Goal: Information Seeking & Learning: Learn about a topic

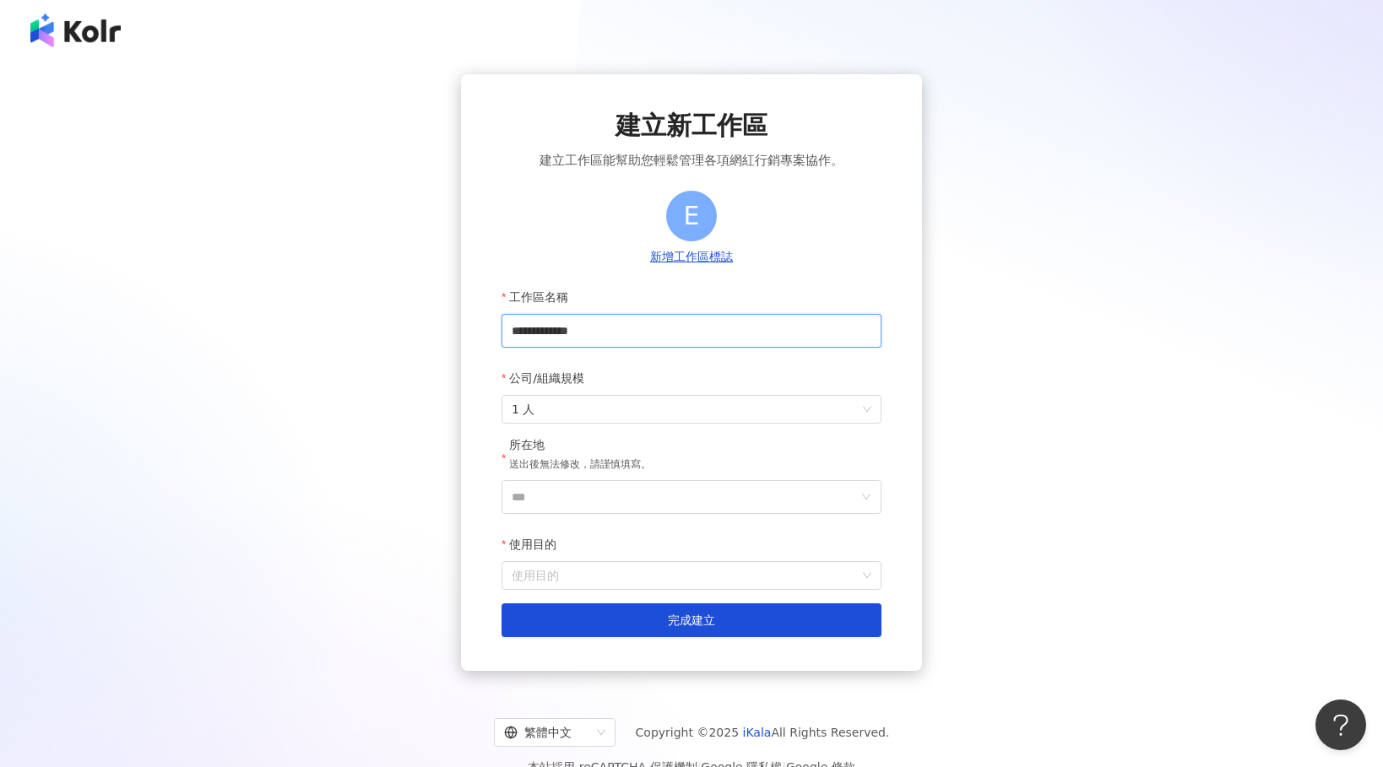
click at [648, 333] on input "**********" at bounding box center [691, 331] width 380 height 34
click at [577, 398] on span "1 人" at bounding box center [692, 409] width 360 height 27
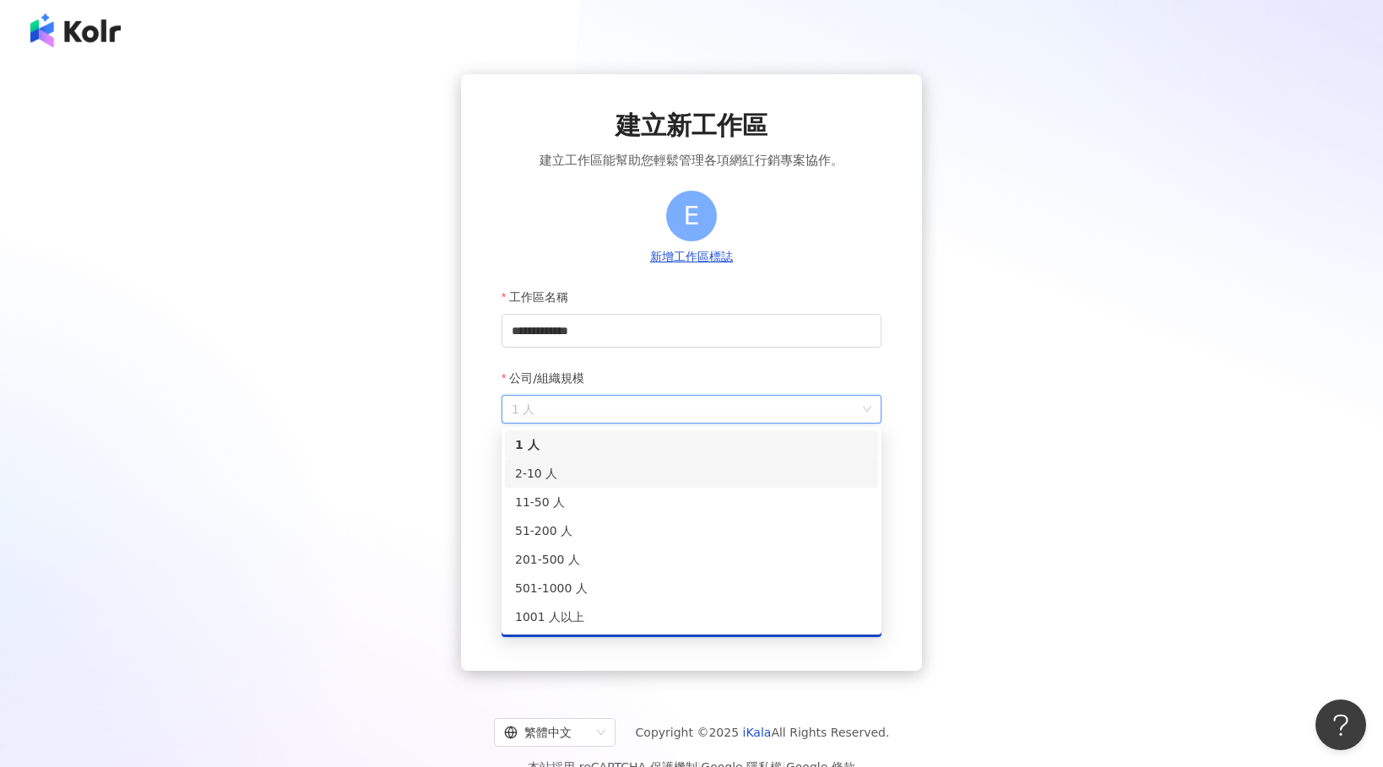
click at [577, 477] on div "2-10 人" at bounding box center [691, 473] width 353 height 19
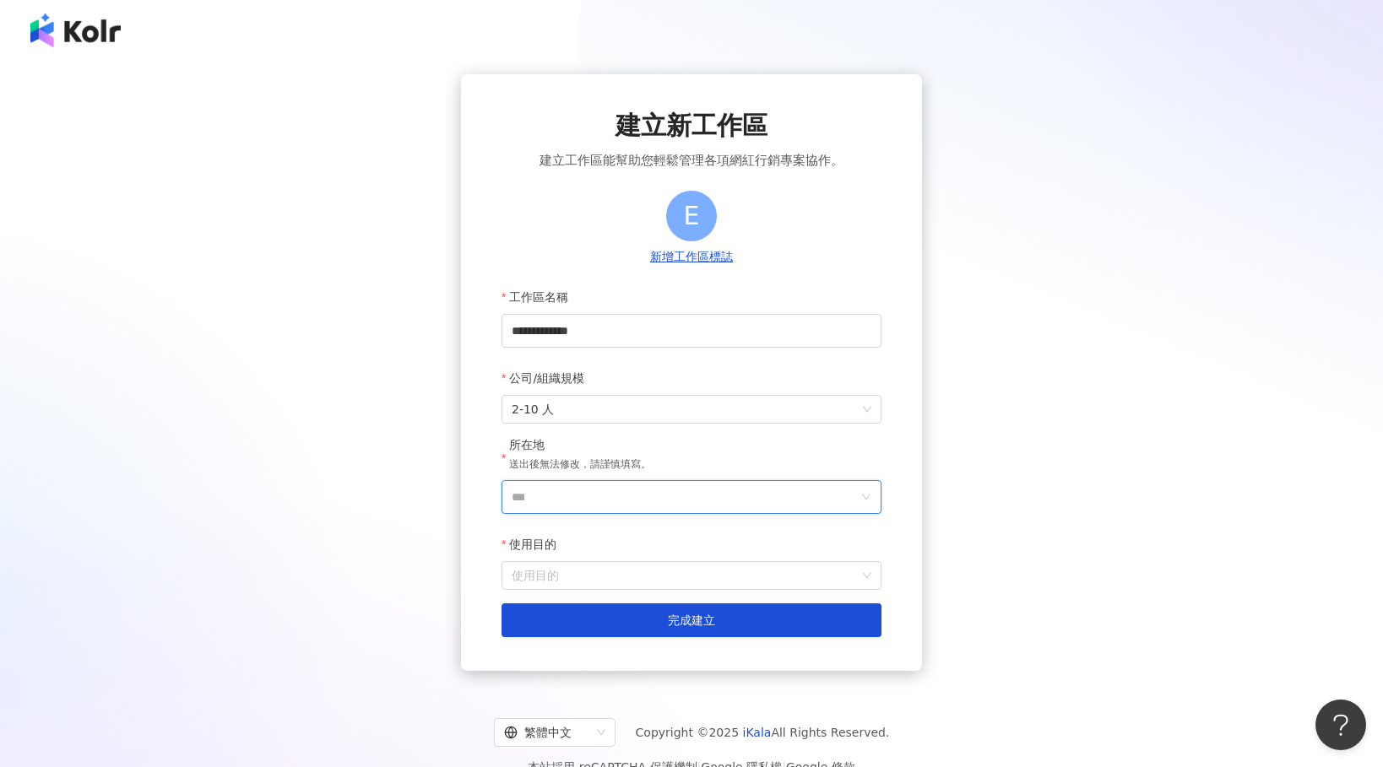
click at [577, 491] on input "***" at bounding box center [685, 497] width 346 height 32
click at [770, 260] on div "台灣" at bounding box center [788, 259] width 162 height 30
click at [614, 563] on input "使用目的" at bounding box center [692, 575] width 360 height 27
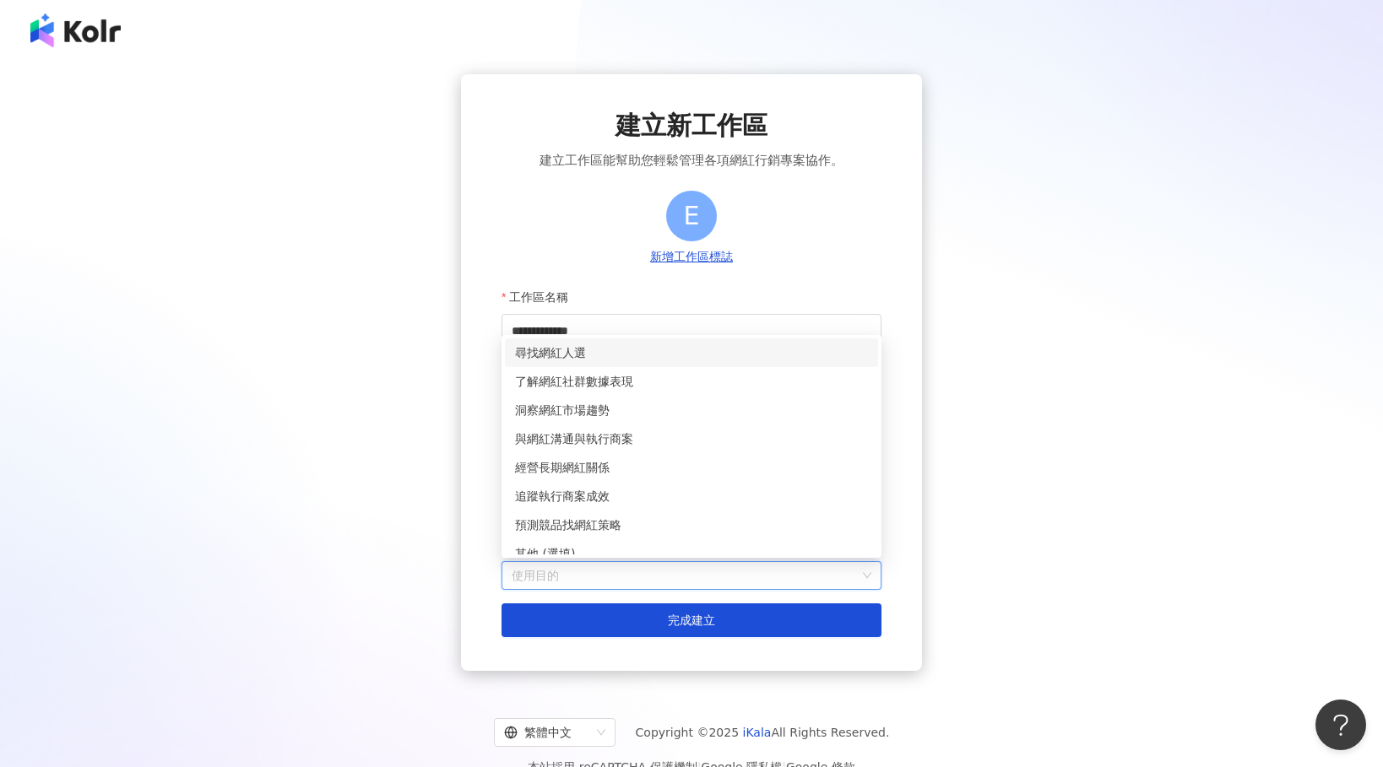
click at [649, 359] on div "尋找網紅人選" at bounding box center [691, 353] width 353 height 19
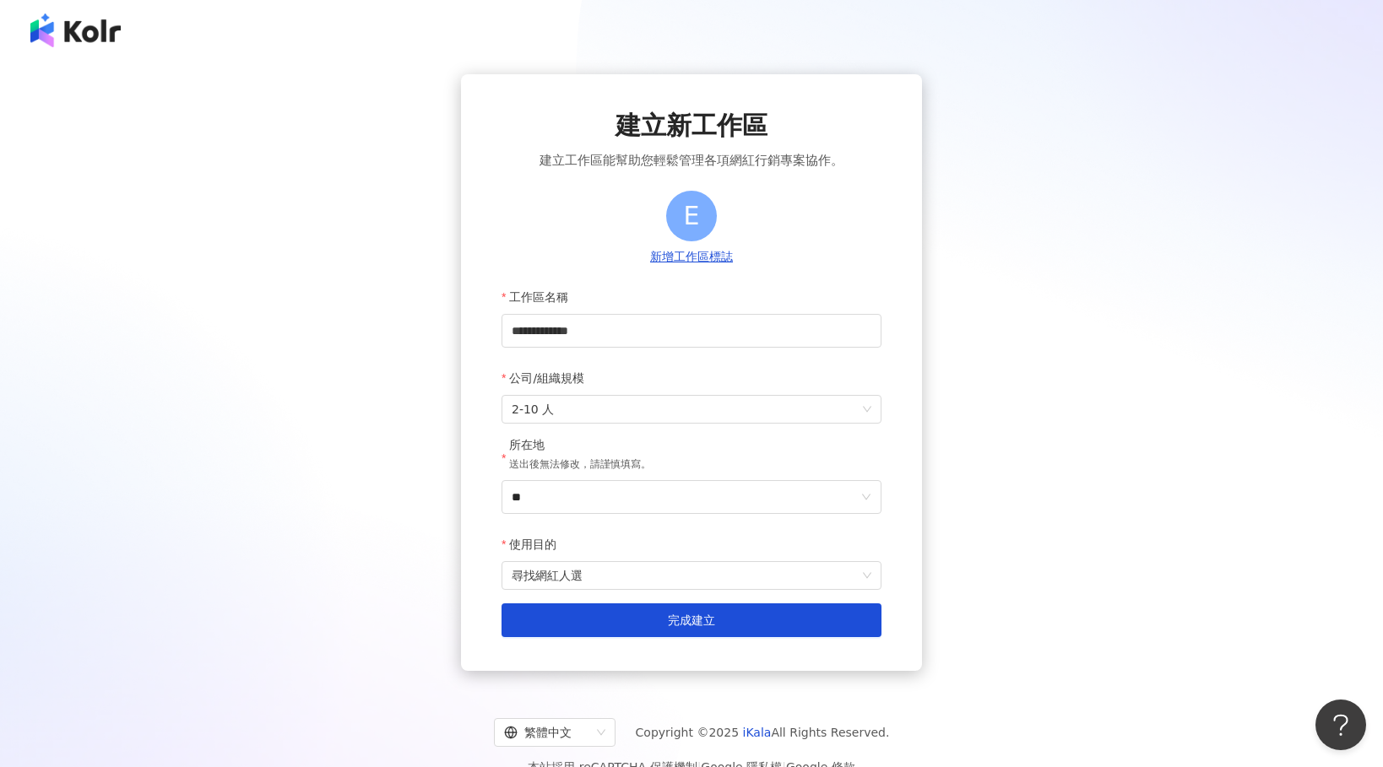
click at [696, 257] on button "新增工作區標誌" at bounding box center [691, 257] width 93 height 19
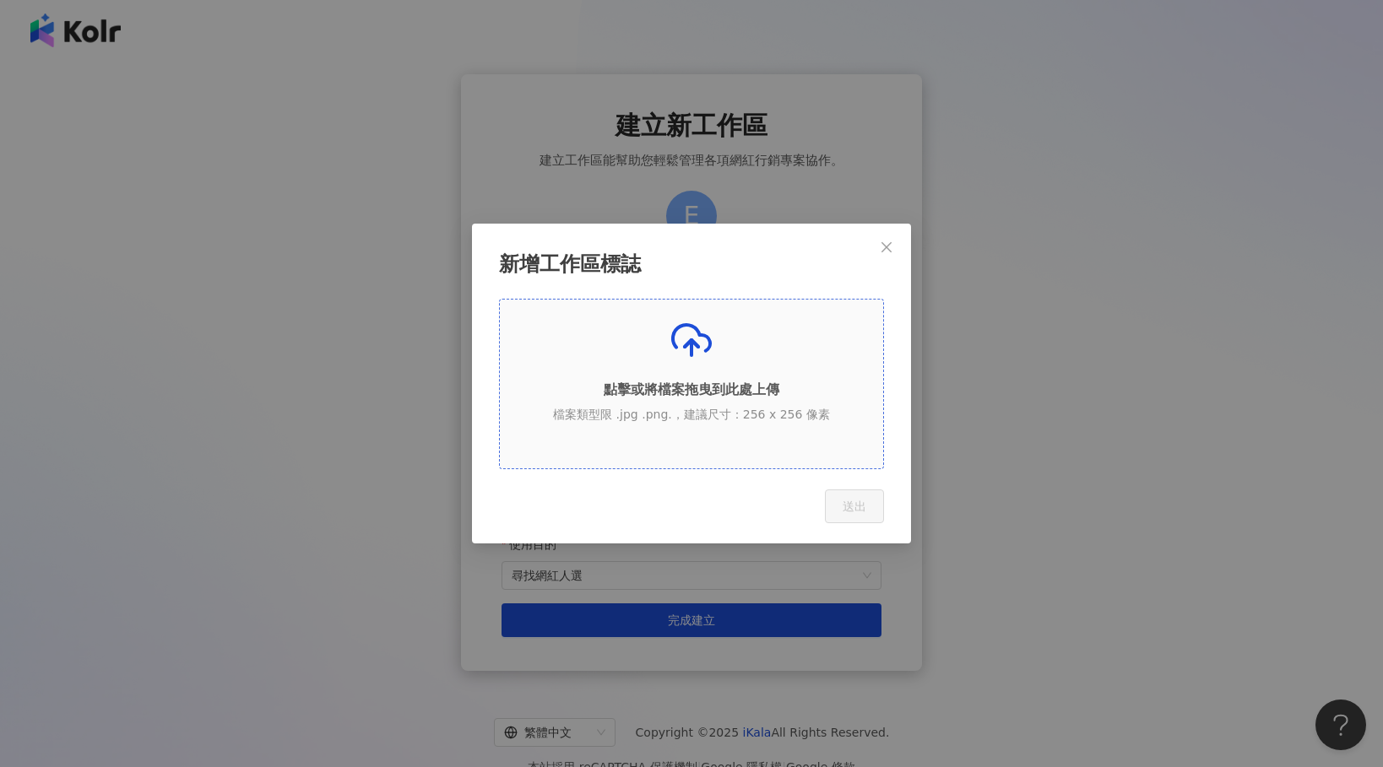
click at [696, 391] on p "點擊或將檔案拖曳到此處上傳" at bounding box center [691, 390] width 383 height 19
click at [668, 344] on div "點擊或將檔案拖曳到此處上傳 檔案類型限 .jpg .png.，建議尺寸：256 x 256 像素" at bounding box center [691, 377] width 383 height 115
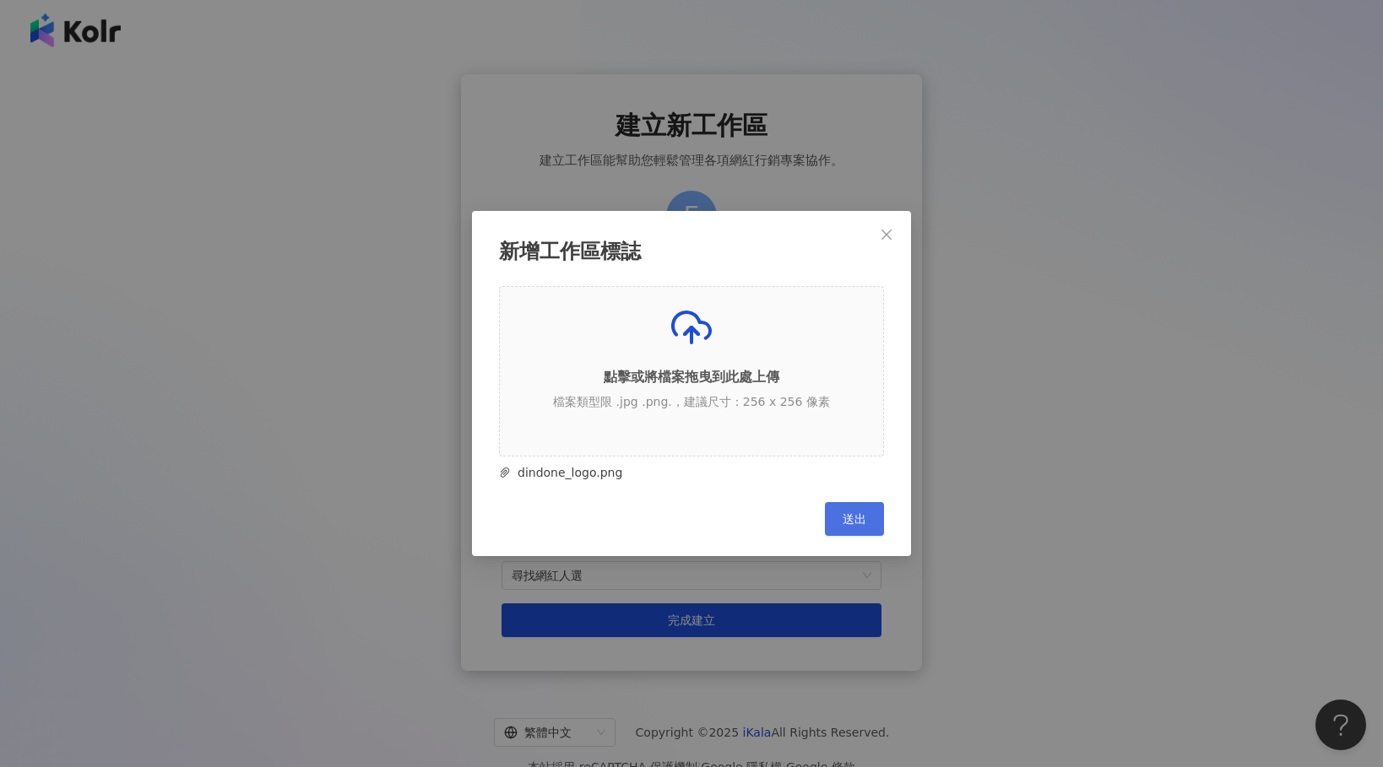
click at [860, 523] on span "送出" at bounding box center [855, 519] width 24 height 14
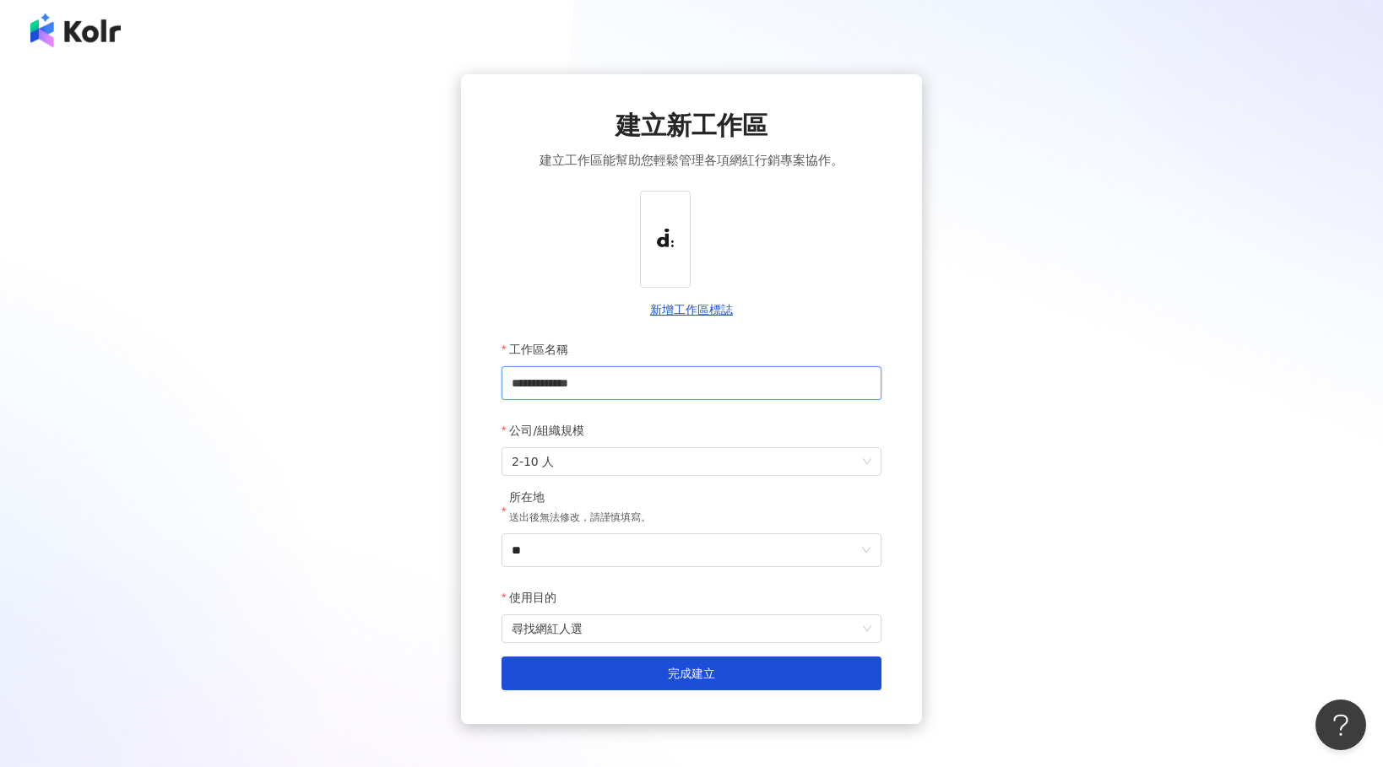
click at [630, 373] on input "**********" at bounding box center [691, 383] width 380 height 34
drag, startPoint x: 512, startPoint y: 382, endPoint x: 642, endPoint y: 380, distance: 130.9
click at [642, 380] on input "**********" at bounding box center [691, 383] width 380 height 34
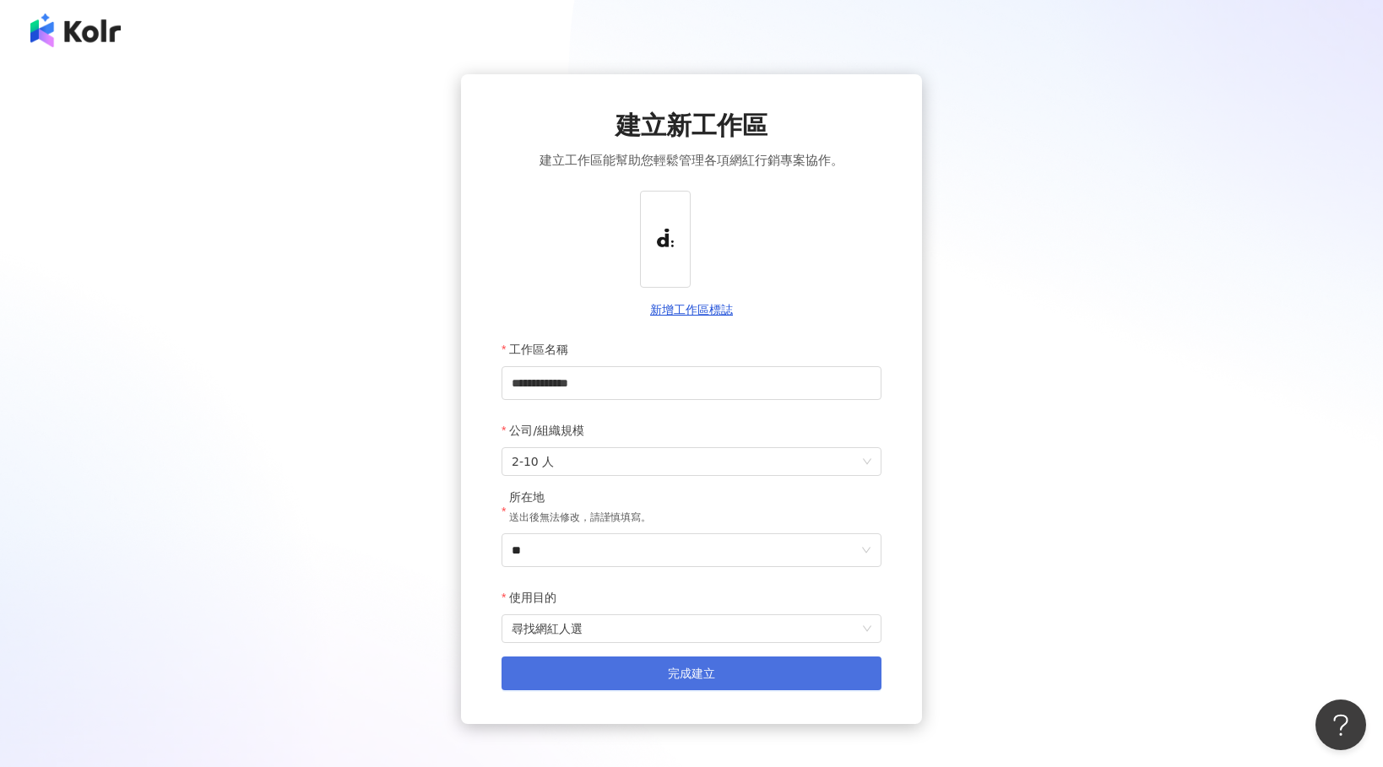
click at [618, 666] on button "完成建立" at bounding box center [691, 674] width 380 height 34
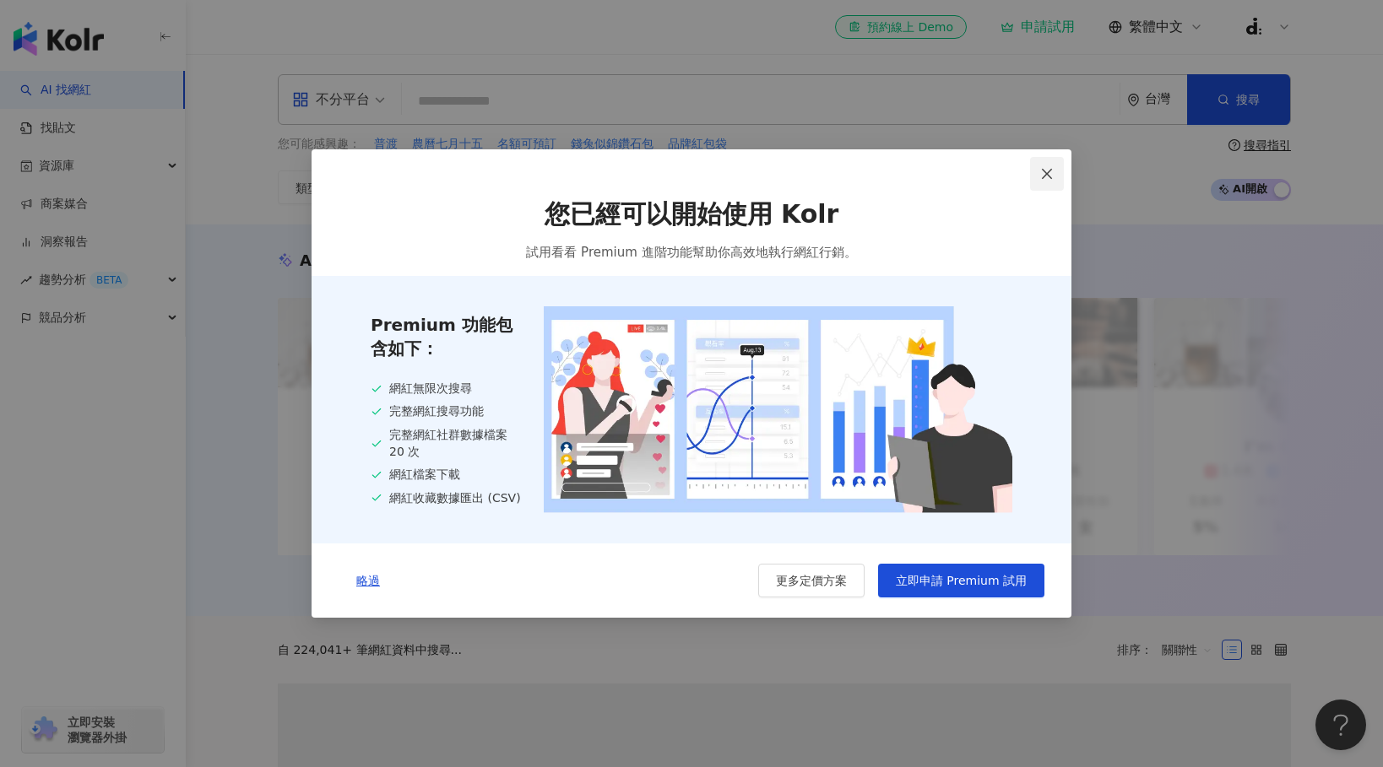
click at [1045, 172] on icon "close" at bounding box center [1047, 174] width 14 height 14
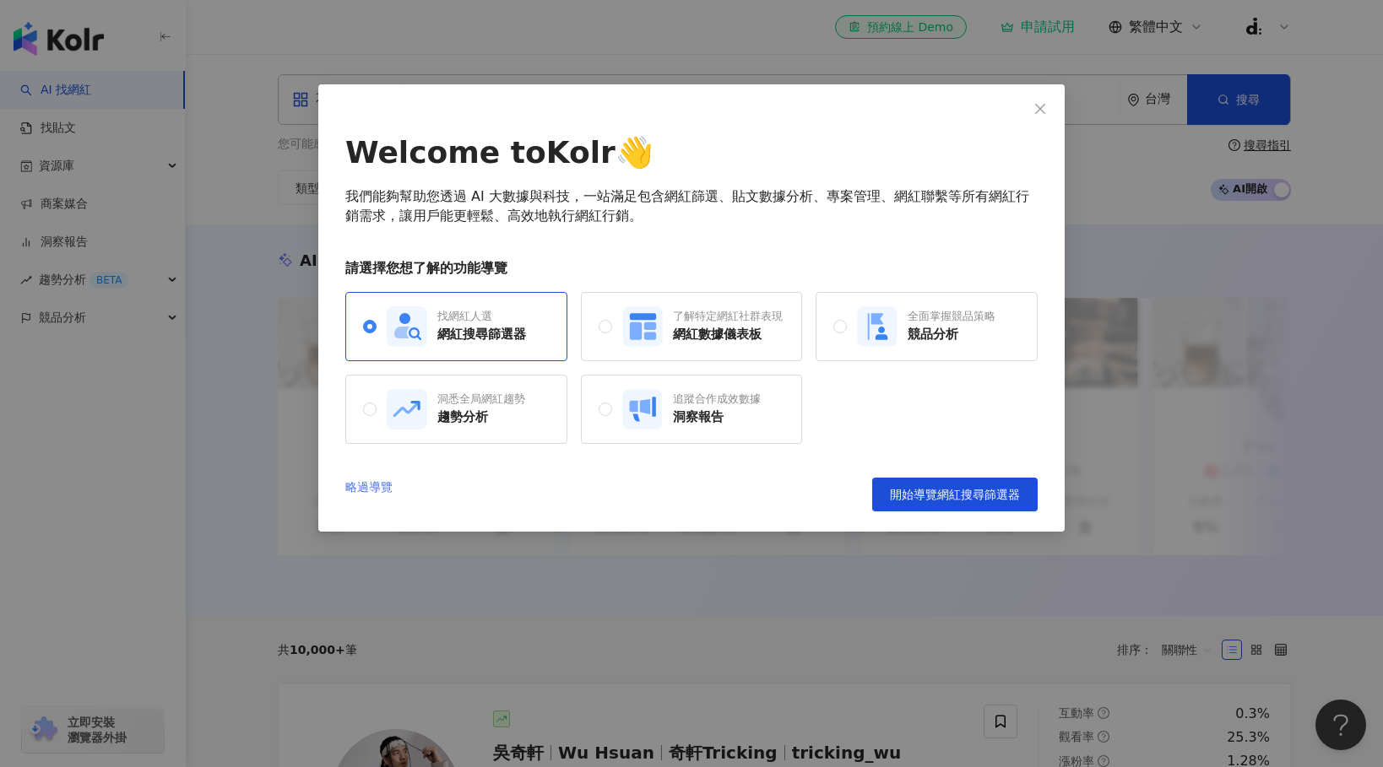
click at [385, 488] on link "略過導覽" at bounding box center [368, 495] width 47 height 34
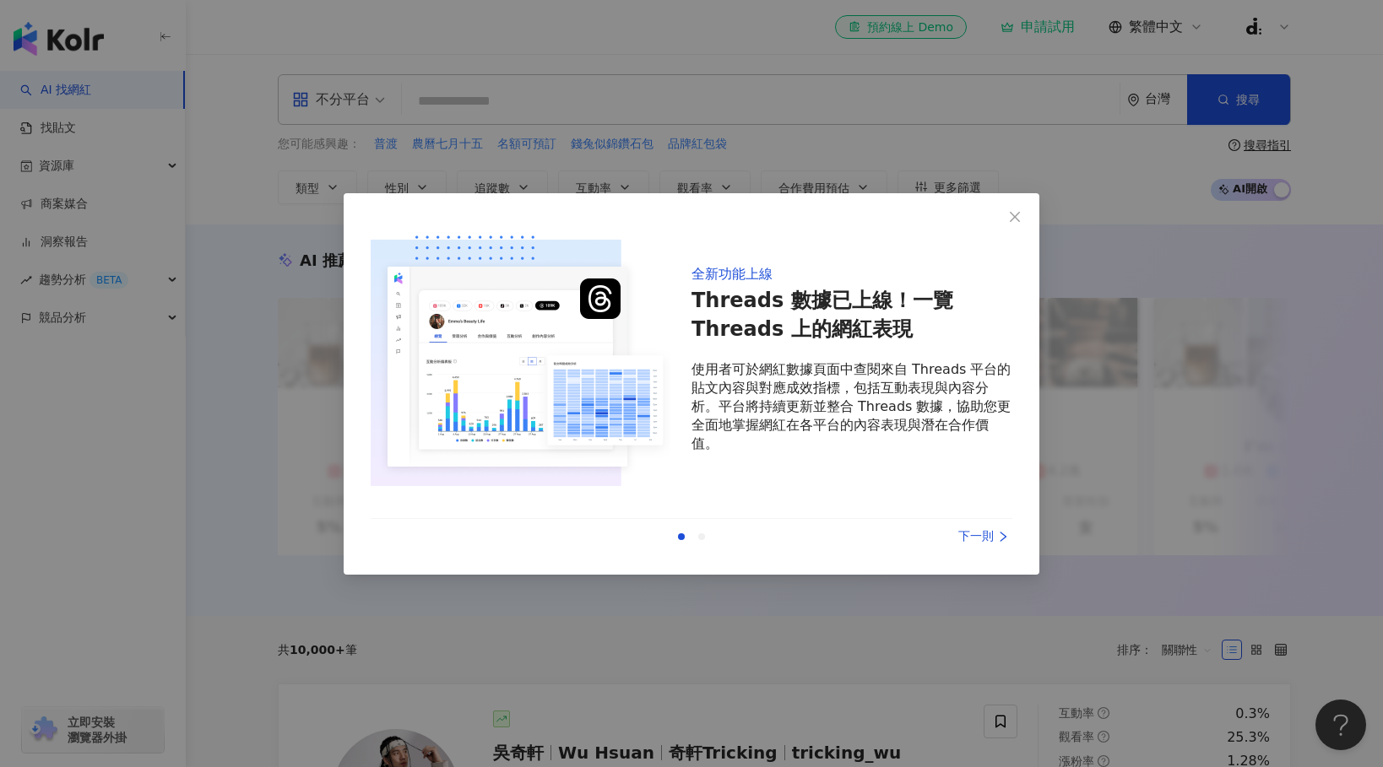
click at [988, 544] on div "下一則" at bounding box center [949, 537] width 127 height 19
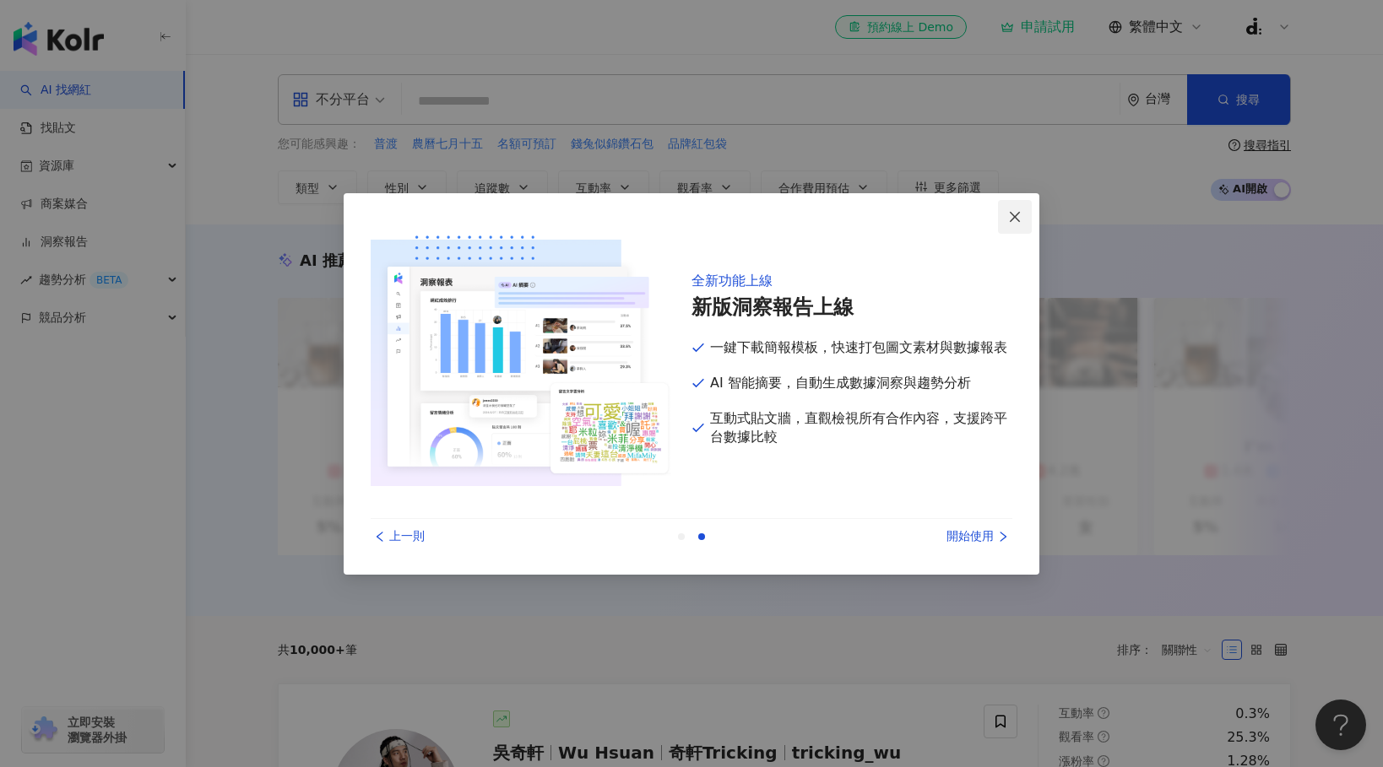
click at [1014, 220] on icon "close" at bounding box center [1015, 217] width 14 height 14
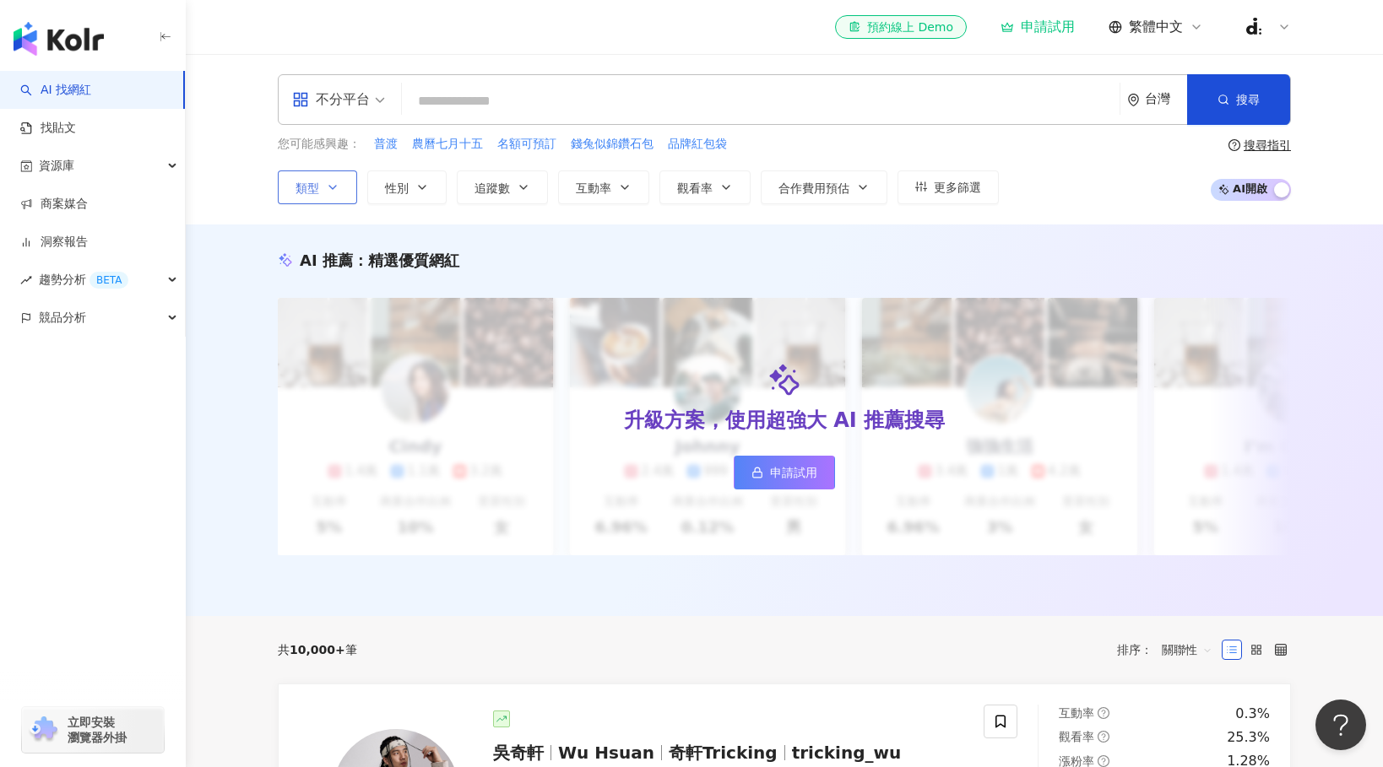
click at [331, 177] on button "類型" at bounding box center [317, 188] width 79 height 34
click at [410, 198] on button "性別" at bounding box center [406, 188] width 79 height 34
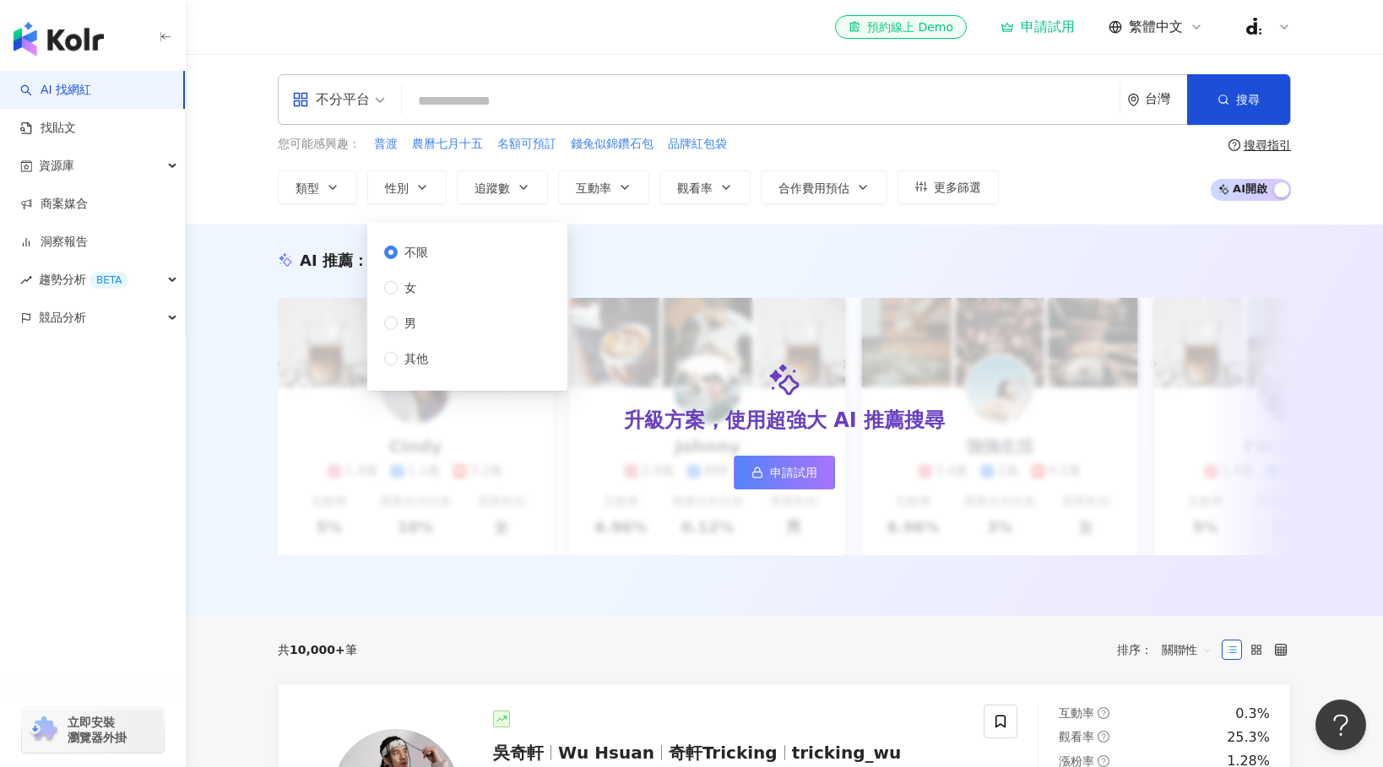
click at [550, 169] on div "您可能感興趣： 普渡 農曆七月十五 名額可預訂 錢兔似錦鑽石包 品牌紅包袋 類型 性別 追蹤數 互動率 觀看率 合作費用預估 更多篩選 不限 女 男 其他" at bounding box center [638, 169] width 721 height 69
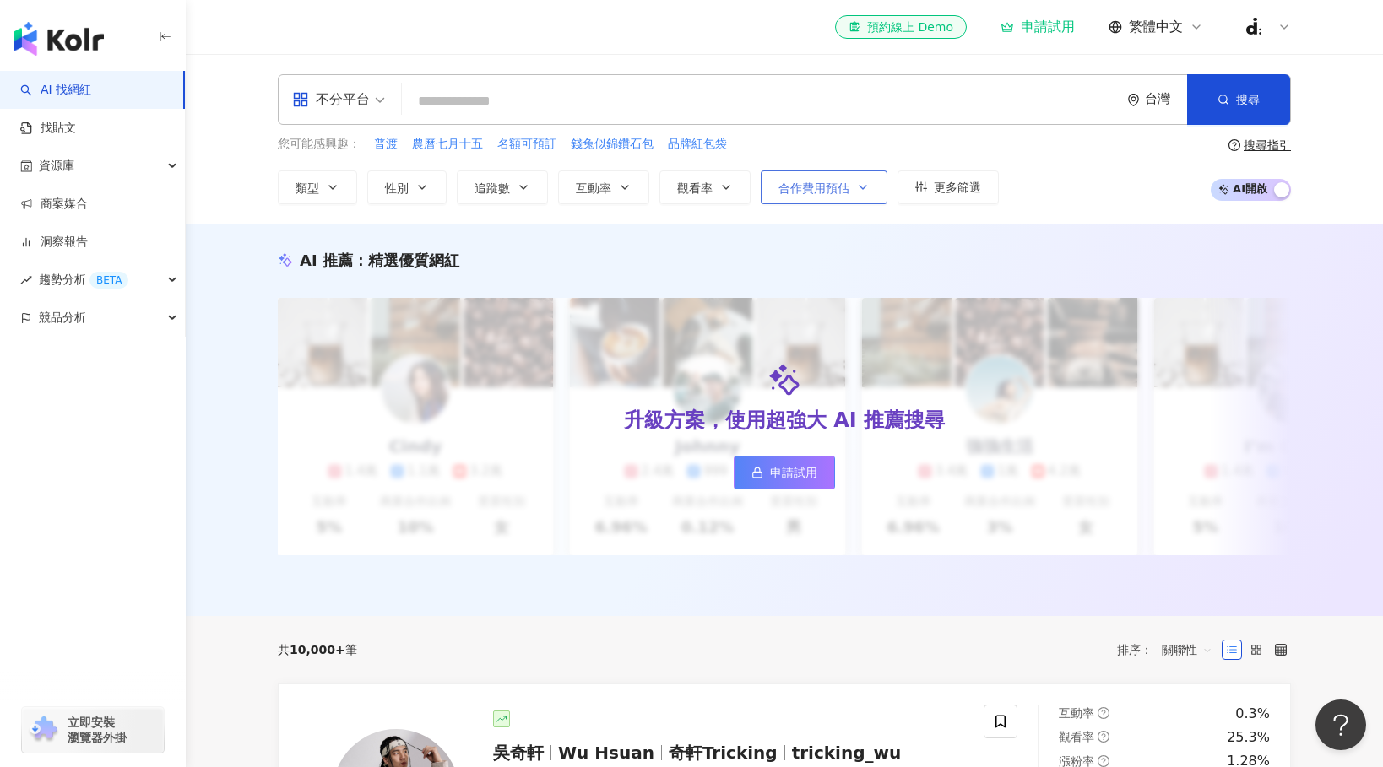
click at [785, 185] on span "合作費用預估" at bounding box center [813, 189] width 71 height 14
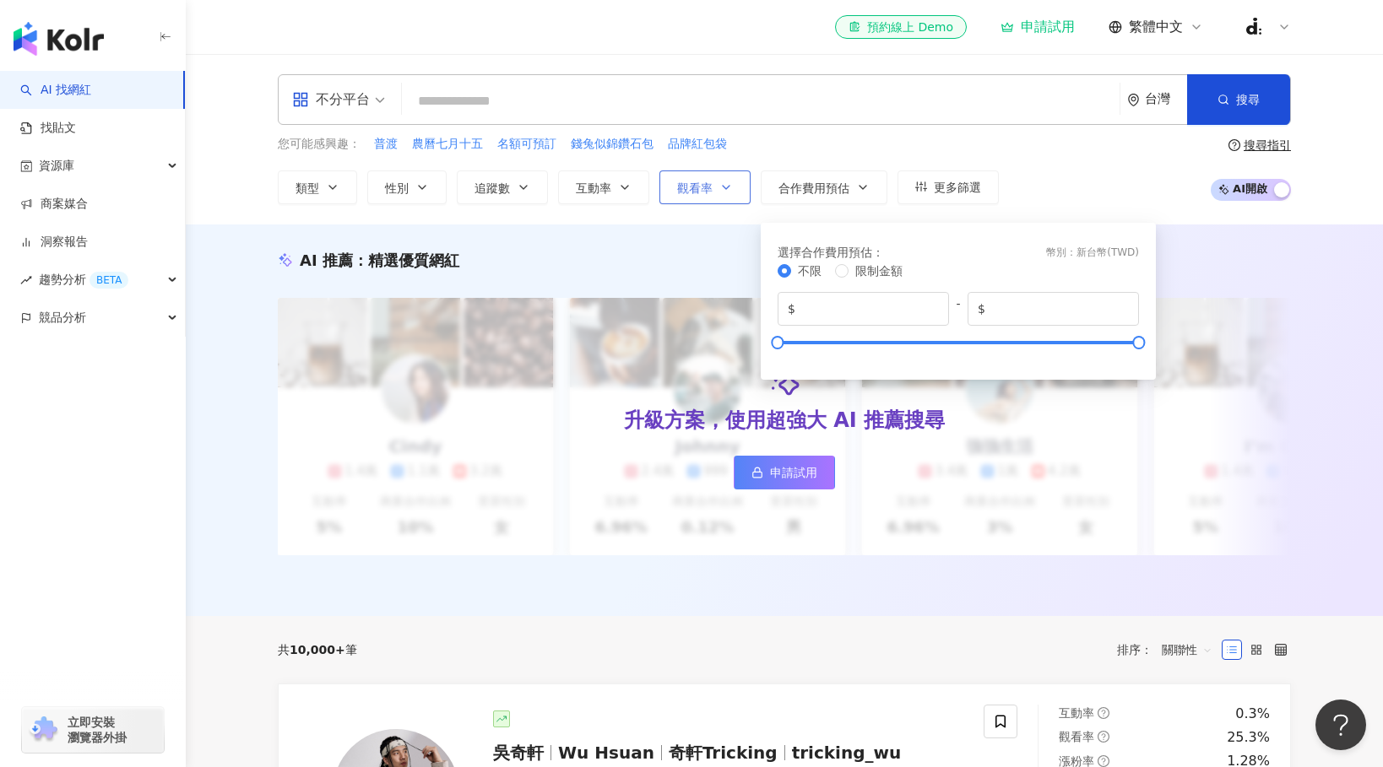
click at [721, 190] on icon "button" at bounding box center [726, 188] width 14 height 14
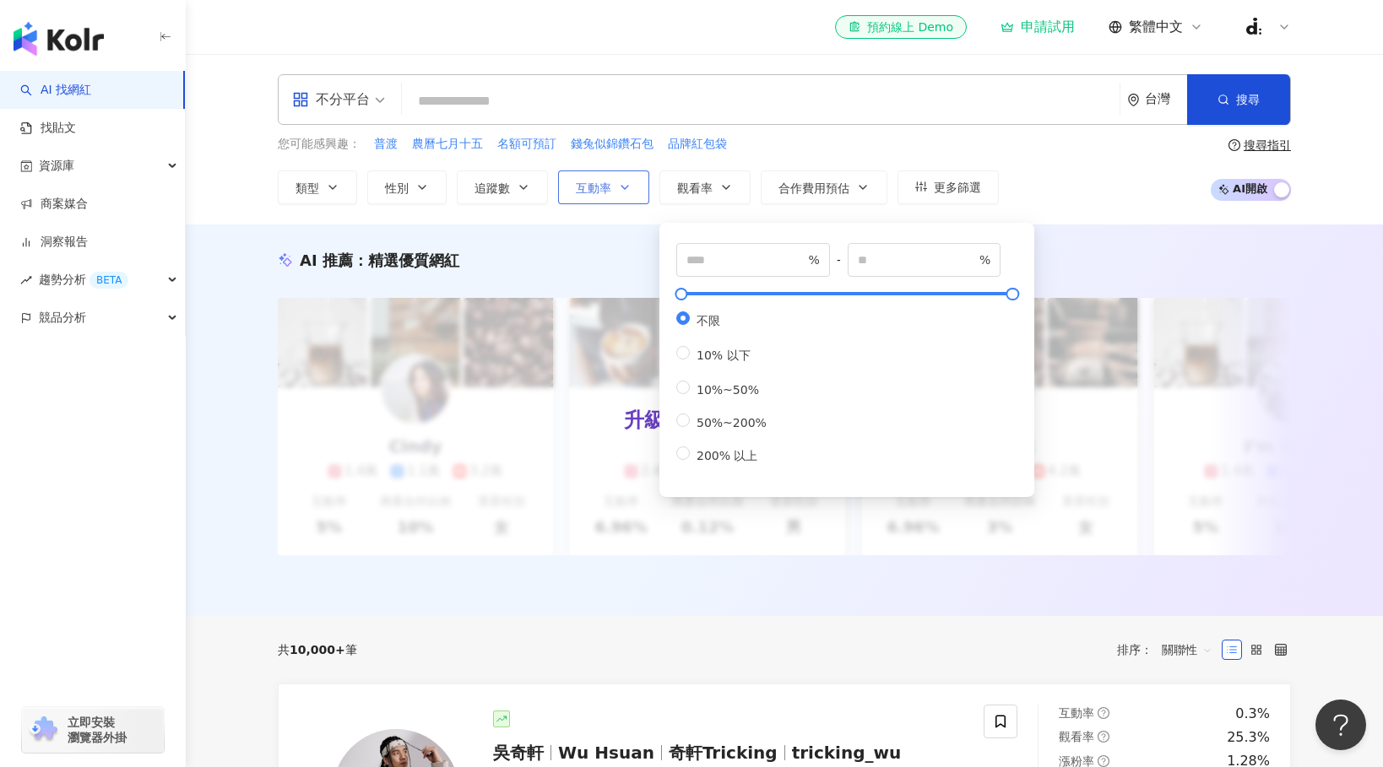
click at [621, 189] on icon "button" at bounding box center [625, 188] width 14 height 14
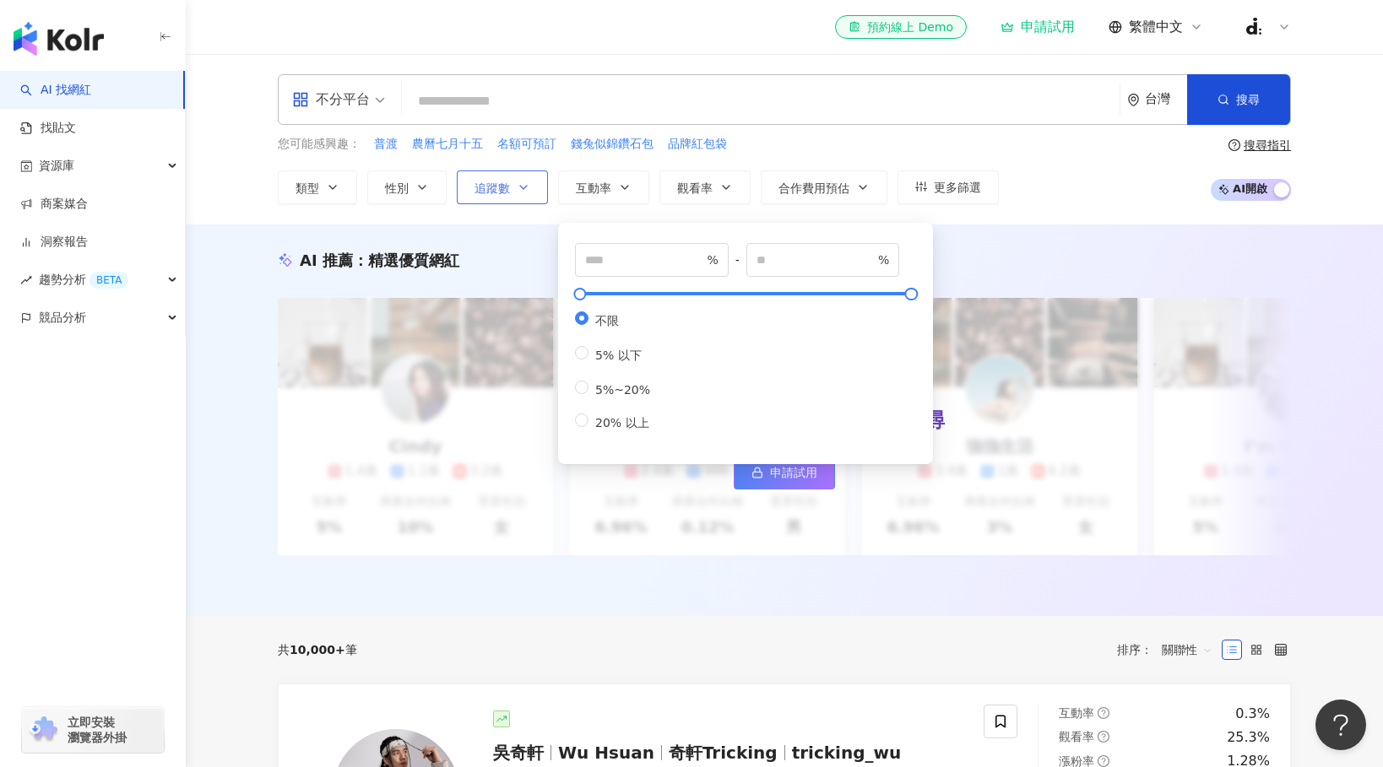
click at [525, 190] on icon "button" at bounding box center [524, 188] width 14 height 14
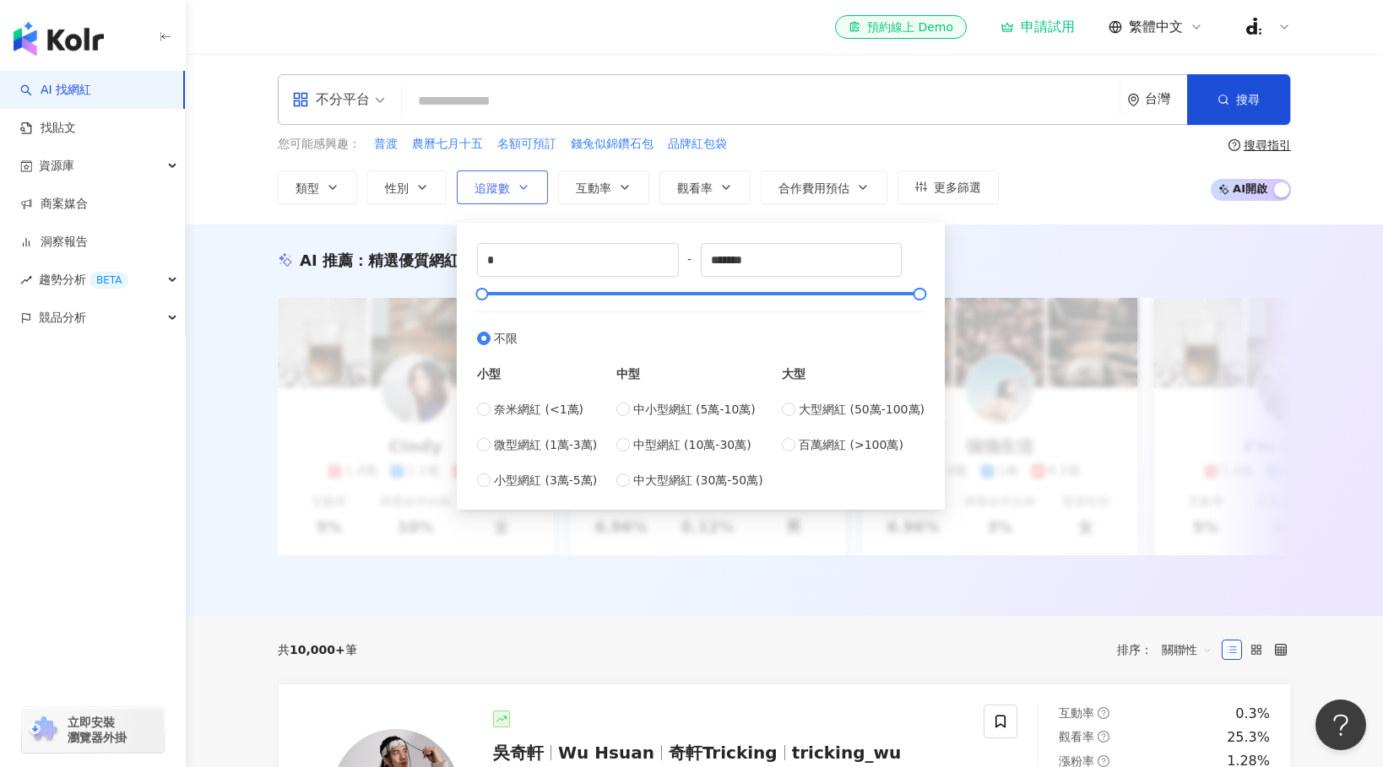
click at [488, 188] on span "追蹤數" at bounding box center [491, 189] width 35 height 14
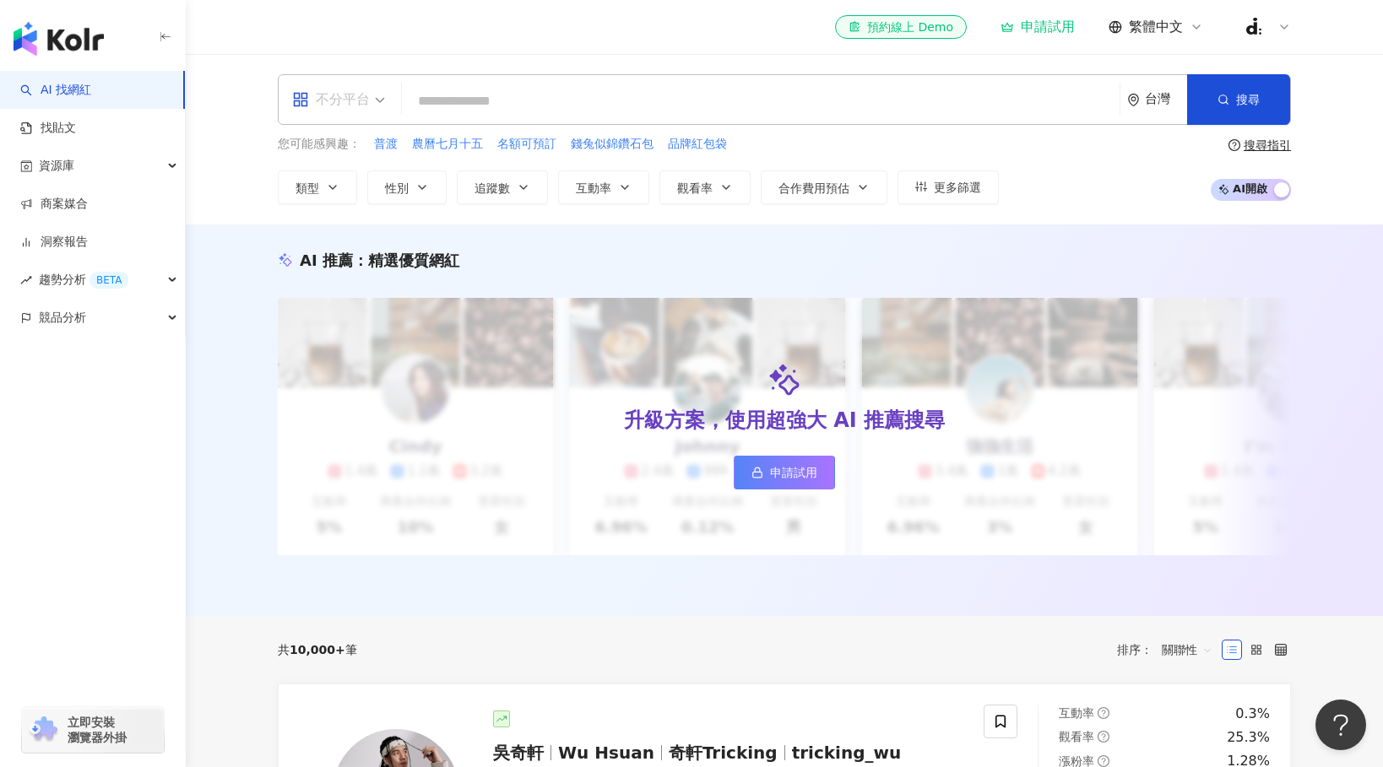
click at [366, 96] on div "不分平台" at bounding box center [331, 99] width 78 height 27
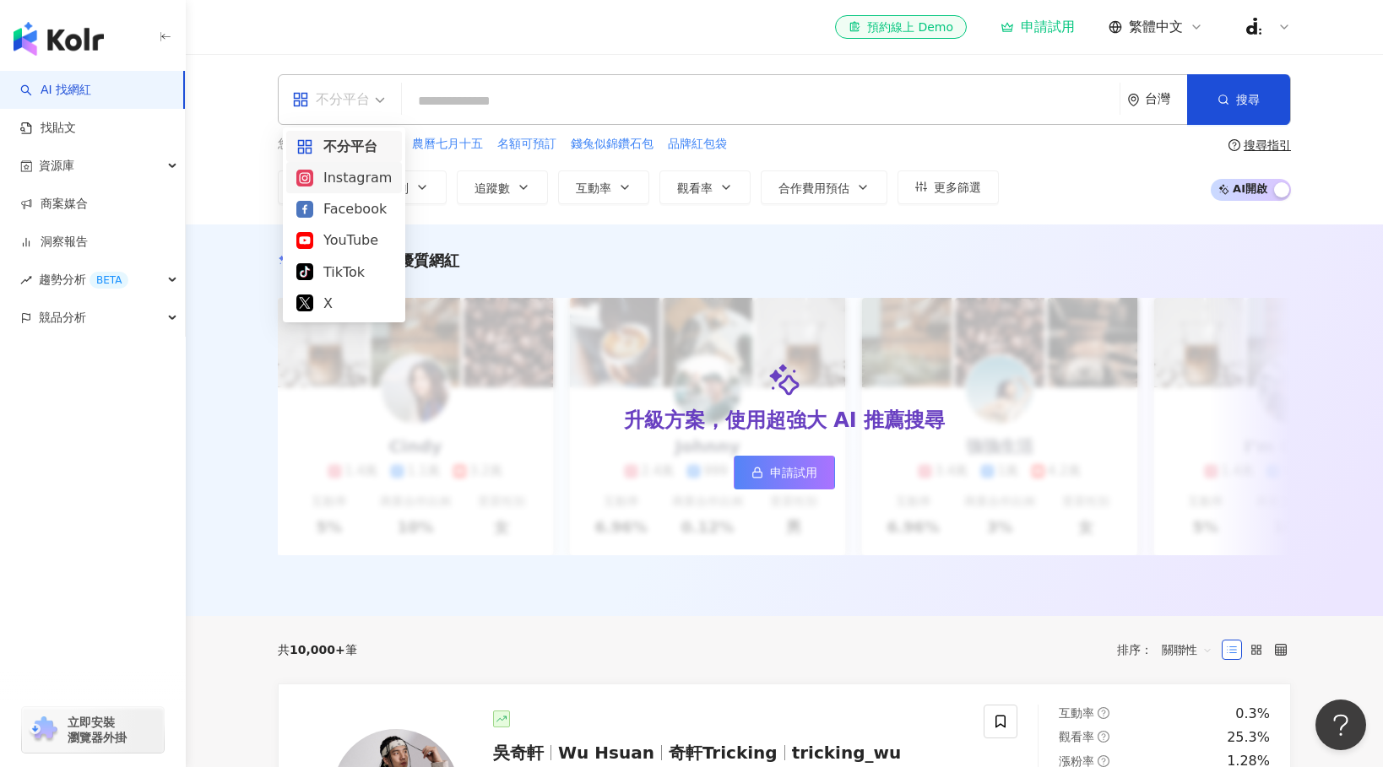
click at [366, 174] on div "Instagram" at bounding box center [343, 177] width 95 height 21
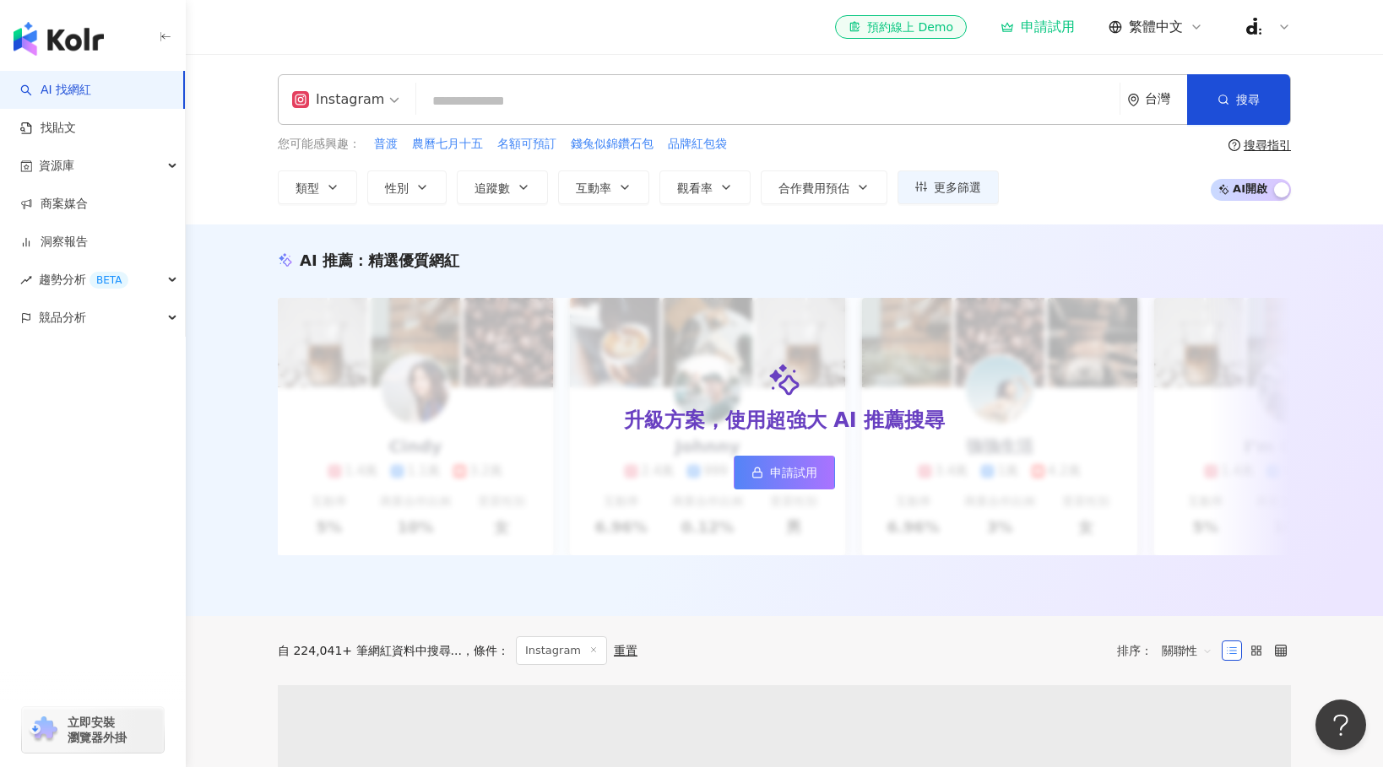
click at [559, 98] on input "search" at bounding box center [768, 101] width 690 height 32
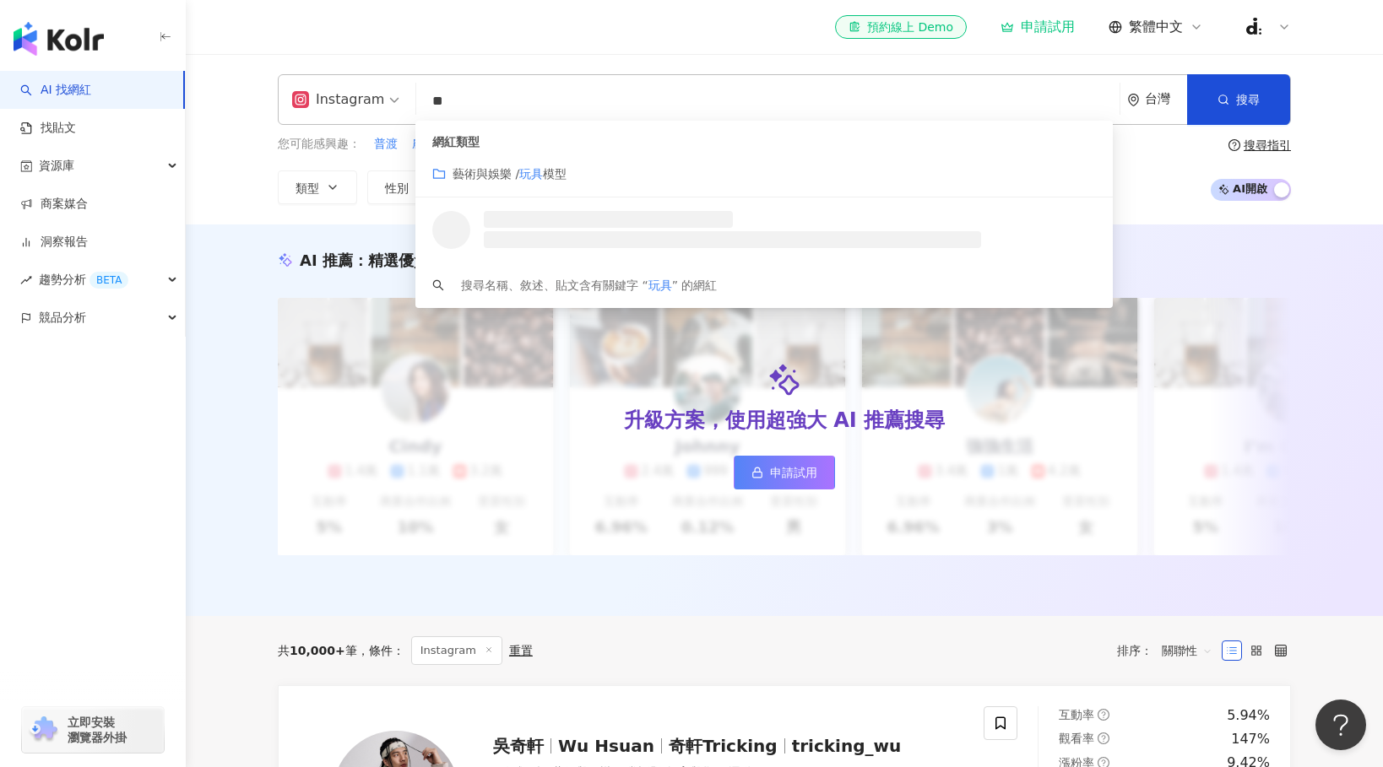
type input "*"
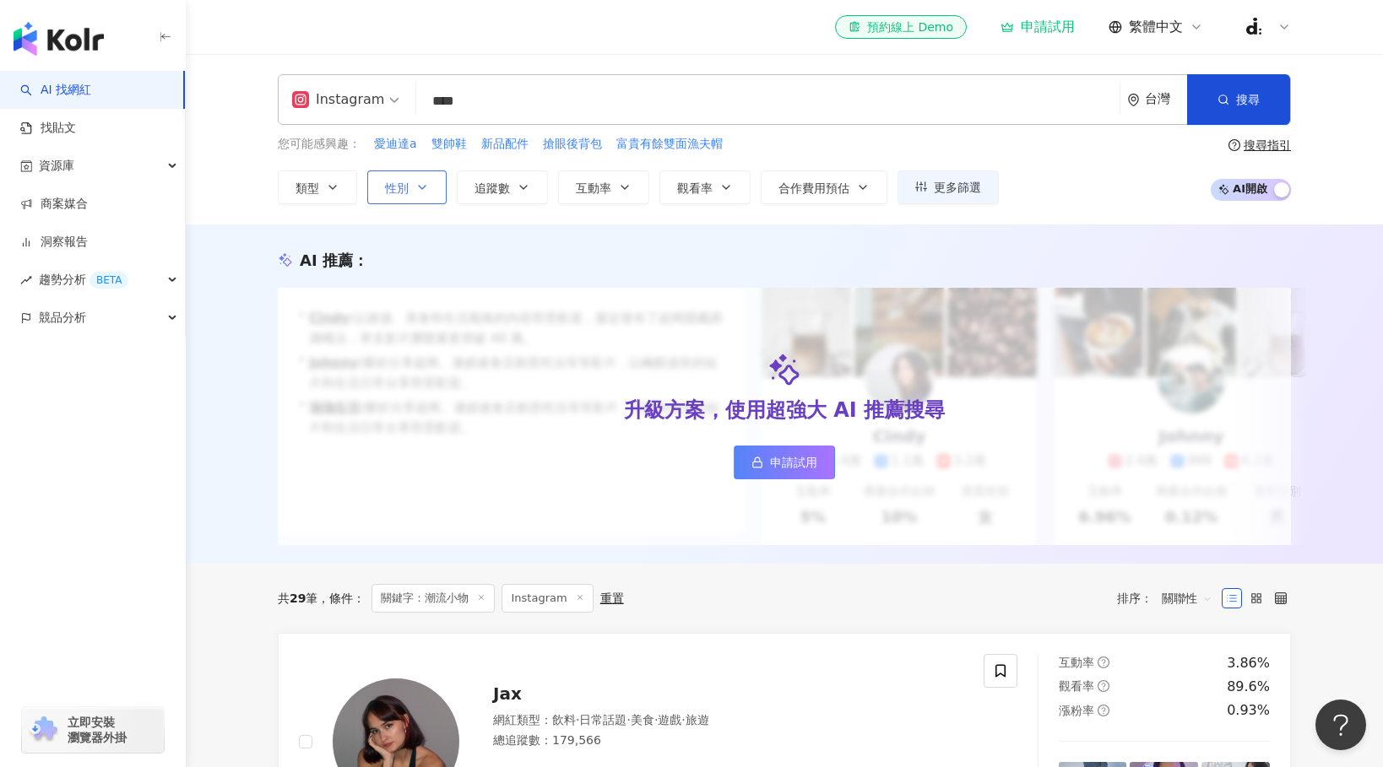
type input "****"
click at [394, 192] on span "性別" at bounding box center [397, 189] width 24 height 14
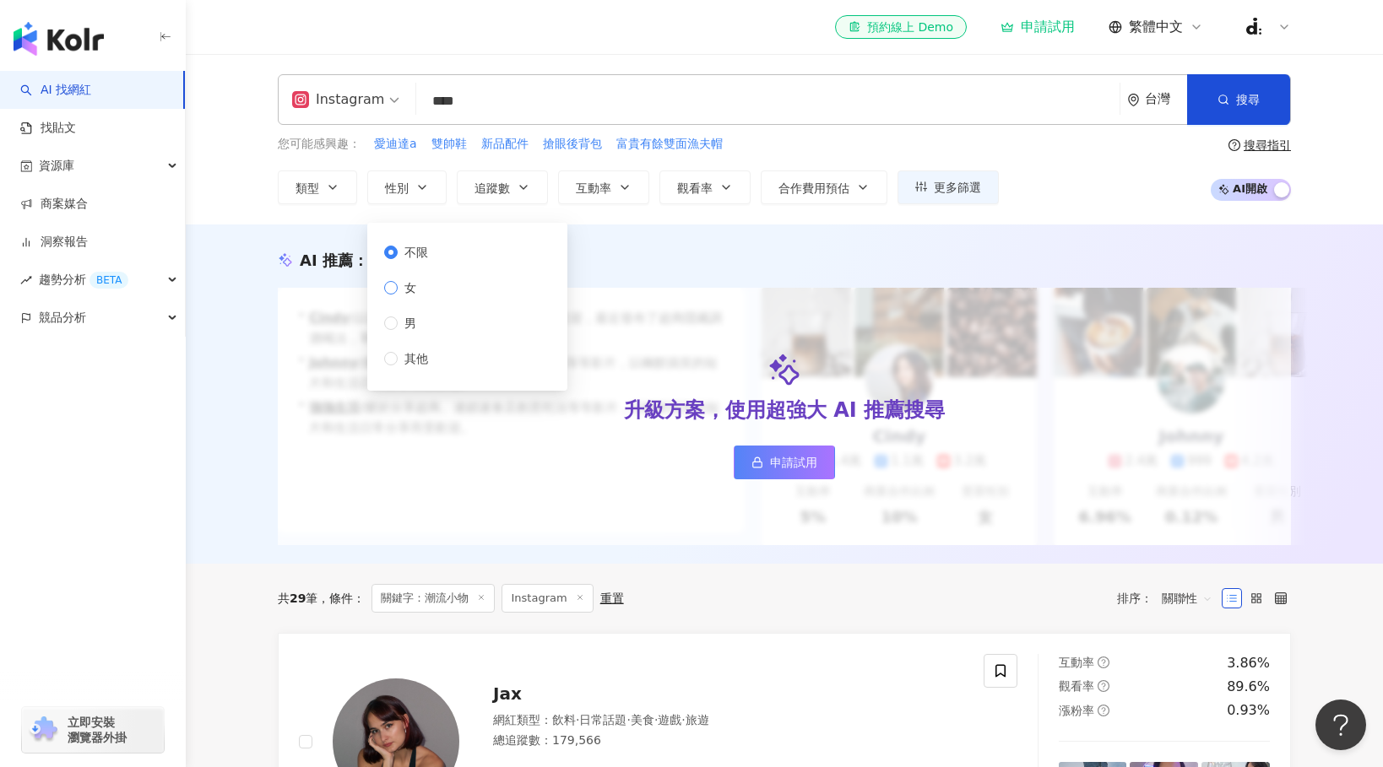
click at [422, 286] on span "女" at bounding box center [410, 288] width 25 height 19
click at [338, 189] on icon "button" at bounding box center [333, 188] width 14 height 14
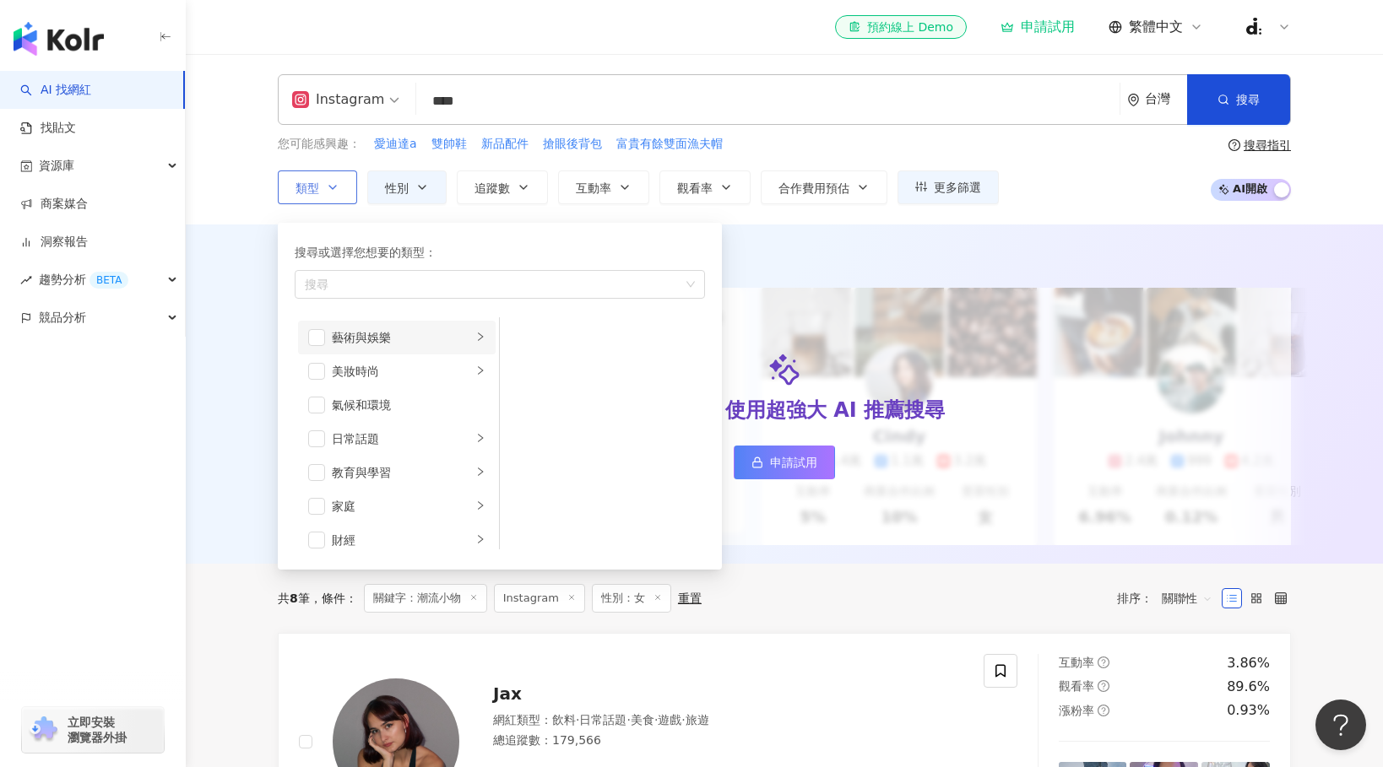
click at [478, 339] on icon "right" at bounding box center [480, 337] width 10 height 10
click at [480, 377] on div "button" at bounding box center [480, 371] width 10 height 16
click at [478, 339] on icon "right" at bounding box center [480, 337] width 10 height 10
click at [528, 469] on span "button" at bounding box center [521, 472] width 17 height 17
click at [483, 368] on icon "right" at bounding box center [480, 371] width 10 height 10
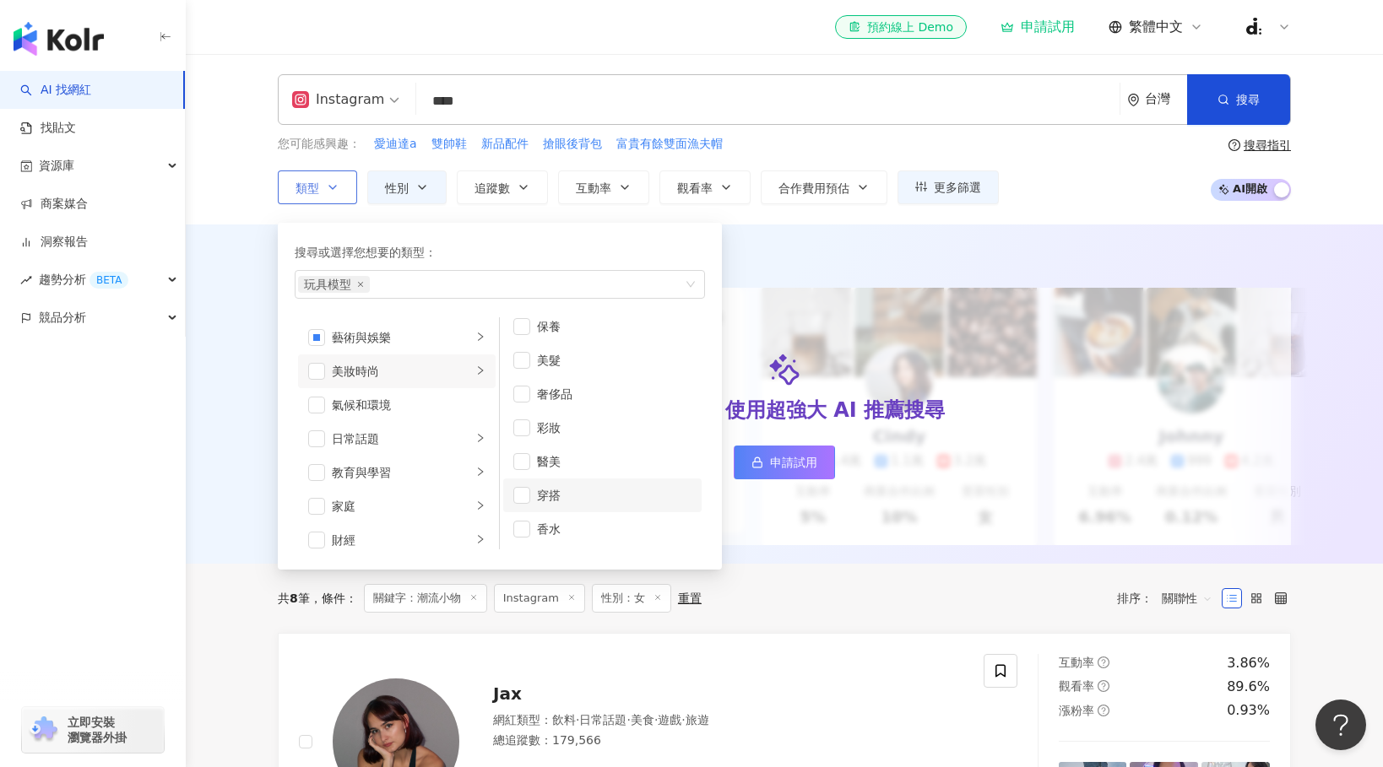
scroll to position [10, 0]
click at [525, 496] on span "button" at bounding box center [521, 496] width 17 height 17
click at [483, 438] on icon "right" at bounding box center [480, 438] width 10 height 10
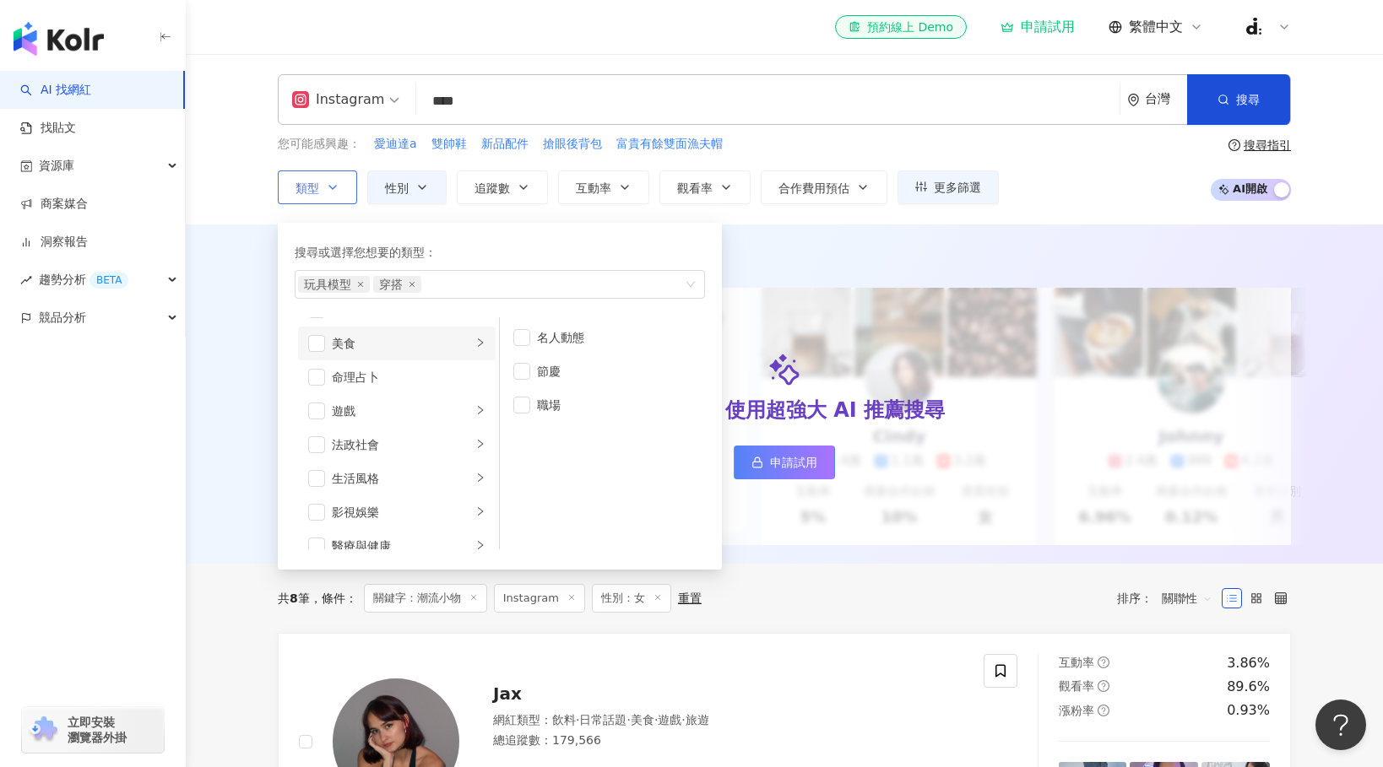
scroll to position [280, 0]
click at [475, 425] on icon "right" at bounding box center [480, 428] width 10 height 10
click at [485, 456] on div "button" at bounding box center [480, 462] width 10 height 16
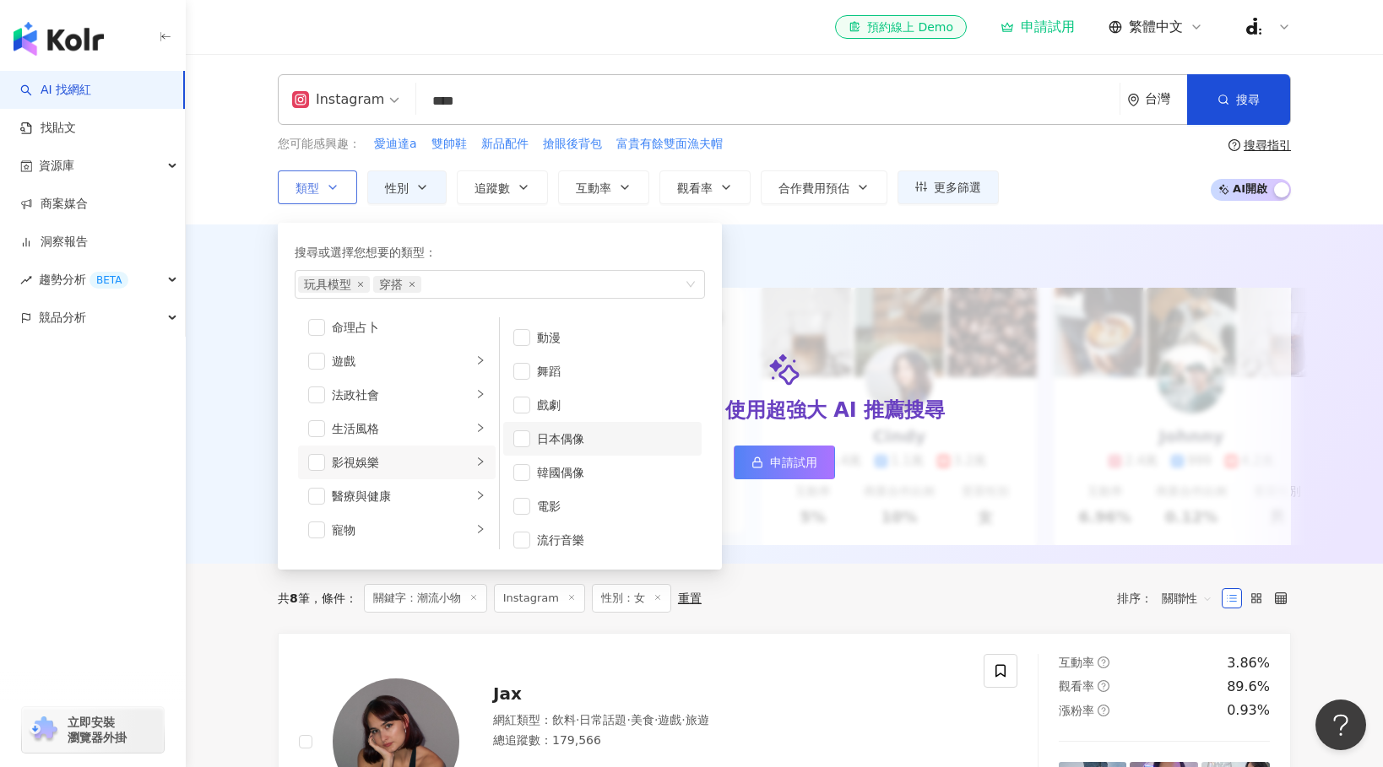
scroll to position [45, 0]
click at [467, 534] on div "寵物" at bounding box center [402, 530] width 140 height 19
click at [465, 542] on div "旅遊" at bounding box center [402, 545] width 140 height 19
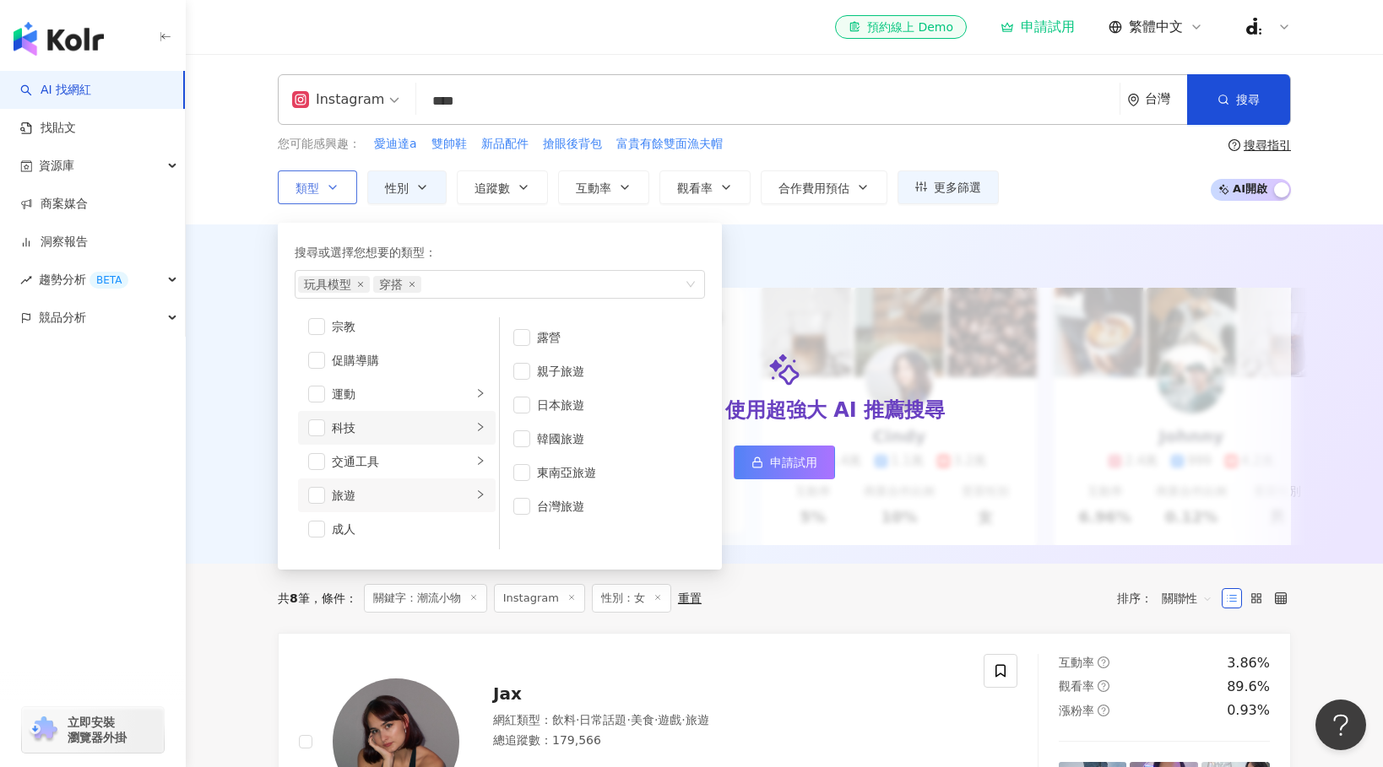
click at [480, 423] on icon "right" at bounding box center [480, 427] width 10 height 10
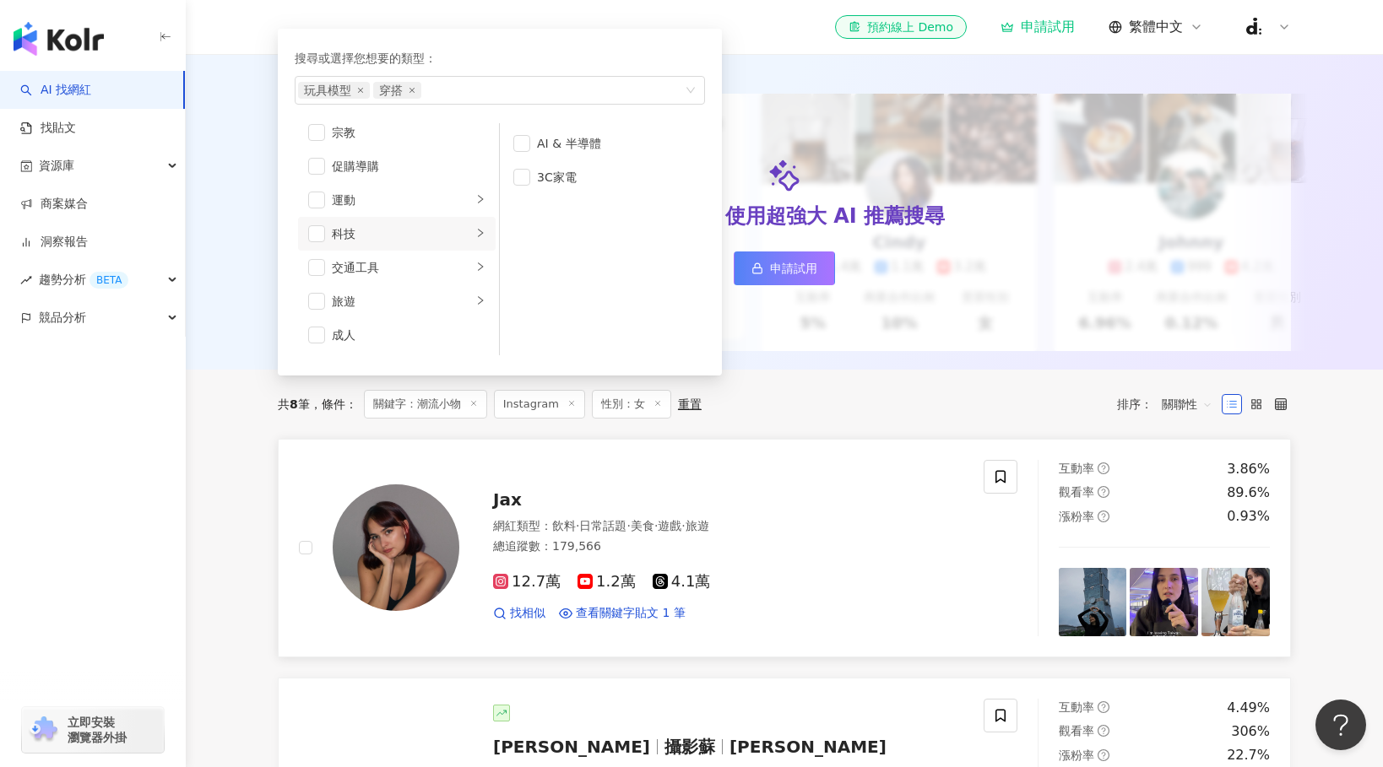
scroll to position [0, 0]
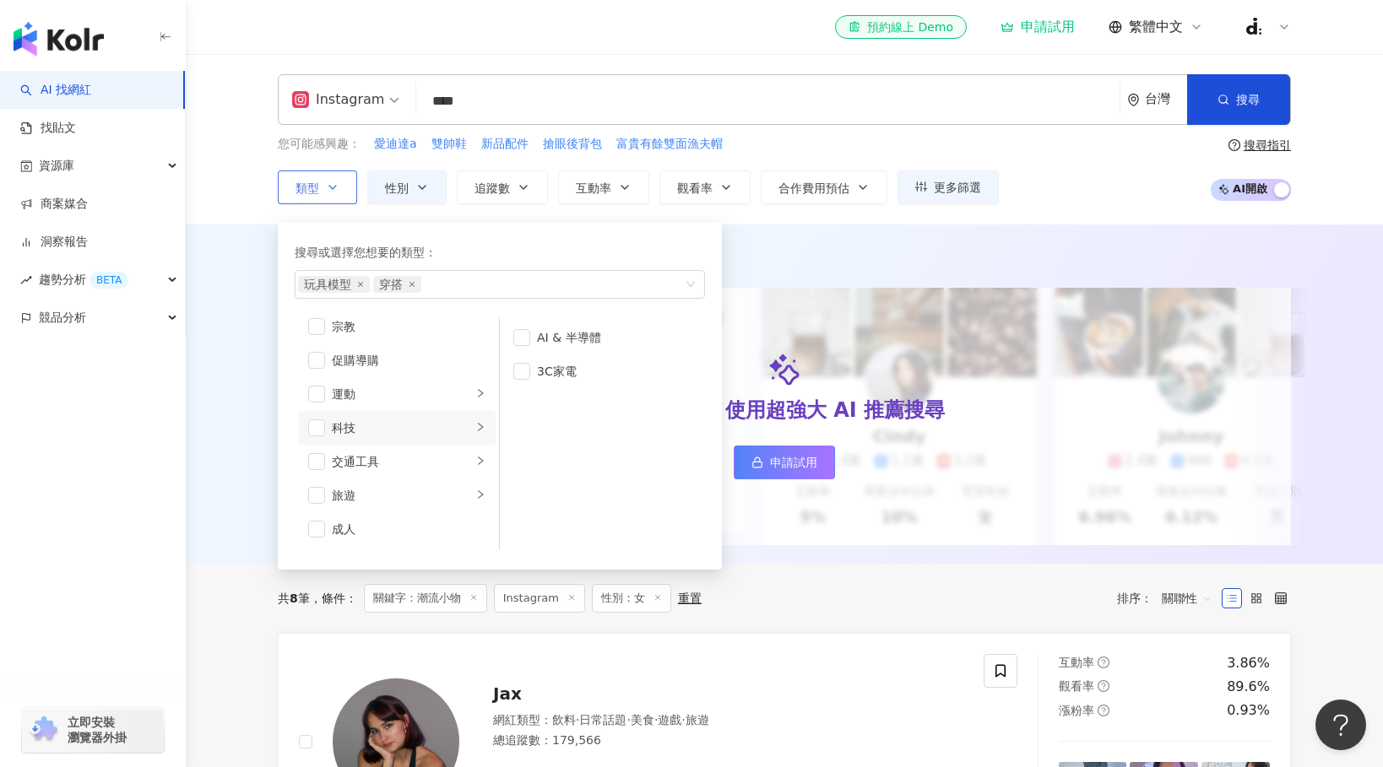
click at [512, 252] on div "搜尋或選擇您想要的類型：" at bounding box center [500, 252] width 410 height 19
click at [474, 439] on li "日常話題" at bounding box center [397, 439] width 198 height 34
click at [472, 344] on li "藝術與娛樂" at bounding box center [397, 338] width 198 height 34
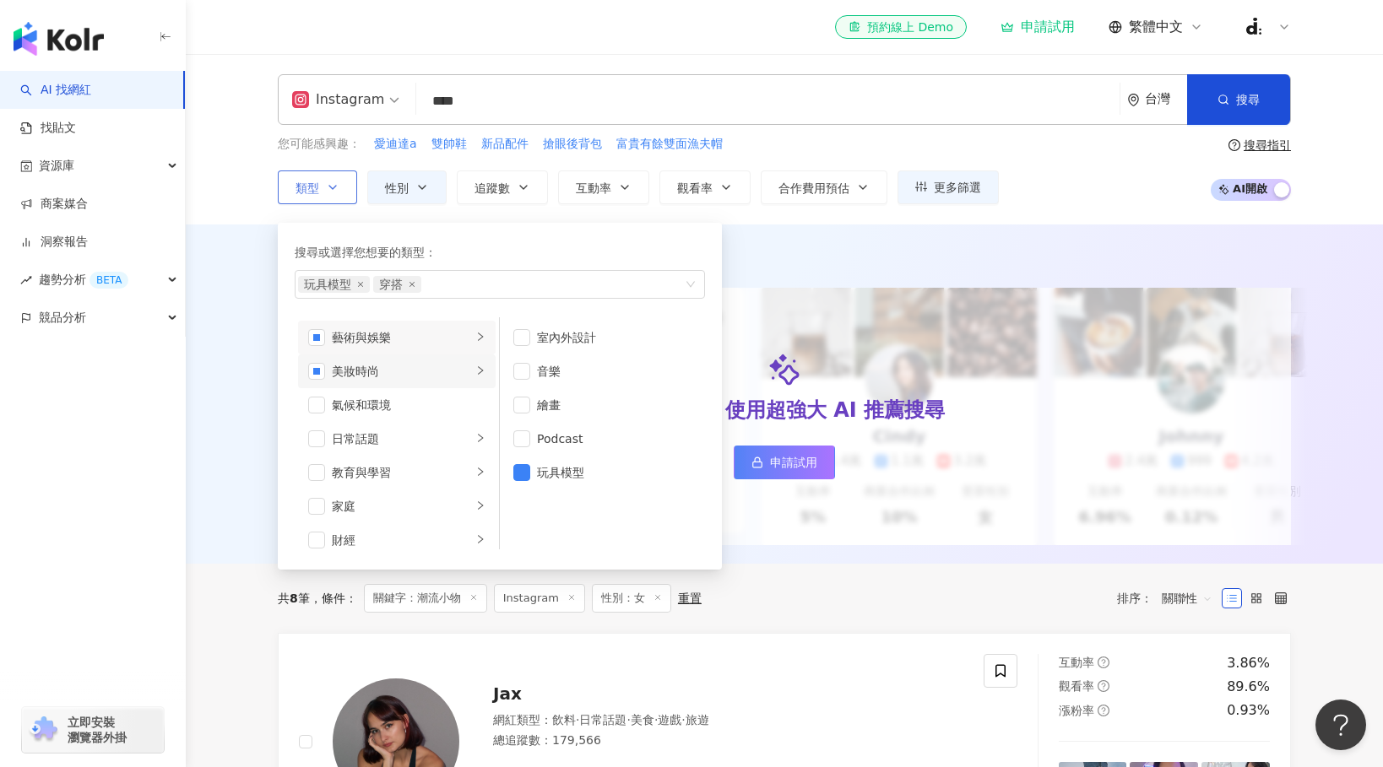
click at [480, 371] on icon "right" at bounding box center [480, 371] width 10 height 10
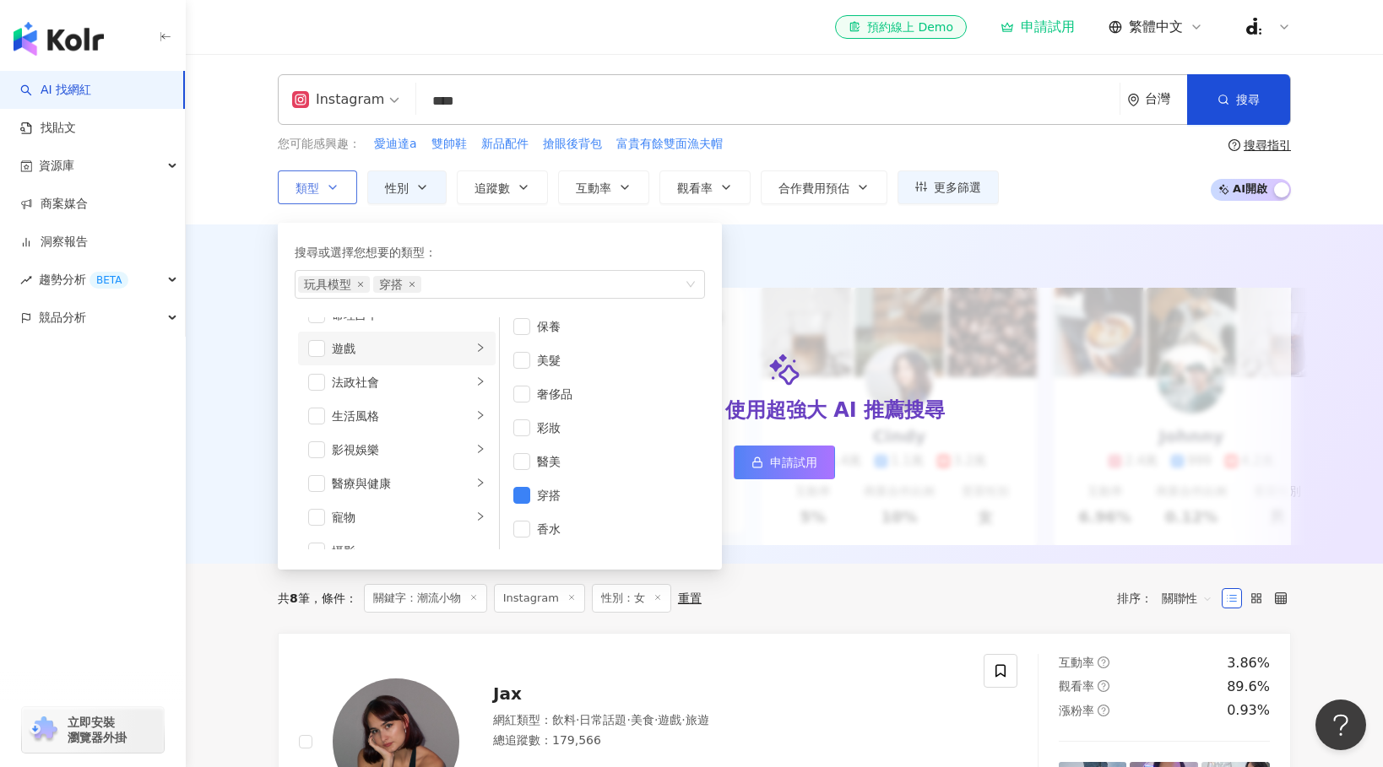
click at [483, 351] on icon "right" at bounding box center [480, 348] width 10 height 10
click at [476, 423] on div "button" at bounding box center [480, 416] width 10 height 16
click at [475, 454] on div "button" at bounding box center [480, 450] width 10 height 16
click at [528, 335] on span "button" at bounding box center [521, 337] width 17 height 17
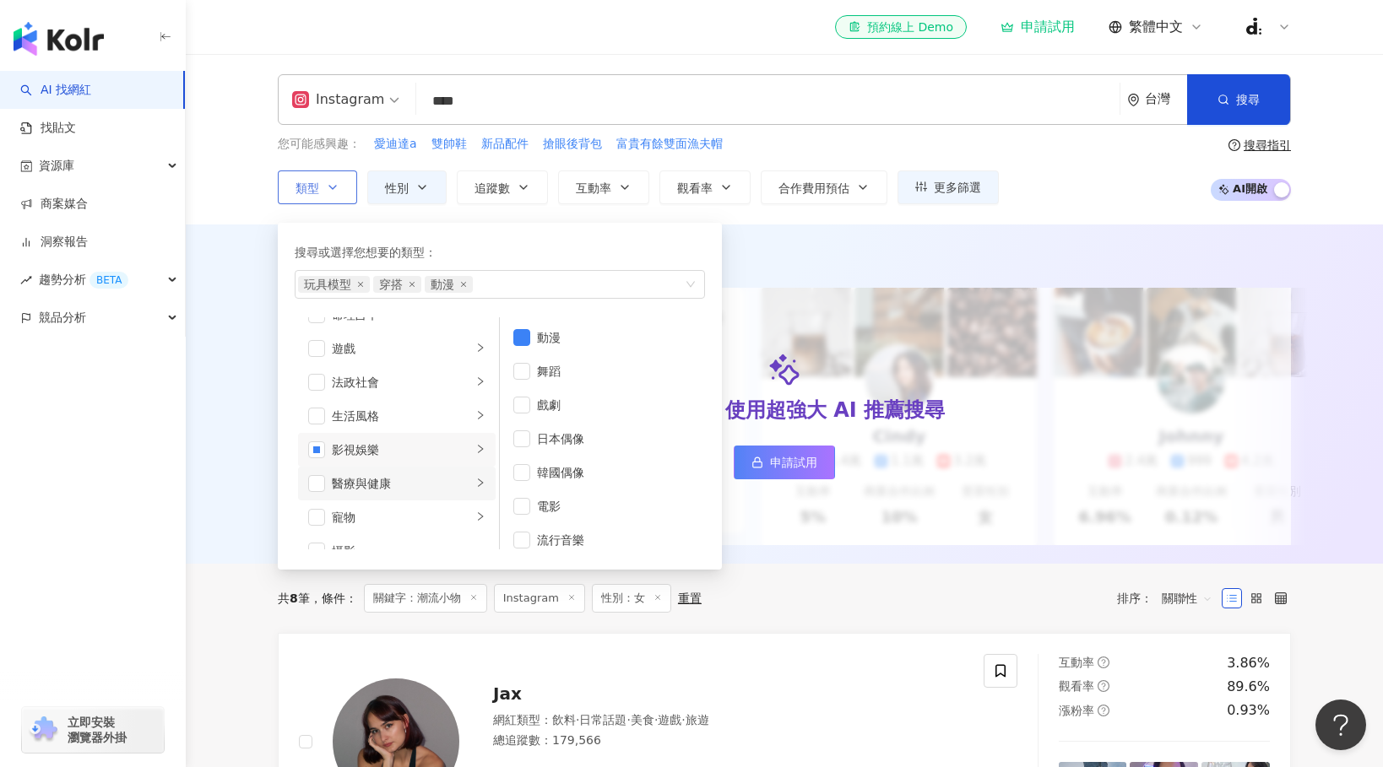
click at [483, 484] on icon "right" at bounding box center [480, 483] width 10 height 10
click at [483, 509] on div "button" at bounding box center [480, 517] width 10 height 16
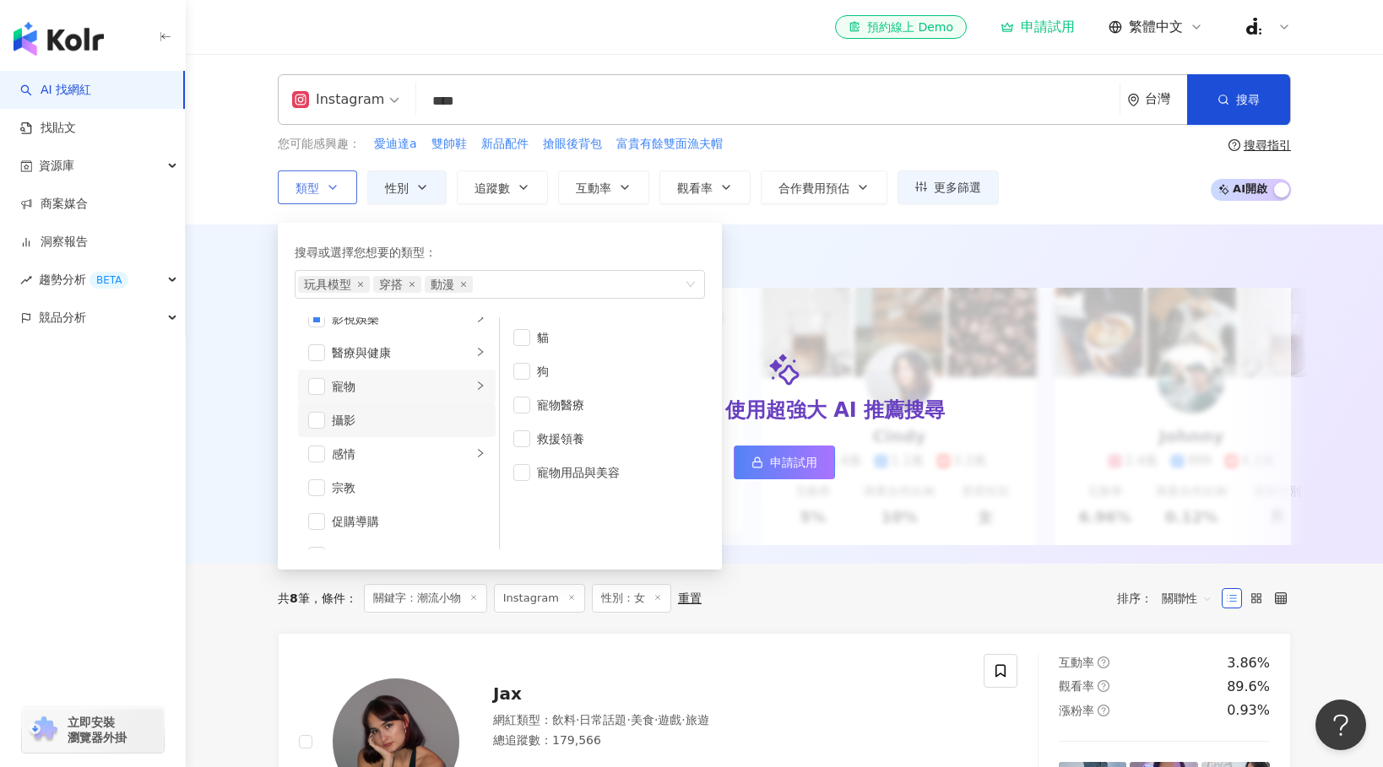
scroll to position [425, 0]
click at [480, 452] on icon "right" at bounding box center [480, 452] width 10 height 10
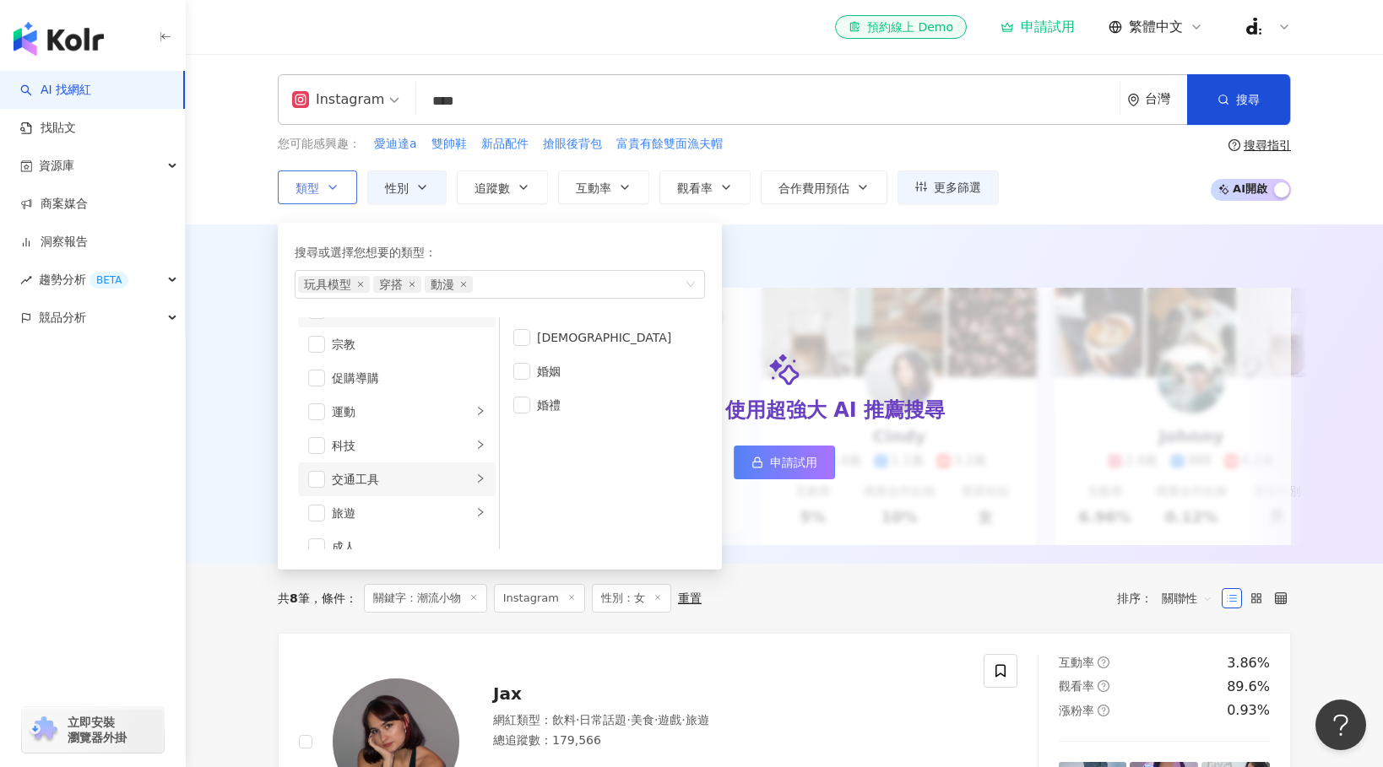
scroll to position [585, 0]
click at [477, 497] on icon "right" at bounding box center [480, 495] width 10 height 10
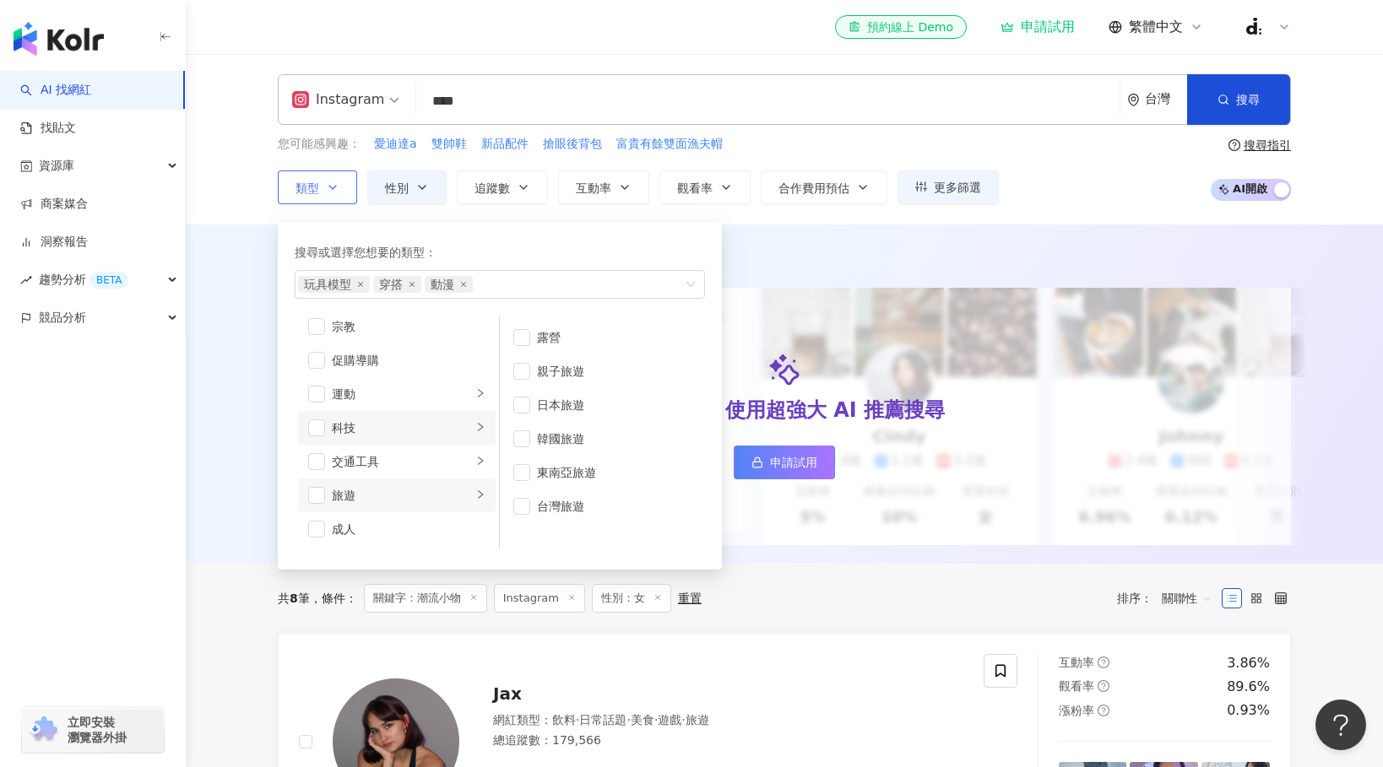
scroll to position [0, 0]
click at [551, 253] on div "搜尋或選擇您想要的類型：" at bounding box center [500, 252] width 410 height 19
click at [696, 194] on span "觀看率" at bounding box center [694, 189] width 35 height 14
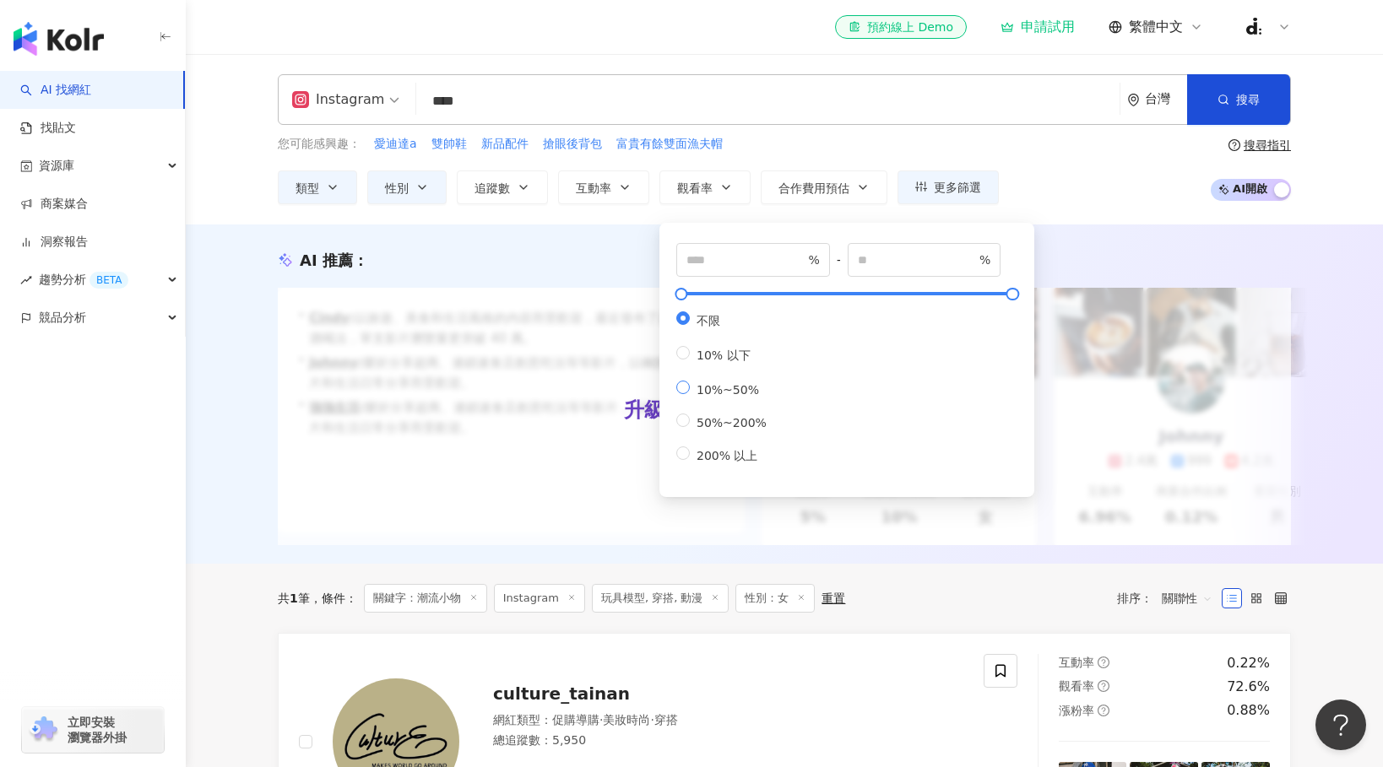
click at [738, 393] on span "10%~50%" at bounding box center [728, 390] width 76 height 14
type input "**"
click at [1016, 192] on div "您可能感興趣： 愛迪達a 雙帥鞋 新品配件 搶眼後背包 富貴有餘雙面漁夫帽 類型 性別 追蹤數 互動率 觀看率 合作費用預估 更多篩選 不限 女 男 其他 選…" at bounding box center [784, 169] width 1013 height 69
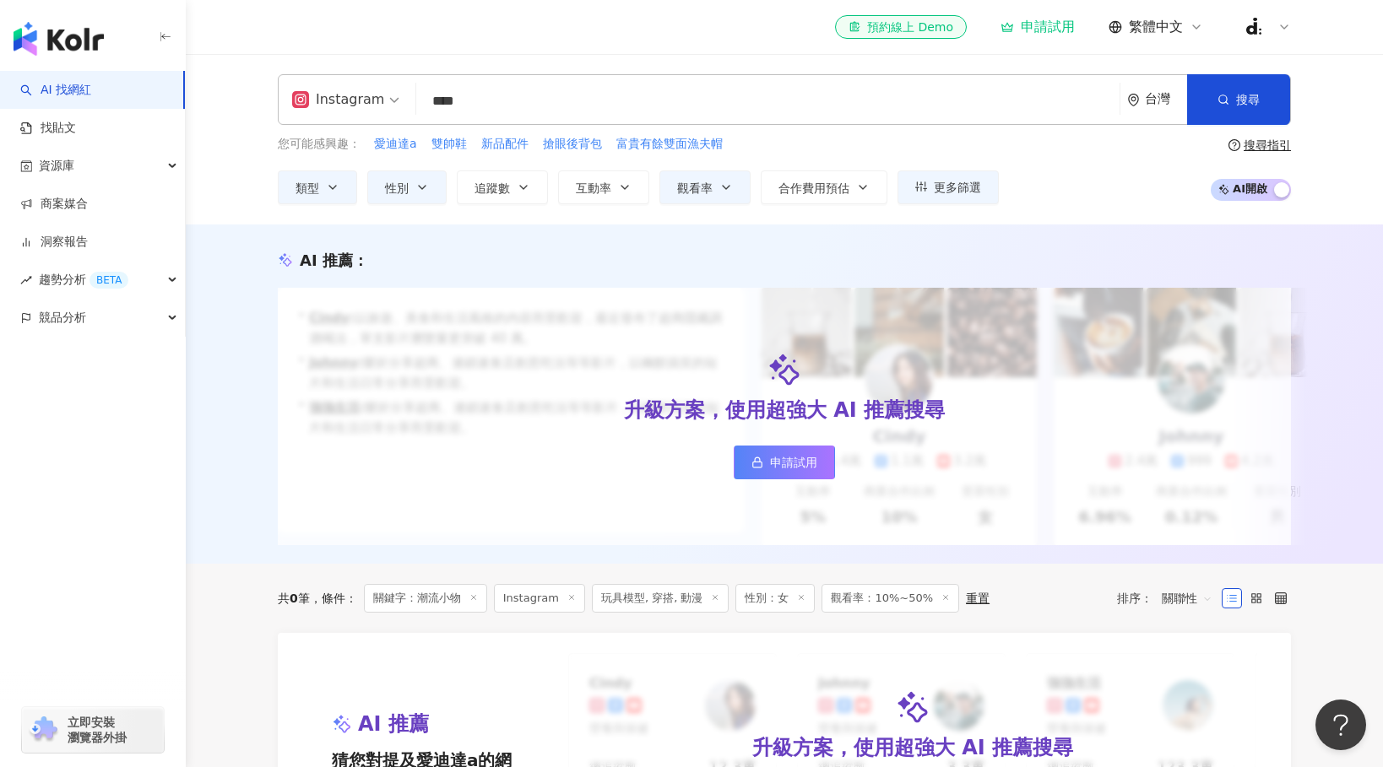
click at [1070, 33] on div "申請試用" at bounding box center [1037, 27] width 74 height 17
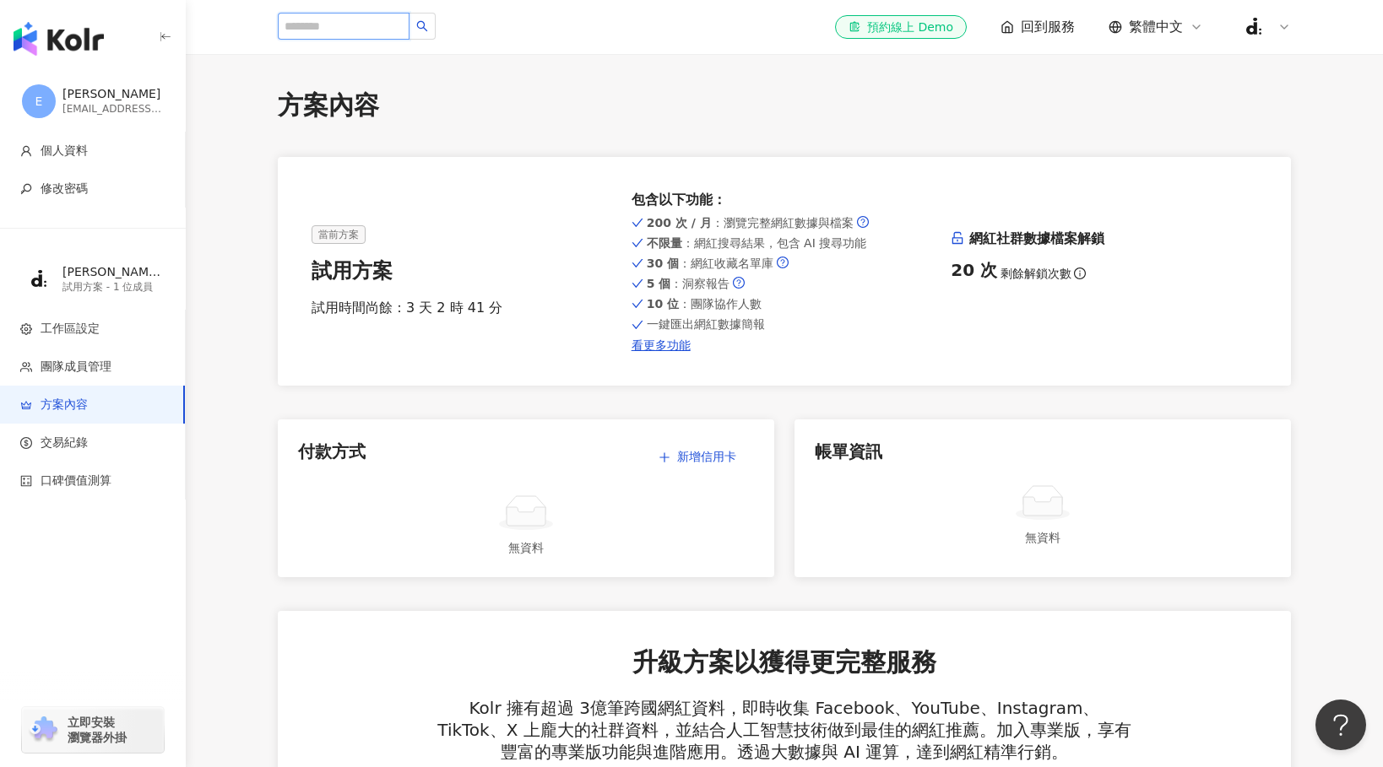
click at [334, 30] on input "search" at bounding box center [344, 26] width 132 height 27
type input "**"
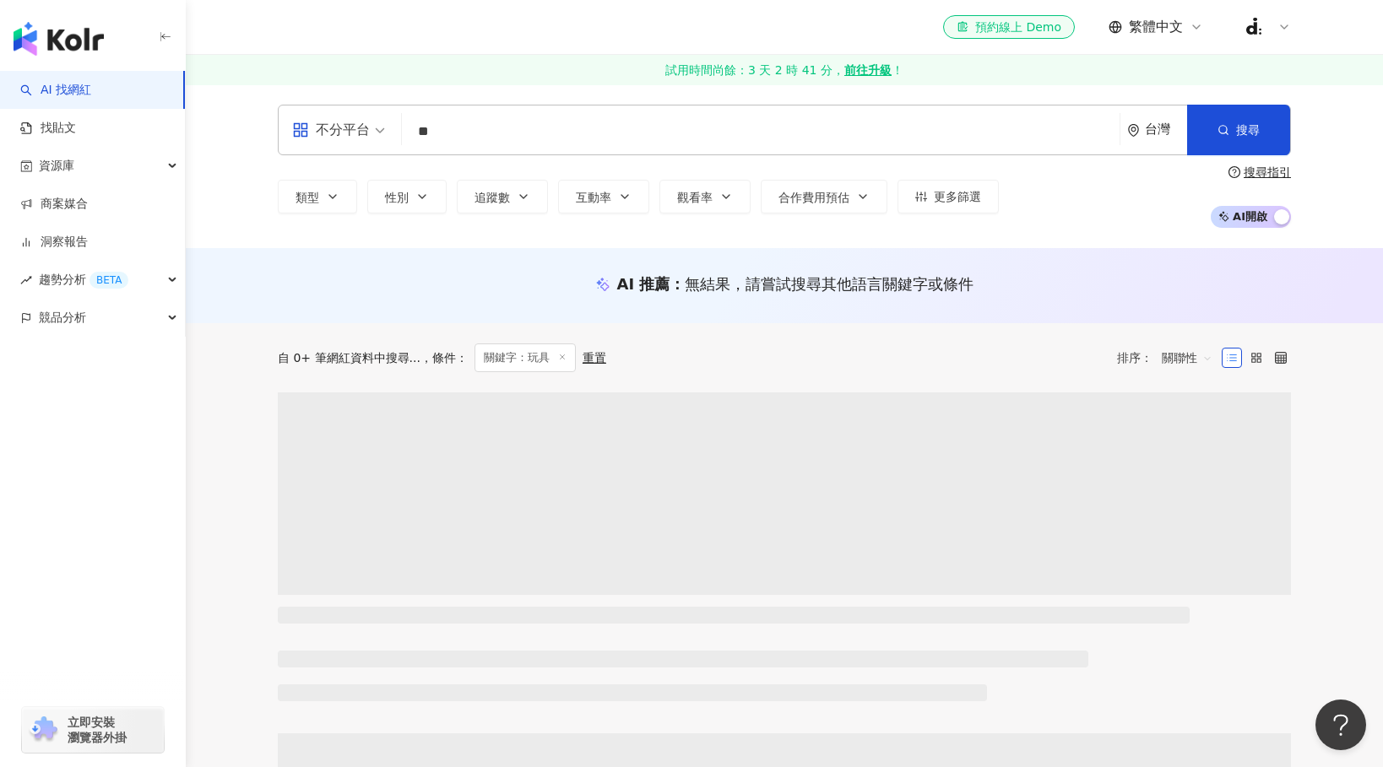
click at [363, 131] on div "不分平台" at bounding box center [331, 130] width 78 height 27
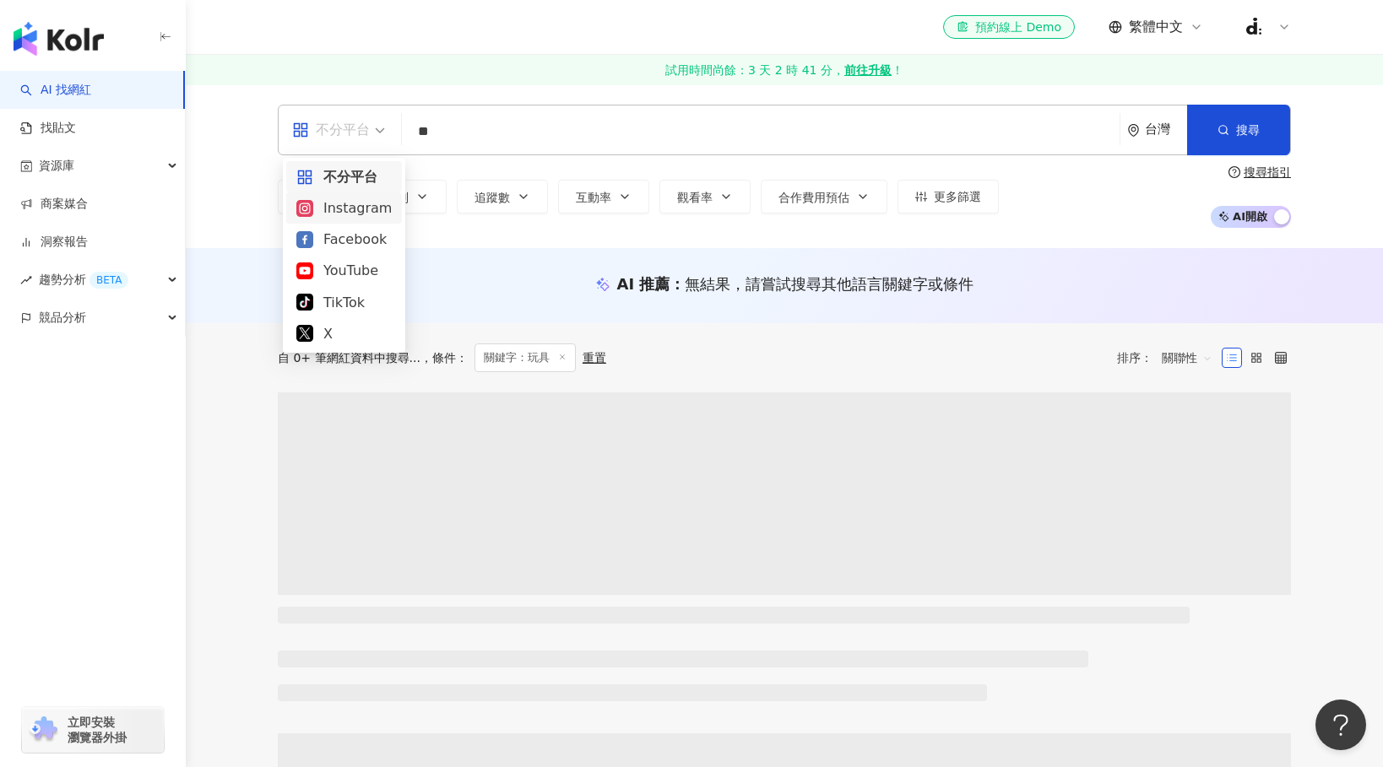
click at [351, 198] on div "Instagram" at bounding box center [343, 208] width 95 height 21
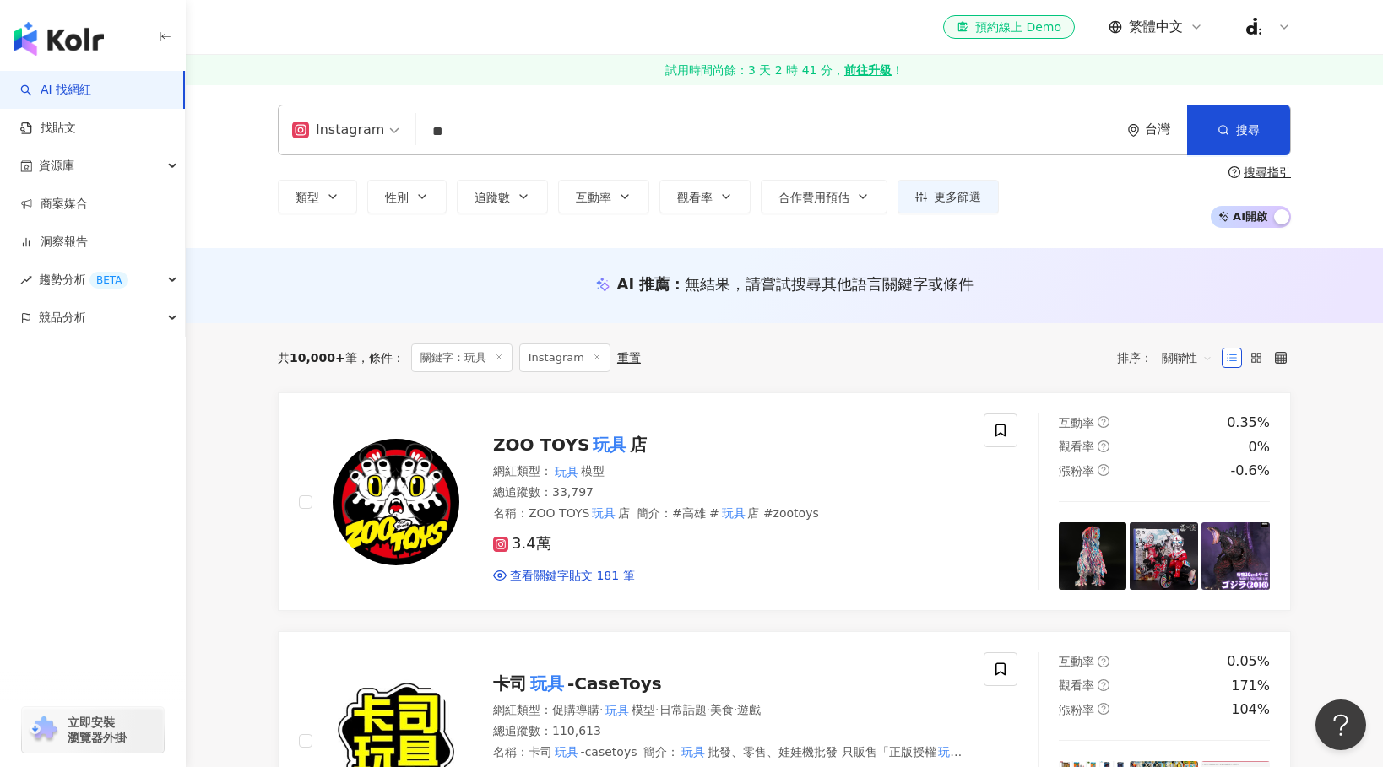
click at [469, 141] on input "**" at bounding box center [768, 132] width 690 height 32
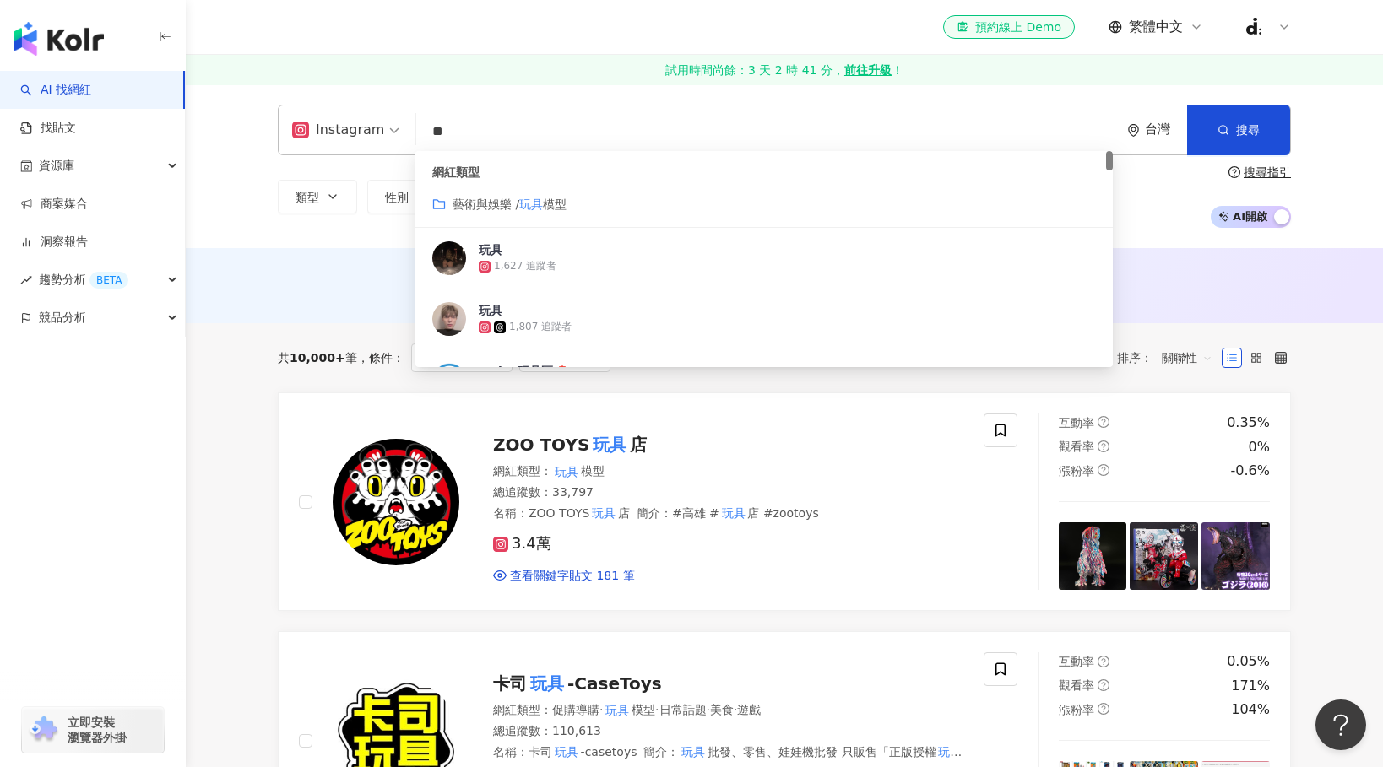
type input "*"
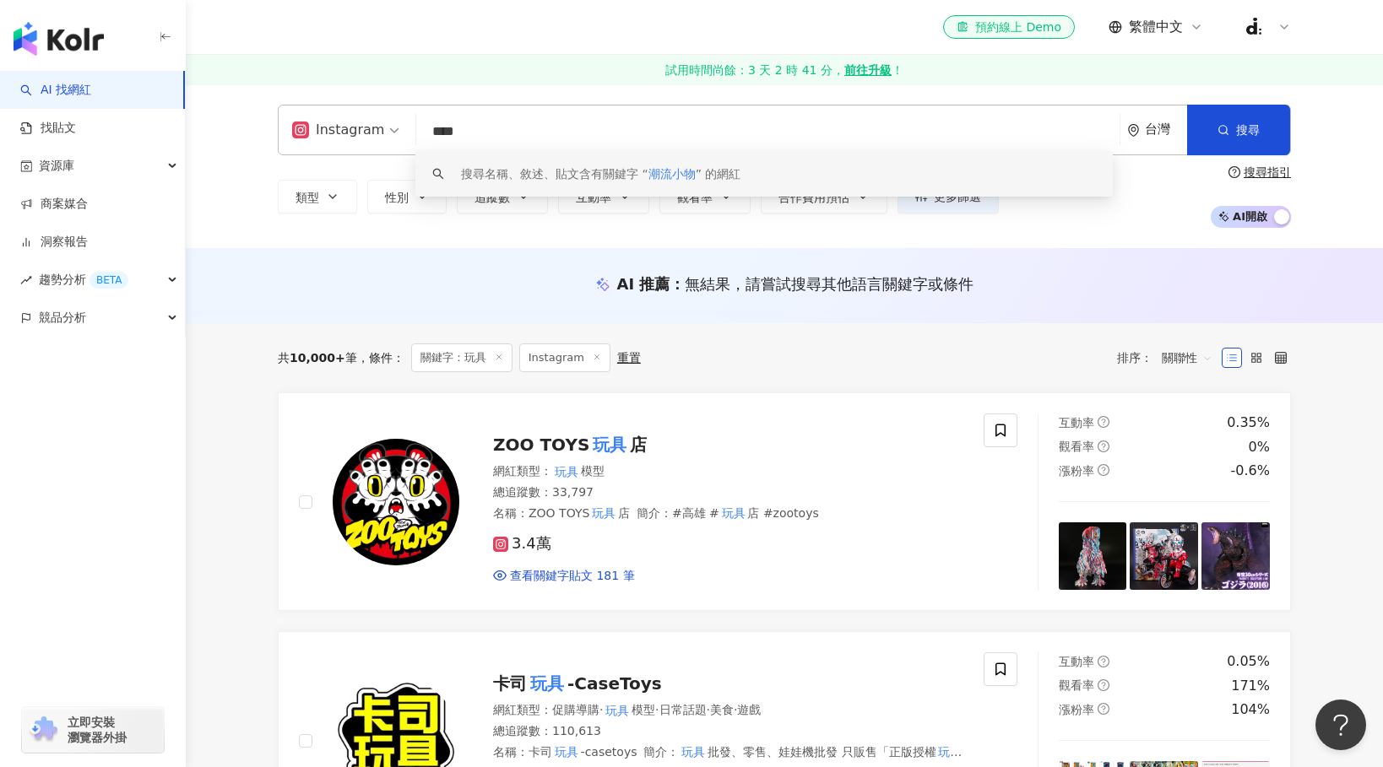
click at [507, 181] on div "搜尋名稱、敘述、貼文含有關鍵字 “ 潮流小物 ” 的網紅" at bounding box center [600, 174] width 279 height 19
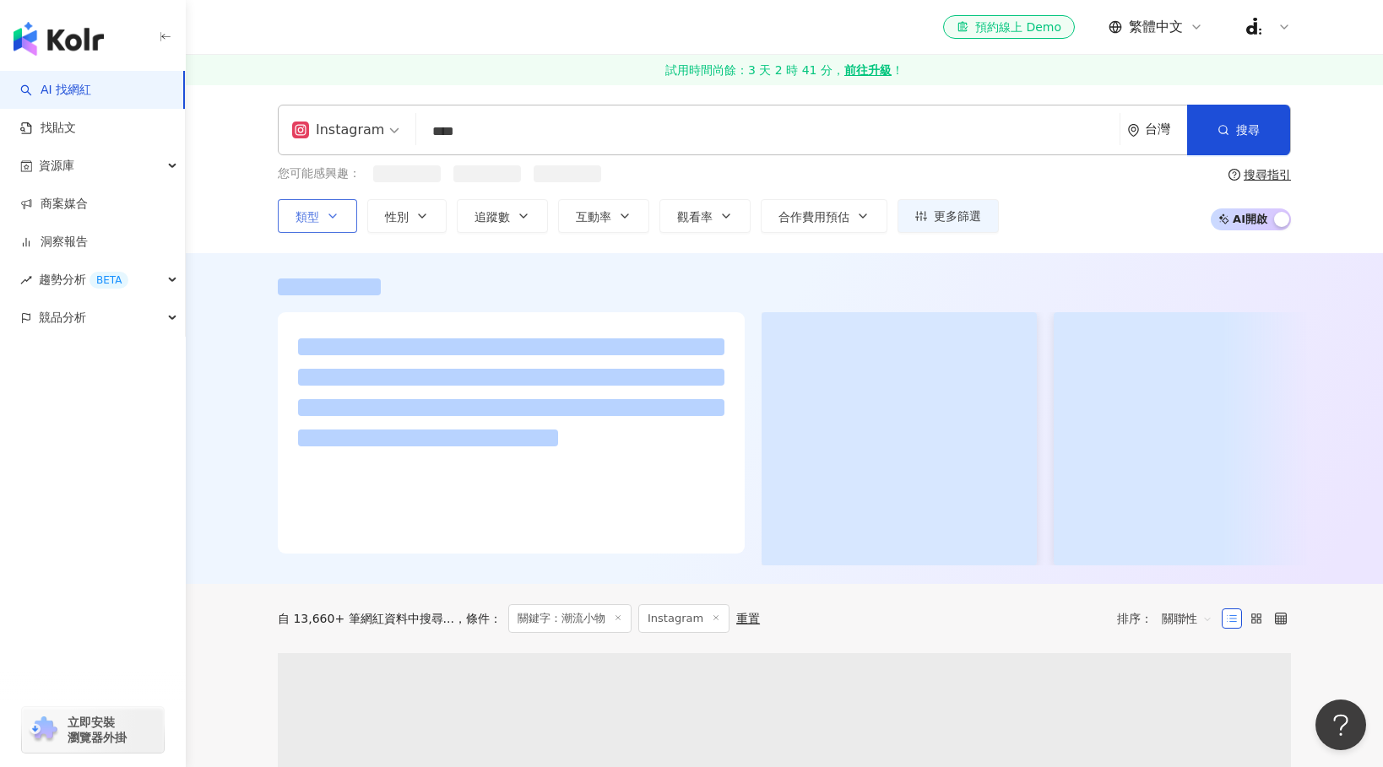
type input "****"
click at [335, 213] on icon "button" at bounding box center [333, 216] width 14 height 14
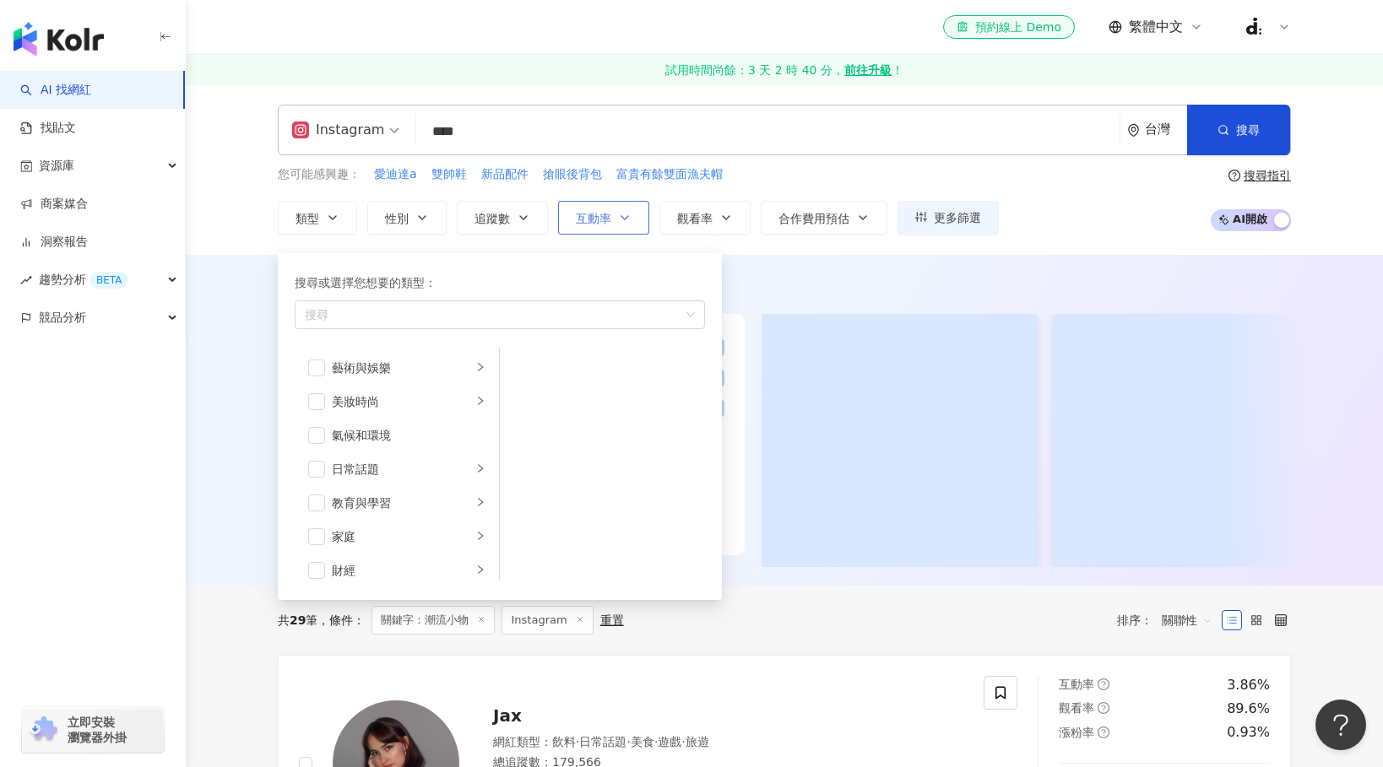
click at [624, 216] on icon "button" at bounding box center [625, 218] width 14 height 14
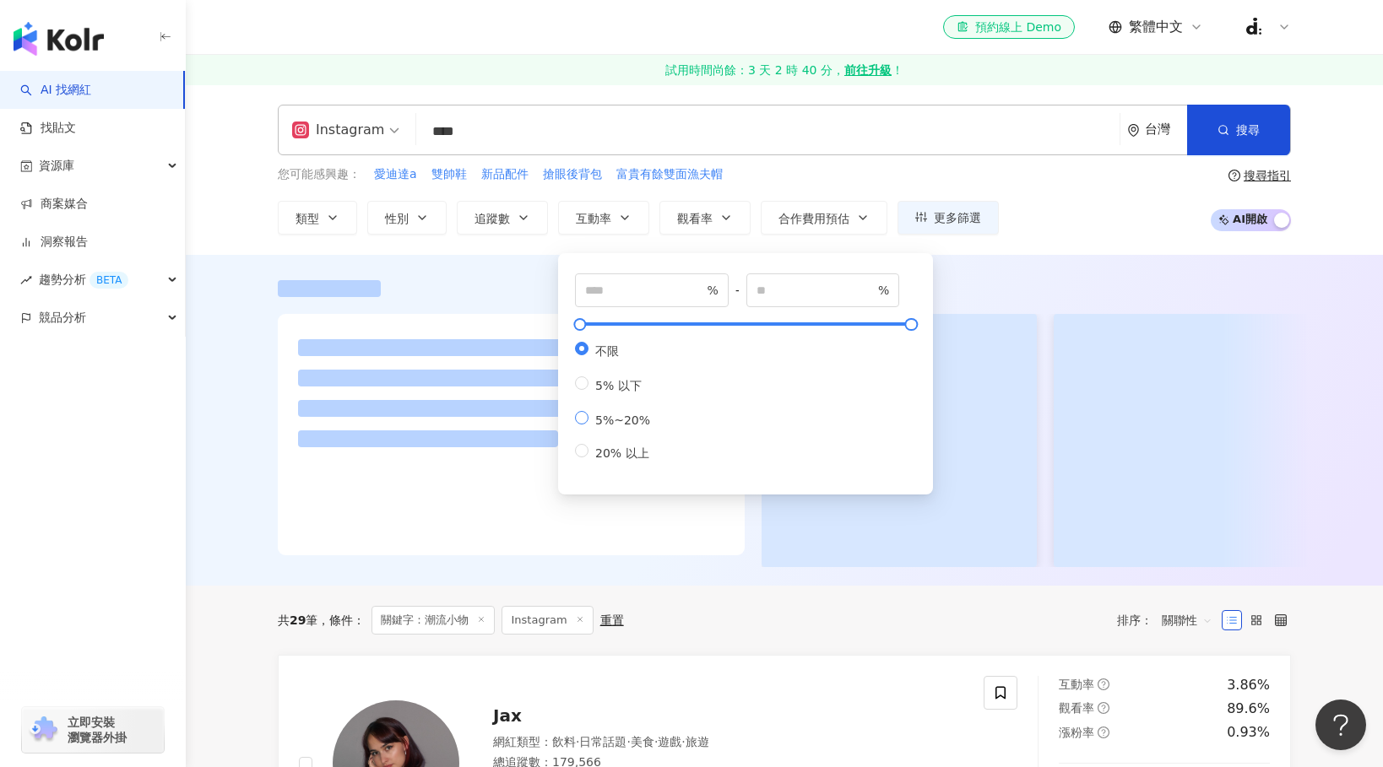
click at [623, 417] on span "5%~20%" at bounding box center [622, 421] width 68 height 14
type input "*"
type input "**"
click at [704, 215] on span "觀看率" at bounding box center [694, 219] width 35 height 14
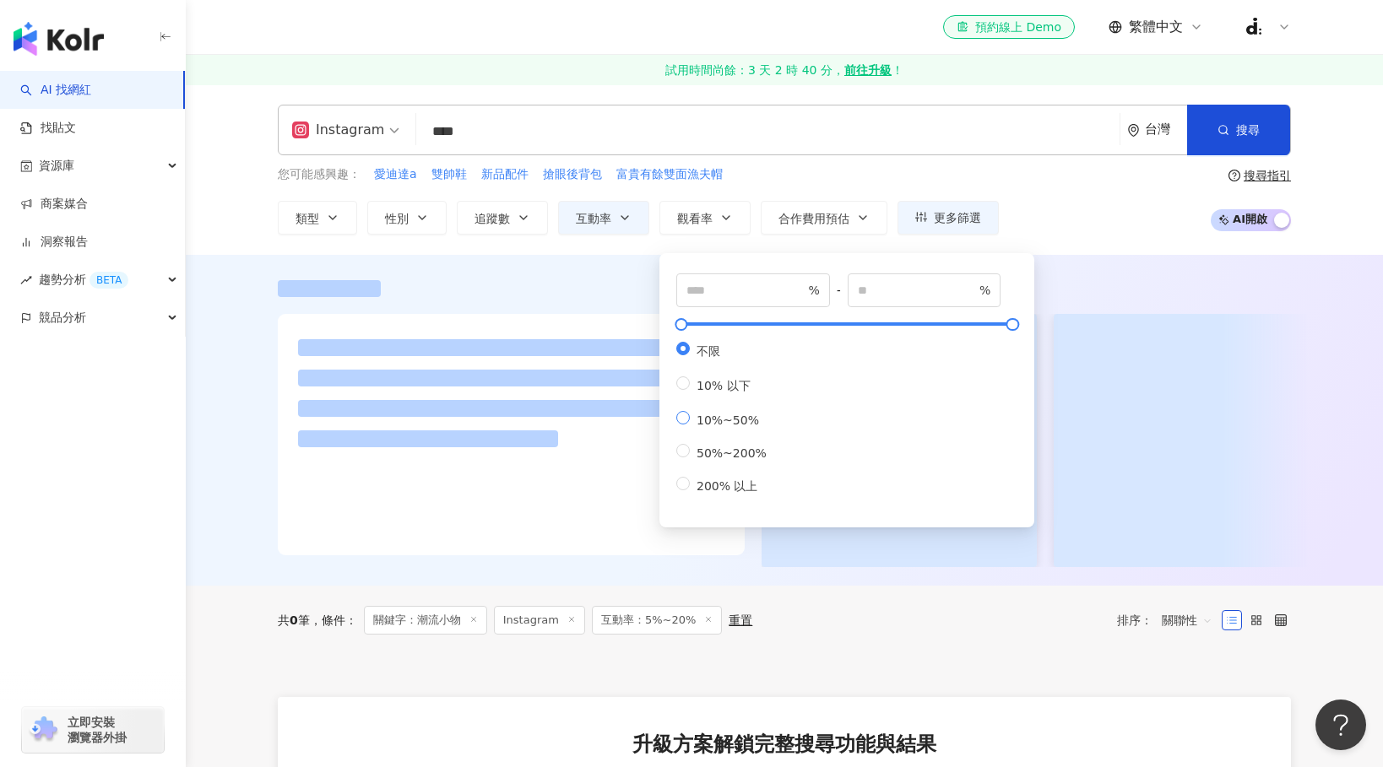
click at [698, 421] on span "10%~50%" at bounding box center [728, 421] width 76 height 14
type input "**"
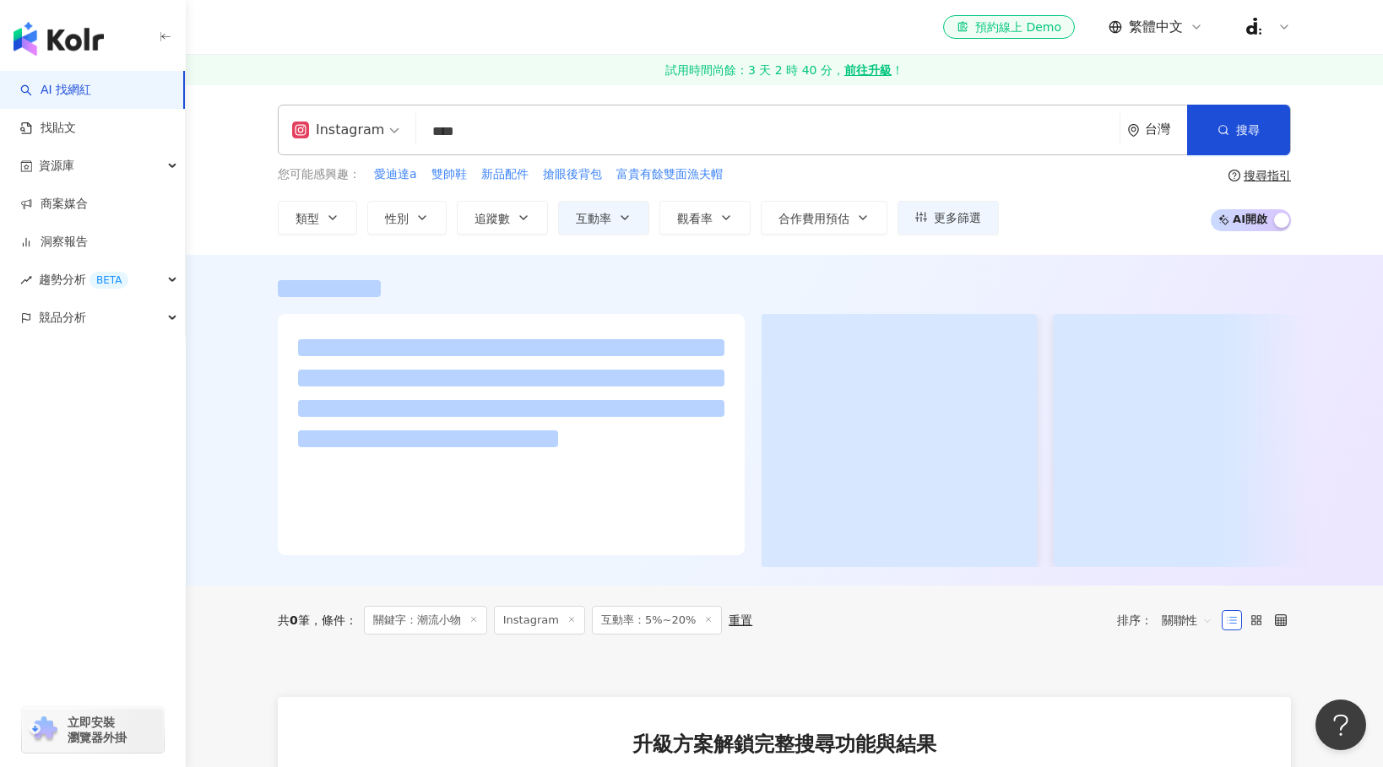
click at [915, 178] on div "您可能感興趣： 愛迪達a 雙帥鞋 新品配件 搶眼後背包 富貴有餘雙面漁夫帽" at bounding box center [638, 174] width 721 height 19
click at [424, 222] on icon "button" at bounding box center [422, 218] width 14 height 14
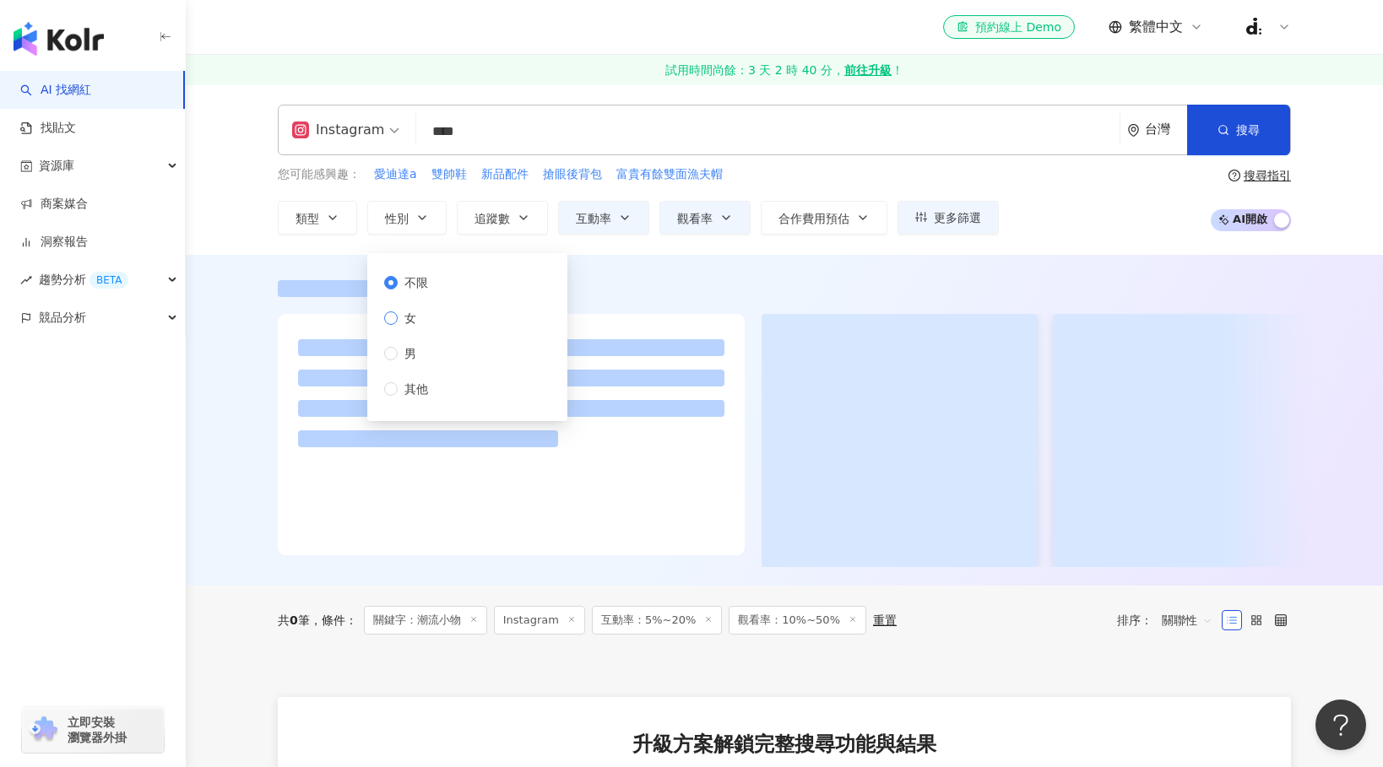
click at [417, 319] on span "女" at bounding box center [410, 318] width 25 height 19
click at [411, 284] on span "不限" at bounding box center [416, 283] width 37 height 19
click at [488, 220] on span "追蹤數" at bounding box center [491, 219] width 35 height 14
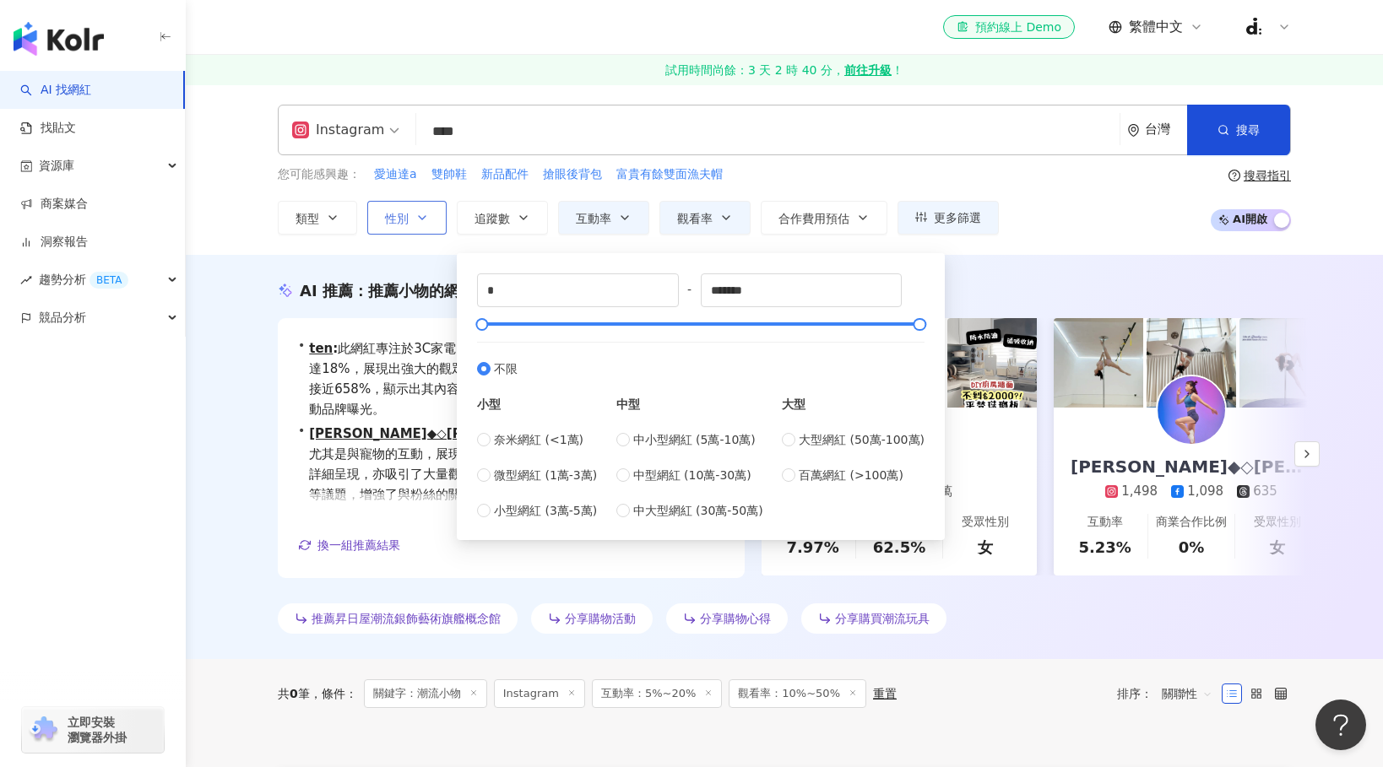
click at [418, 225] on button "性別" at bounding box center [406, 218] width 79 height 34
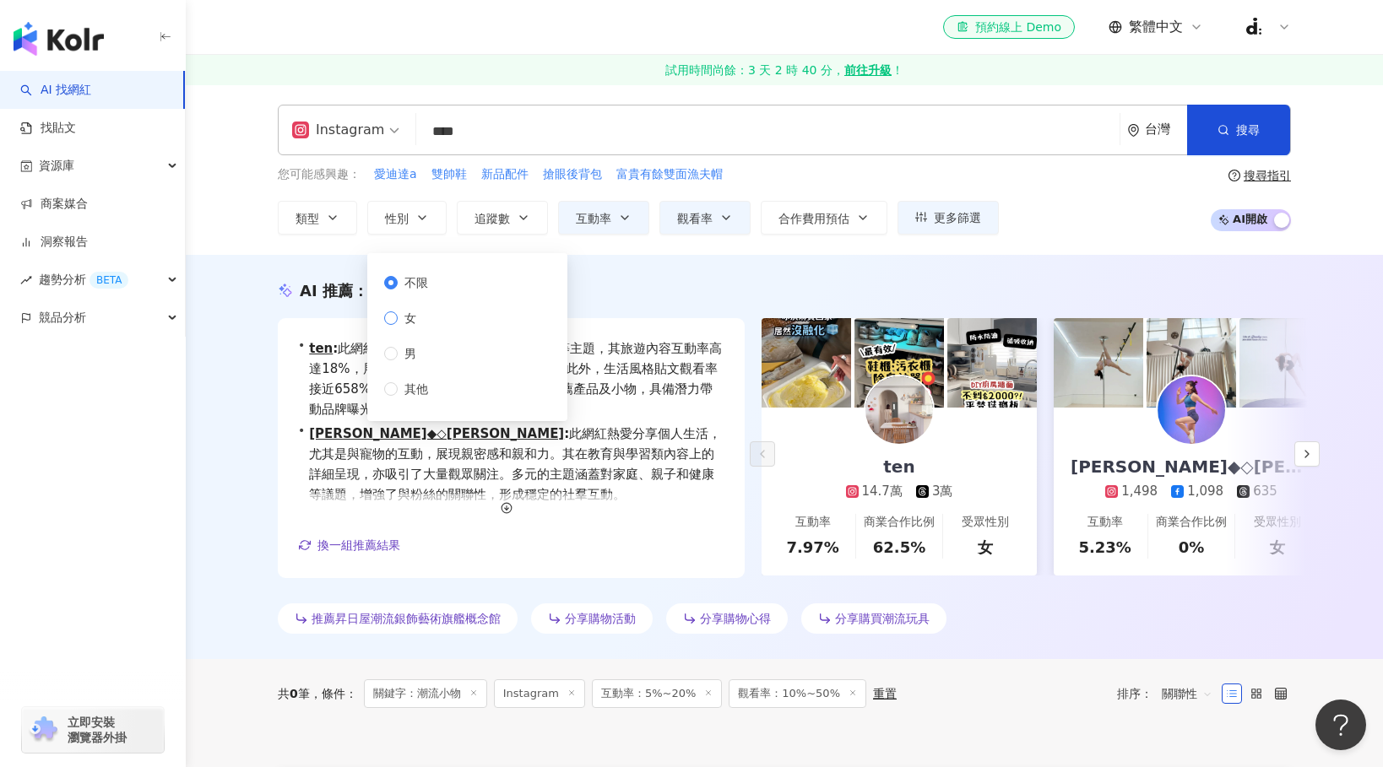
click at [418, 317] on span "女" at bounding box center [410, 318] width 25 height 19
click at [491, 225] on button "追蹤數" at bounding box center [502, 218] width 91 height 34
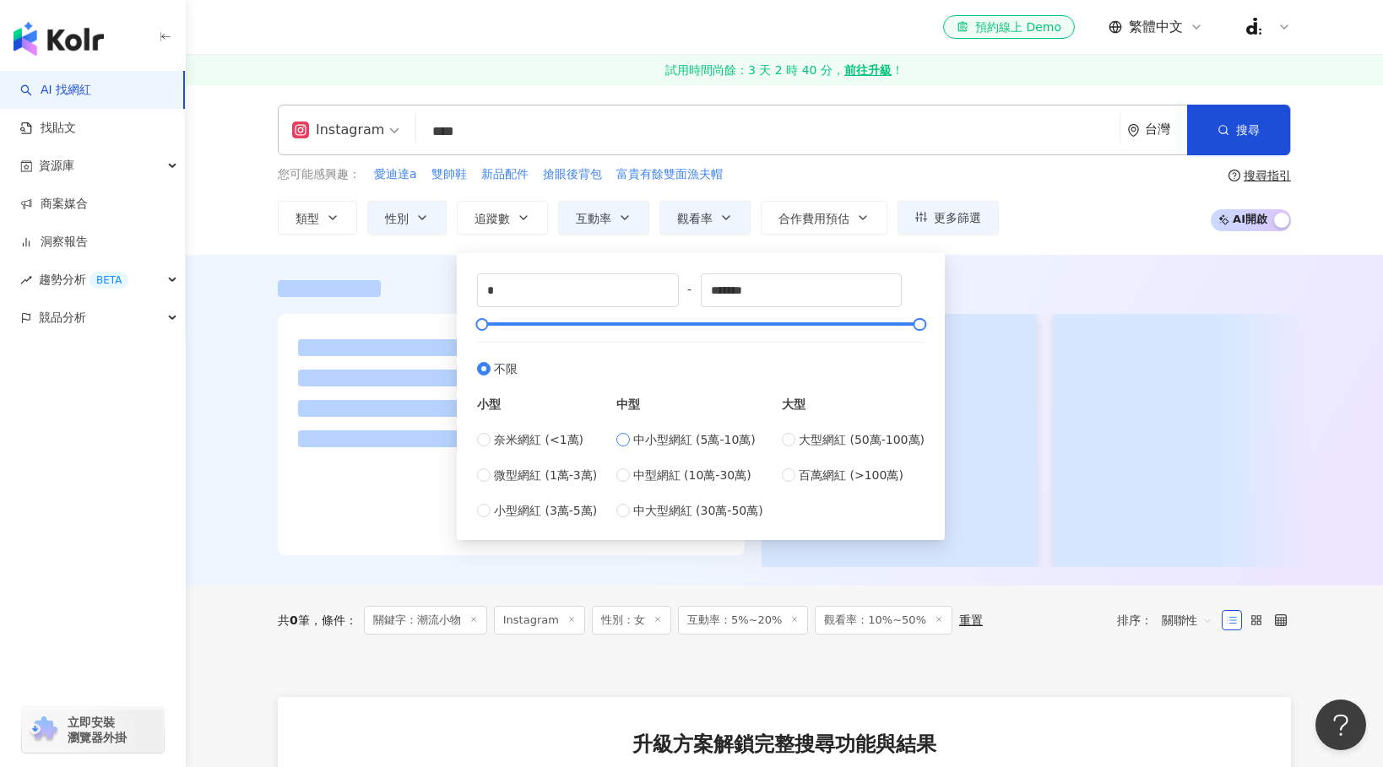
click at [666, 443] on span "中小型網紅 (5萬-10萬)" at bounding box center [694, 440] width 122 height 19
type input "*****"
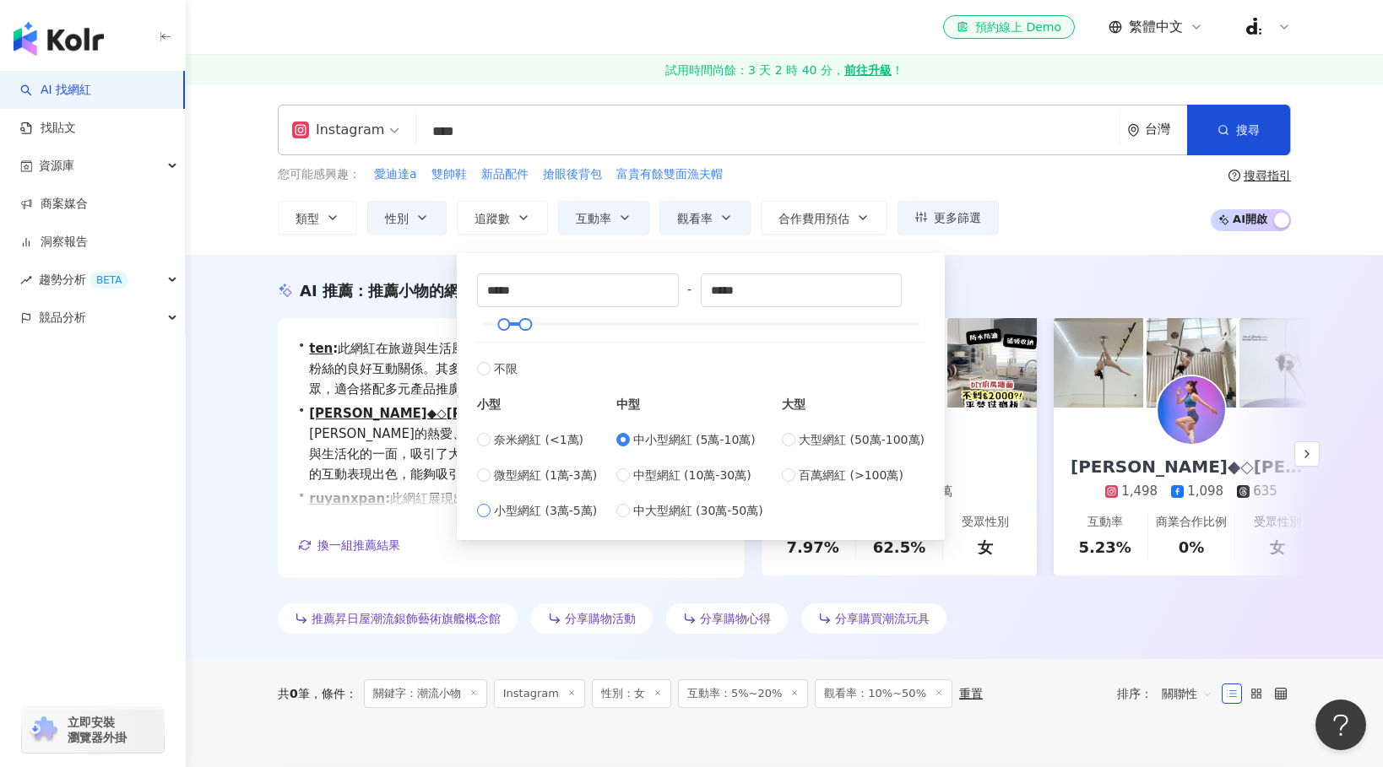
click at [553, 510] on span "小型網紅 (3萬-5萬)" at bounding box center [545, 510] width 103 height 19
type input "*****"
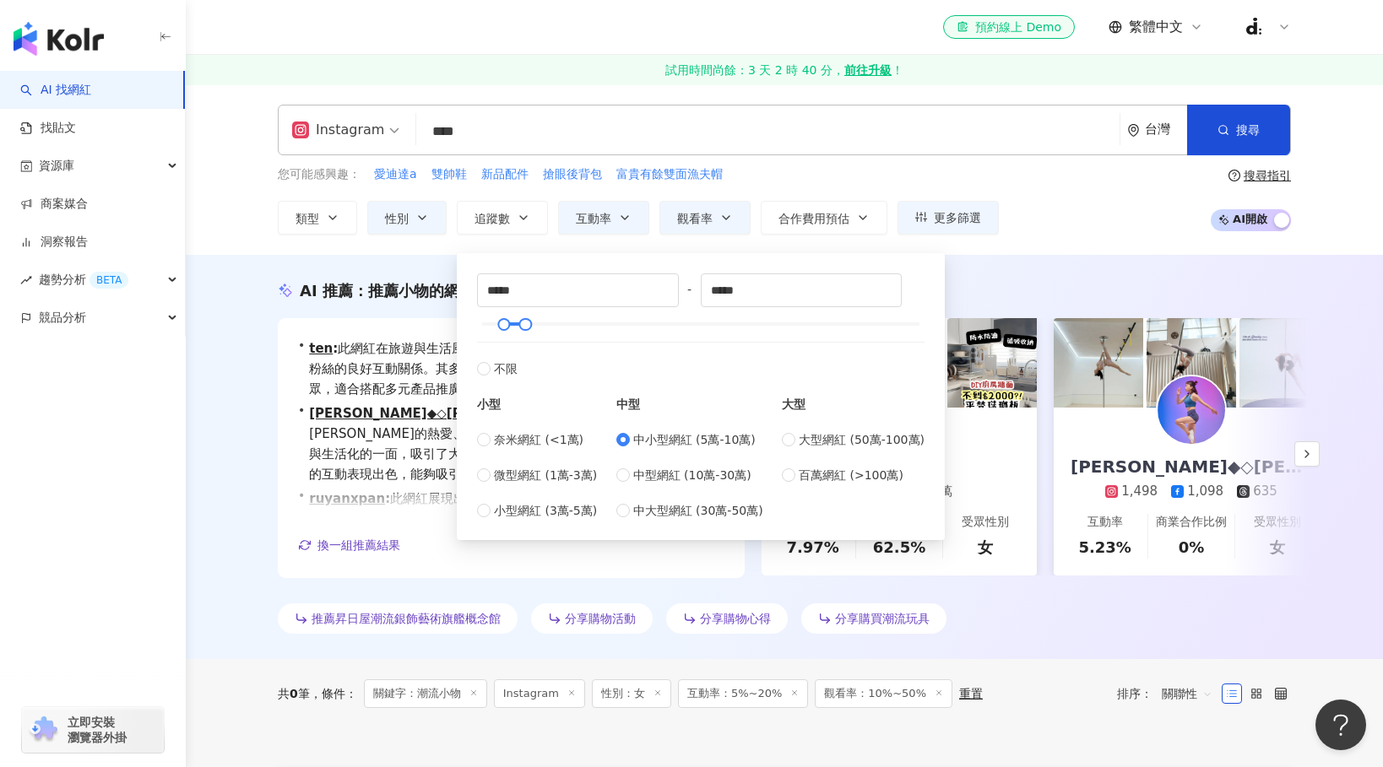
click at [561, 519] on div "***** - ***** 不限 小型 奈米網紅 (<1萬) 微型網紅 (1萬-3萬) 小型網紅 (3萬-5萬) 中型 中小型網紅 (5萬-10萬) 中型網紅…" at bounding box center [701, 396] width 468 height 267
click at [561, 514] on span "小型網紅 (3萬-5萬)" at bounding box center [545, 510] width 103 height 19
type input "*****"
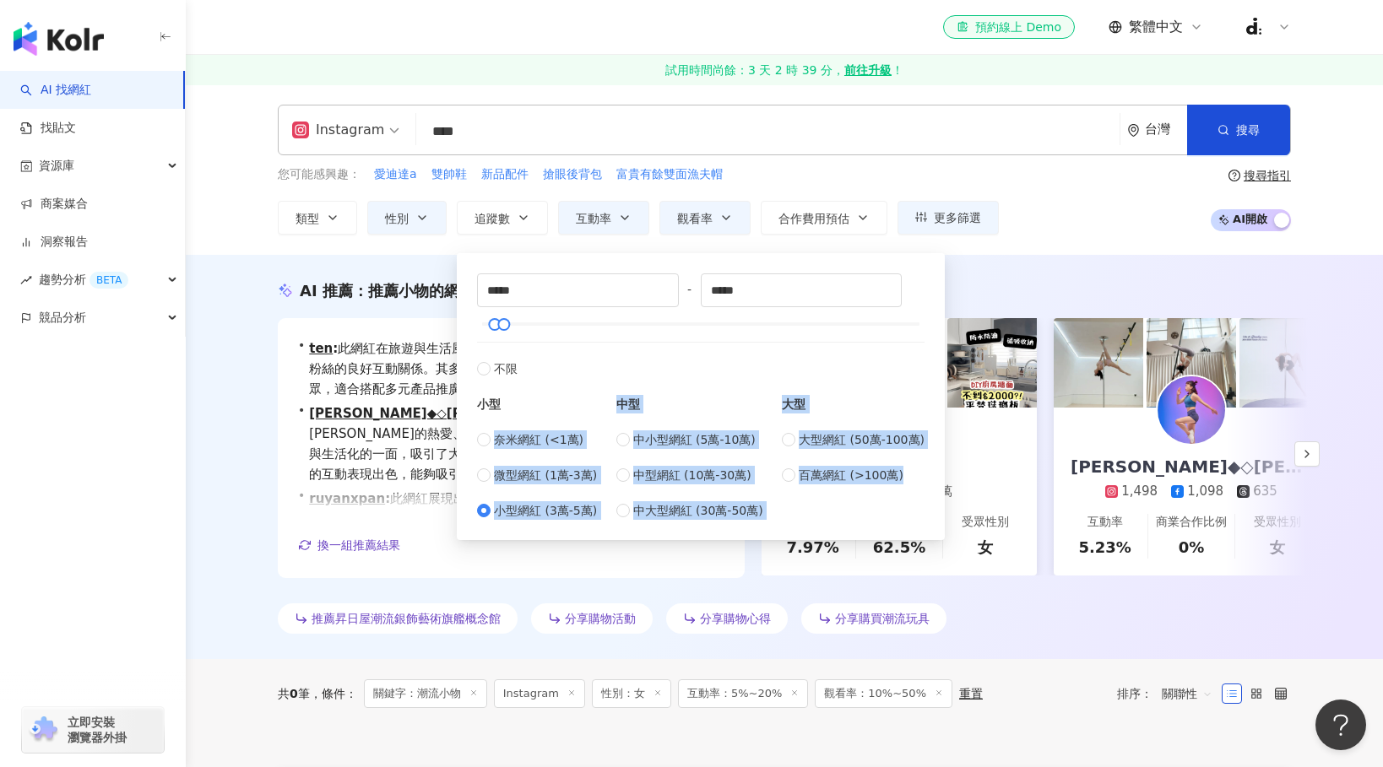
drag, startPoint x: 493, startPoint y: 438, endPoint x: 875, endPoint y: 485, distance: 384.4
click at [875, 485] on div "小型 奈米網紅 (<1萬) 微型網紅 (1萬-3萬) 小型網紅 (3萬-5萬) 中型 中小型網紅 (5萬-10萬) 中型網紅 (10萬-30萬) 中大型網紅 …" at bounding box center [700, 449] width 447 height 142
copy div "奈米網紅 (<1萬) 微型網紅 (1萬-3萬) 小型網紅 (3萬-5萬) 中型 中小型網紅 (5萬-10萬) 中型網紅 (10萬-30萬) 中大型網紅 (30…"
type input "*****"
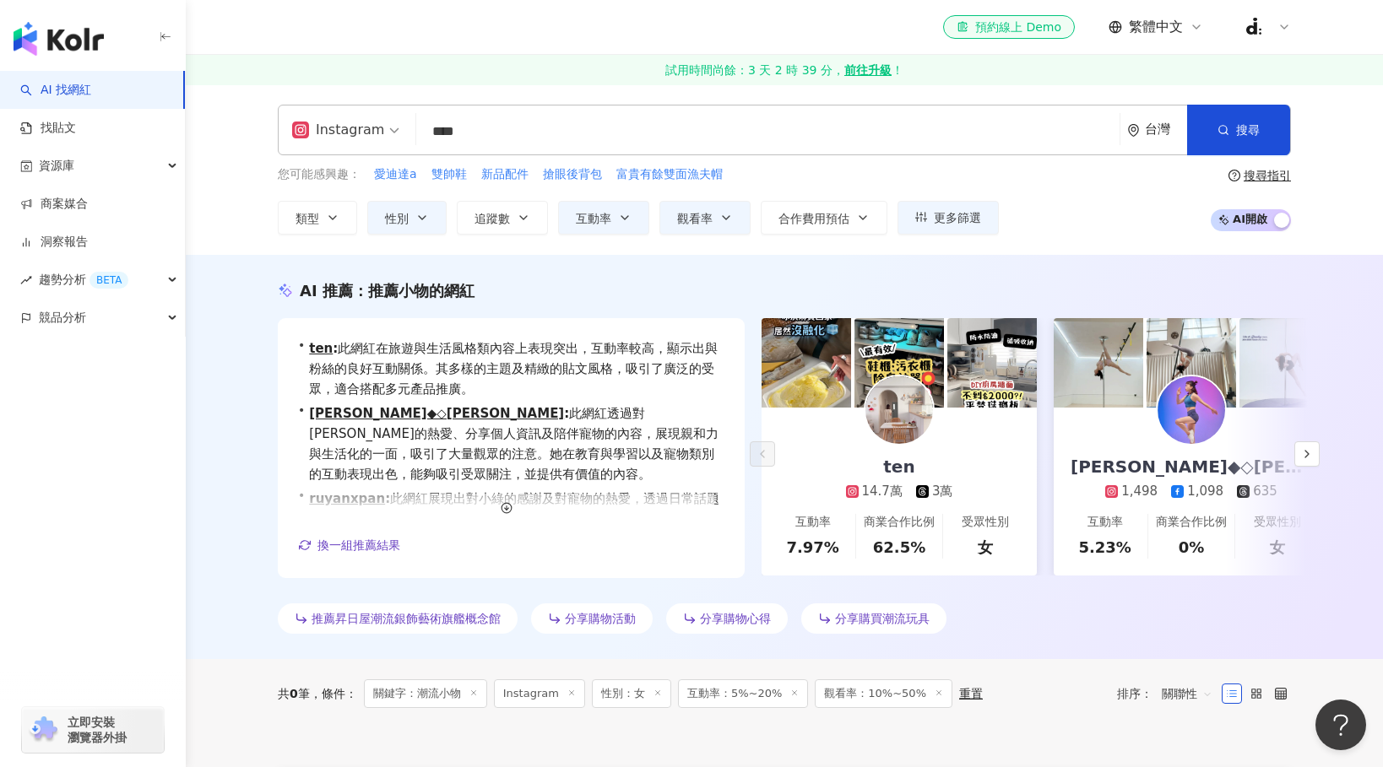
click at [961, 274] on div "AI 推薦 ： 推薦小物的網紅 • ten : 此網紅在旅遊與生活風格類內容上表現突出，互動率較高，顯示出與粉絲的良好互動關係。其多樣的主題及精緻的貼文風格，…" at bounding box center [784, 457] width 1197 height 404
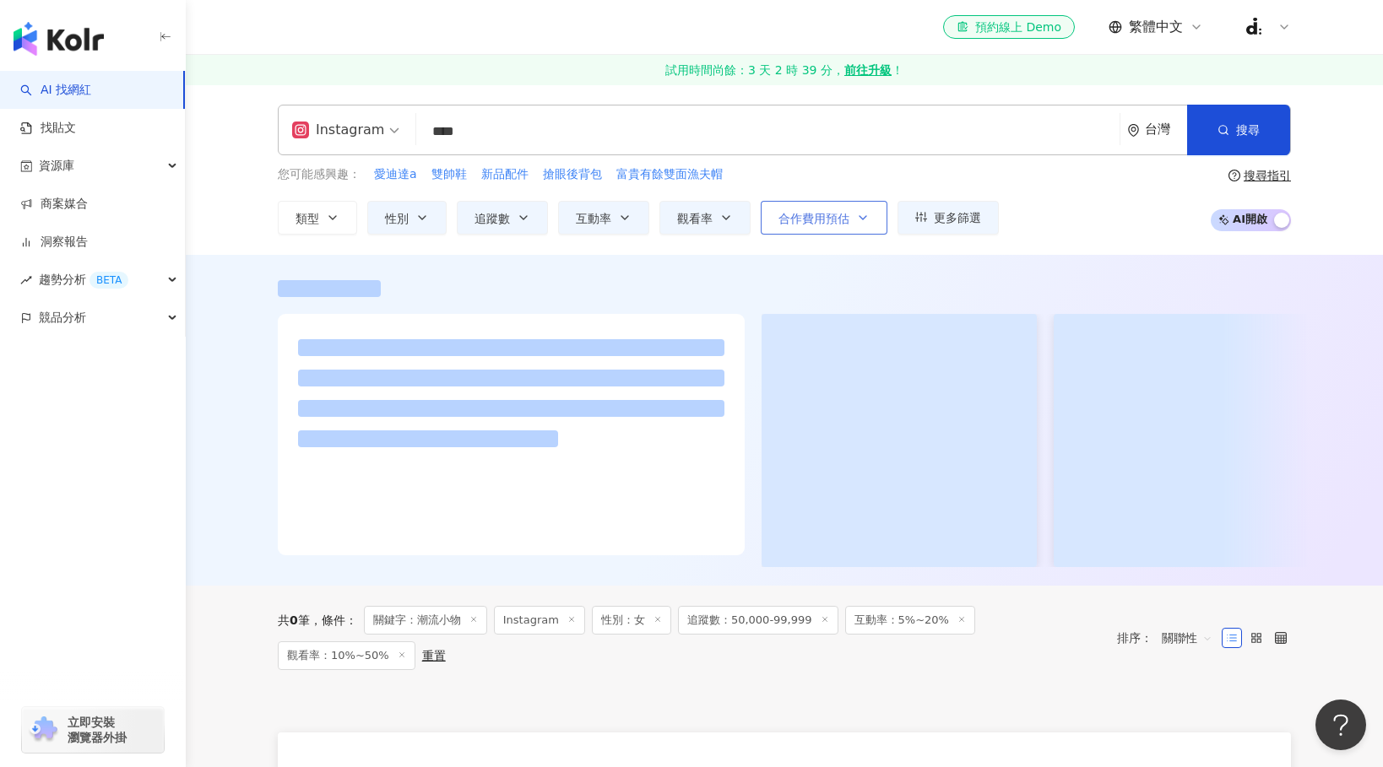
click at [865, 222] on icon "button" at bounding box center [863, 218] width 14 height 14
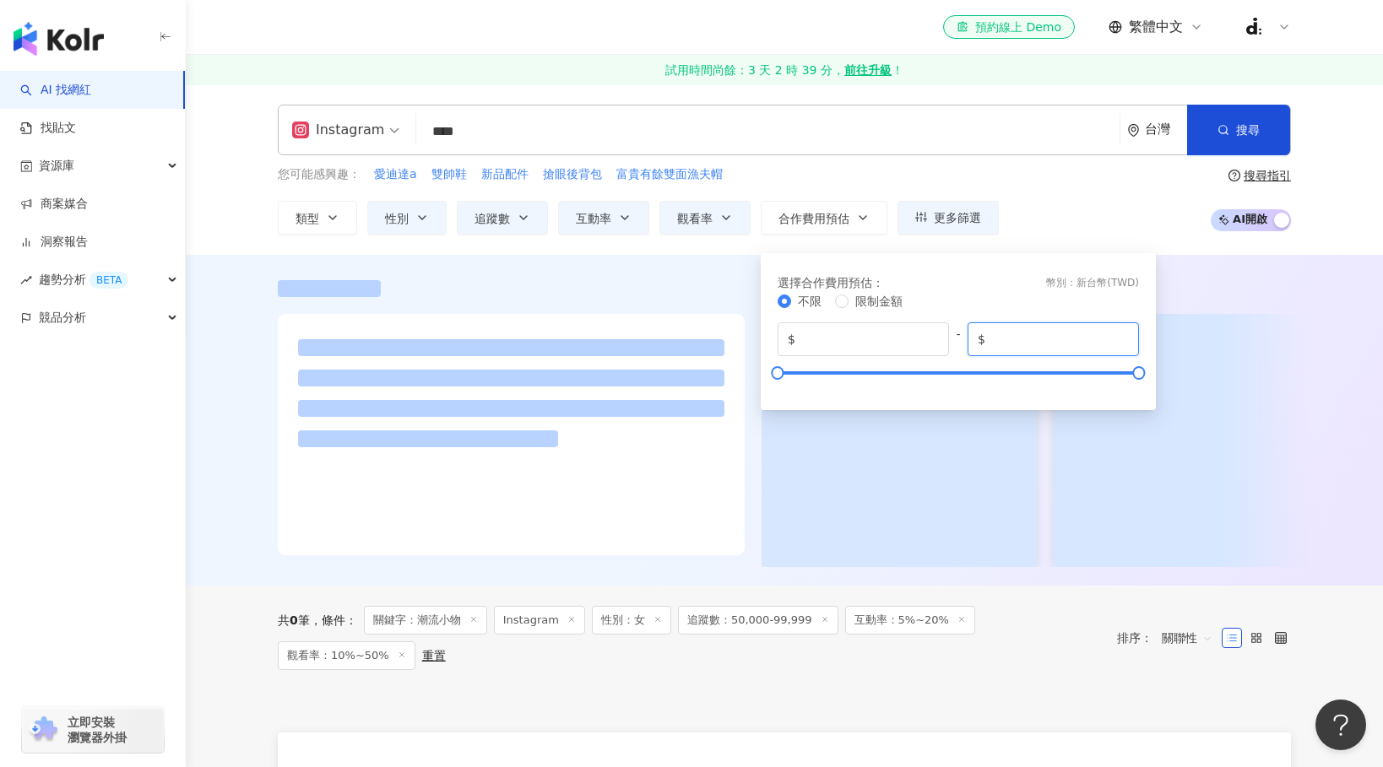
drag, startPoint x: 1042, startPoint y: 335, endPoint x: 962, endPoint y: 342, distance: 79.6
click at [962, 342] on div "$ * - $ *******" at bounding box center [958, 340] width 361 height 34
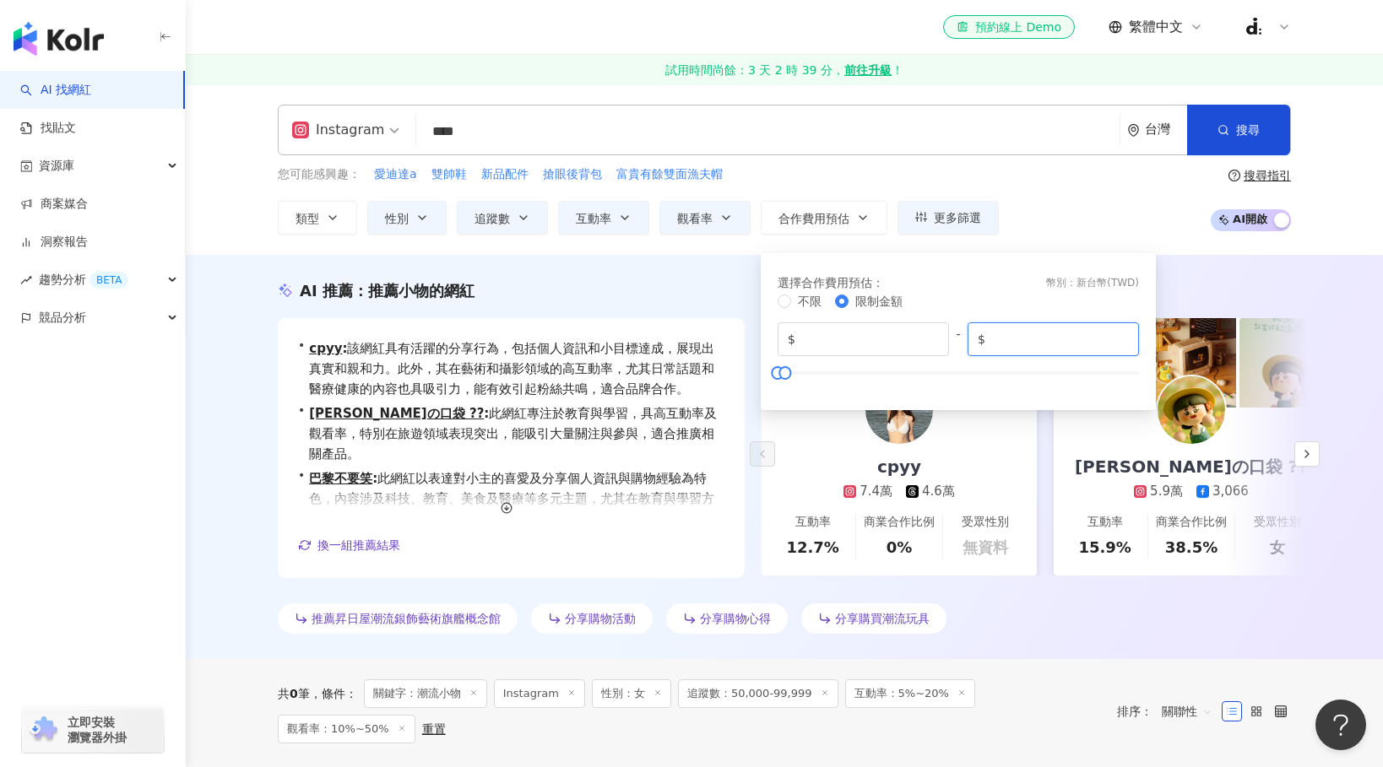
type input "*****"
click at [1165, 233] on div "您可能感興趣： 愛迪達a 雙帥鞋 新品配件 搶眼後背包 富貴有餘雙面漁夫帽 類型 性別 追蹤數 互動率 觀看率 合作費用預估 更多篩選 * % - ** % …" at bounding box center [784, 199] width 1013 height 69
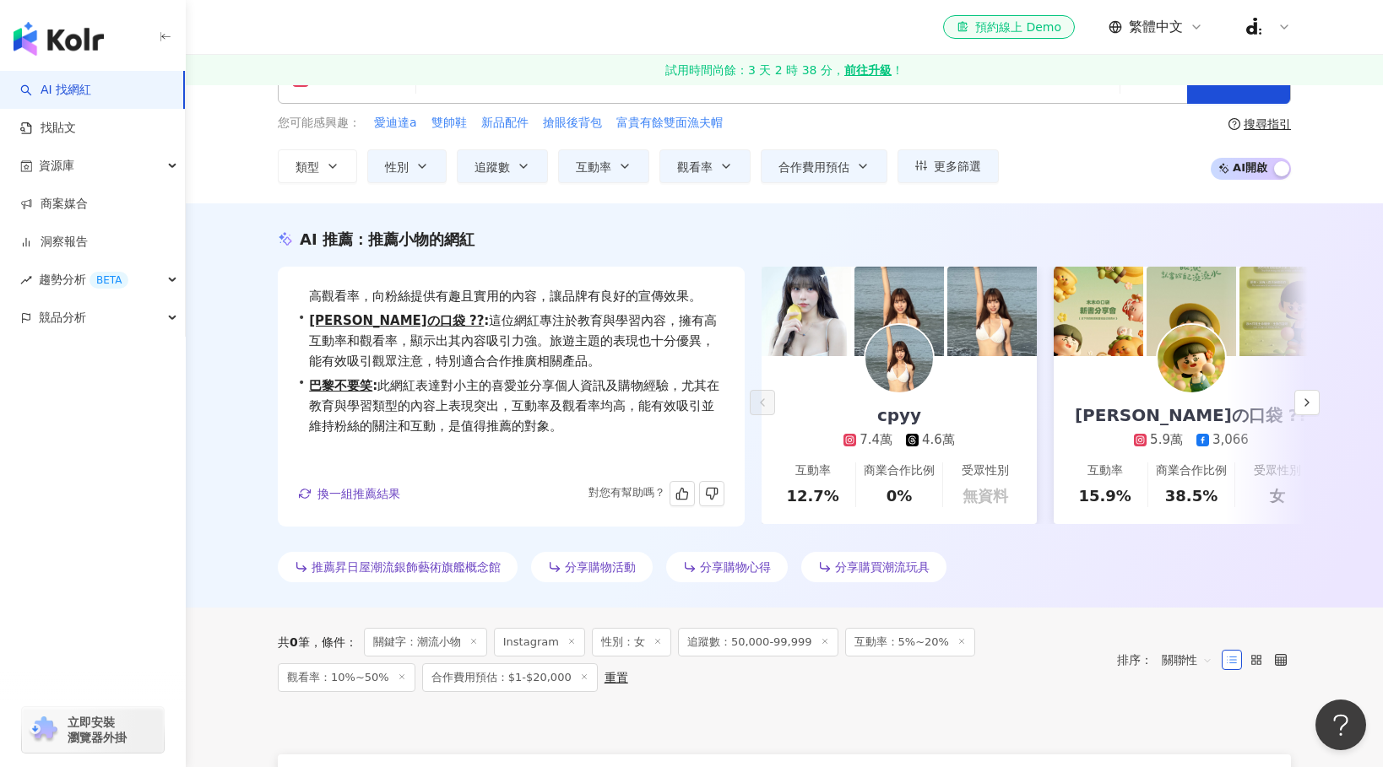
click at [377, 478] on div "• cpyy : 這位網紅以分享個人資訊及小目標為主，特別是在醫療與健康、攝影領域展現出強大的互動性，吸引大量粉絲關注。其日常話題內容也具有高觀看率，向粉絲提…" at bounding box center [511, 397] width 467 height 260
click at [377, 491] on span "換一組推薦結果" at bounding box center [358, 494] width 83 height 14
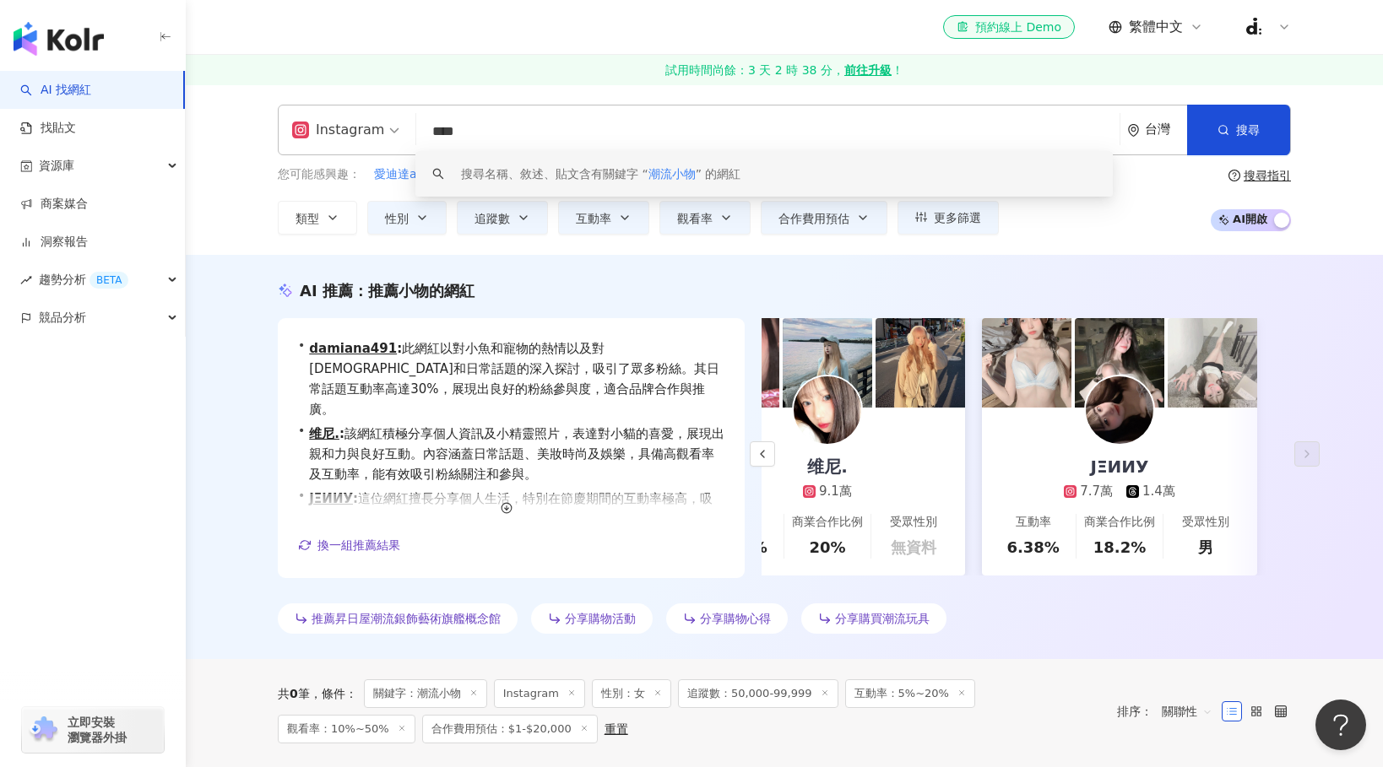
drag, startPoint x: 489, startPoint y: 133, endPoint x: 423, endPoint y: 129, distance: 65.9
click at [423, 129] on input "****" at bounding box center [768, 132] width 690 height 32
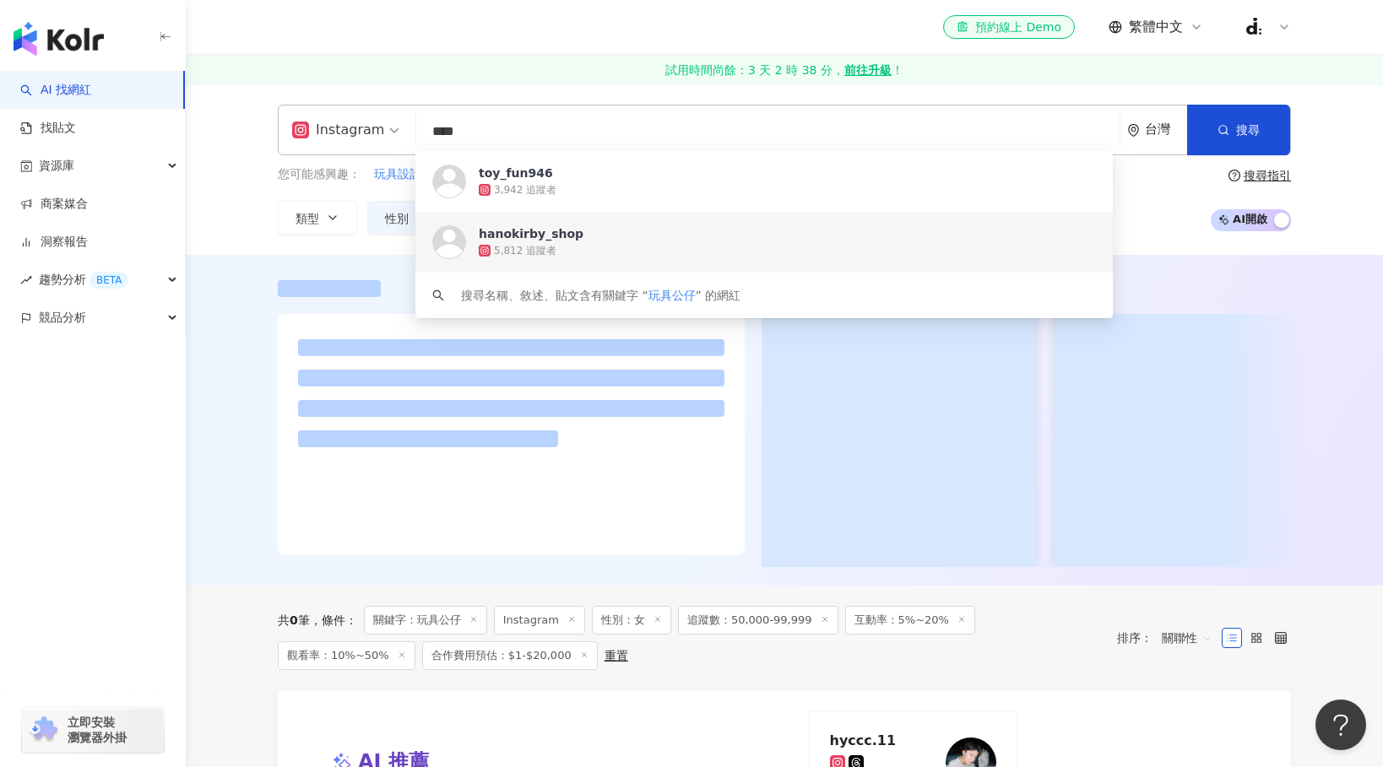
type input "****"
click at [1179, 242] on div "Instagram **** 台灣 搜尋 https://www.instagram.com/toy_fun946 https://www.instagram…" at bounding box center [784, 169] width 1197 height 171
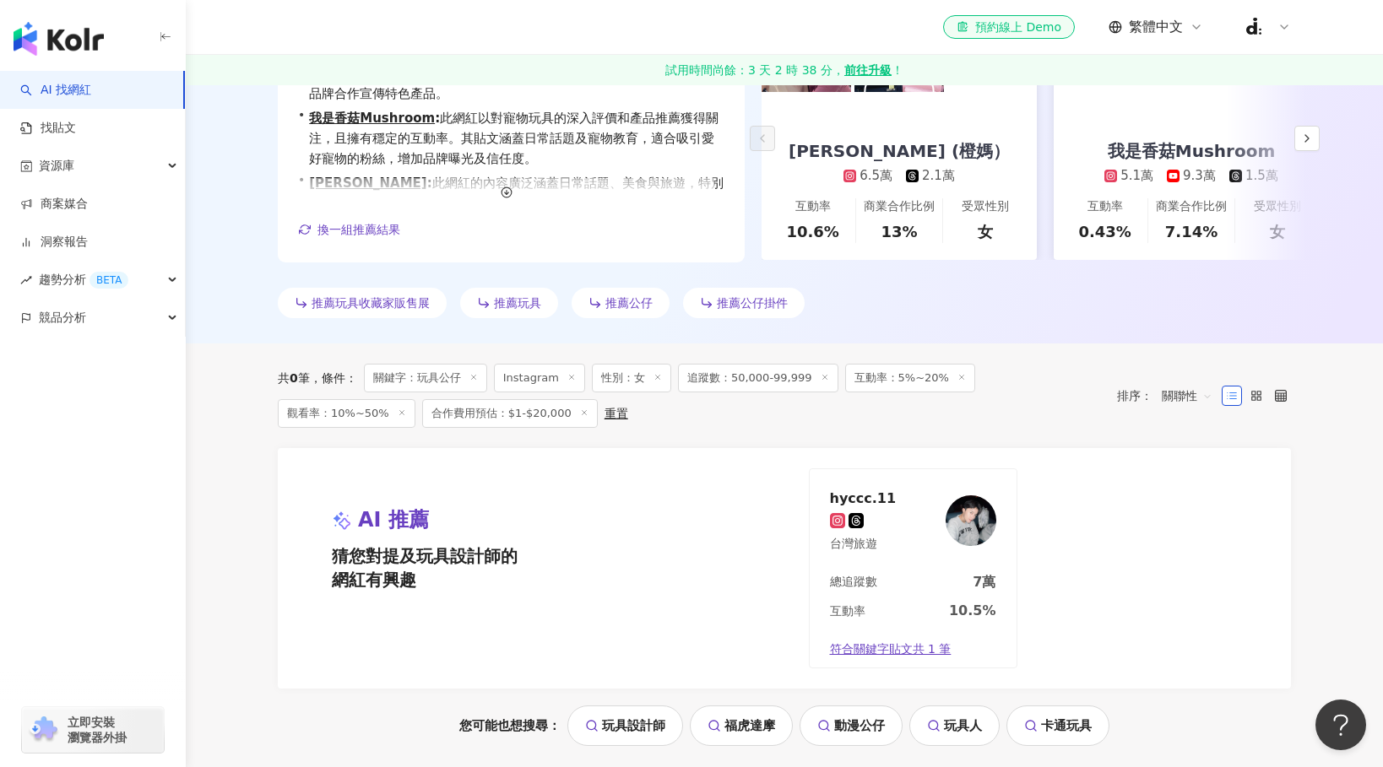
scroll to position [330, 0]
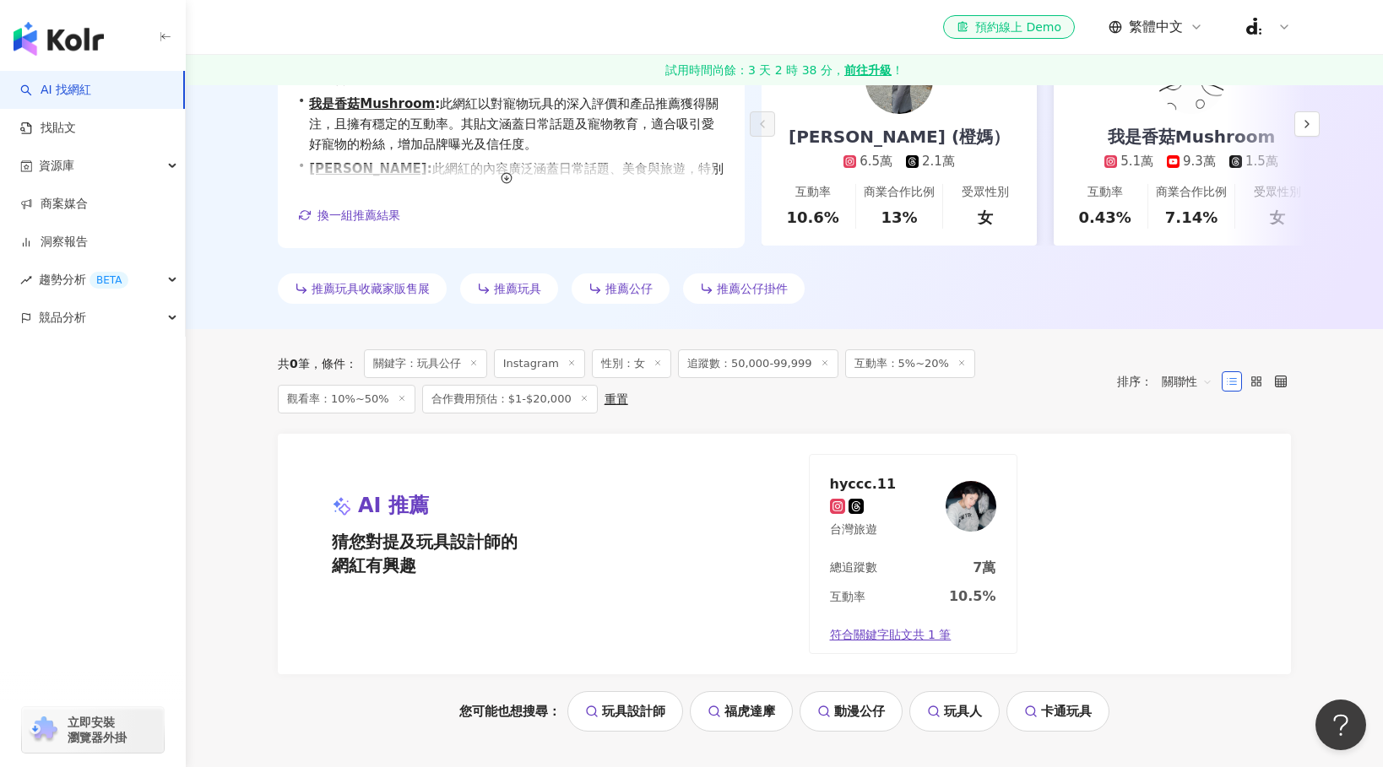
click at [656, 365] on line at bounding box center [657, 362] width 4 height 4
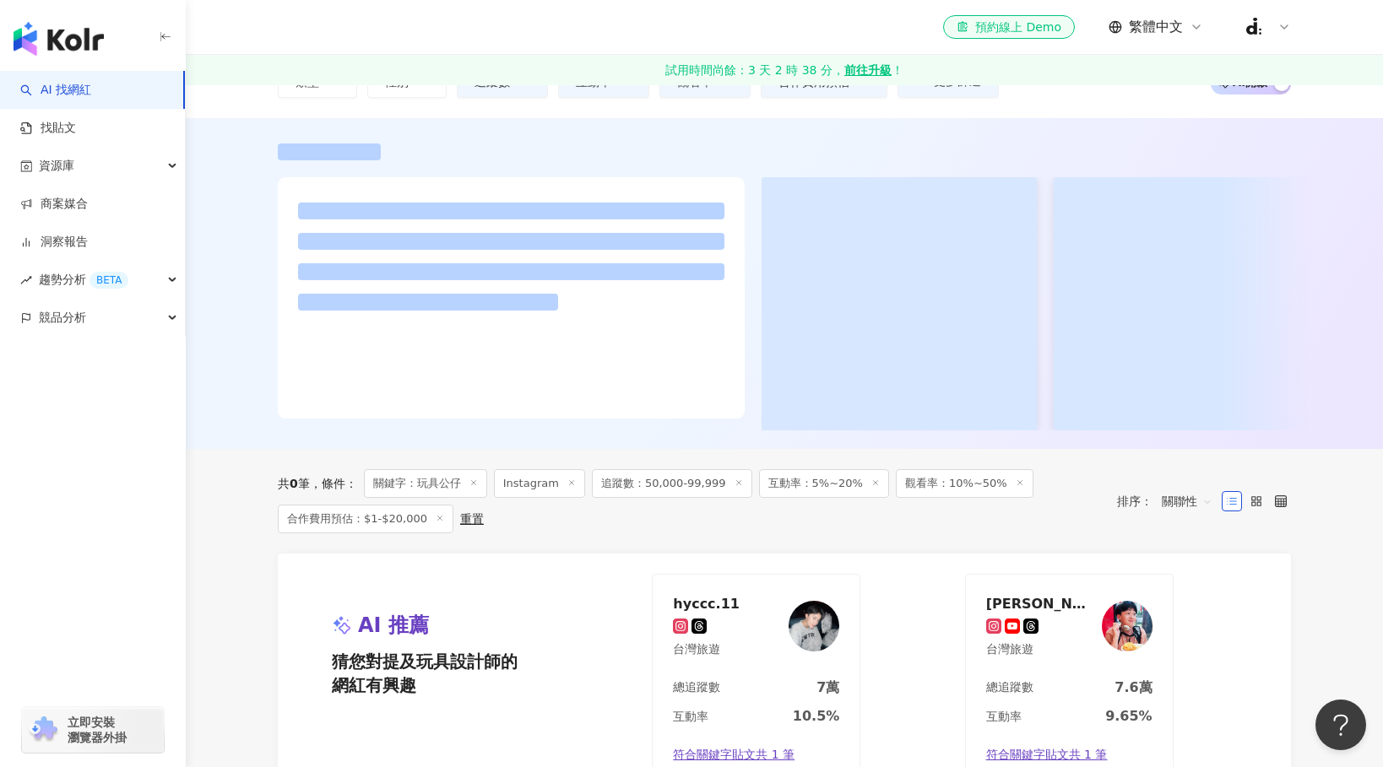
scroll to position [307, 0]
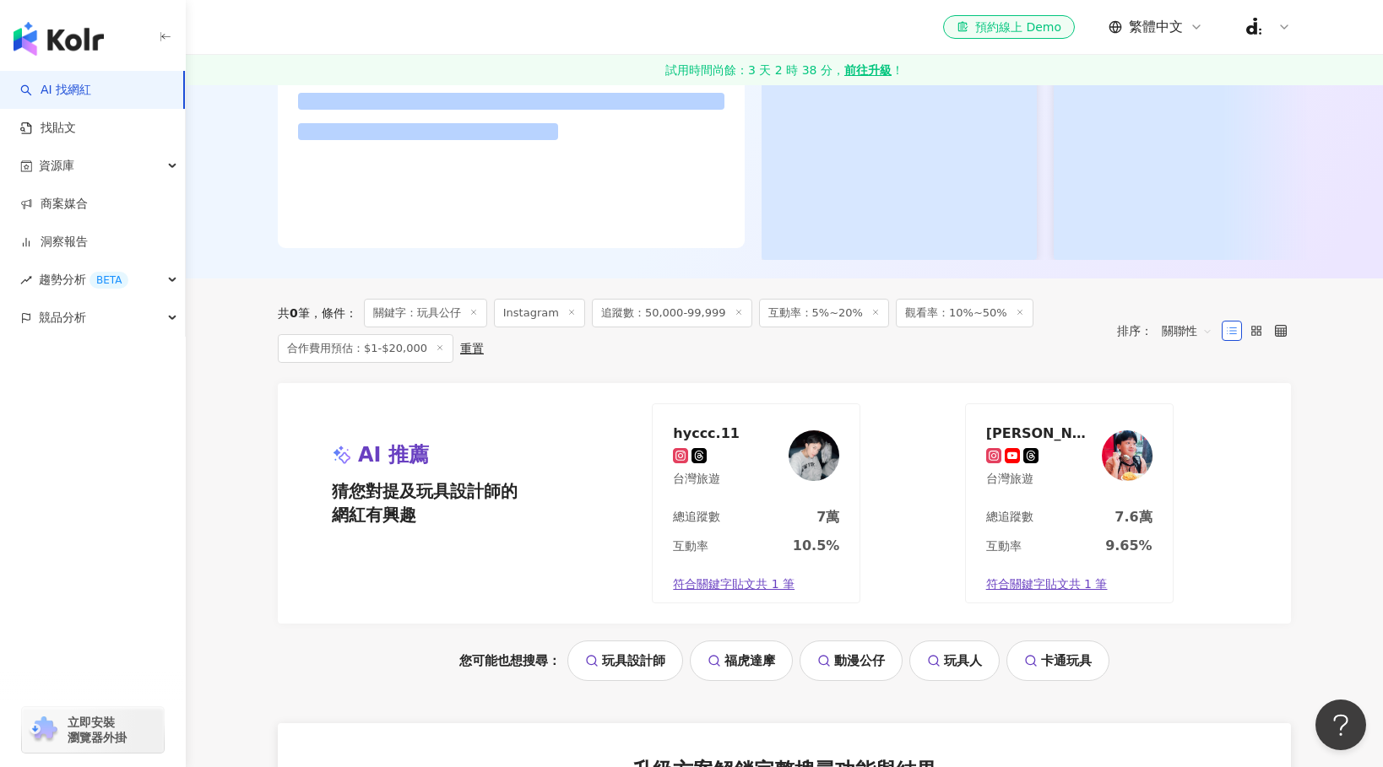
click at [871, 313] on icon at bounding box center [875, 312] width 8 height 8
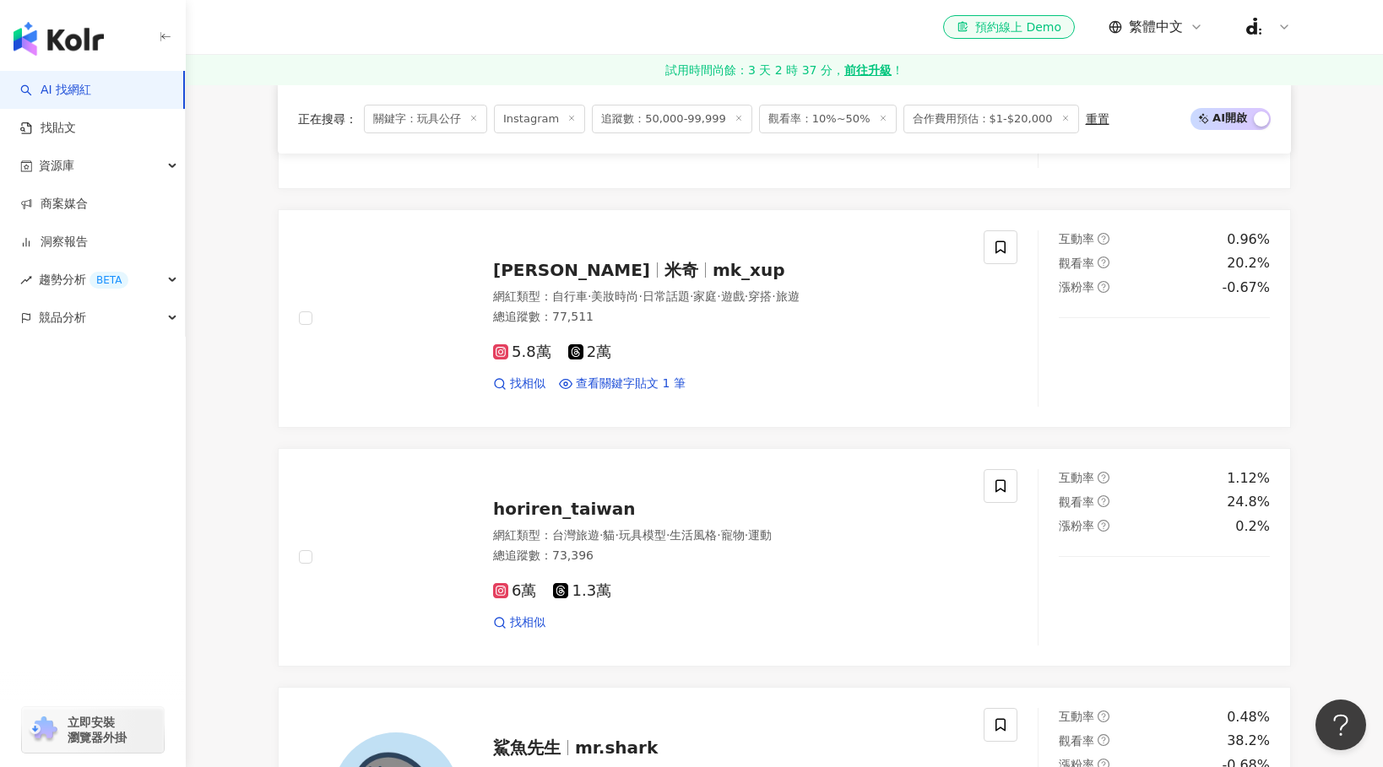
scroll to position [72, 0]
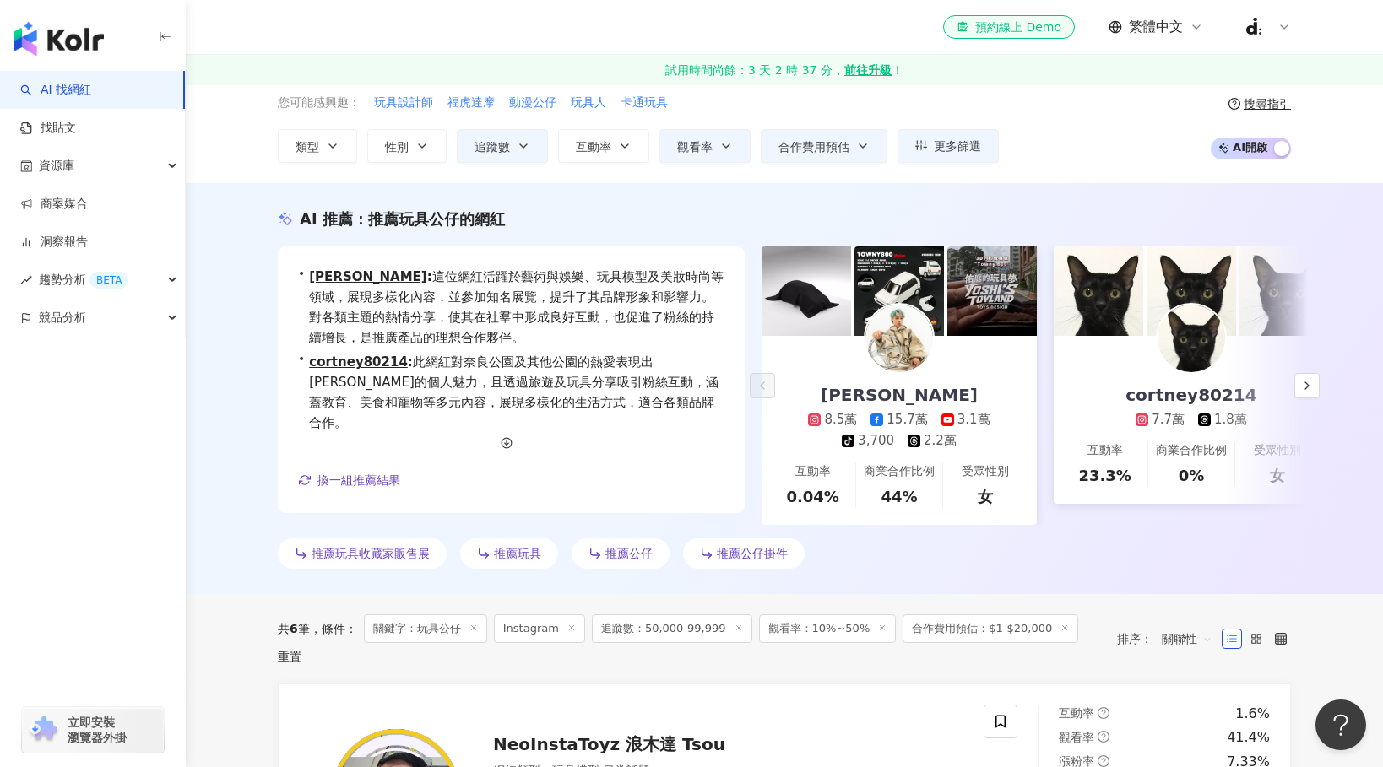
click at [734, 627] on icon at bounding box center [738, 628] width 8 height 8
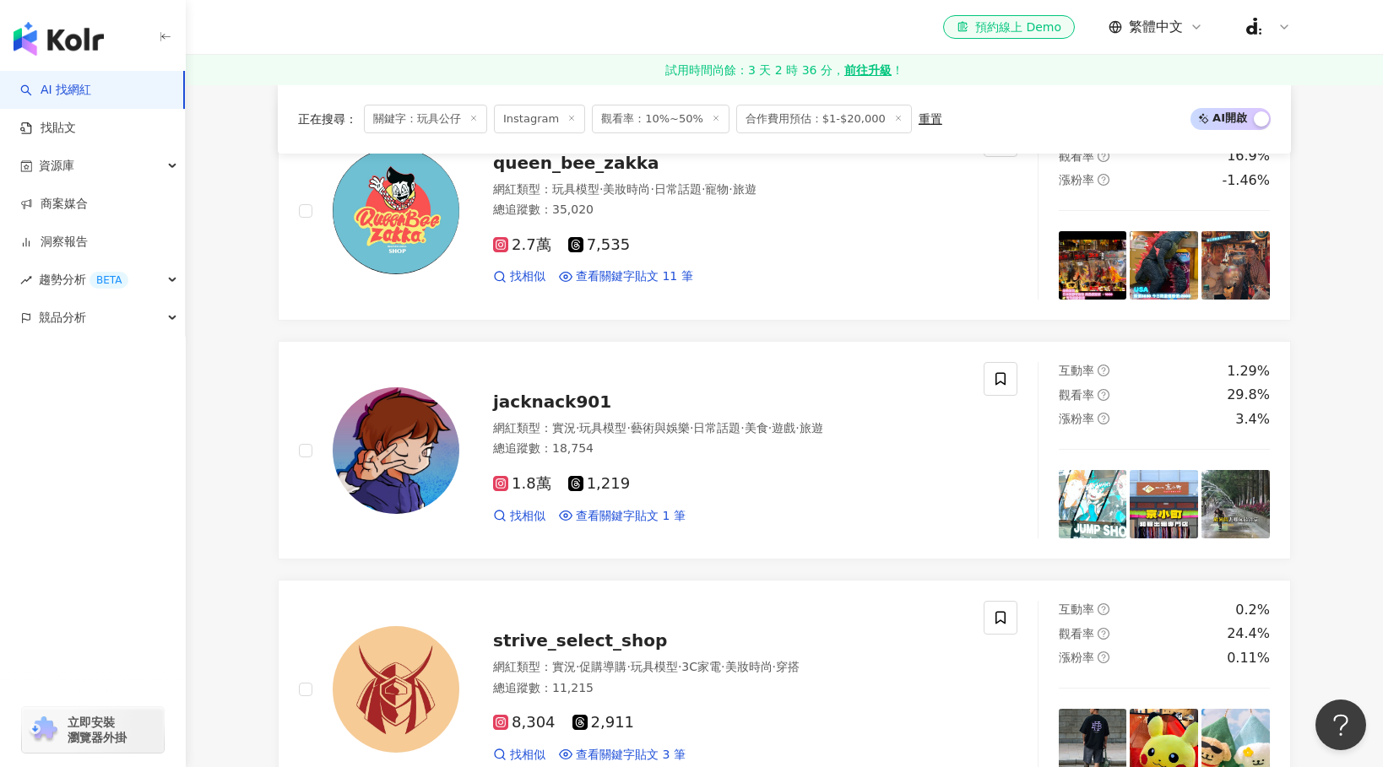
scroll to position [999, 0]
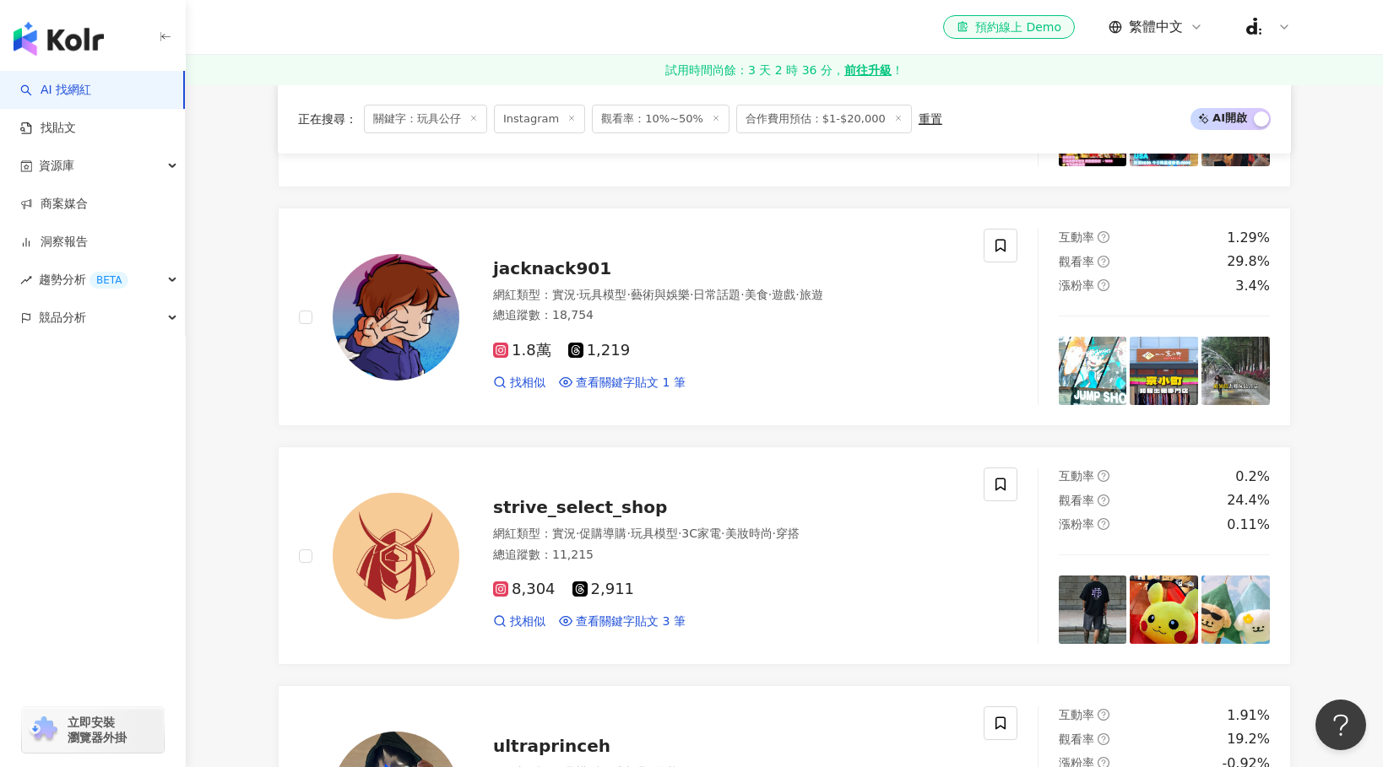
click at [649, 122] on span "觀看率：10%~50%" at bounding box center [661, 119] width 138 height 29
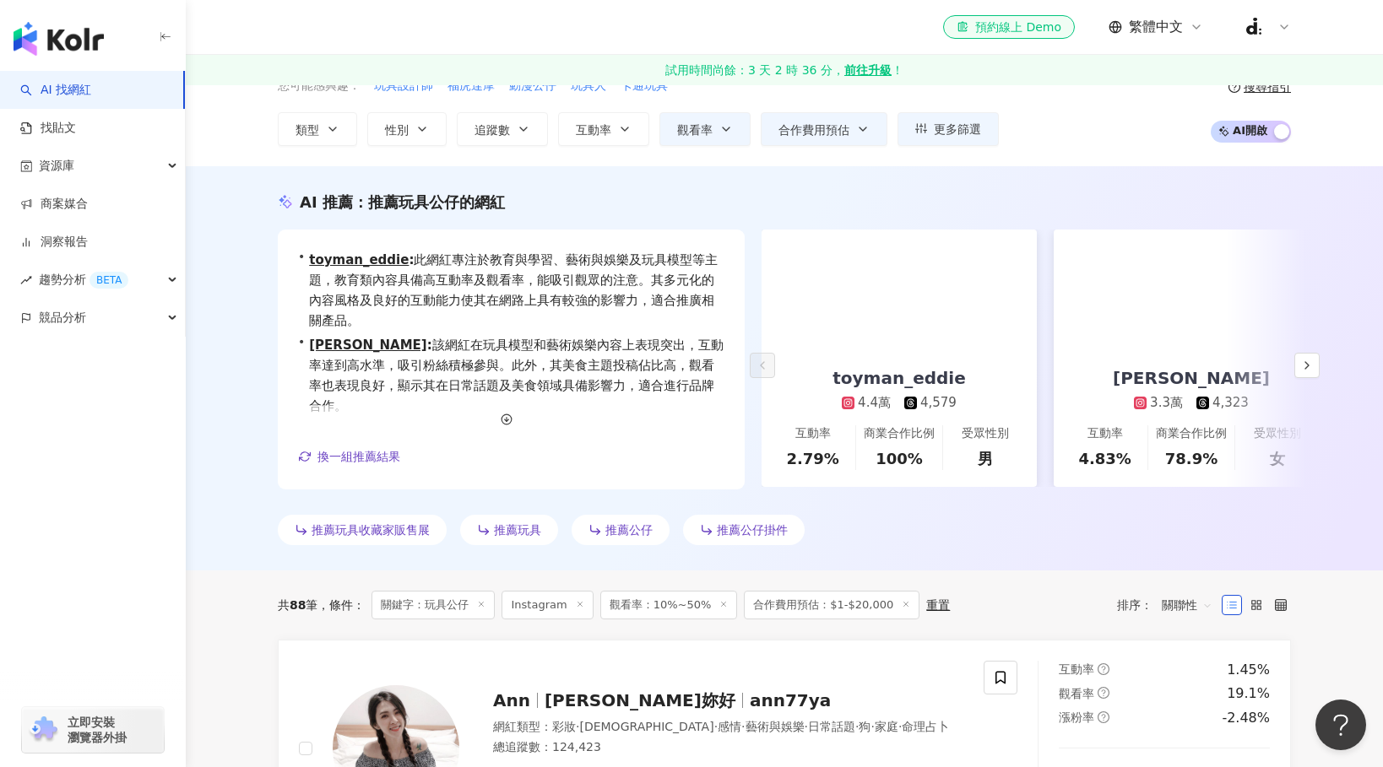
scroll to position [50, 0]
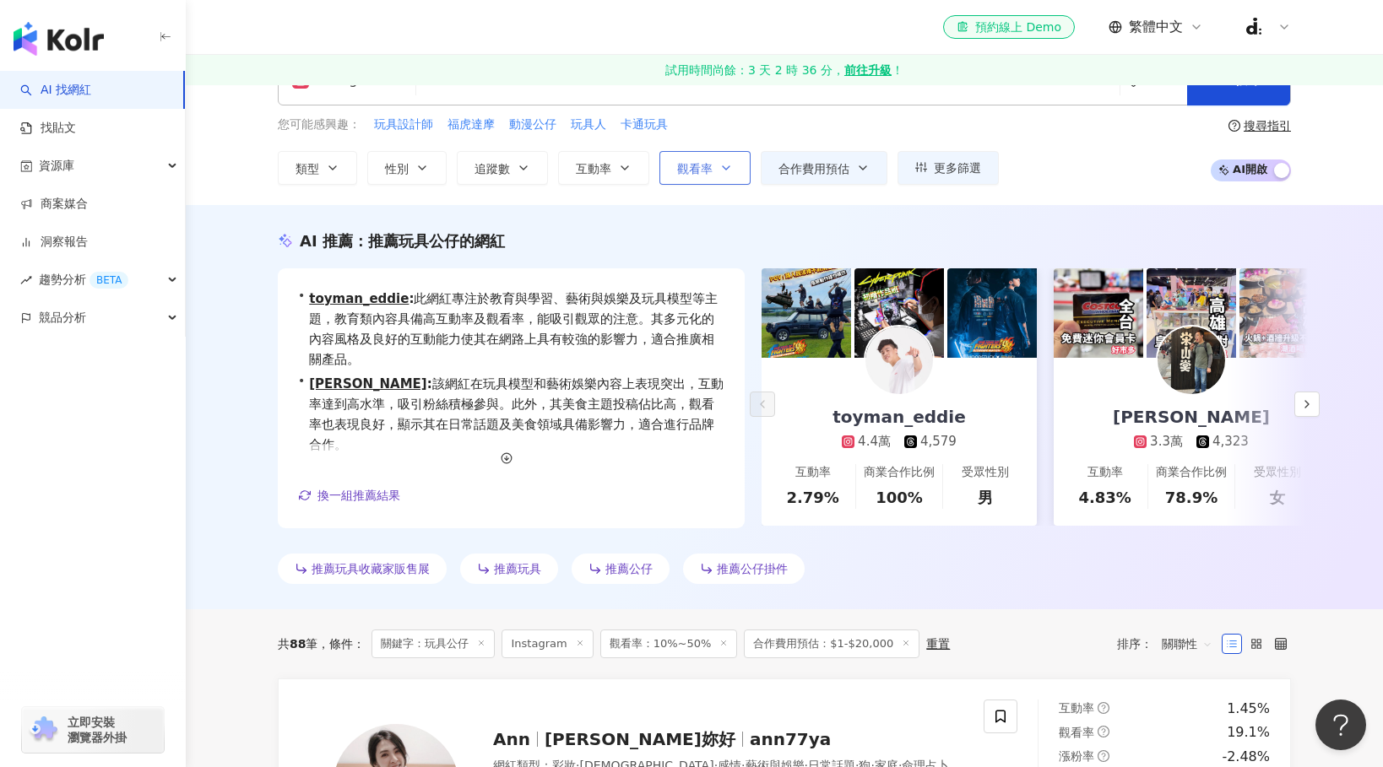
click at [714, 160] on button "觀看率" at bounding box center [704, 168] width 91 height 34
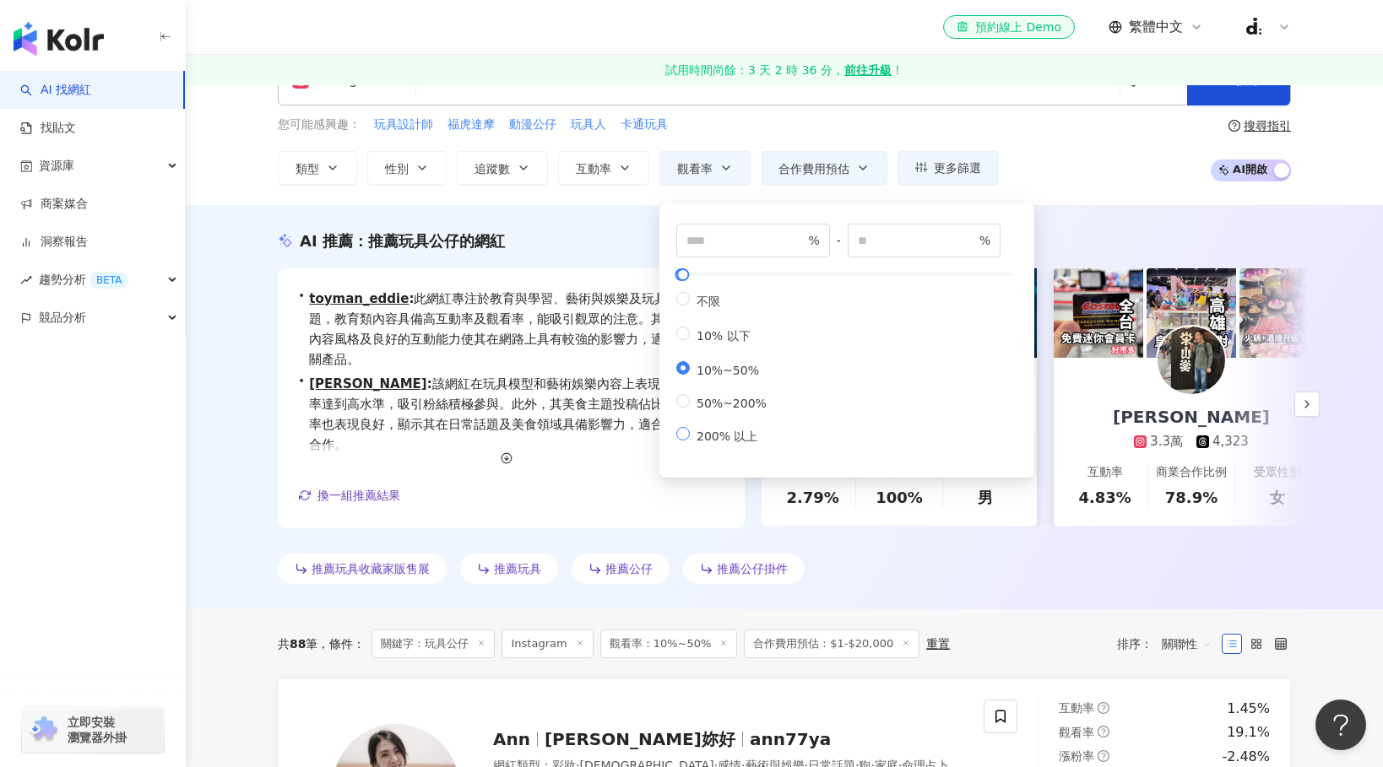
click at [751, 432] on span "200% 以上" at bounding box center [727, 437] width 74 height 14
type input "***"
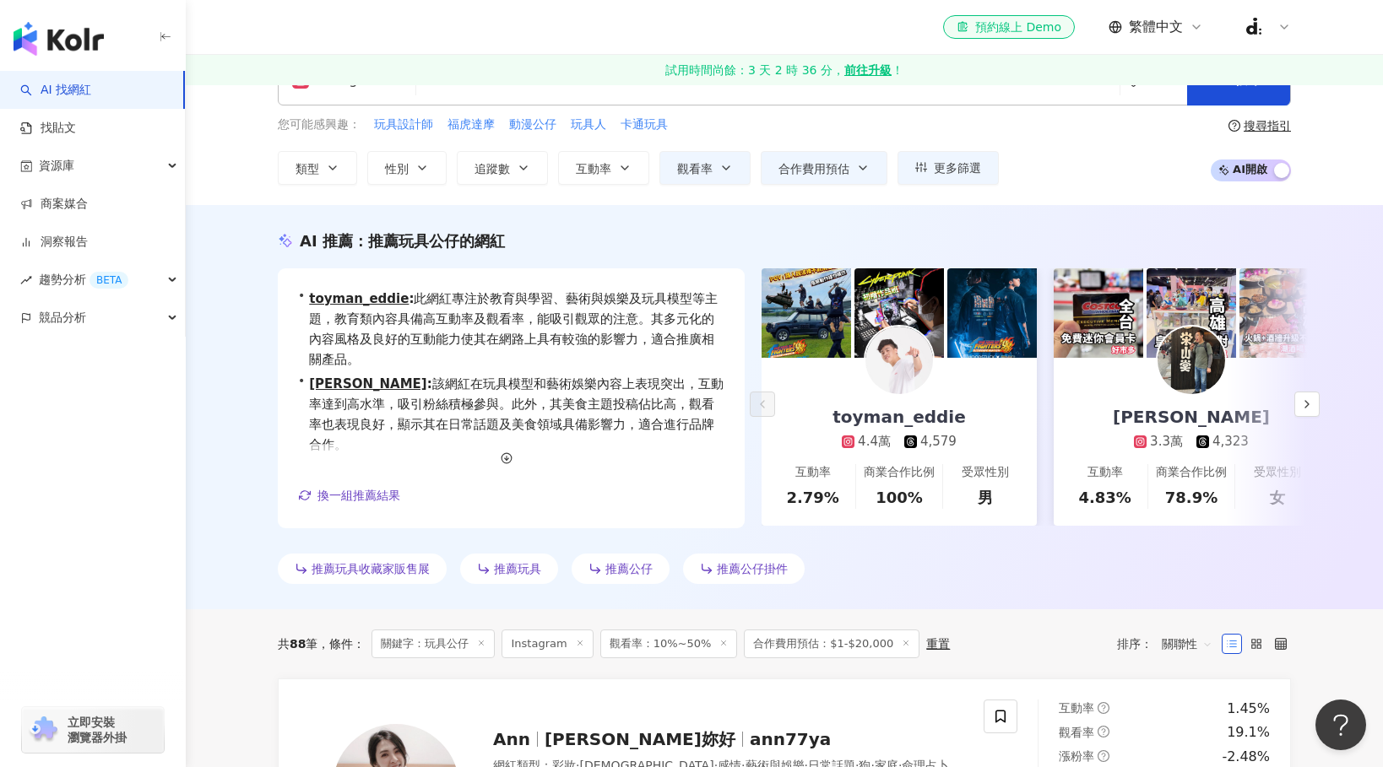
click at [815, 561] on div "推薦玩具收藏家販售展 推薦玩具 推薦公仔 推薦公仔掛件" at bounding box center [784, 572] width 1013 height 37
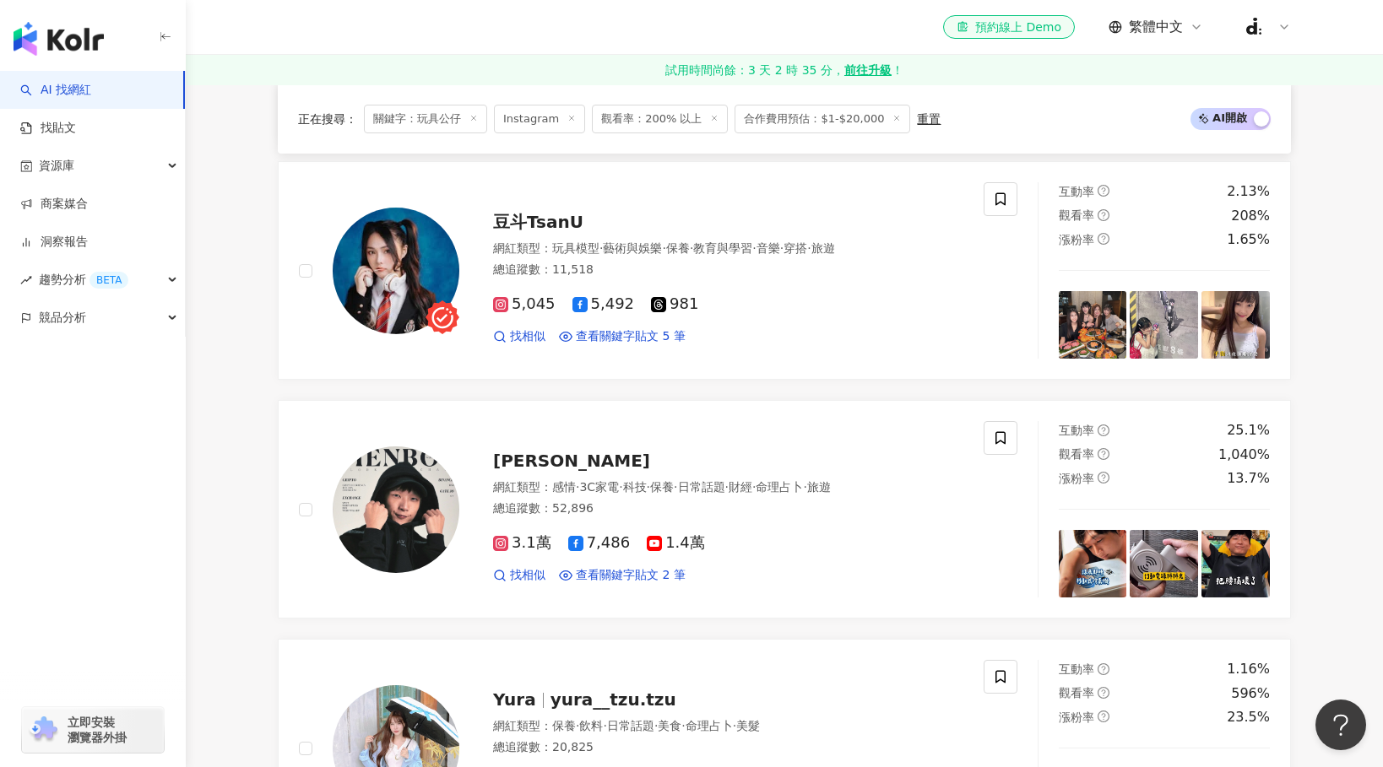
scroll to position [2713, 0]
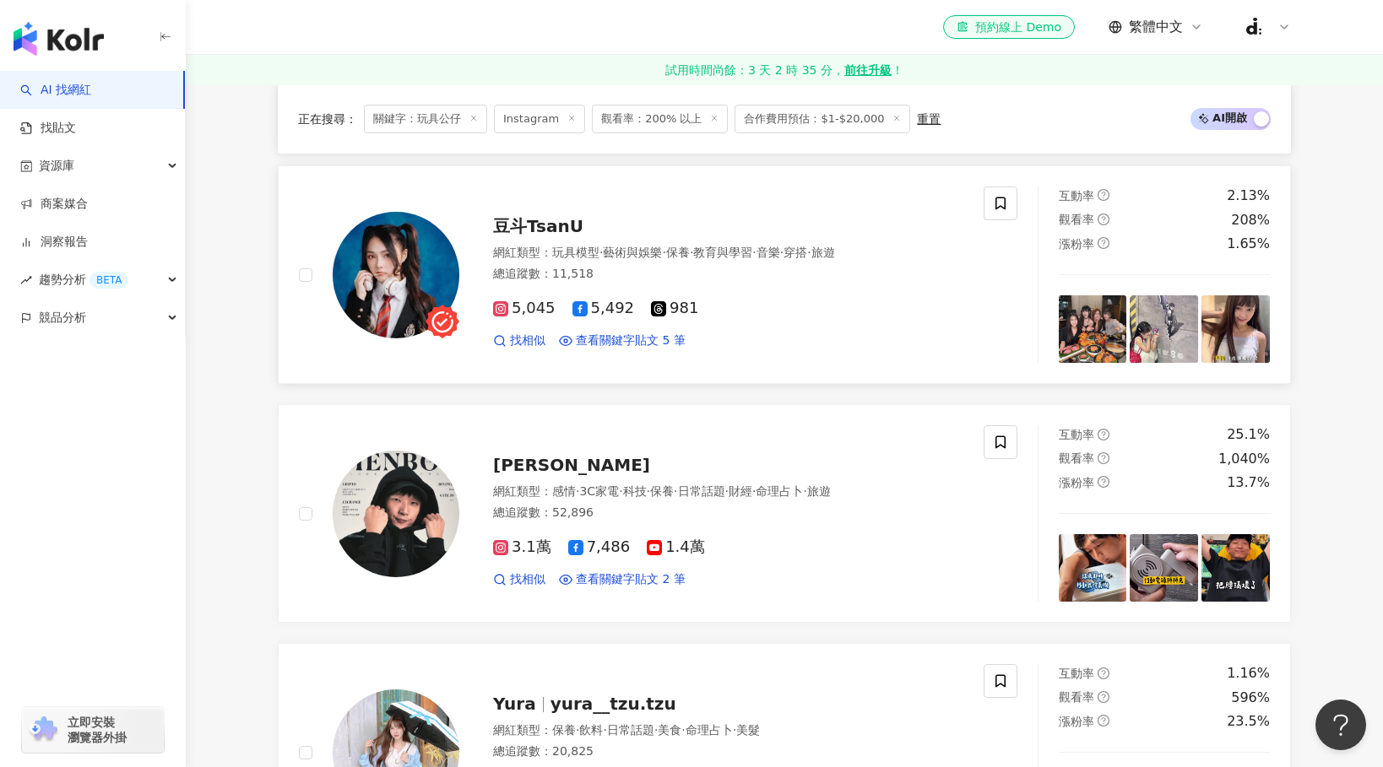
click at [523, 310] on span "5,045" at bounding box center [524, 309] width 62 height 18
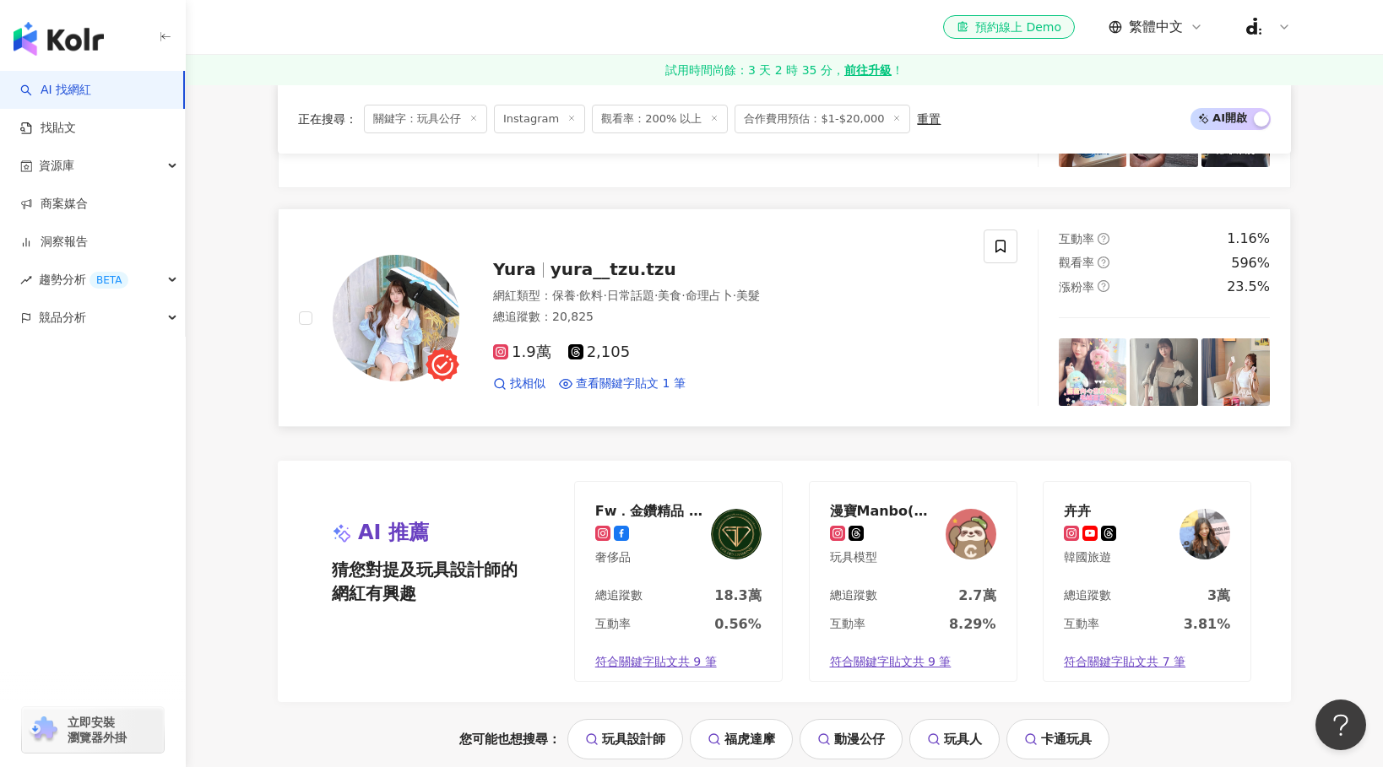
click at [631, 270] on span "yura__tzu.tzu" at bounding box center [613, 269] width 126 height 20
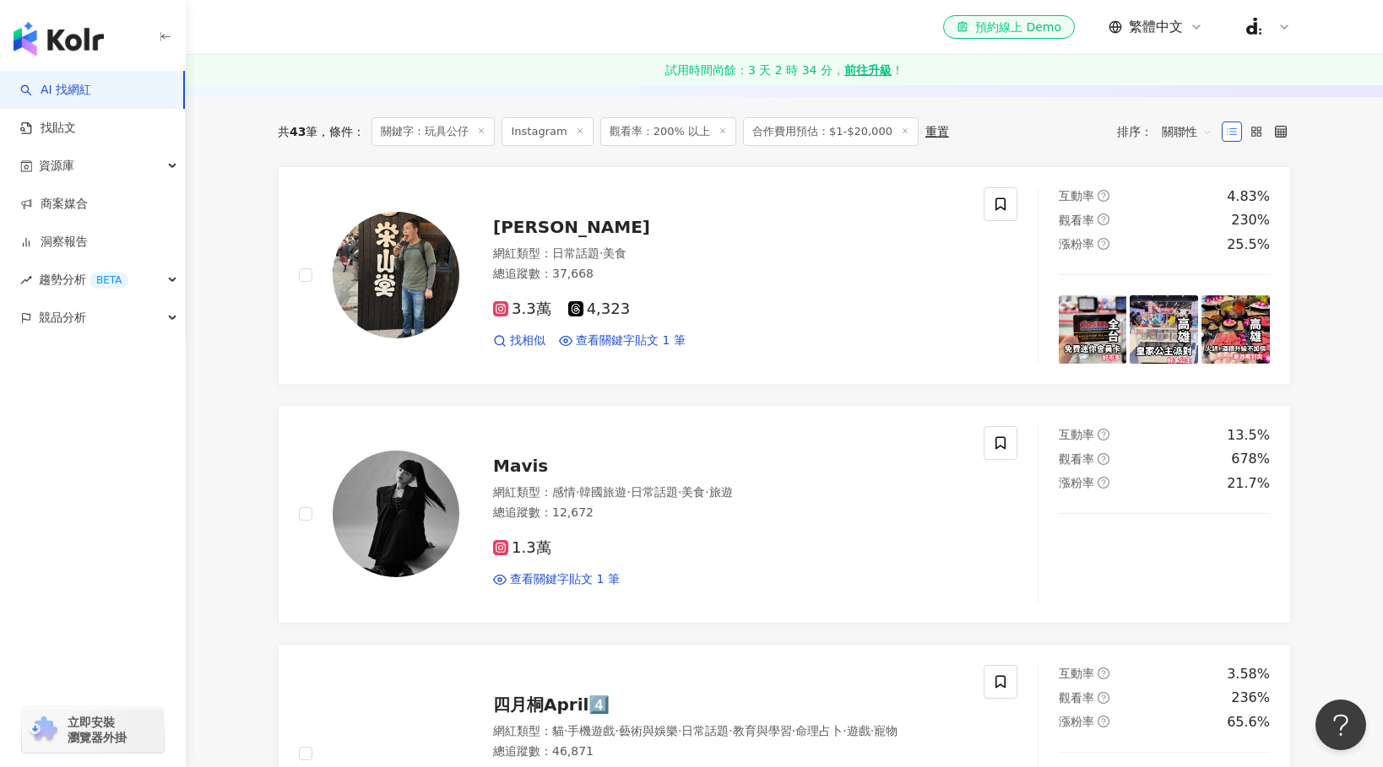
scroll to position [0, 0]
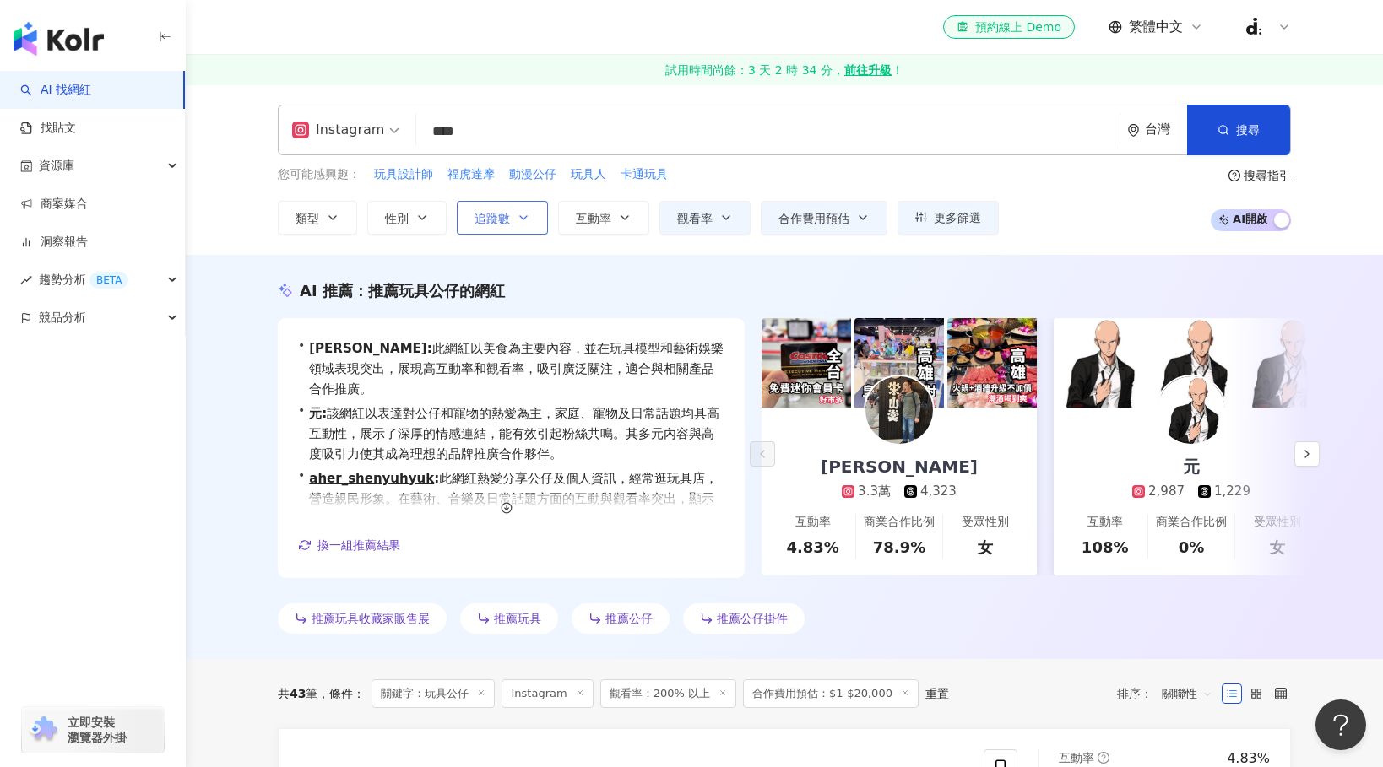
click at [507, 225] on button "追蹤數" at bounding box center [502, 218] width 91 height 34
type input "*"
type input "*******"
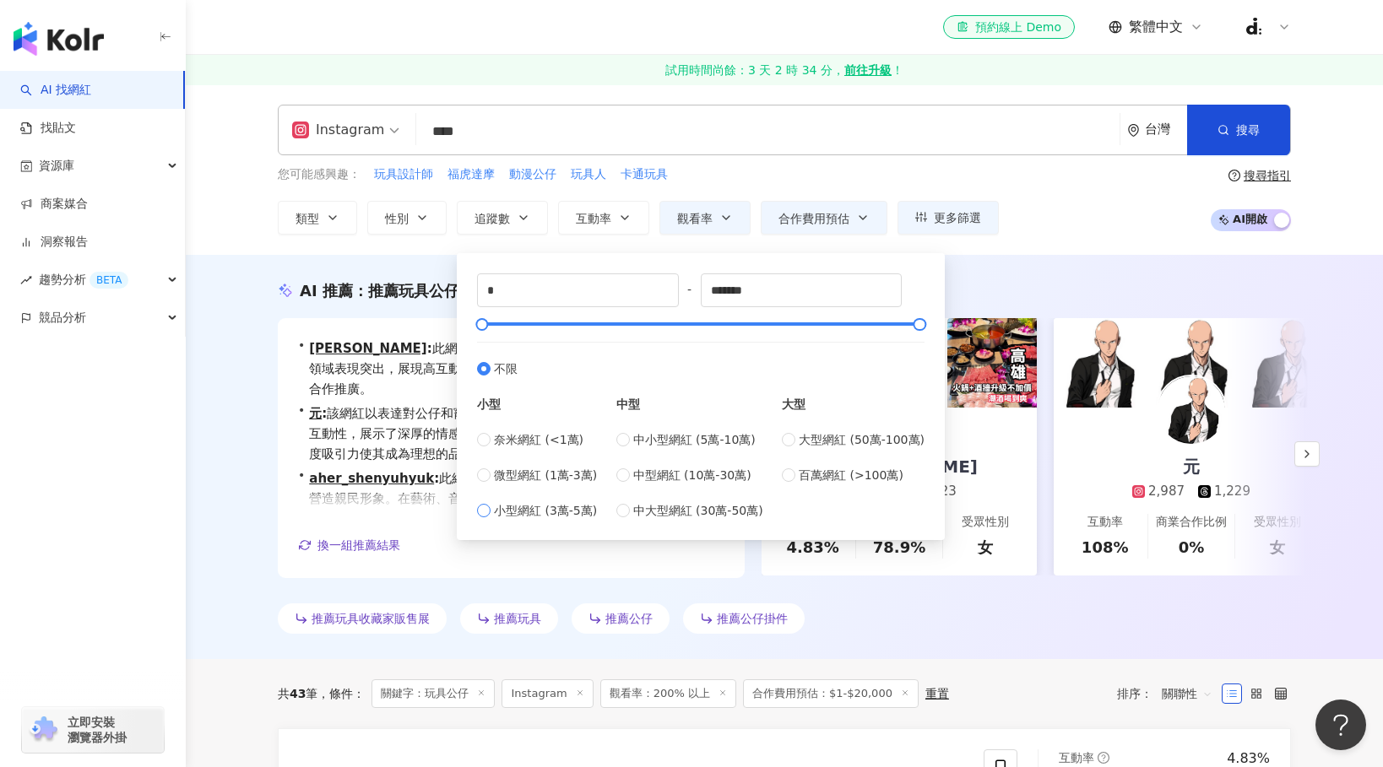
click at [559, 516] on span "小型網紅 (3萬-5萬)" at bounding box center [545, 510] width 103 height 19
type input "*****"
click at [1053, 246] on div "Instagram **** 台灣 搜尋 https://www.instagram.com/toy_fun946 https://www.instagram…" at bounding box center [784, 169] width 1197 height 171
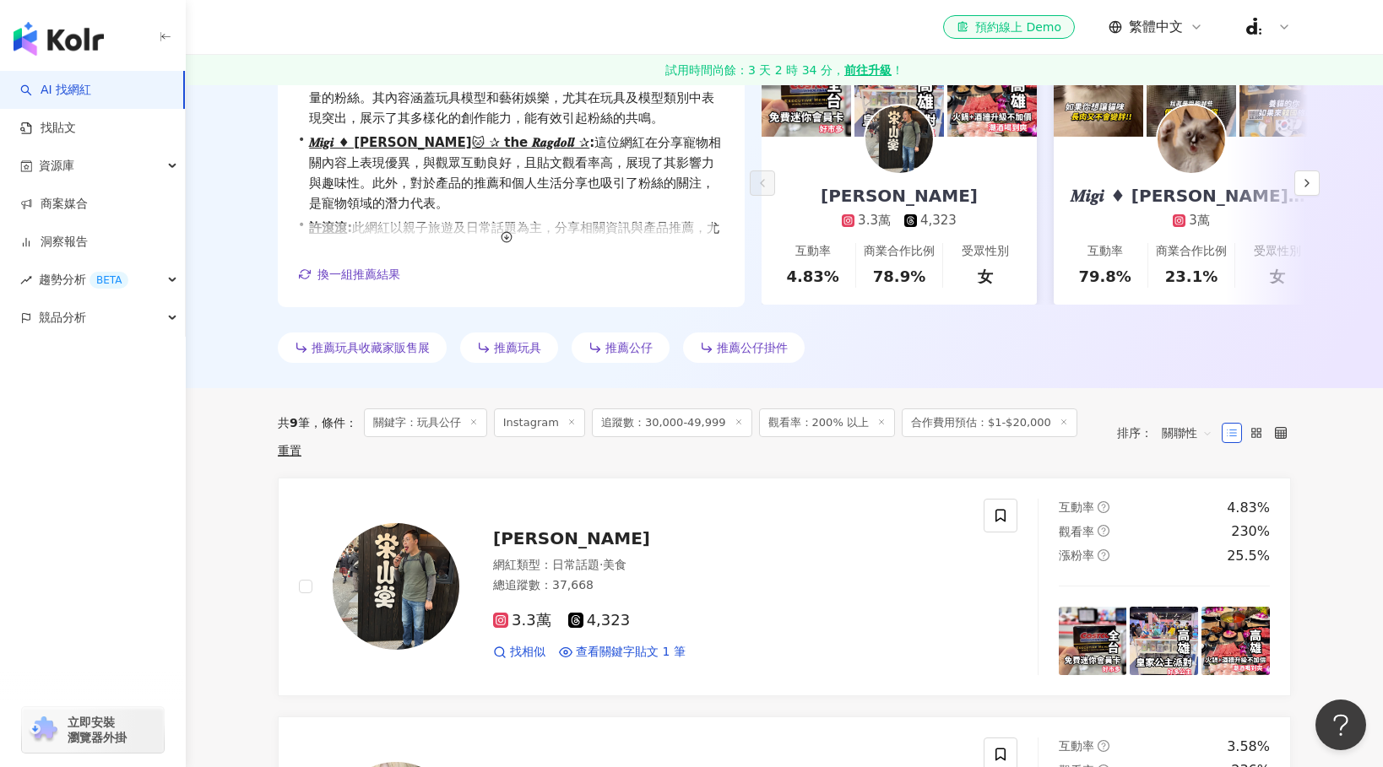
scroll to position [157, 0]
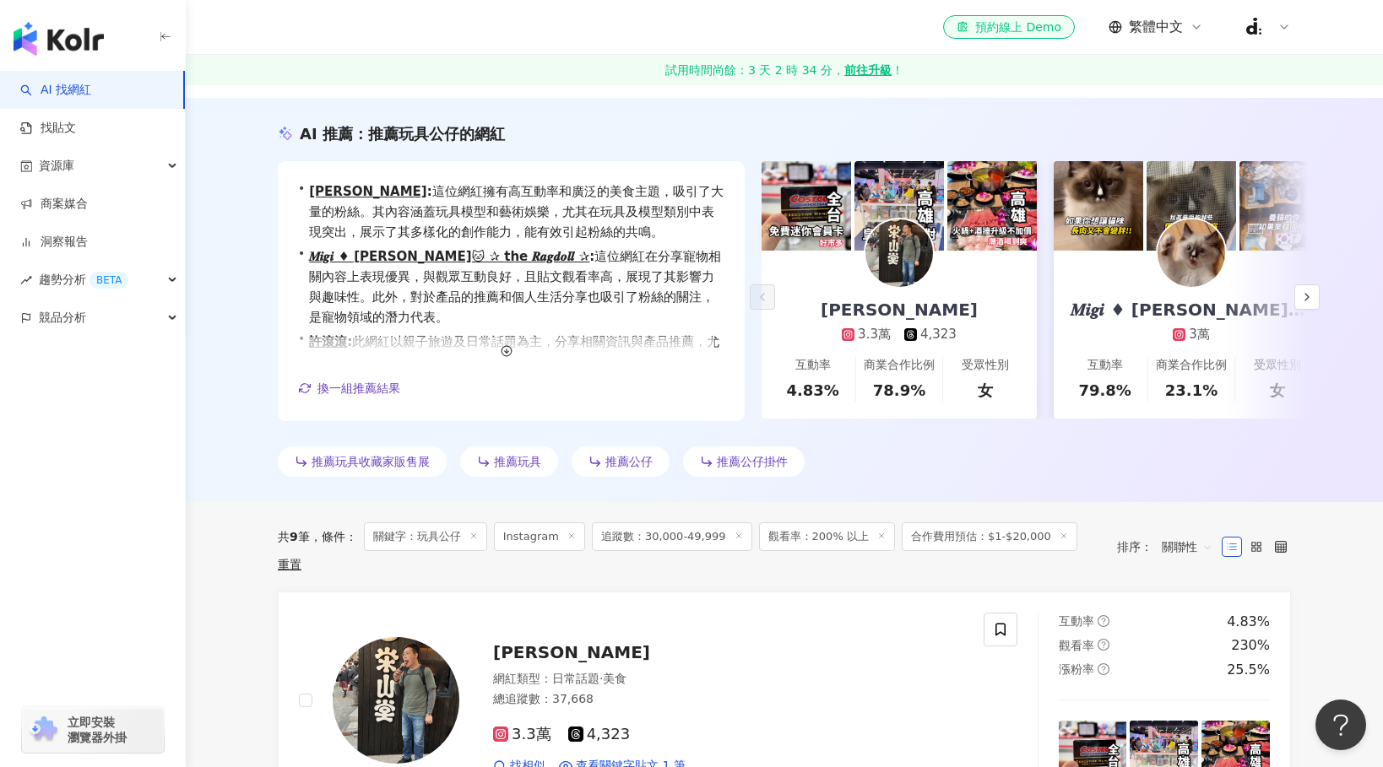
click at [1060, 533] on icon at bounding box center [1064, 536] width 8 height 8
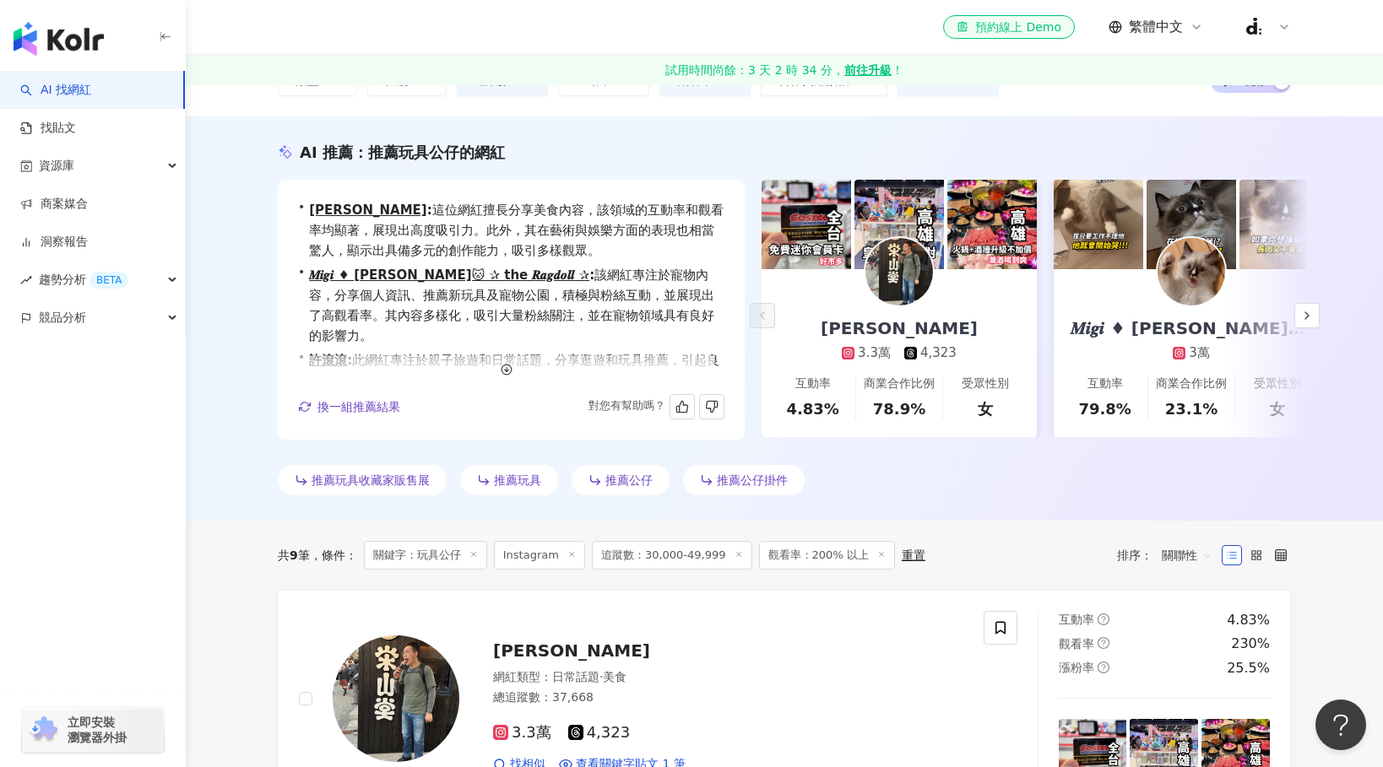
scroll to position [304, 0]
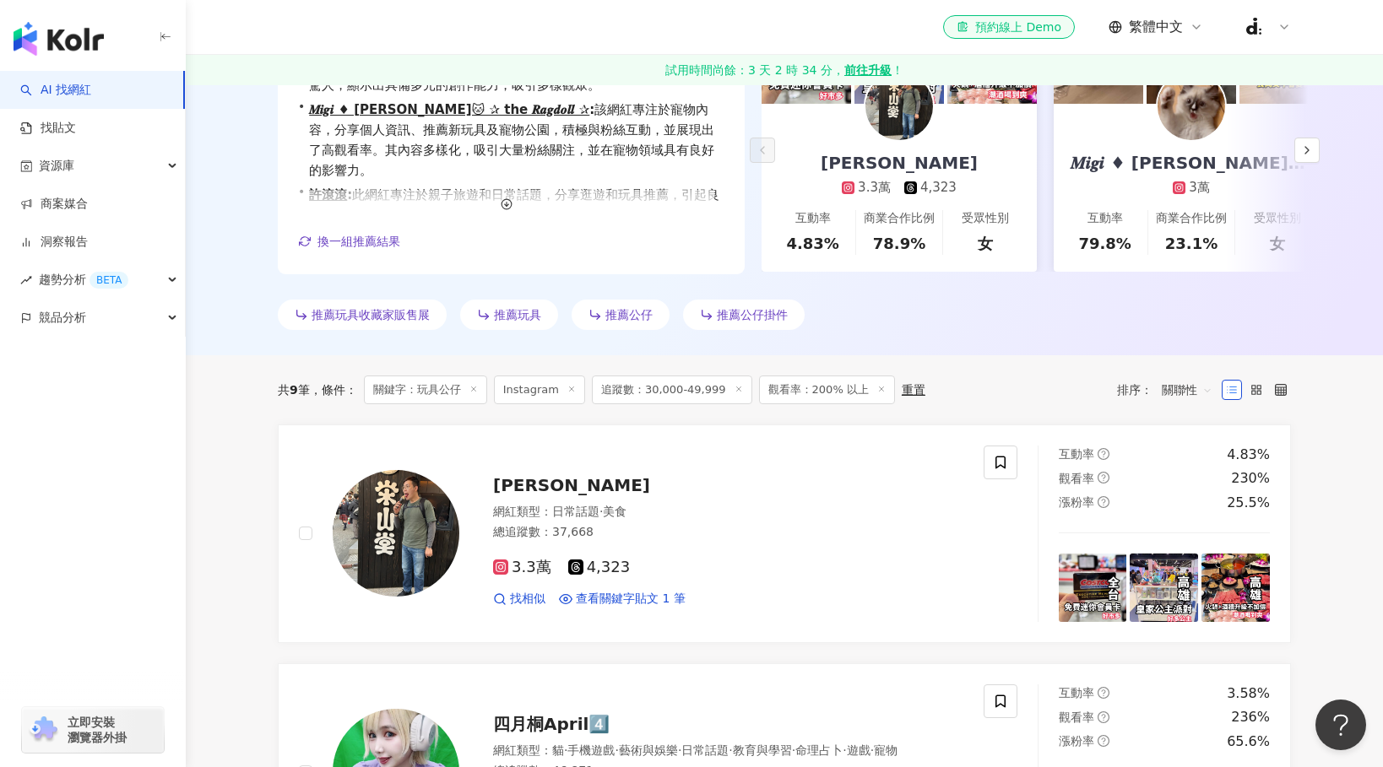
click at [663, 393] on span "追蹤數：30,000-49,999" at bounding box center [672, 390] width 160 height 29
click at [738, 392] on icon at bounding box center [738, 389] width 8 height 8
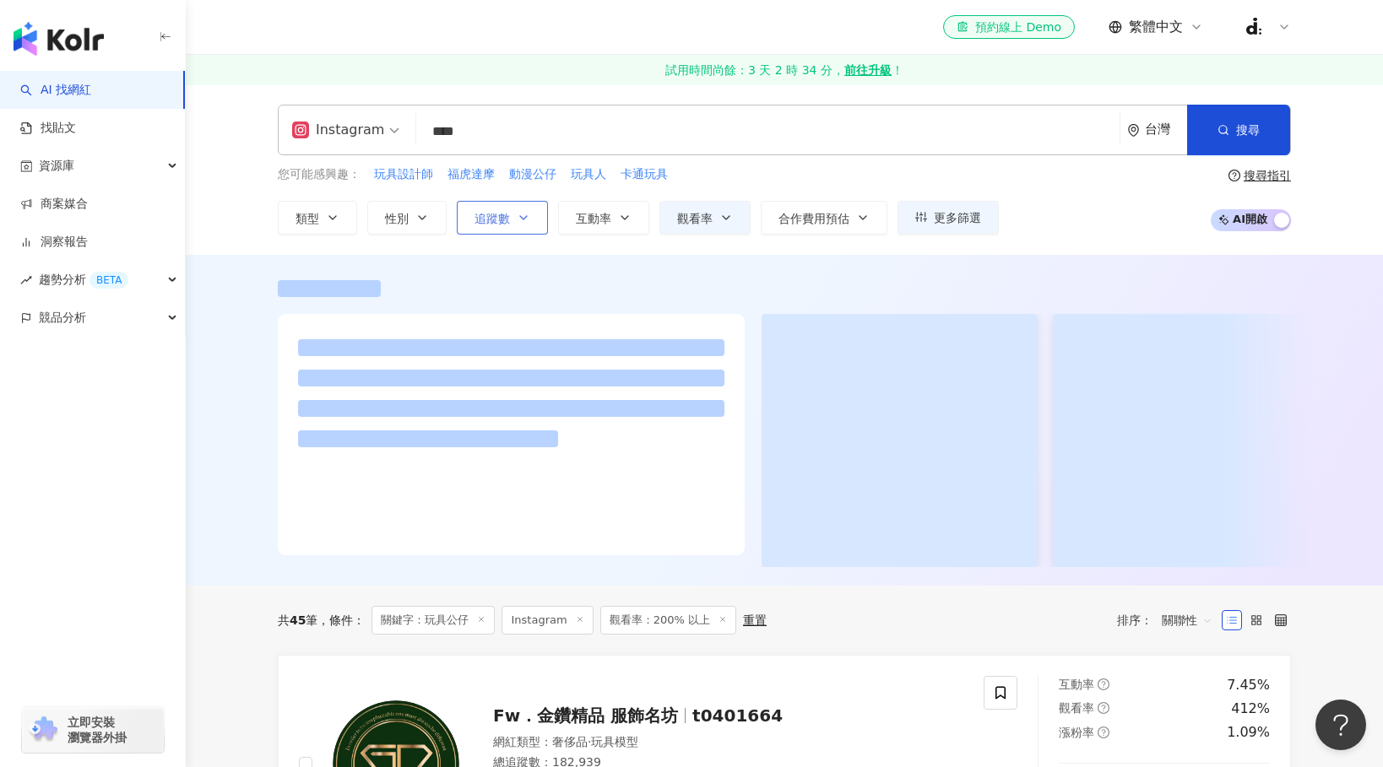
click at [513, 221] on button "追蹤數" at bounding box center [502, 218] width 91 height 34
type input "*"
type input "*******"
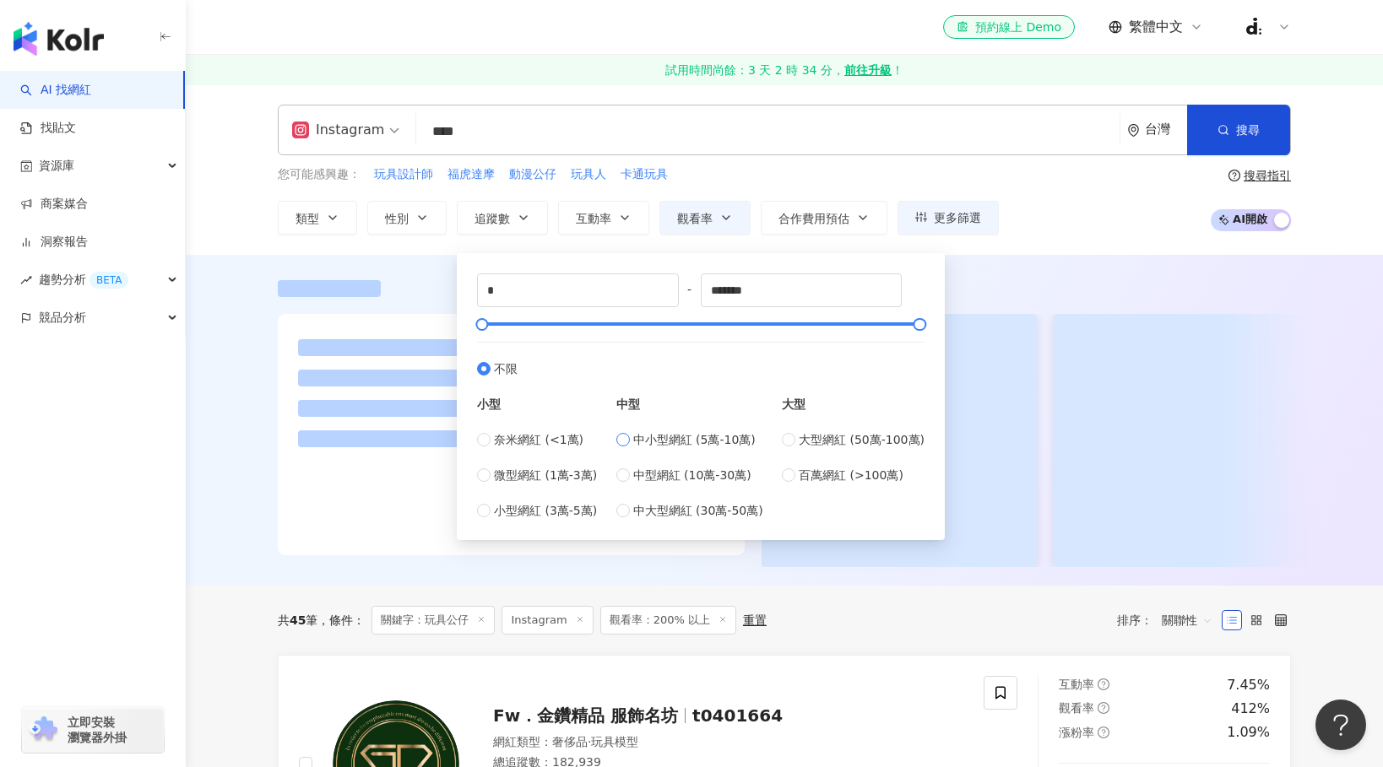
click at [651, 437] on span "中小型網紅 (5萬-10萬)" at bounding box center [694, 440] width 122 height 19
type input "*****"
click at [1130, 207] on div "您可能感興趣： 玩具設計師 福虎達摩 動漫公仔 玩具人 卡通玩具 類型 性別 追蹤數 互動率 觀看率 合作費用預估 更多篩選 * % - ** % 不限 5%…" at bounding box center [784, 199] width 1013 height 69
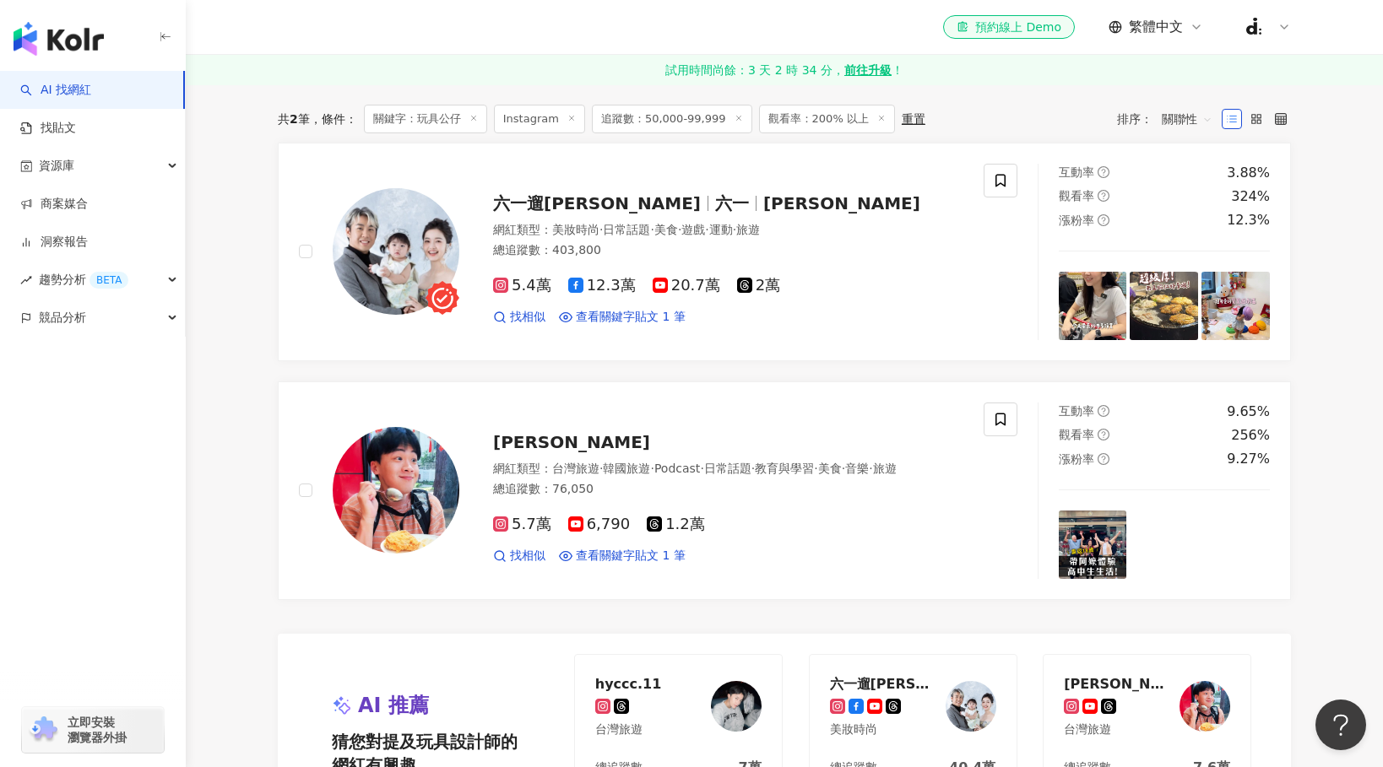
scroll to position [292, 0]
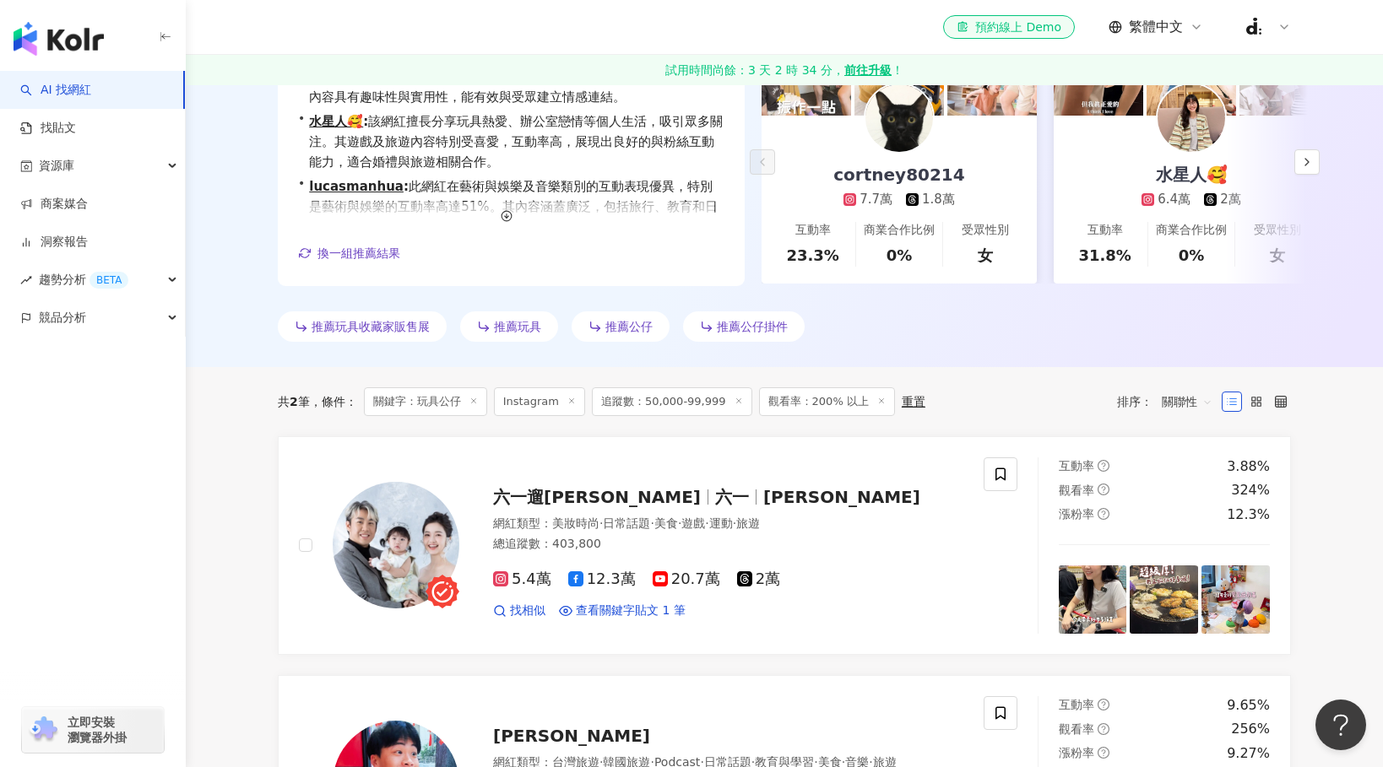
click at [738, 399] on line at bounding box center [738, 400] width 4 height 4
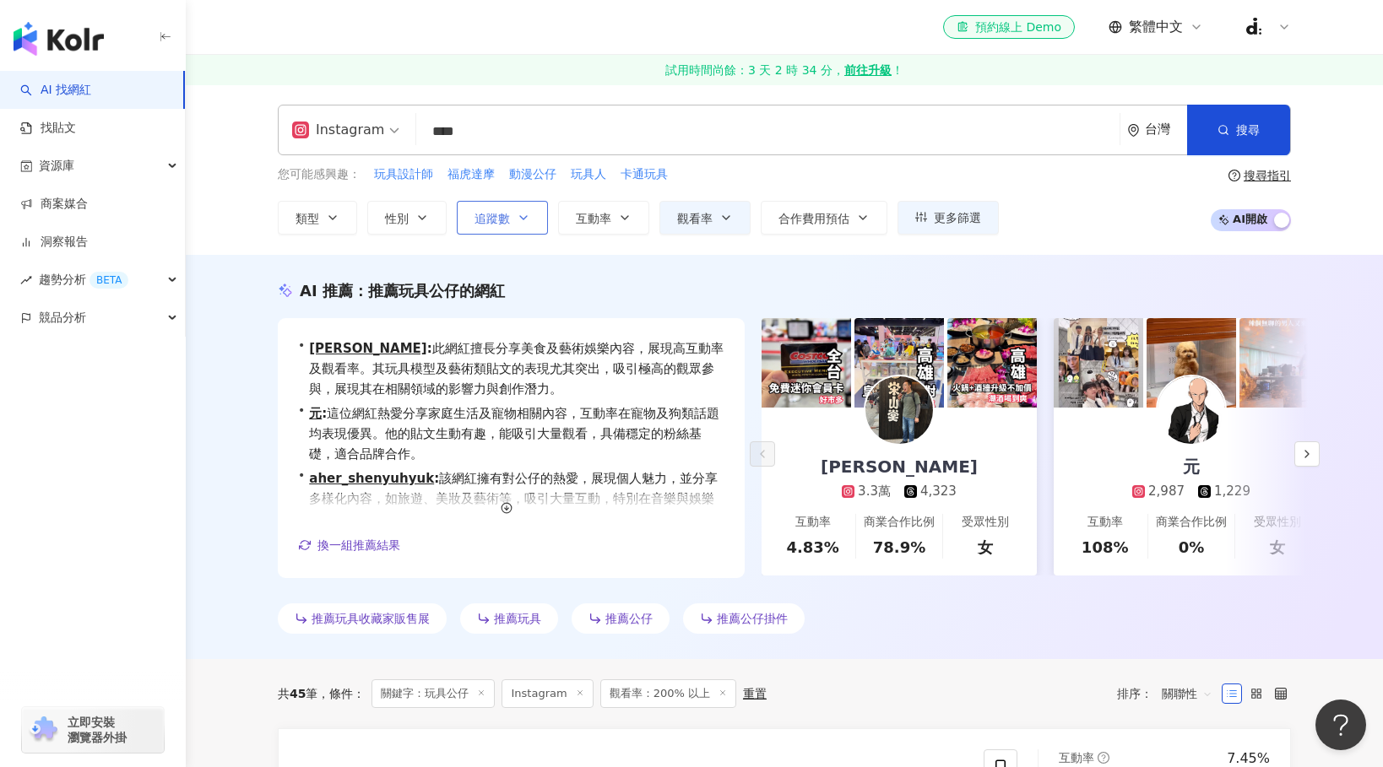
click at [510, 229] on button "追蹤數" at bounding box center [502, 218] width 91 height 34
type input "*"
type input "*******"
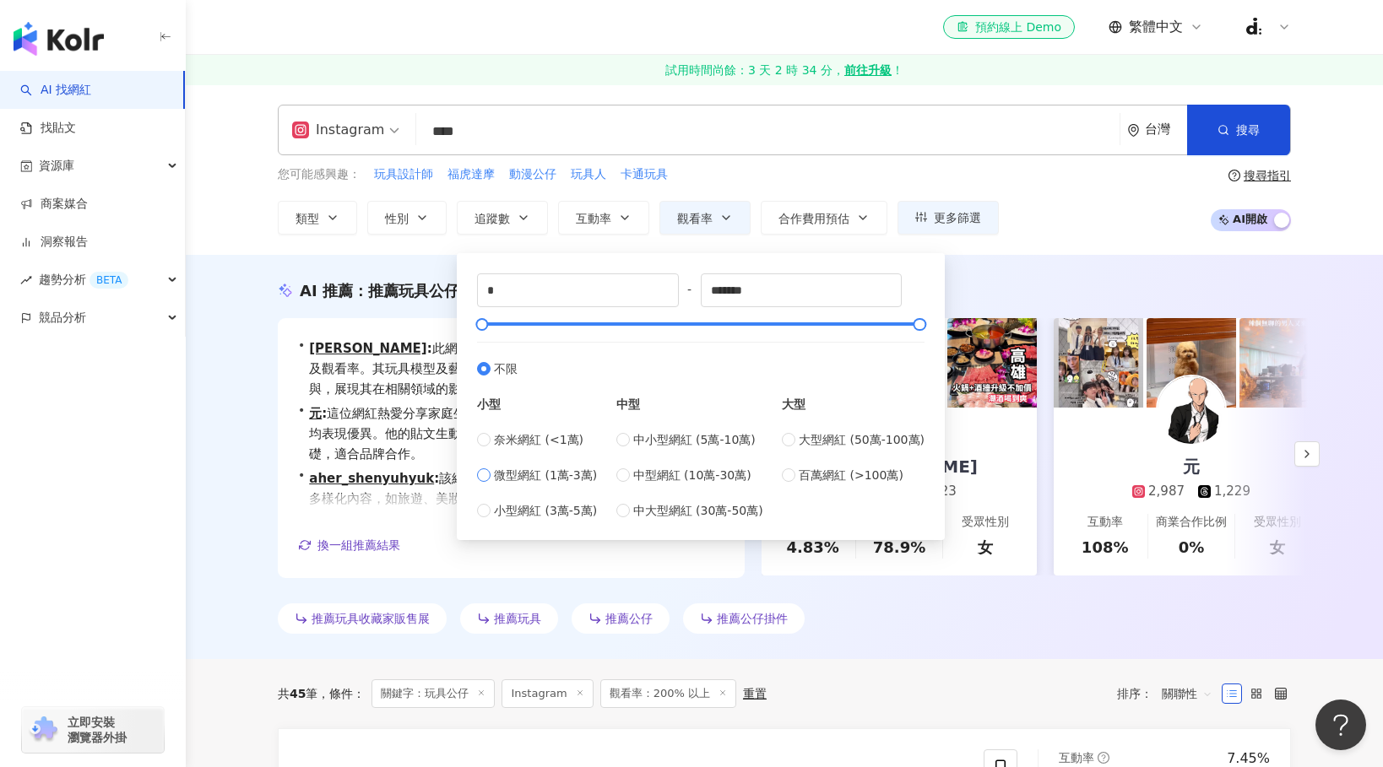
click at [560, 475] on span "微型網紅 (1萬-3萬)" at bounding box center [545, 475] width 103 height 19
type input "*****"
click at [1053, 234] on div "Instagram **** 台灣 搜尋 https://www.instagram.com/toy_fun946 https://www.instagram…" at bounding box center [784, 169] width 1197 height 171
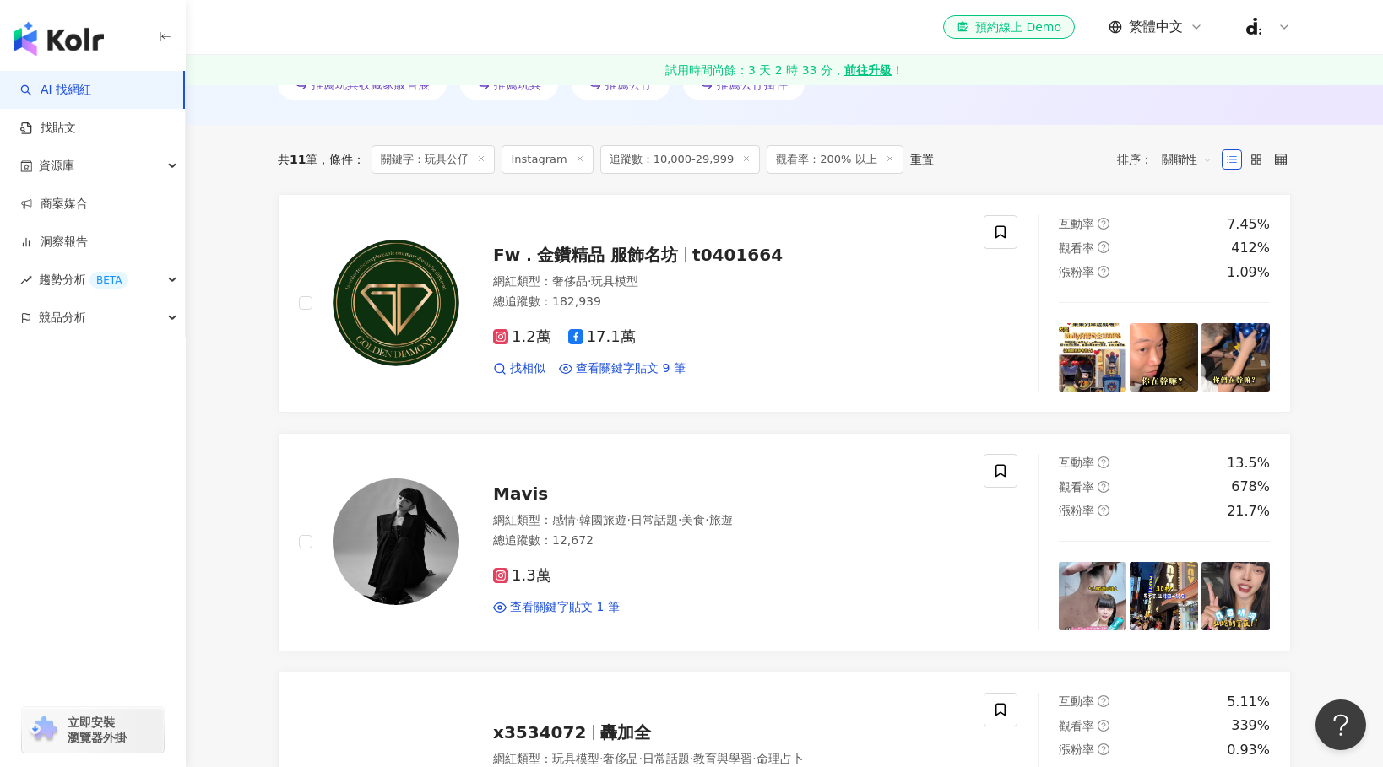
scroll to position [216, 0]
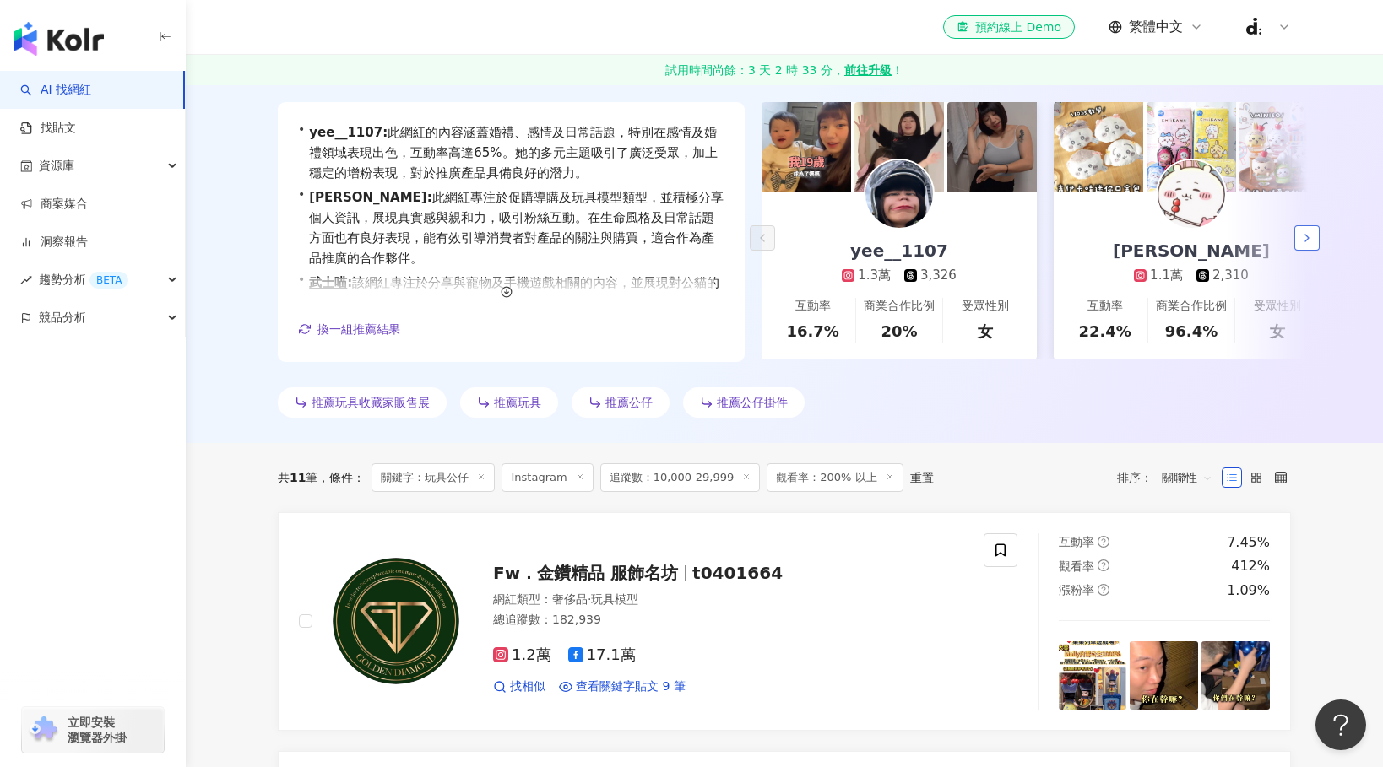
click at [1309, 232] on icon "button" at bounding box center [1307, 238] width 14 height 14
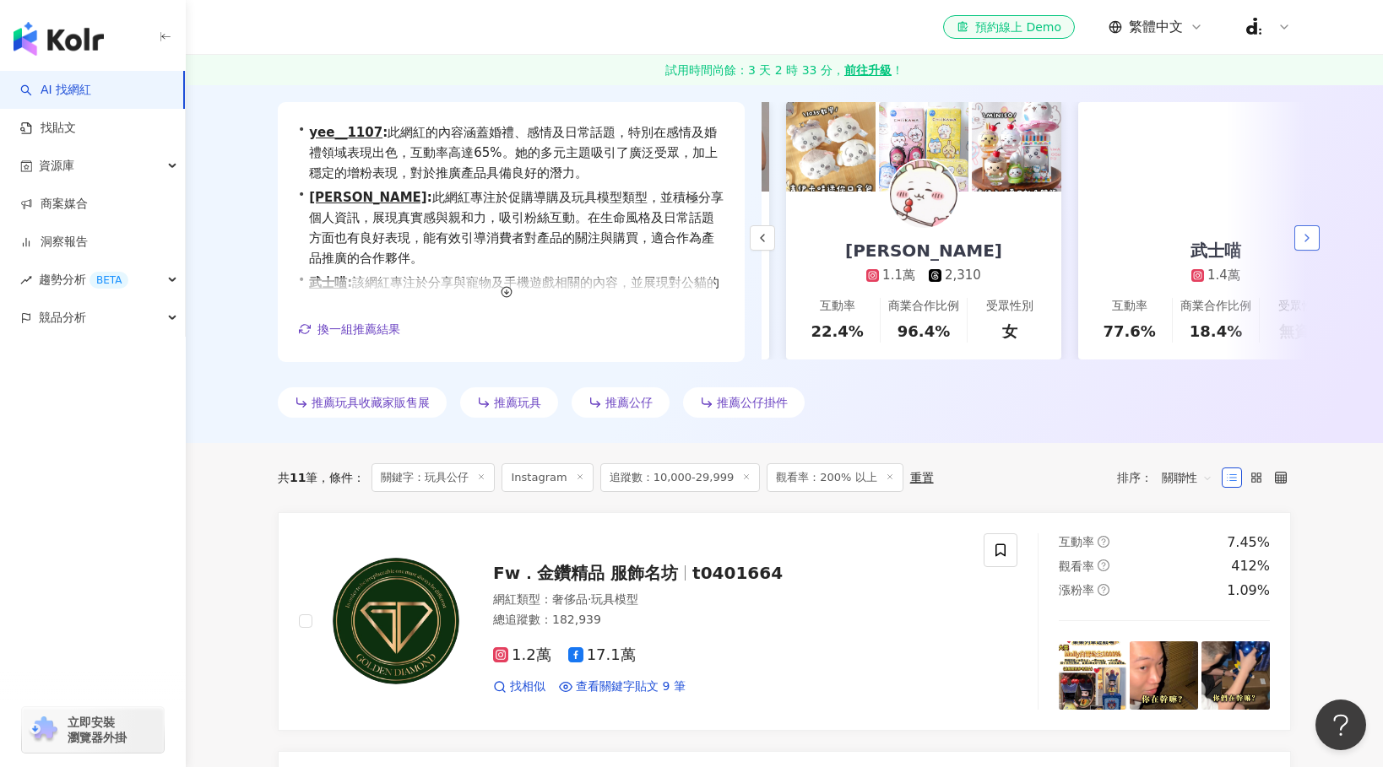
scroll to position [0, 292]
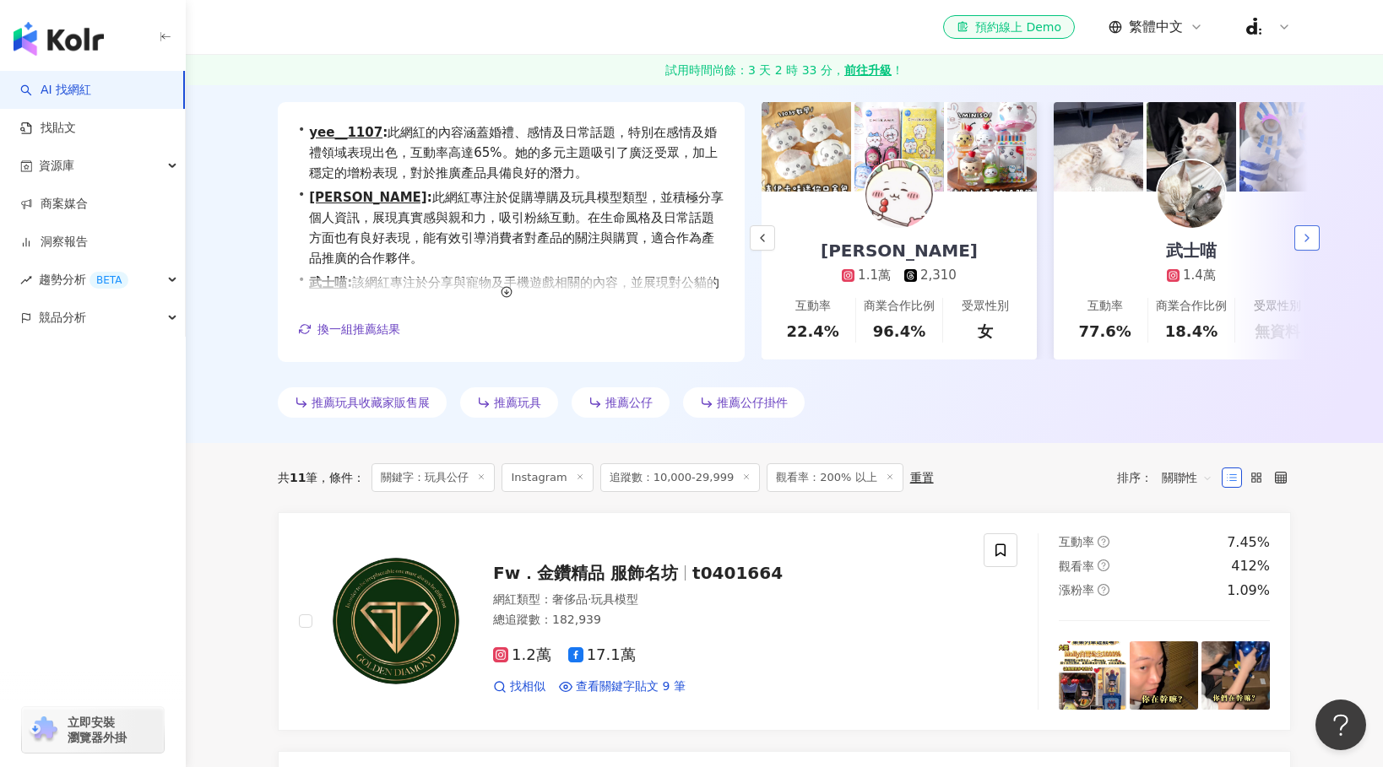
click at [1309, 232] on icon "button" at bounding box center [1307, 238] width 14 height 14
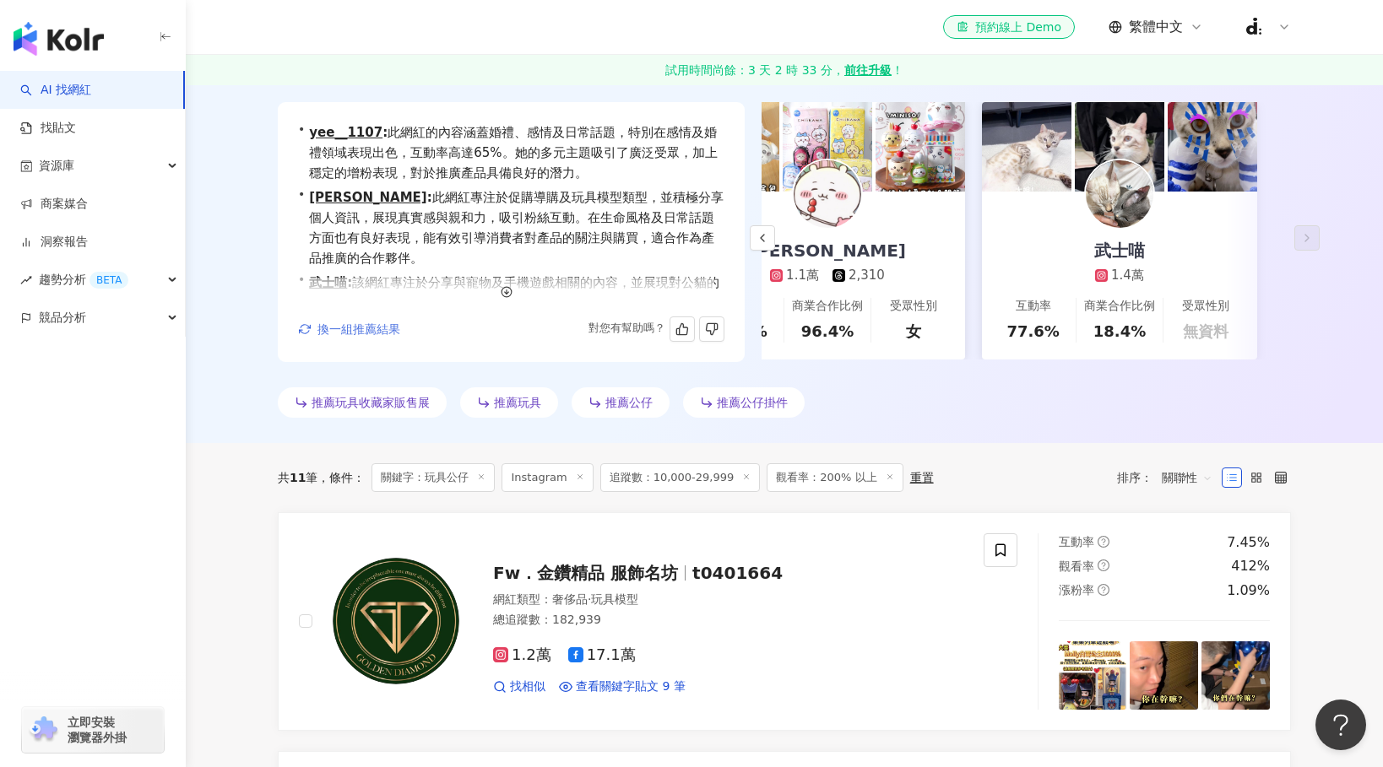
click at [361, 323] on span "換一組推薦結果" at bounding box center [358, 330] width 83 height 14
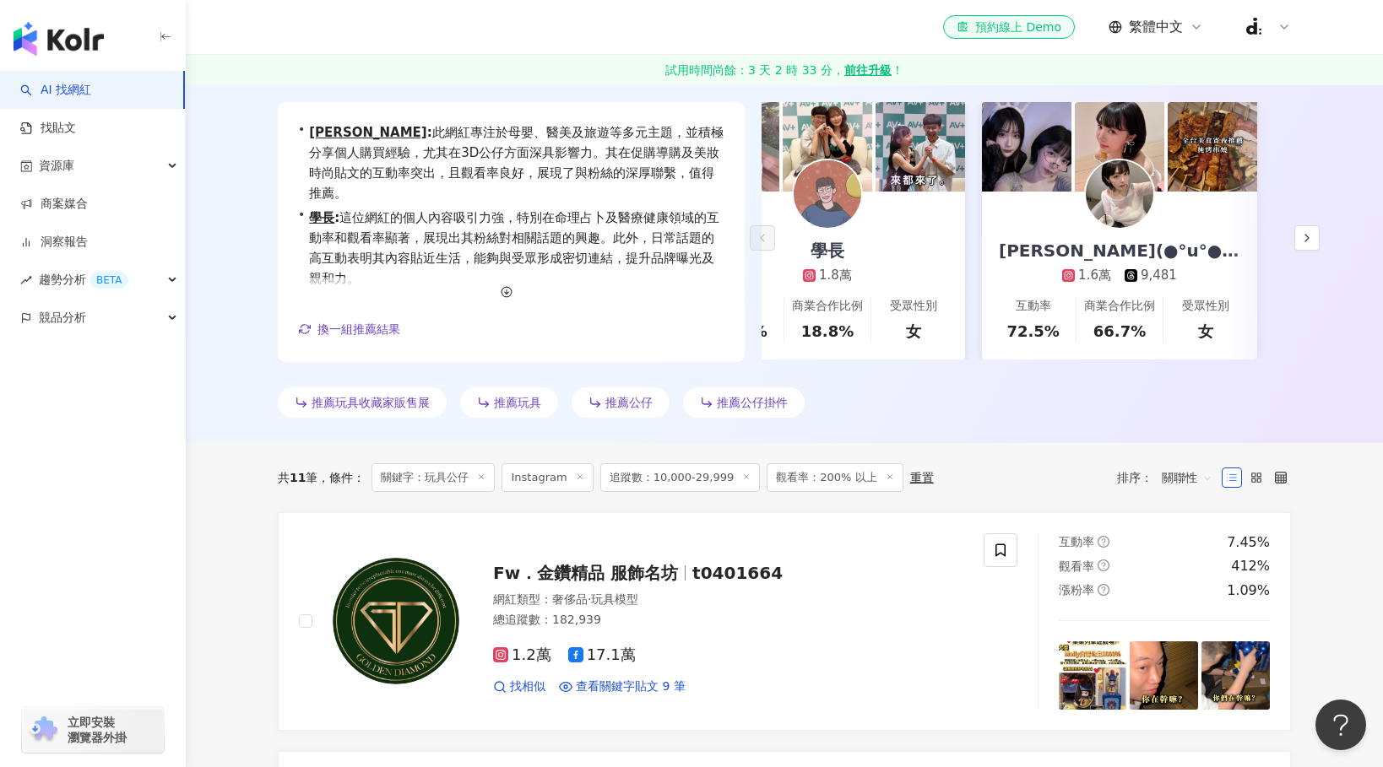
scroll to position [0, 0]
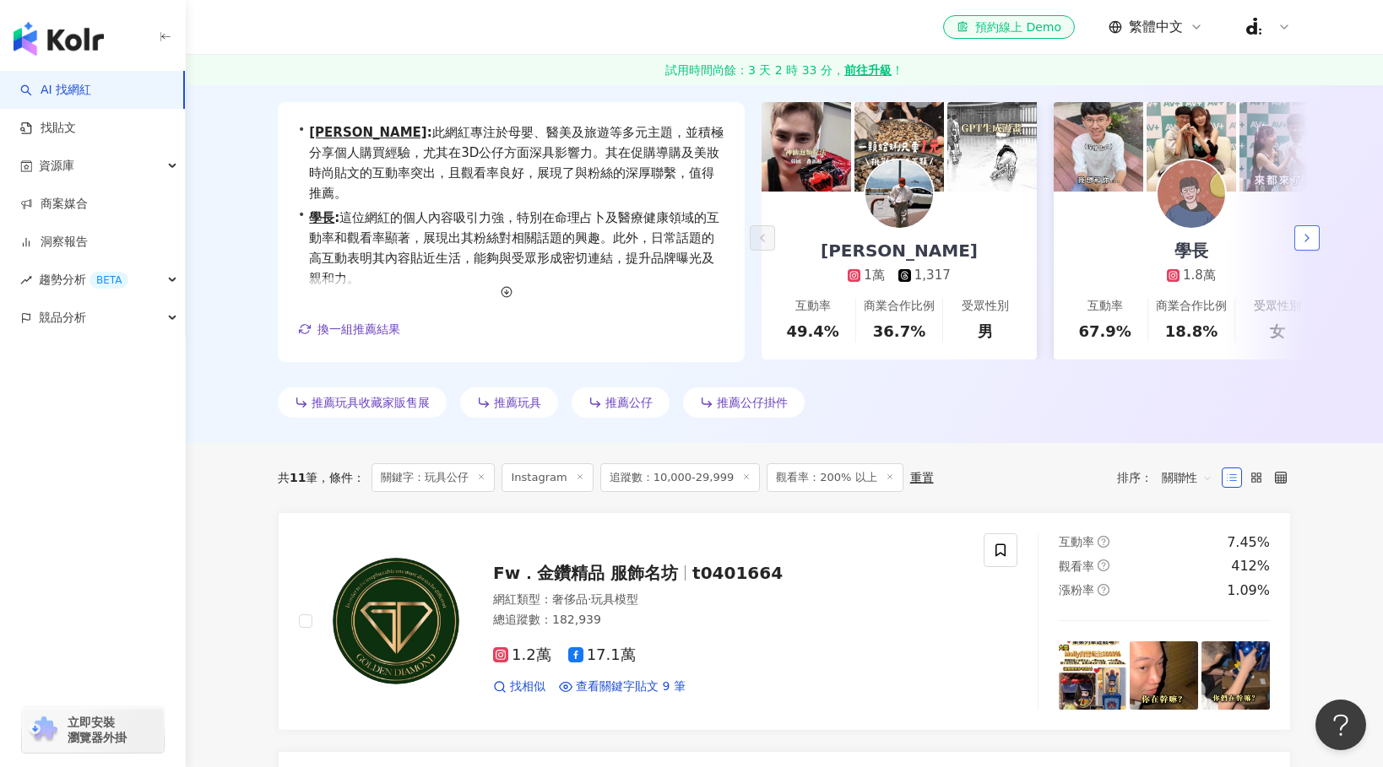
click at [1307, 236] on polyline "button" at bounding box center [1306, 238] width 3 height 7
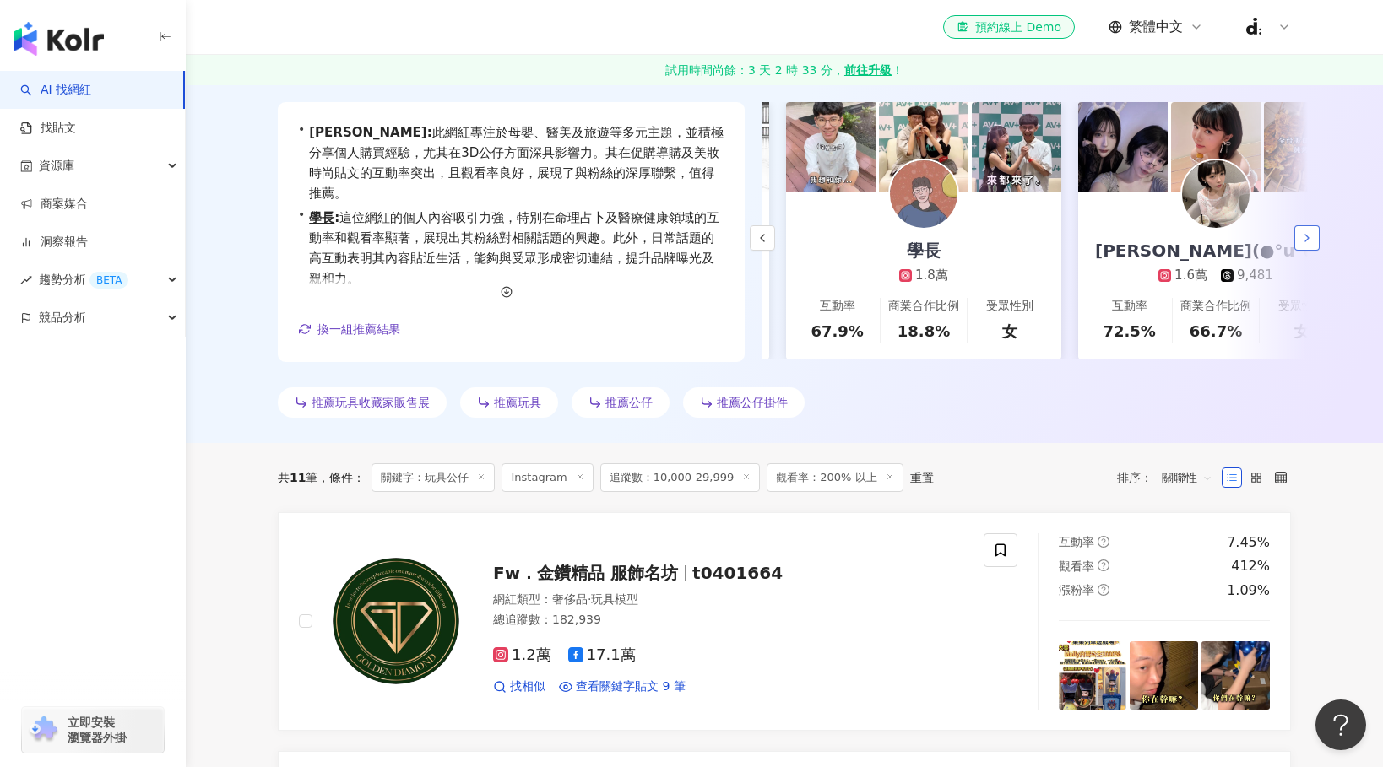
scroll to position [0, 292]
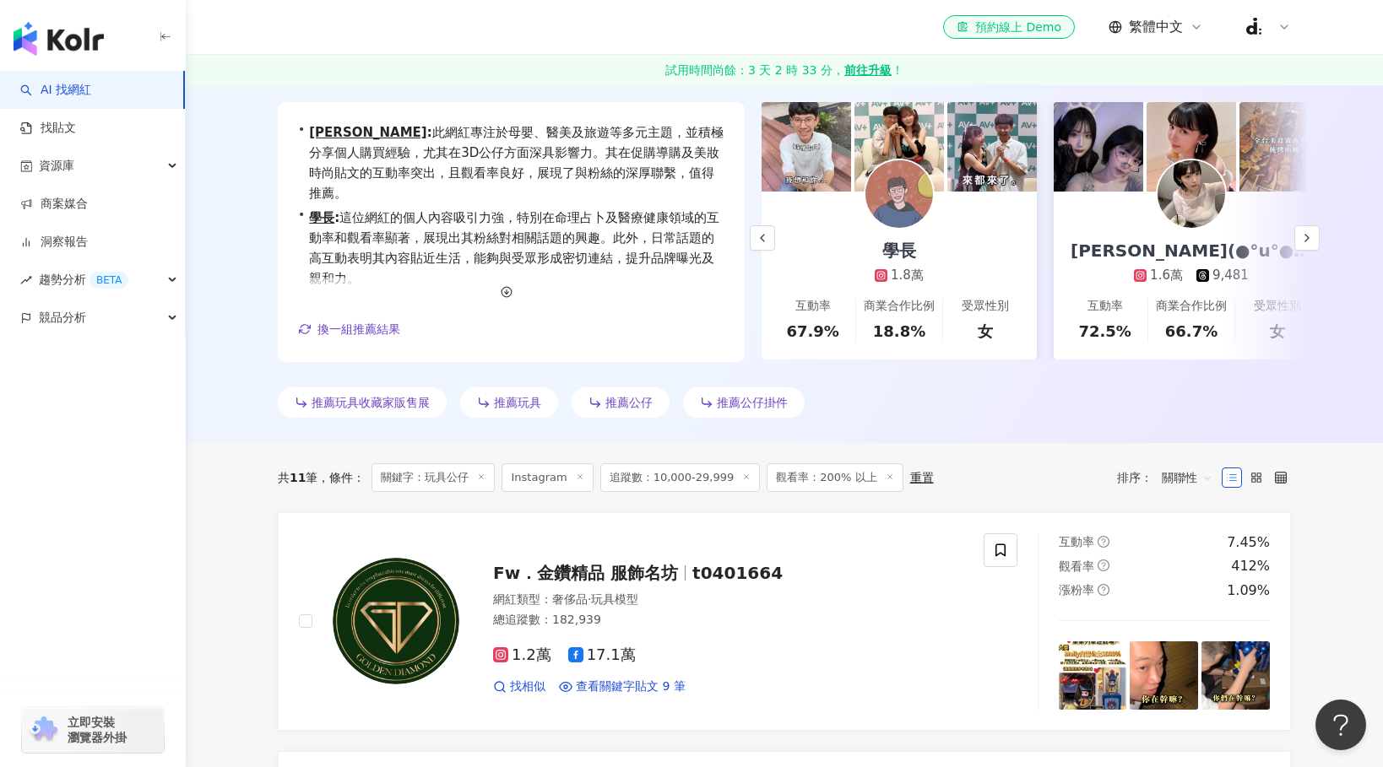
click at [1201, 132] on img at bounding box center [1190, 146] width 89 height 89
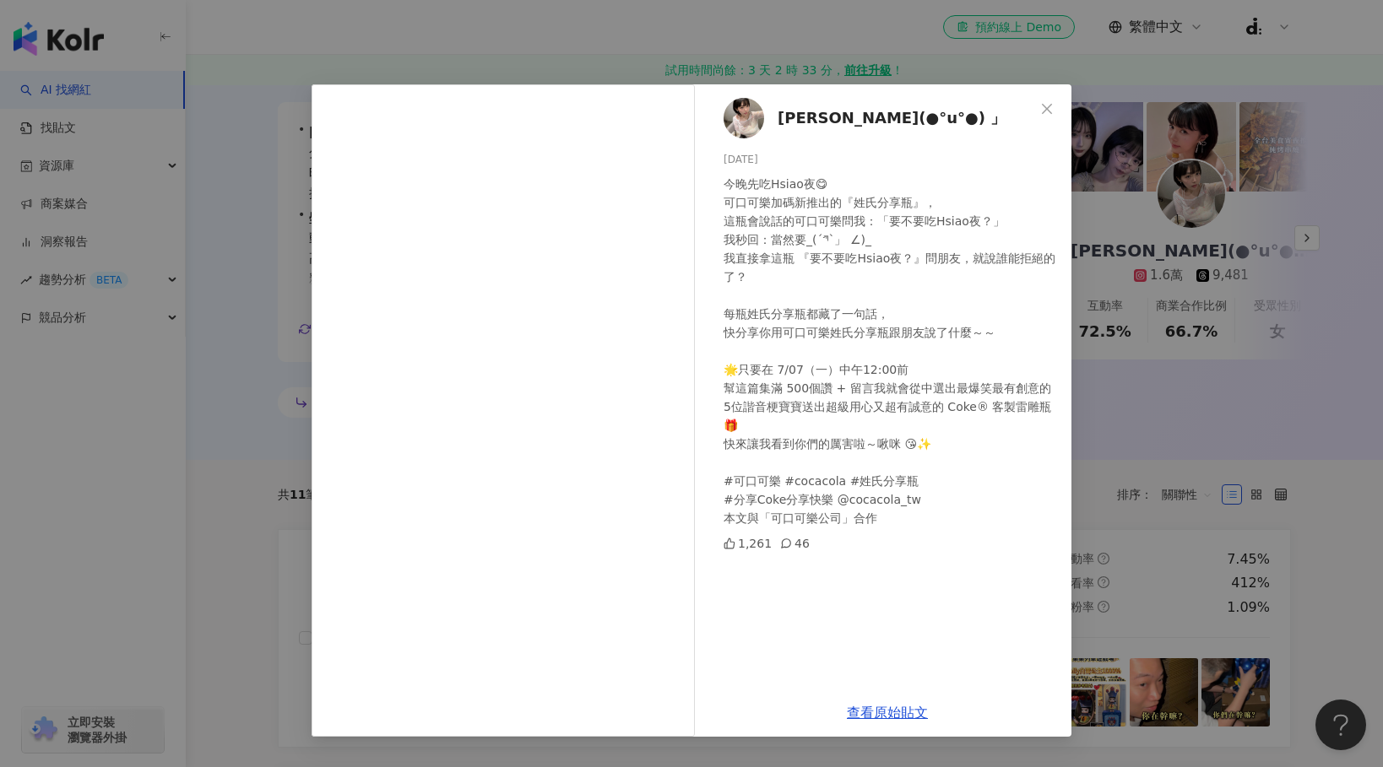
click at [1122, 111] on div "蕭瑟(●°u°●)​ 」 2025/7/2 今晚先吃Hsiao夜😋 可口可樂加碼新推出的『姓氏分享瓶』， 這瓶會說話的可口可樂問我：「要不要吃Hsiao夜？」…" at bounding box center [691, 383] width 1383 height 767
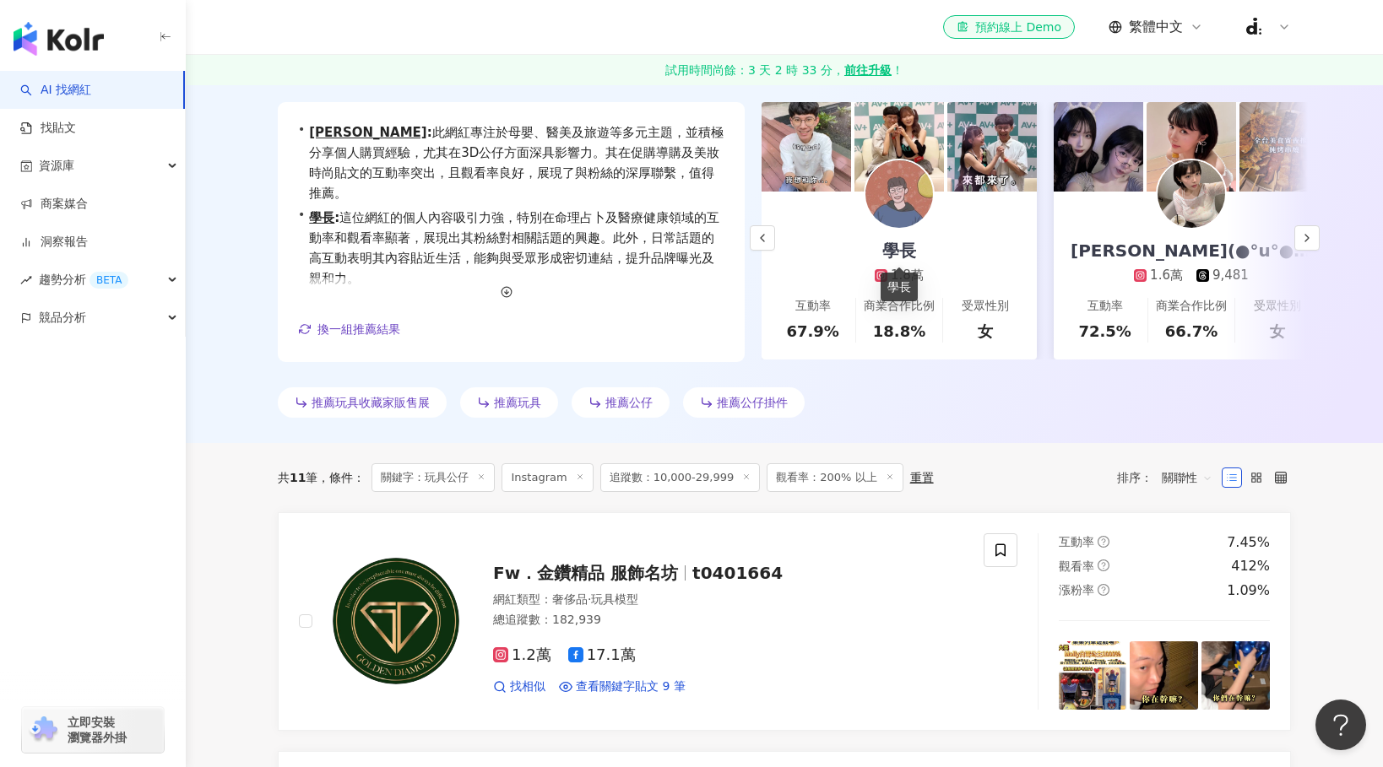
click at [891, 254] on div "學長" at bounding box center [899, 251] width 68 height 24
click at [344, 329] on span "換一組推薦結果" at bounding box center [358, 330] width 83 height 14
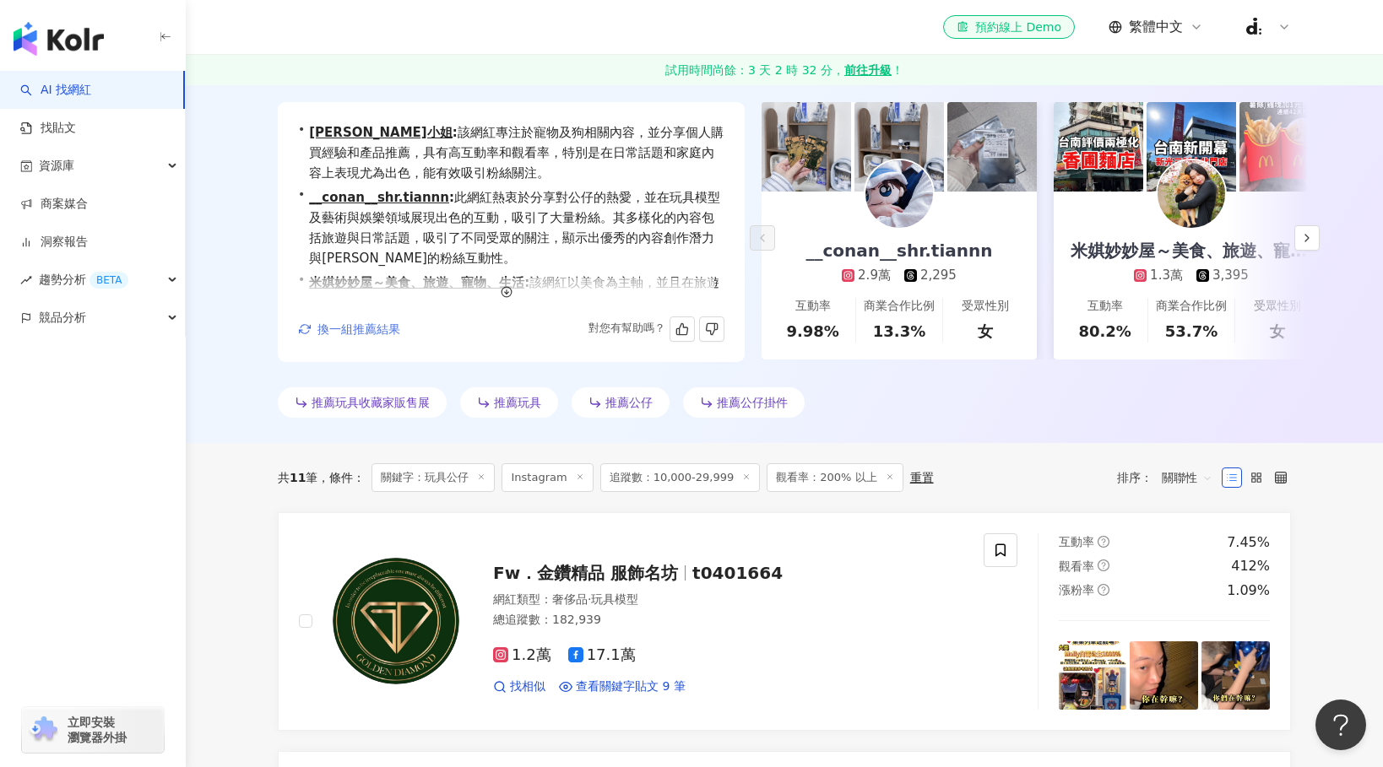
scroll to position [0, 0]
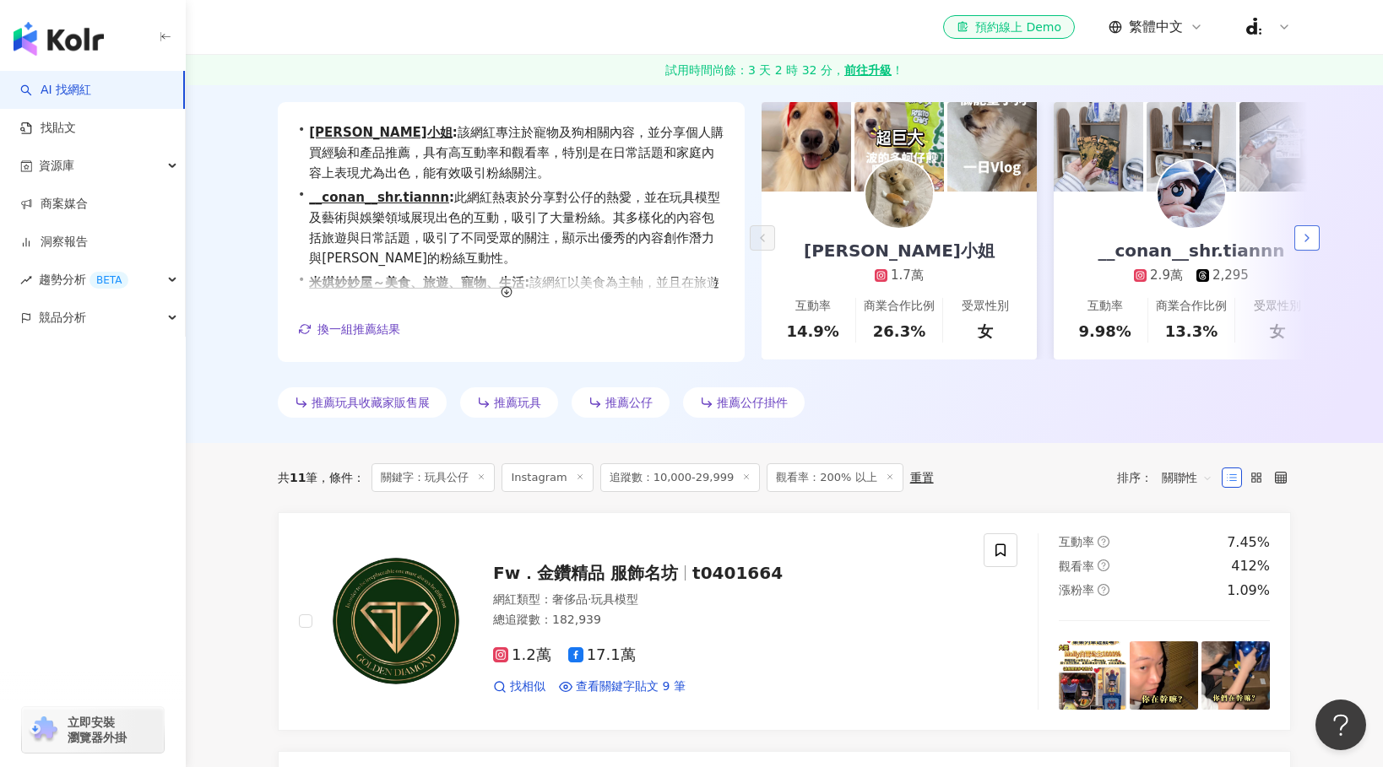
click at [1302, 236] on icon "button" at bounding box center [1307, 238] width 14 height 14
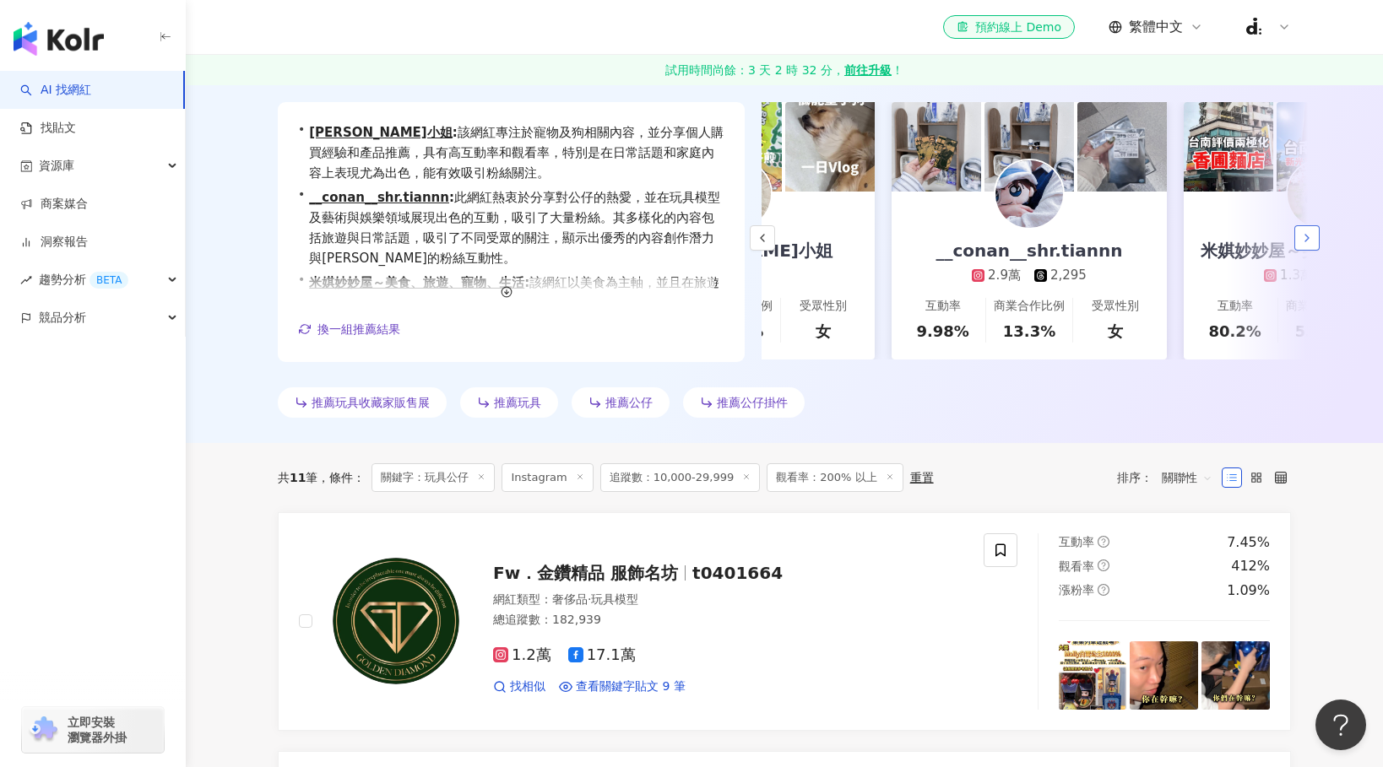
scroll to position [0, 292]
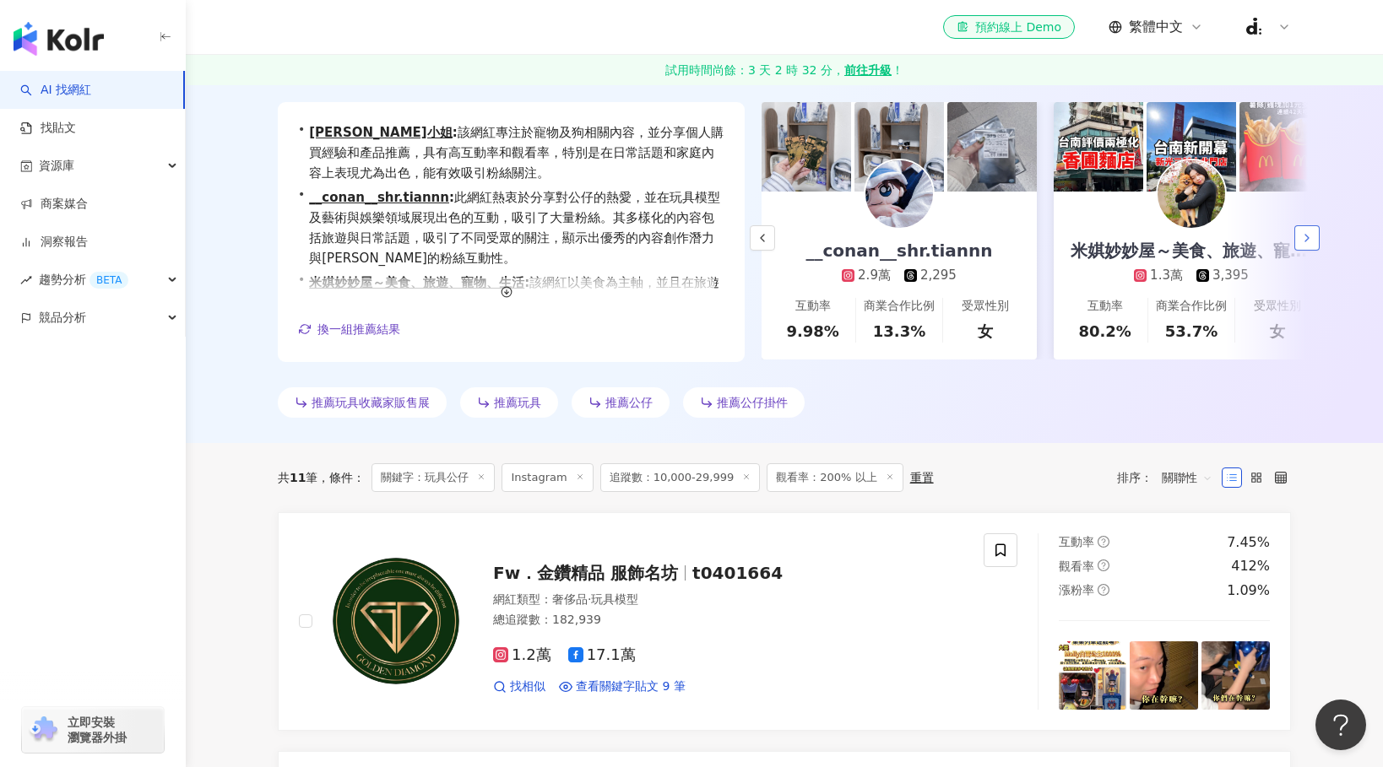
click at [1302, 236] on icon "button" at bounding box center [1307, 238] width 14 height 14
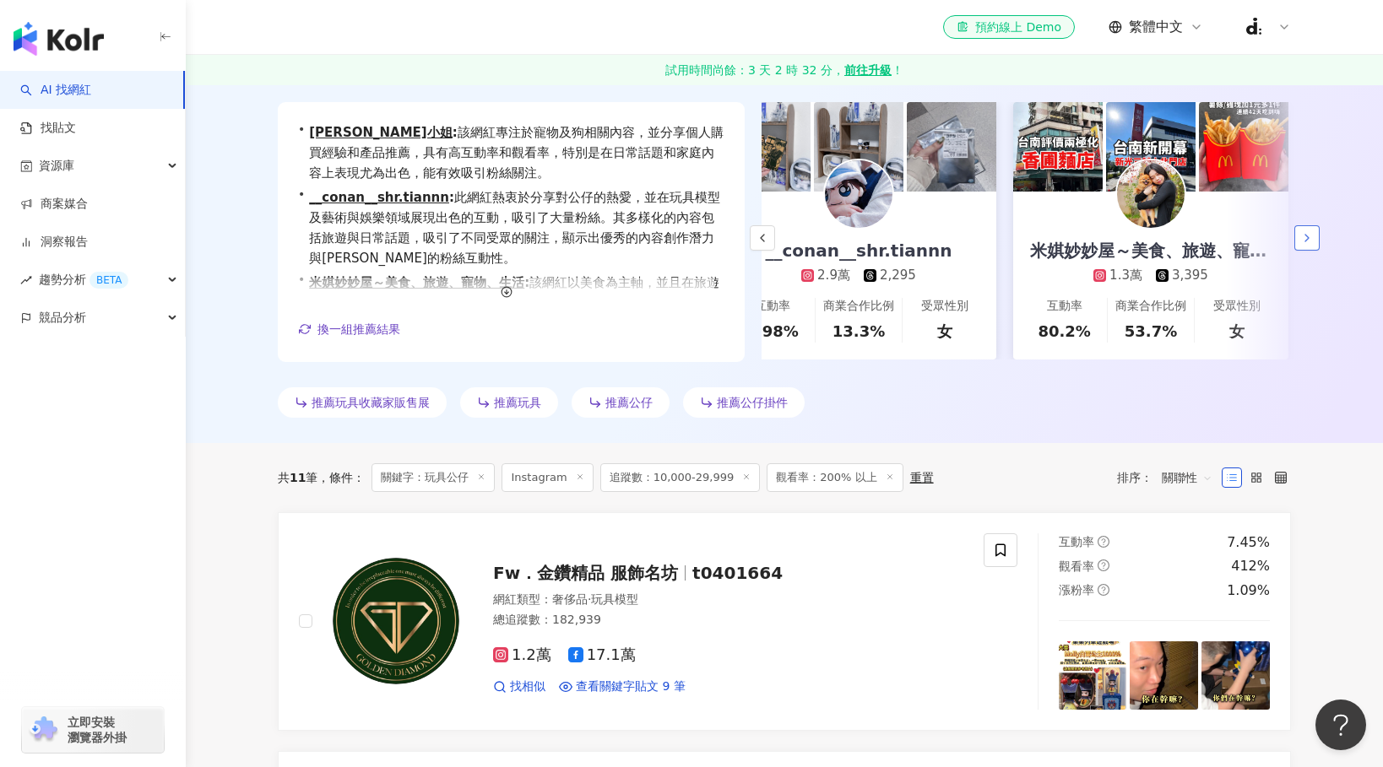
scroll to position [0, 364]
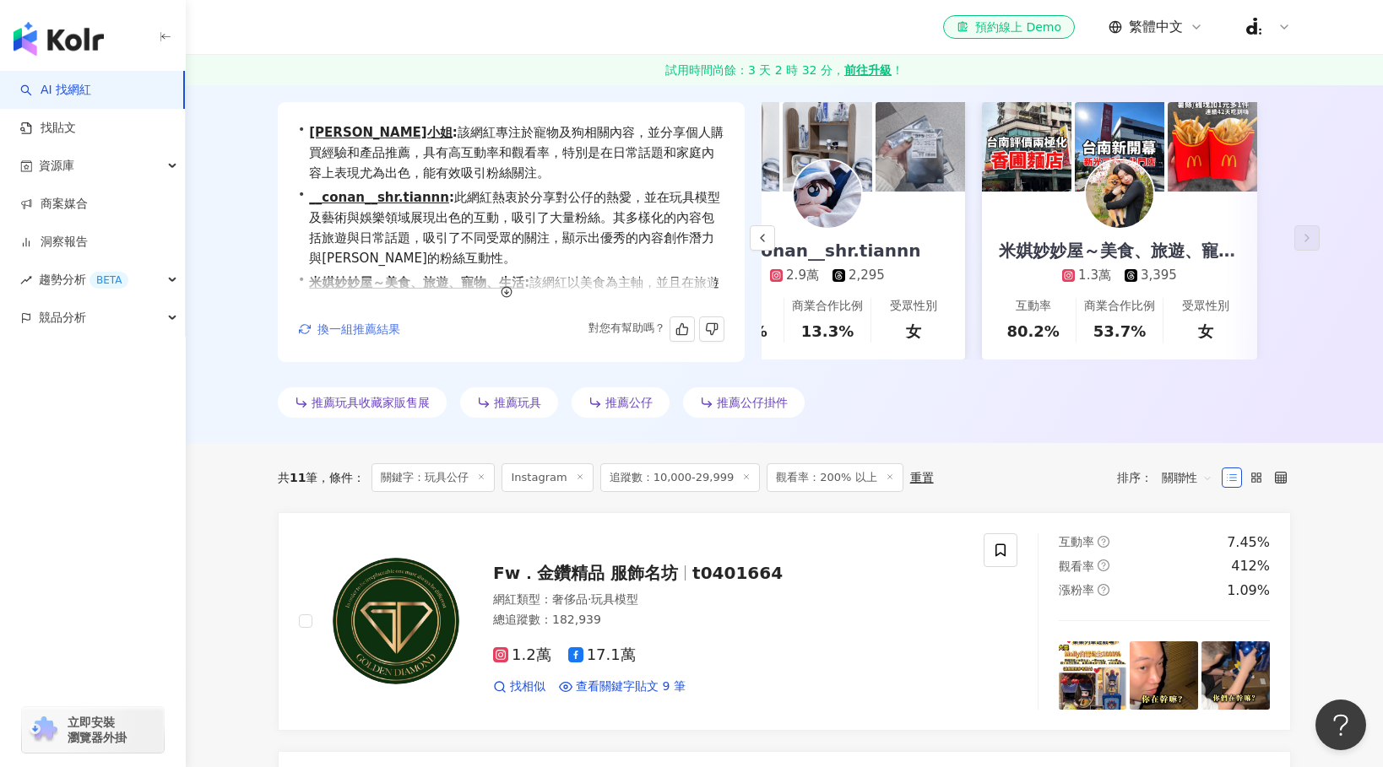
click at [335, 330] on span "換一組推薦結果" at bounding box center [358, 330] width 83 height 14
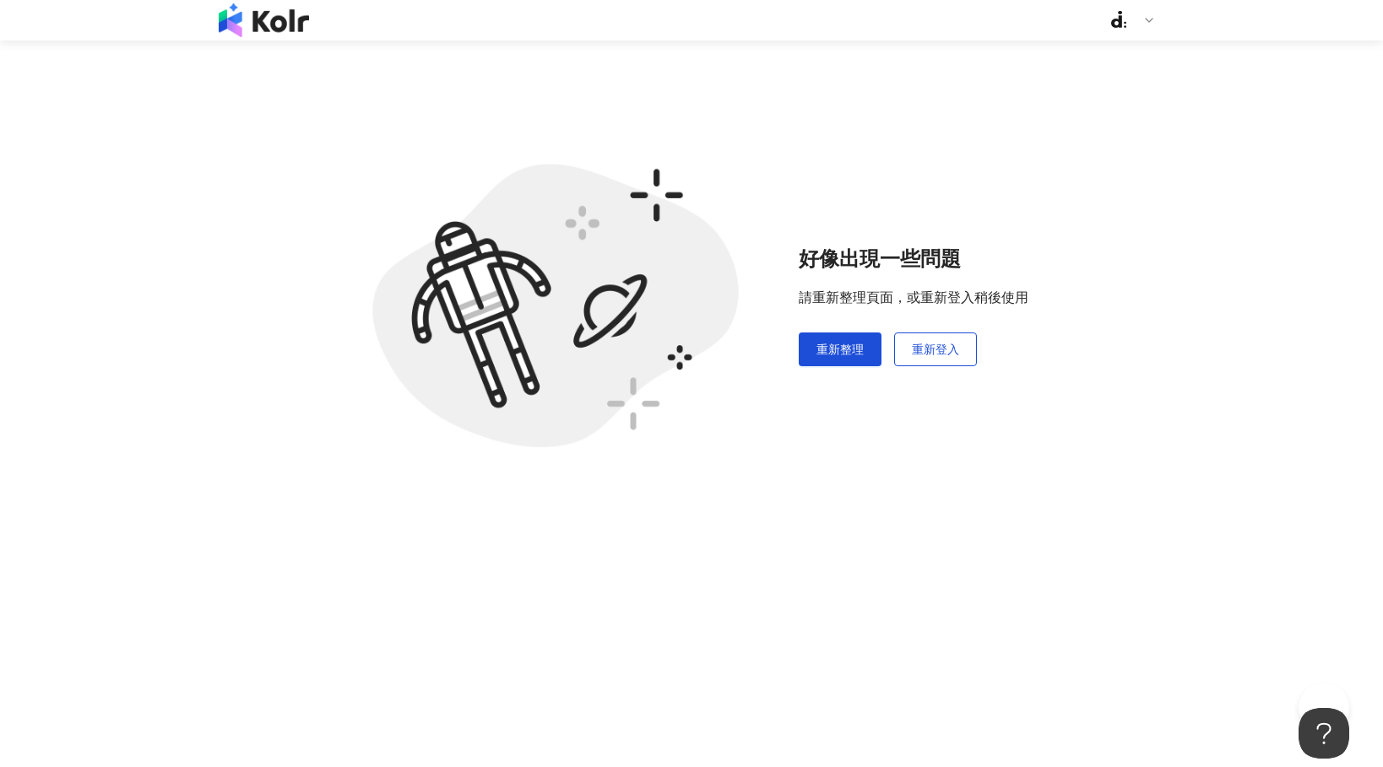
scroll to position [78, 0]
click at [859, 360] on button "重新整理" at bounding box center [840, 350] width 83 height 34
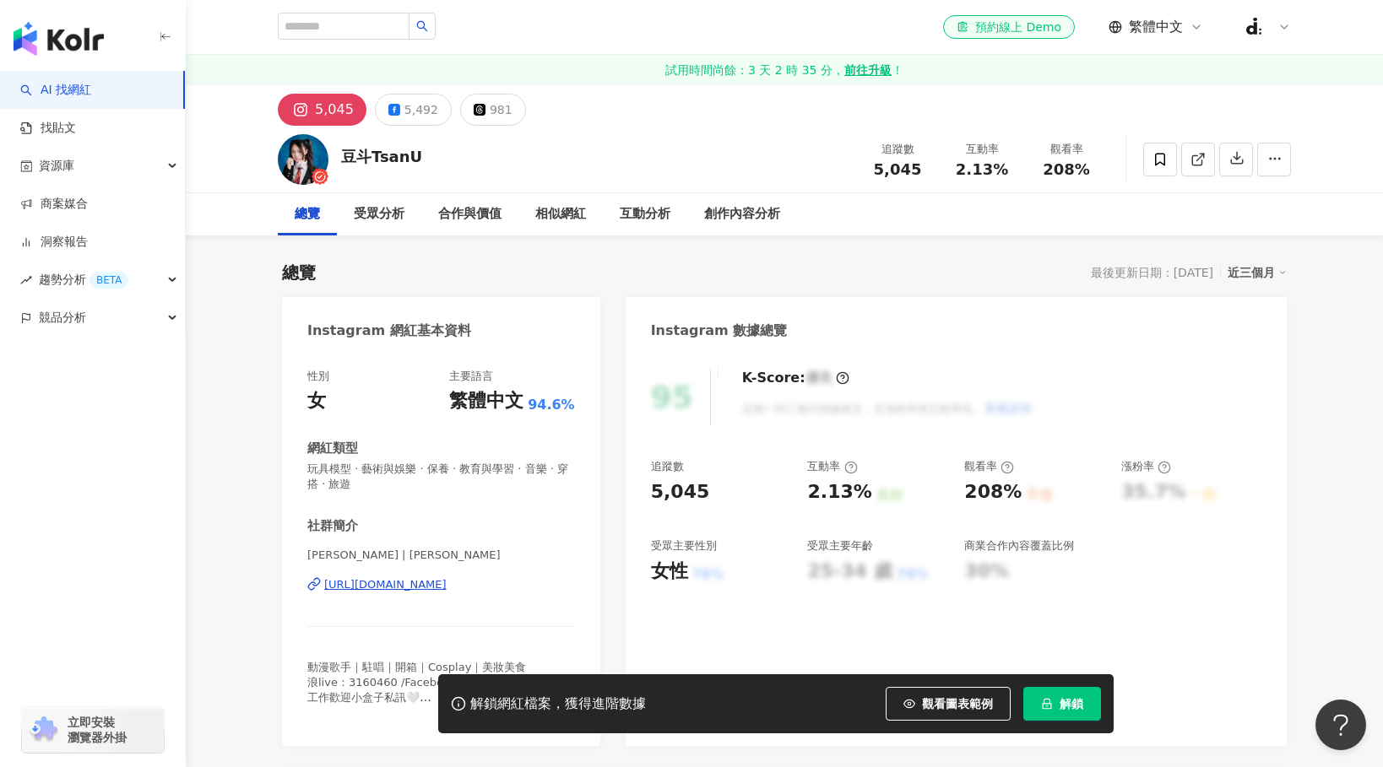
click at [434, 584] on div "https://www.instagram.com/tsanudoudou/" at bounding box center [385, 584] width 122 height 15
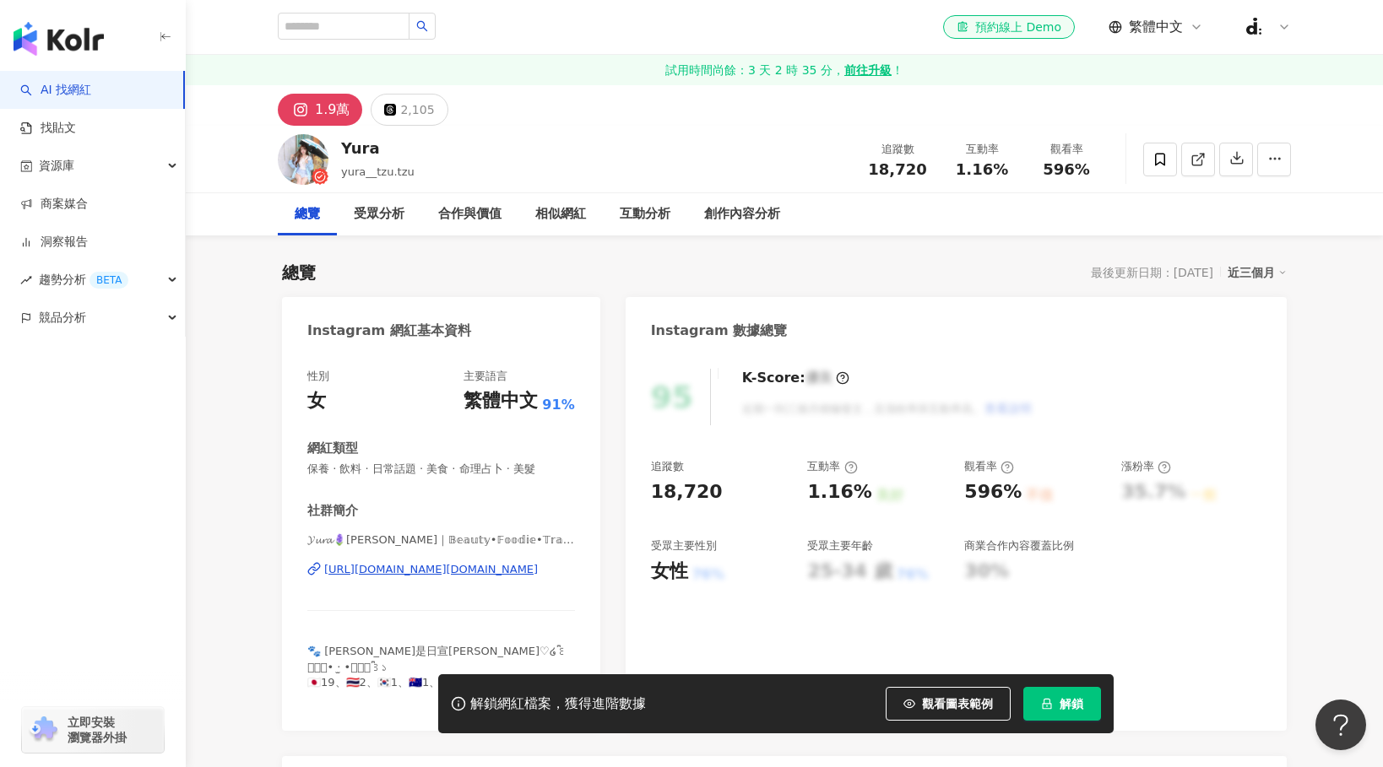
click at [370, 569] on div "https://www.instagram.com/yura__tzu.tzu/" at bounding box center [431, 569] width 214 height 15
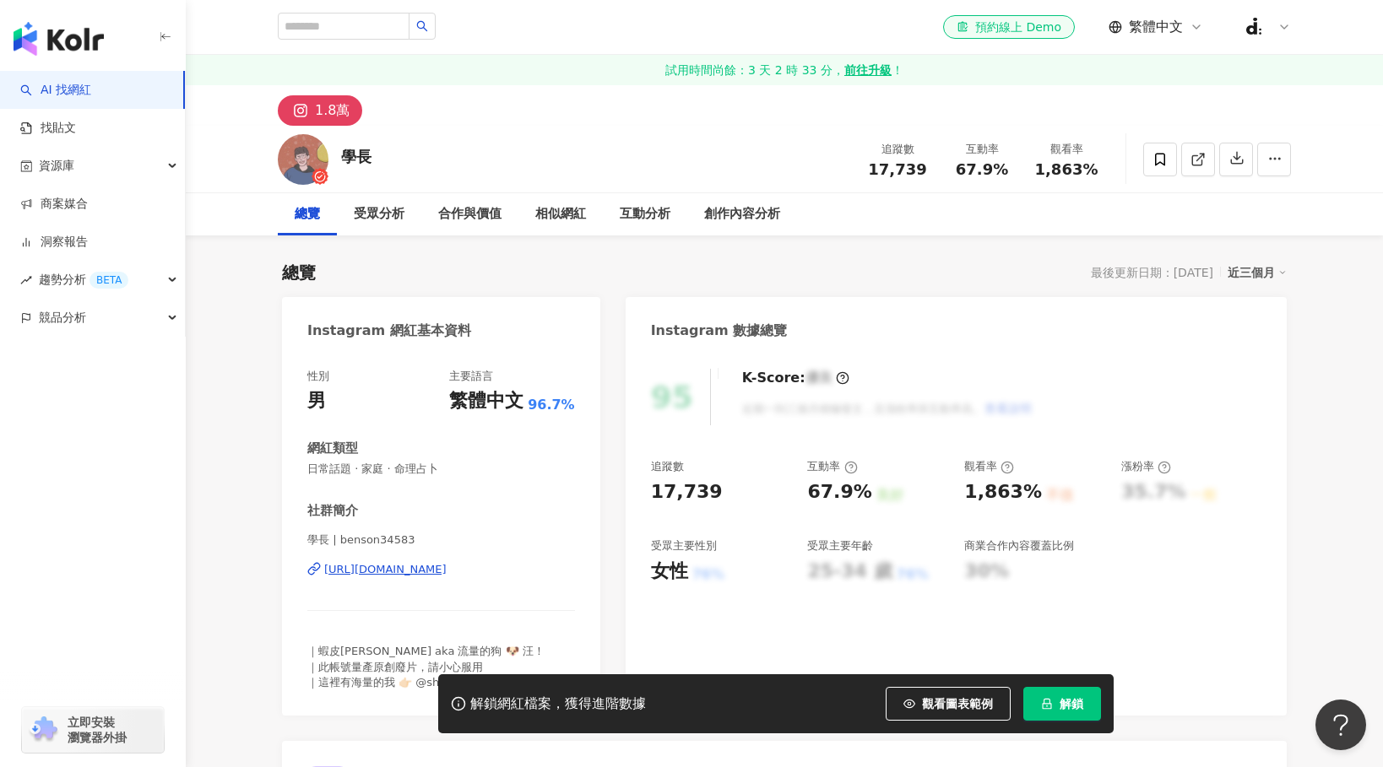
click at [447, 566] on div "https://www.instagram.com/benson34583/" at bounding box center [385, 569] width 122 height 15
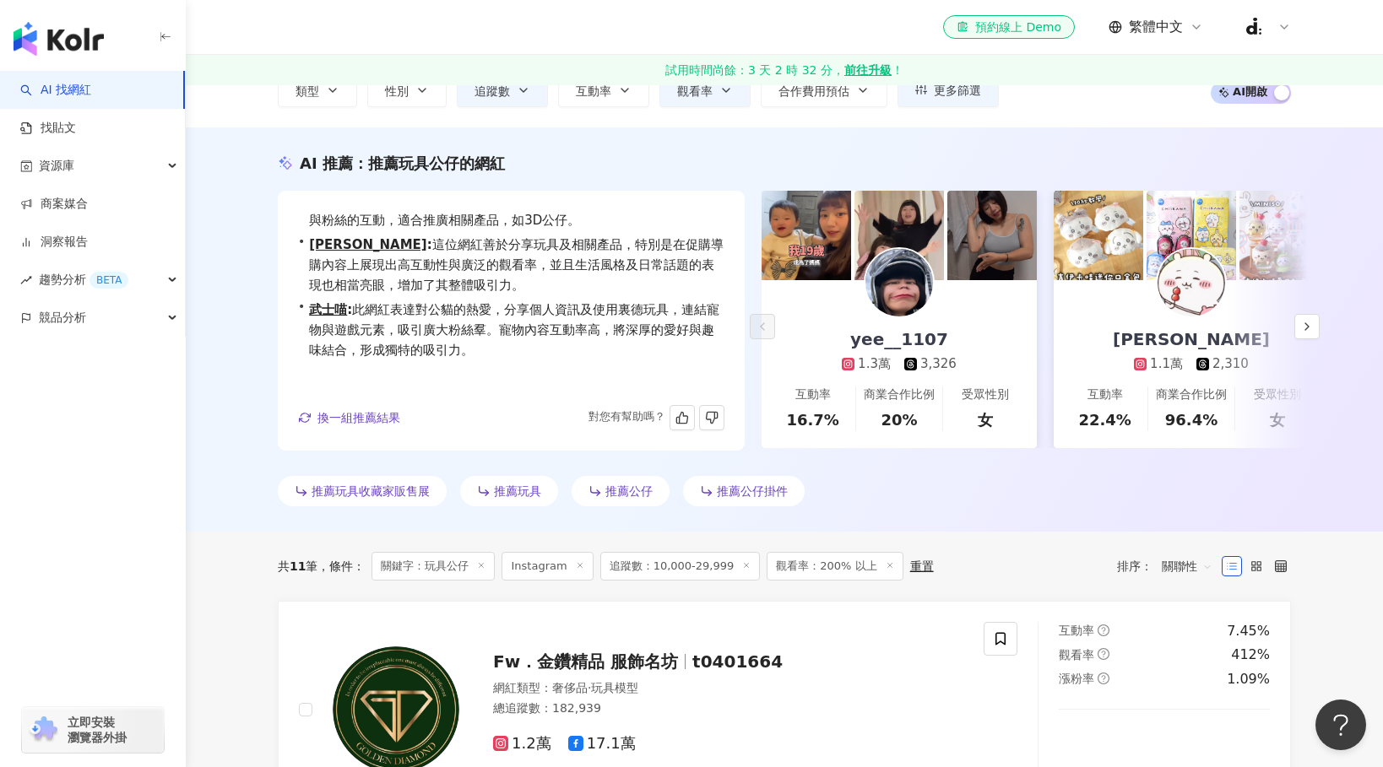
scroll to position [252, 0]
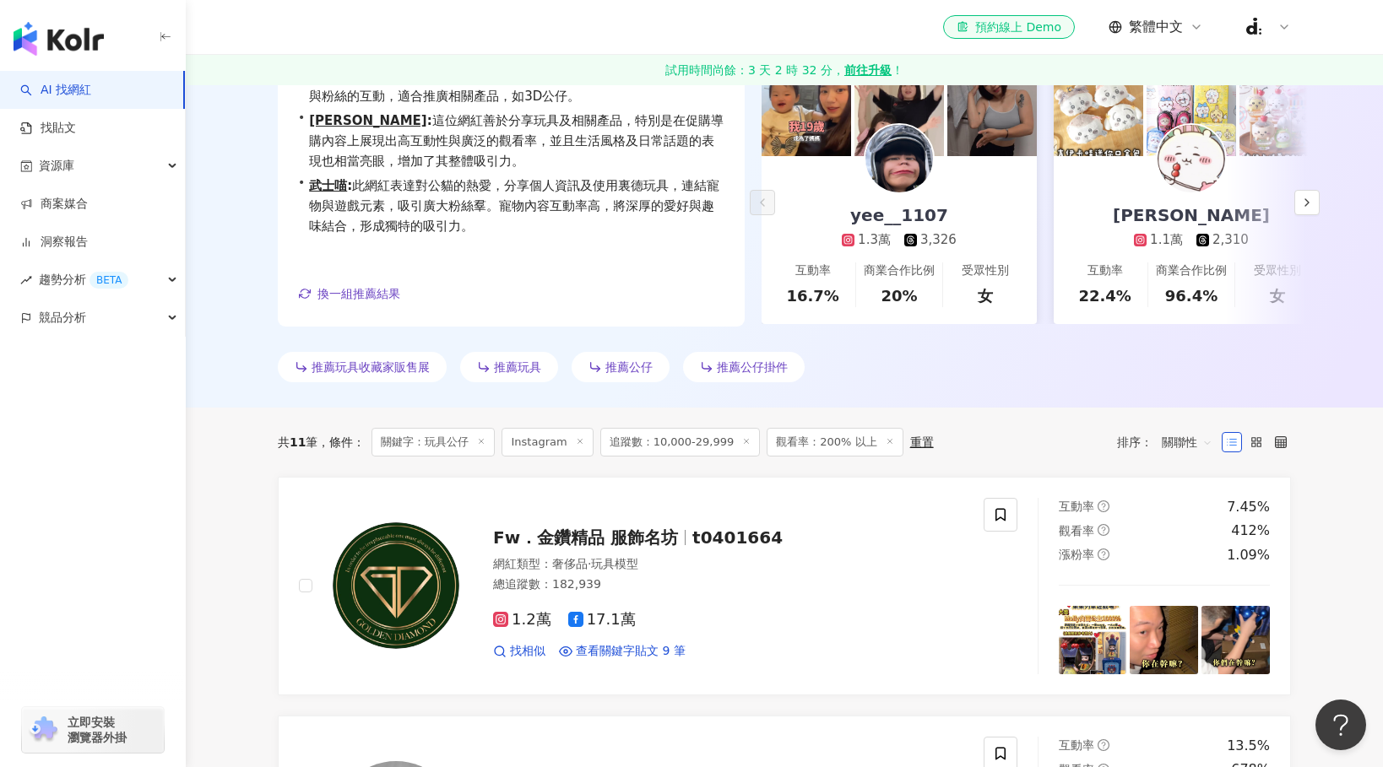
click at [745, 440] on line at bounding box center [747, 441] width 4 height 4
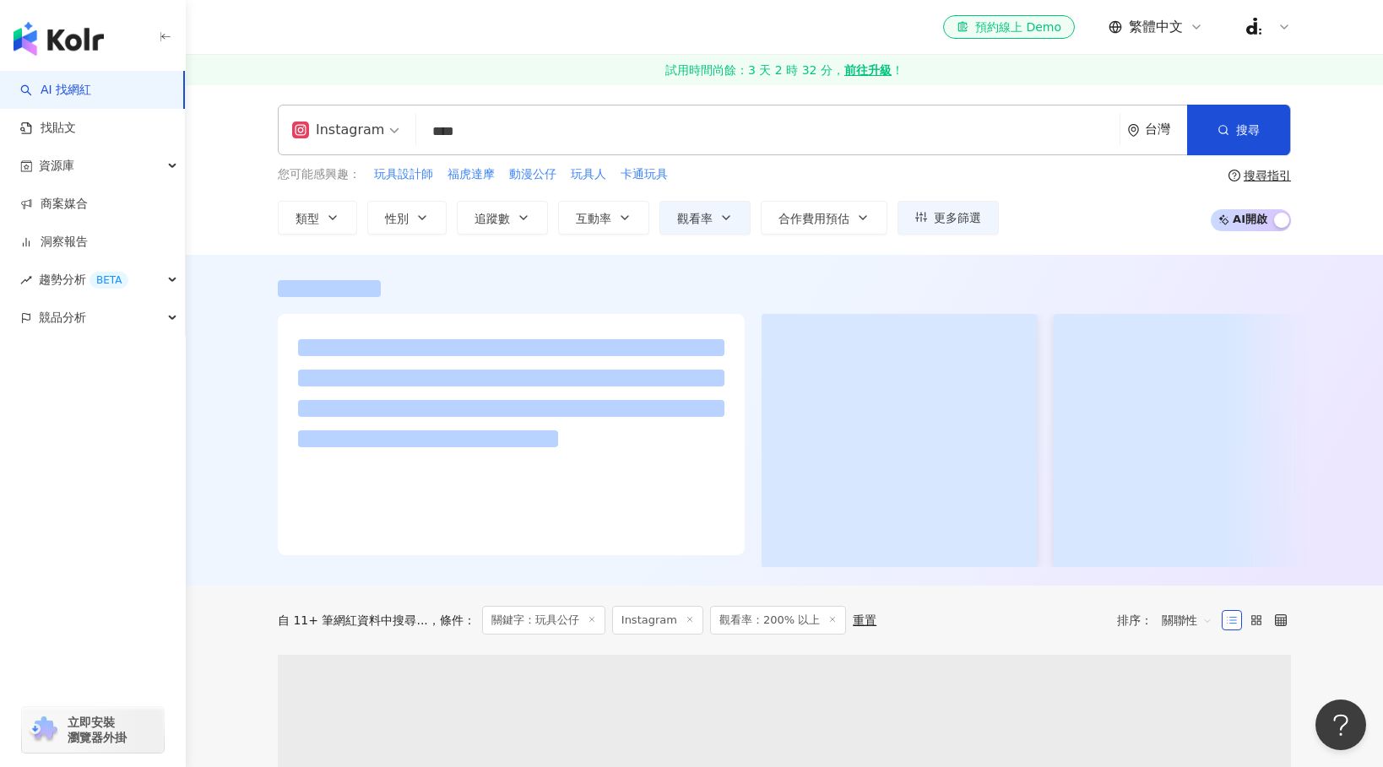
click at [816, 615] on div "自 11+ 筆網紅資料中搜尋... 條件 ： 關鍵字：玩具公仔 Instagram 觀看率：200% 以上 重置 排序： 關聯性" at bounding box center [784, 620] width 1013 height 29
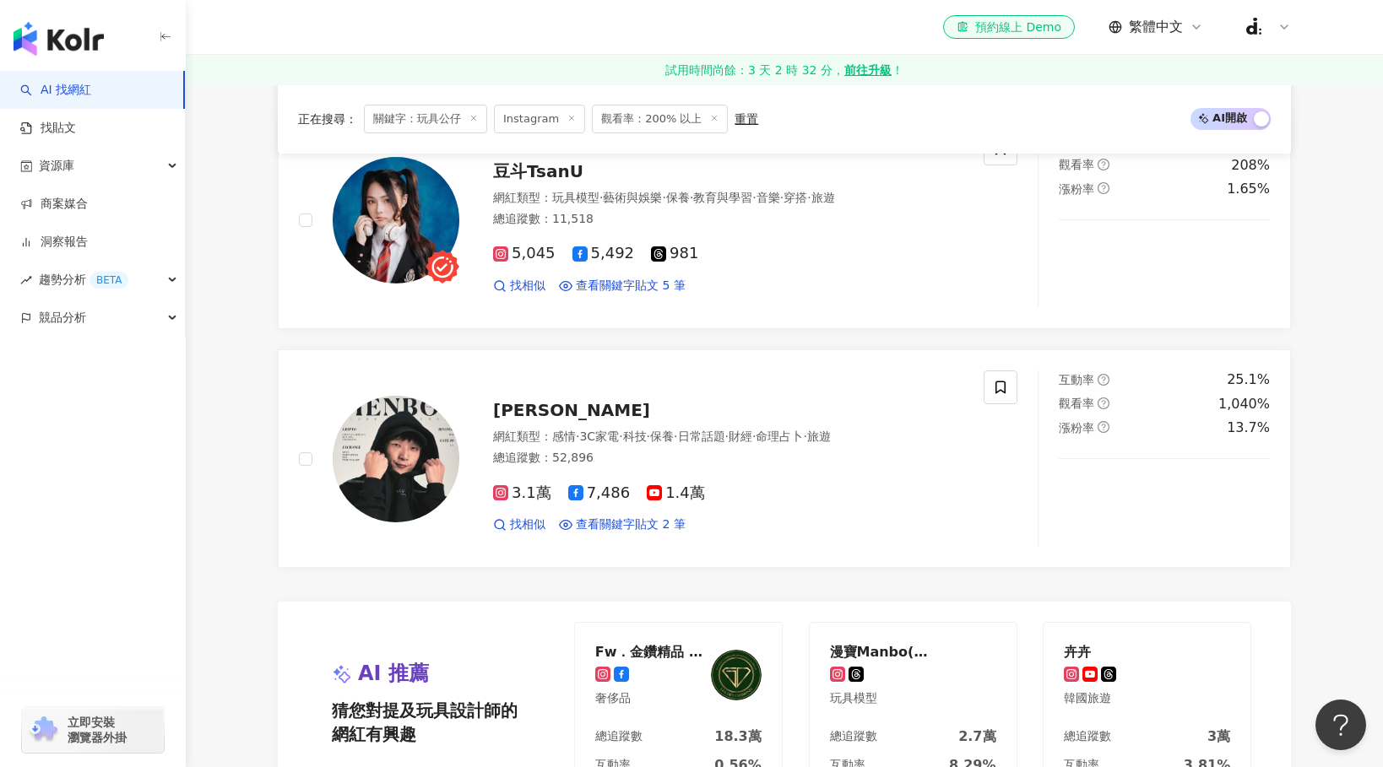
scroll to position [3501, 0]
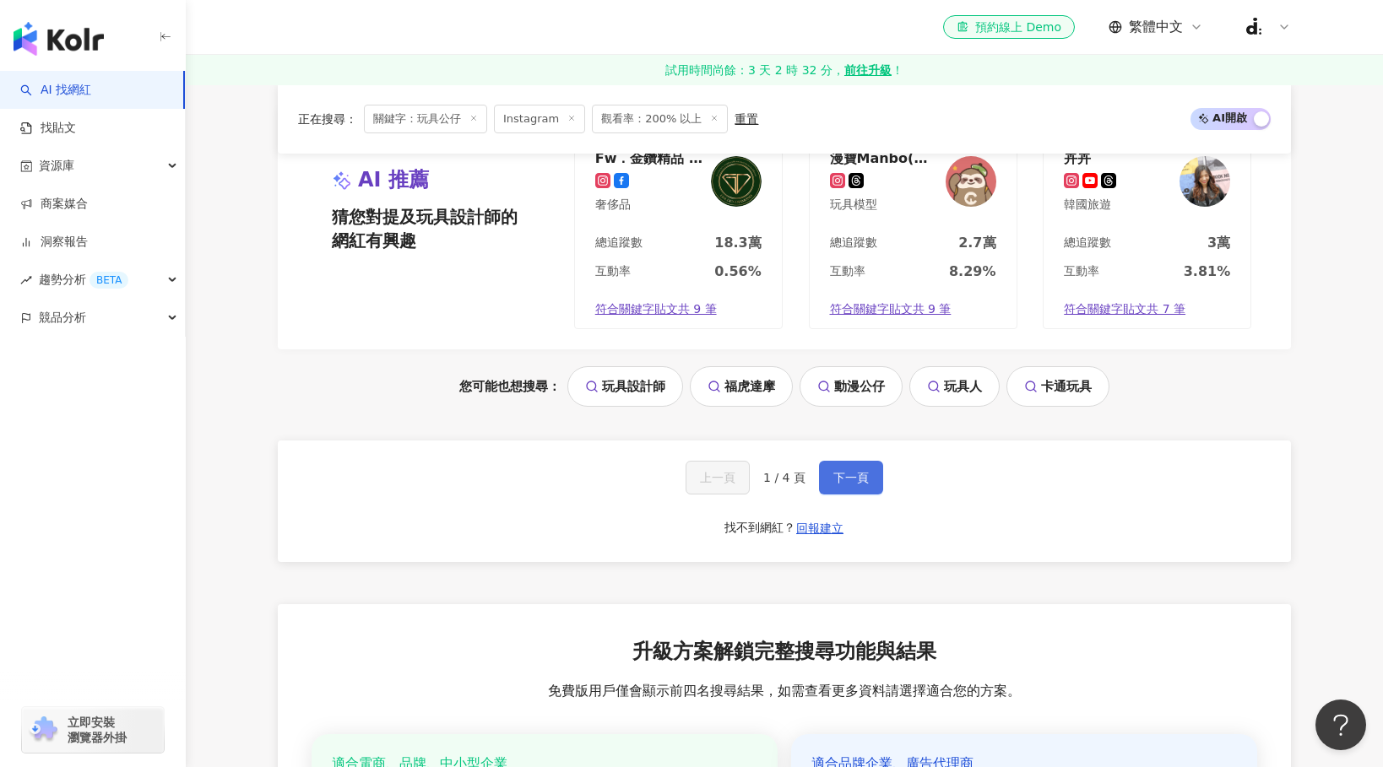
click at [865, 480] on span "下一頁" at bounding box center [850, 478] width 35 height 14
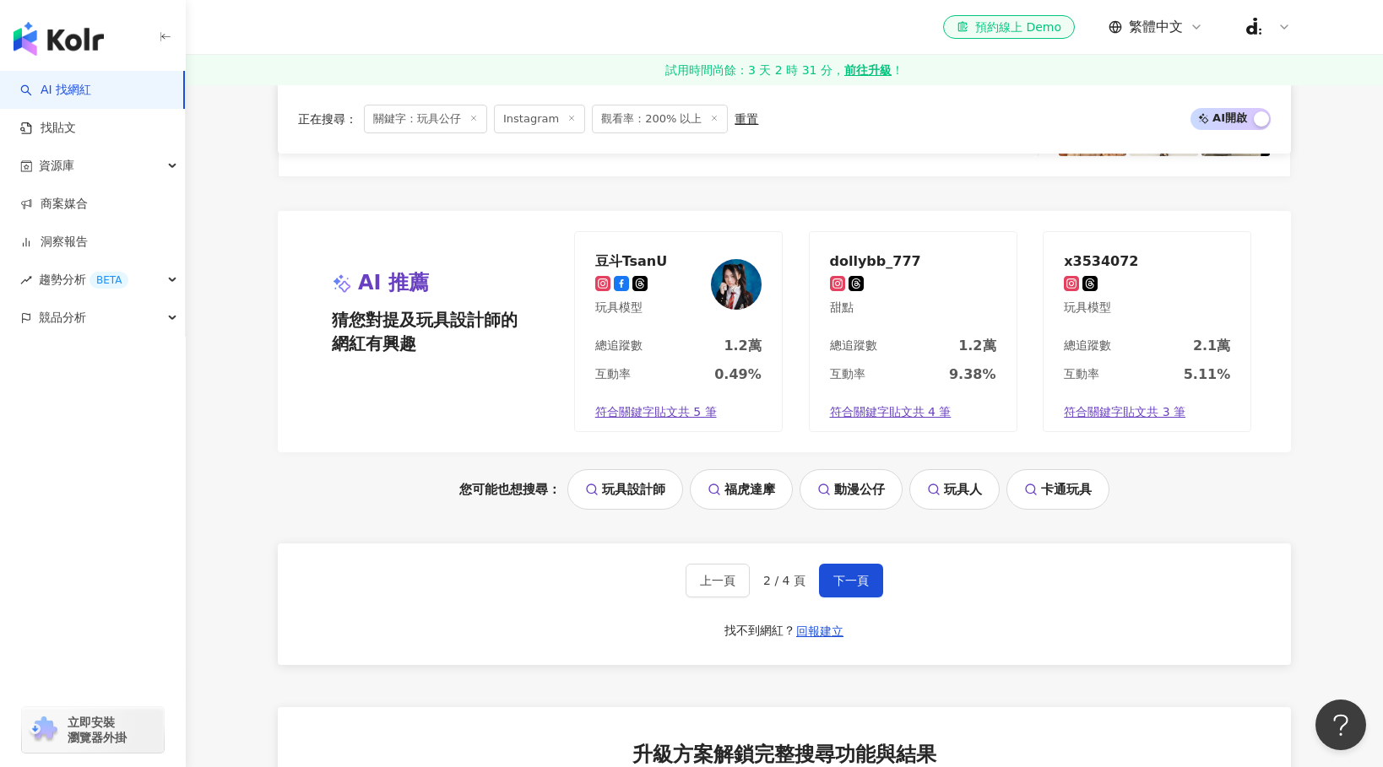
scroll to position [3474, 0]
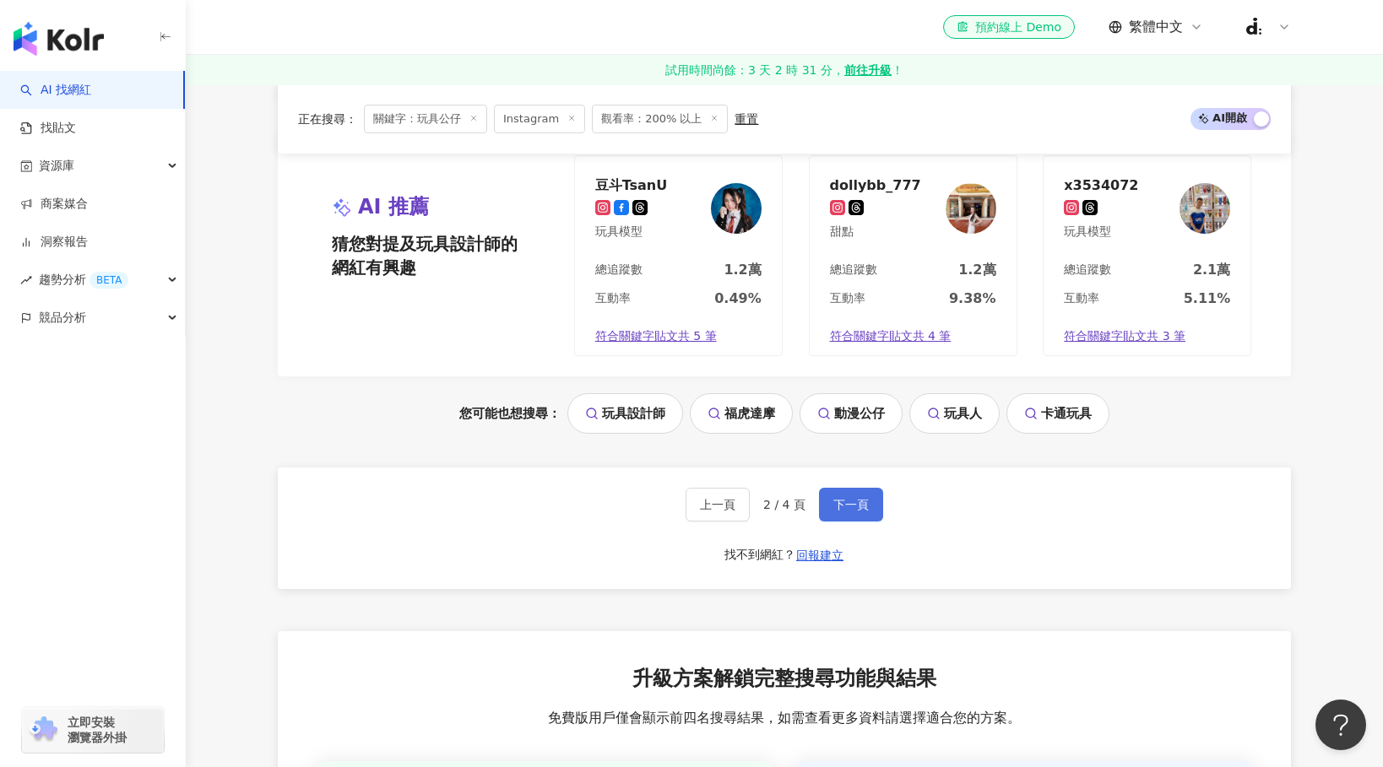
click at [841, 492] on button "下一頁" at bounding box center [851, 505] width 64 height 34
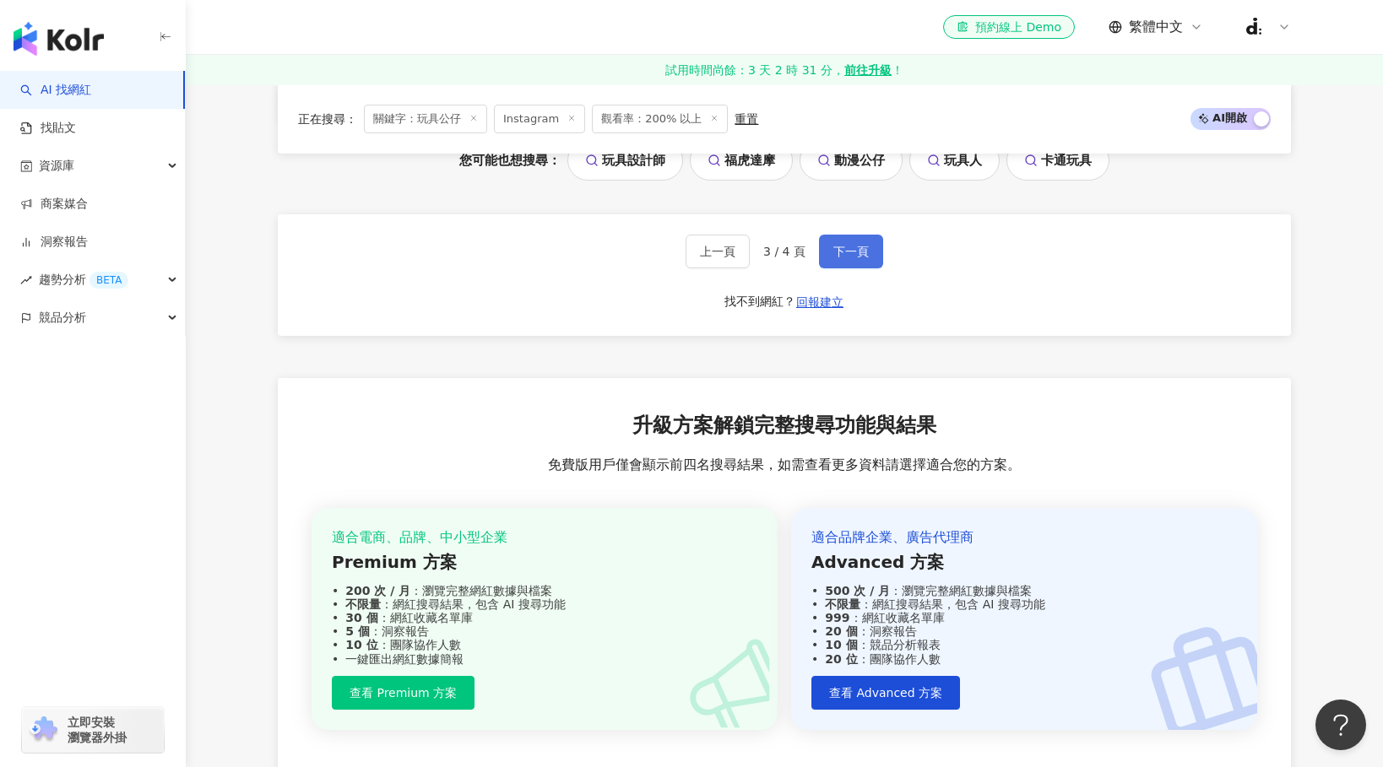
scroll to position [3419, 0]
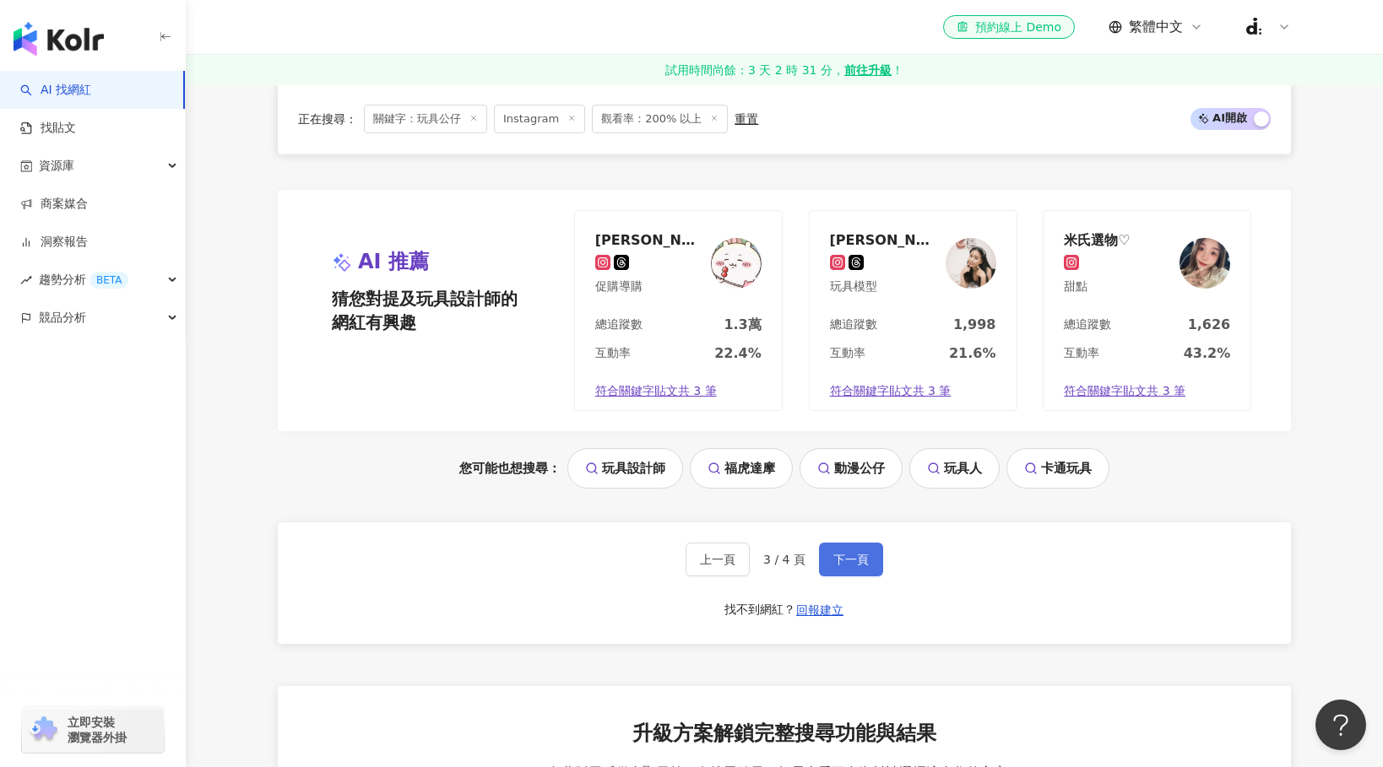
click at [846, 549] on button "下一頁" at bounding box center [851, 560] width 64 height 34
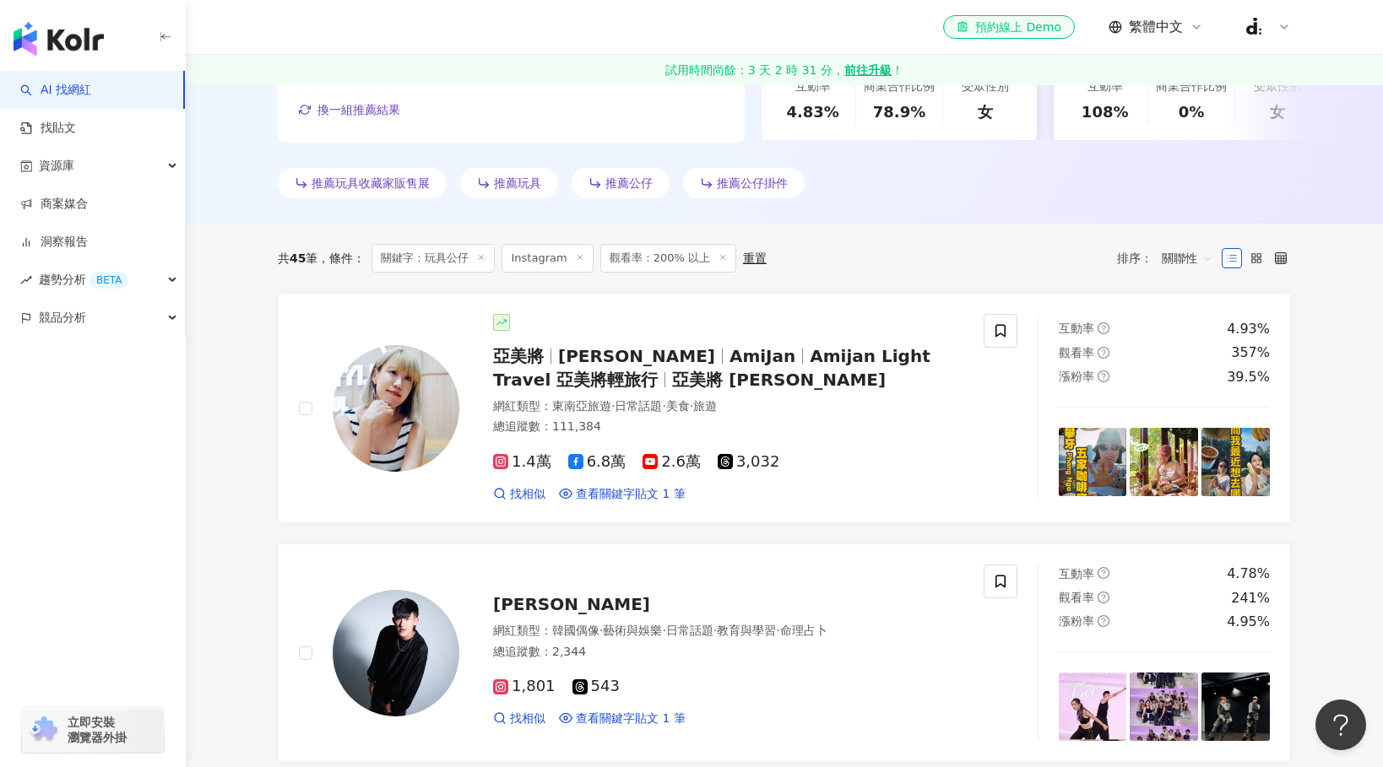
scroll to position [433, 0]
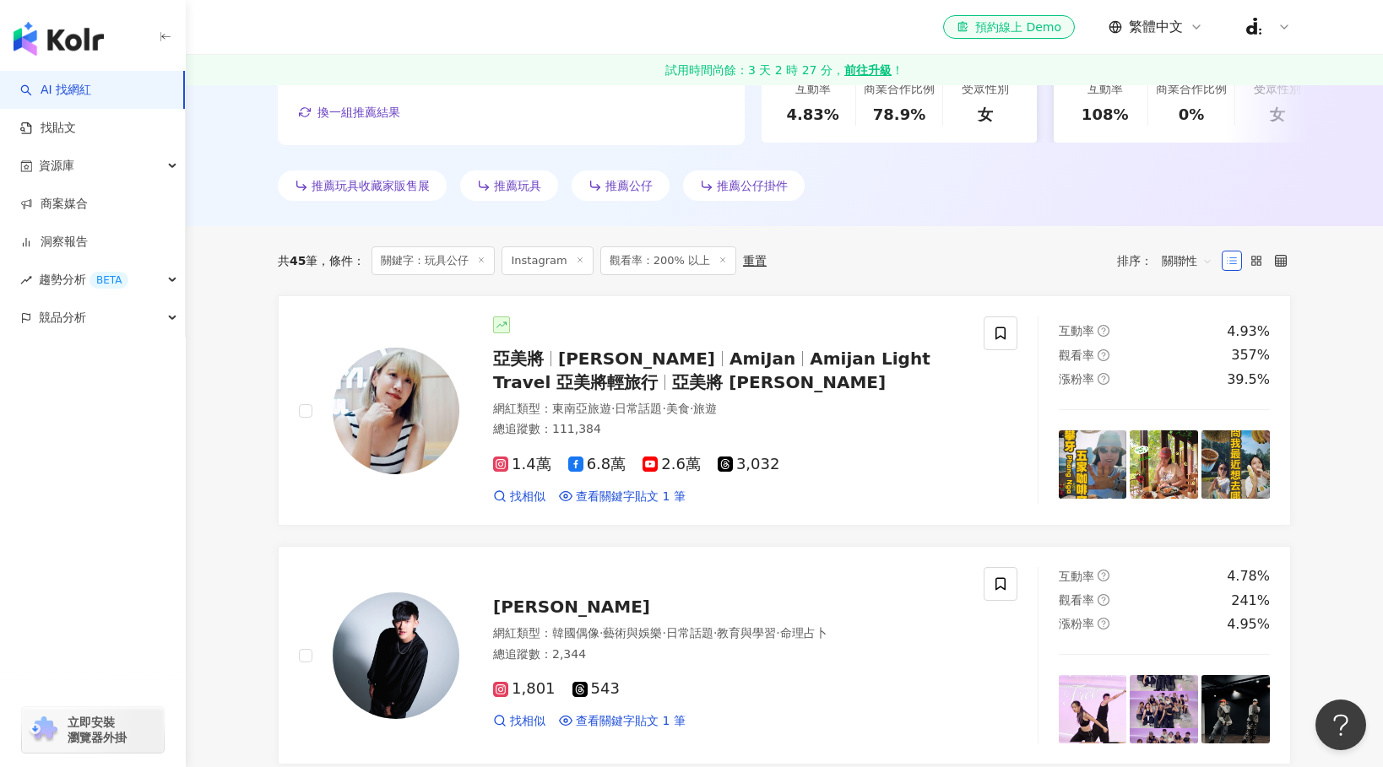
click at [736, 187] on span "推薦公仔掛件" at bounding box center [752, 186] width 71 height 14
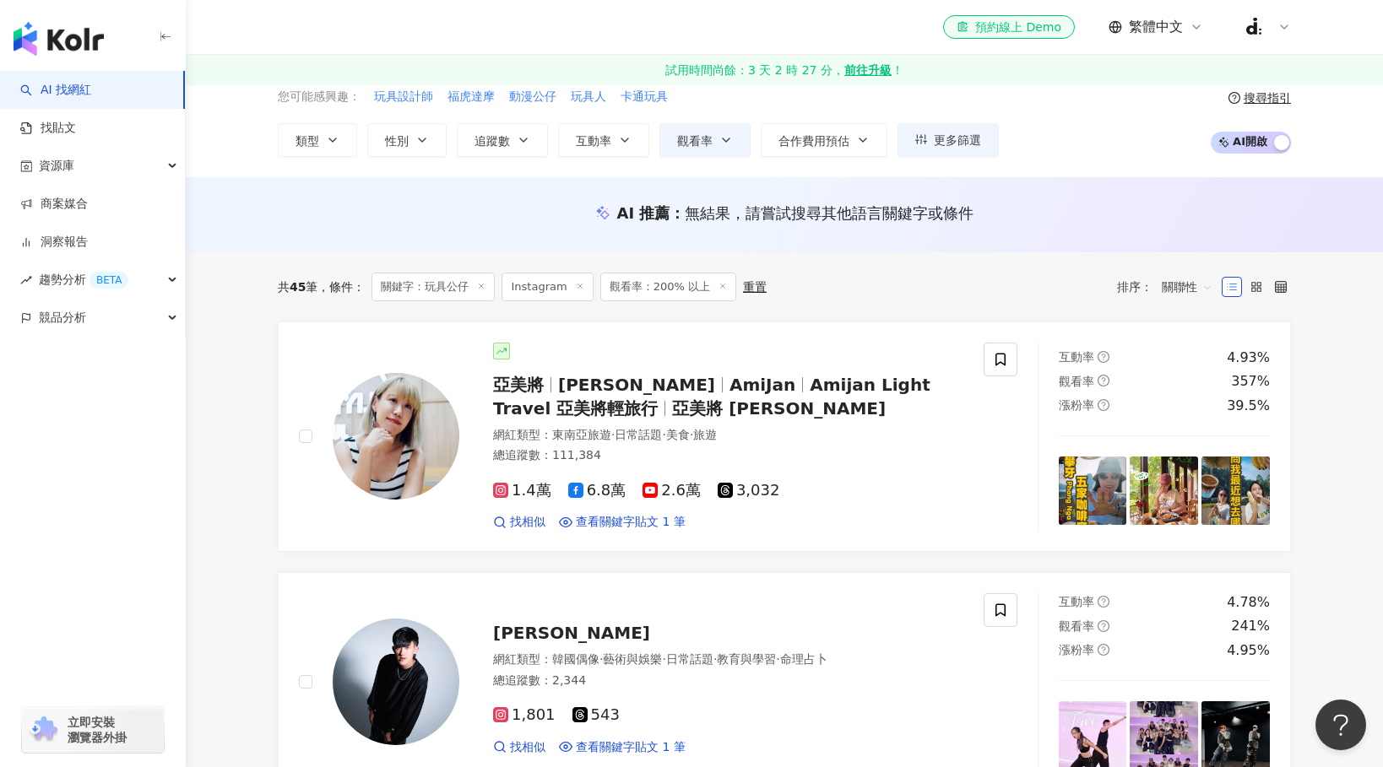
scroll to position [0, 0]
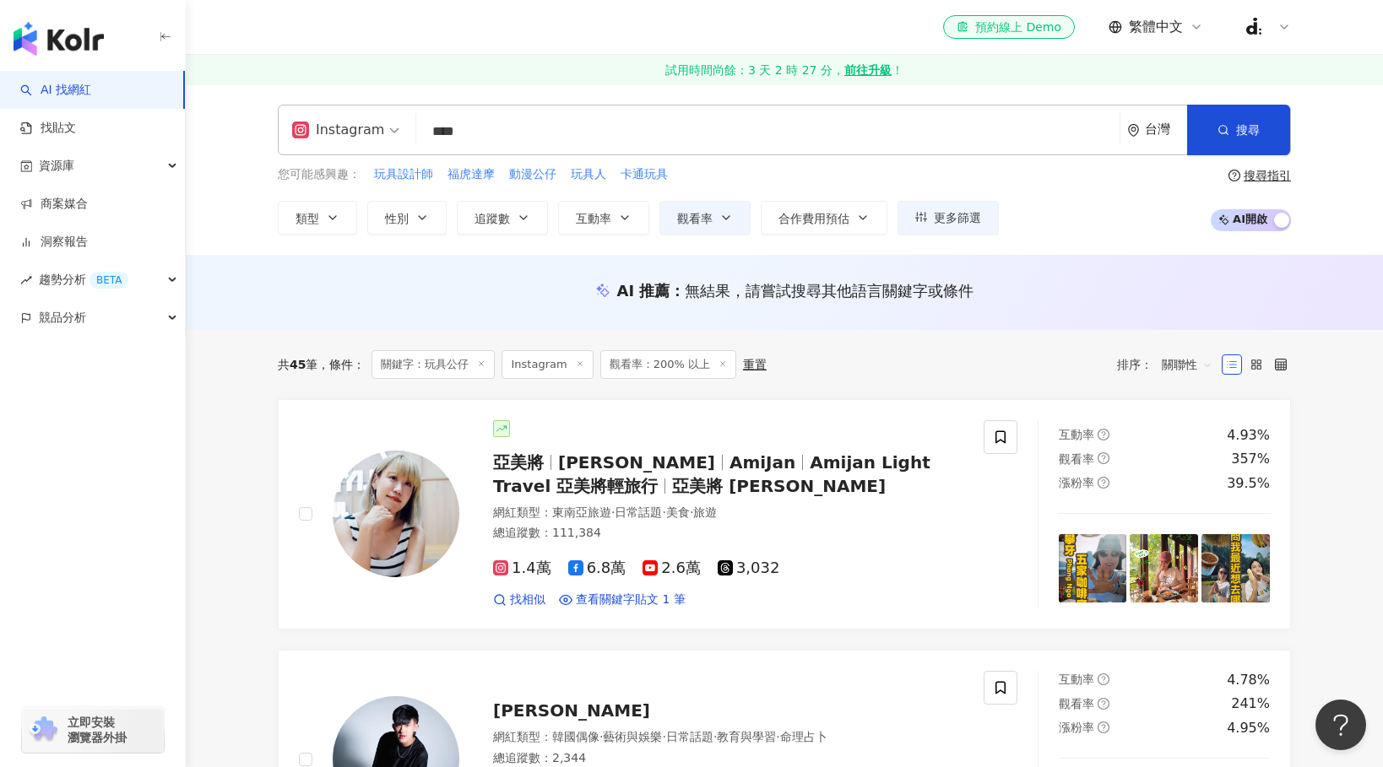
click at [449, 137] on input "****" at bounding box center [768, 132] width 690 height 32
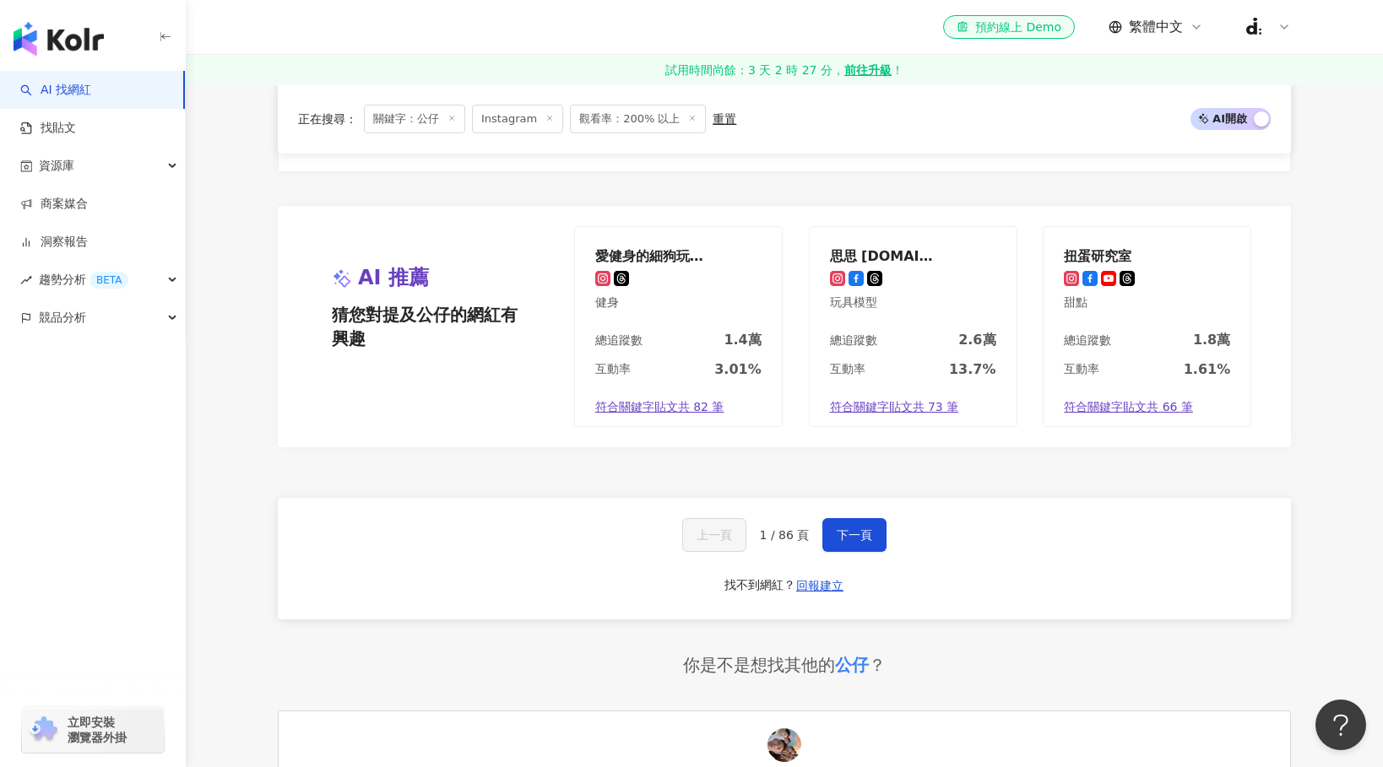
scroll to position [3272, 0]
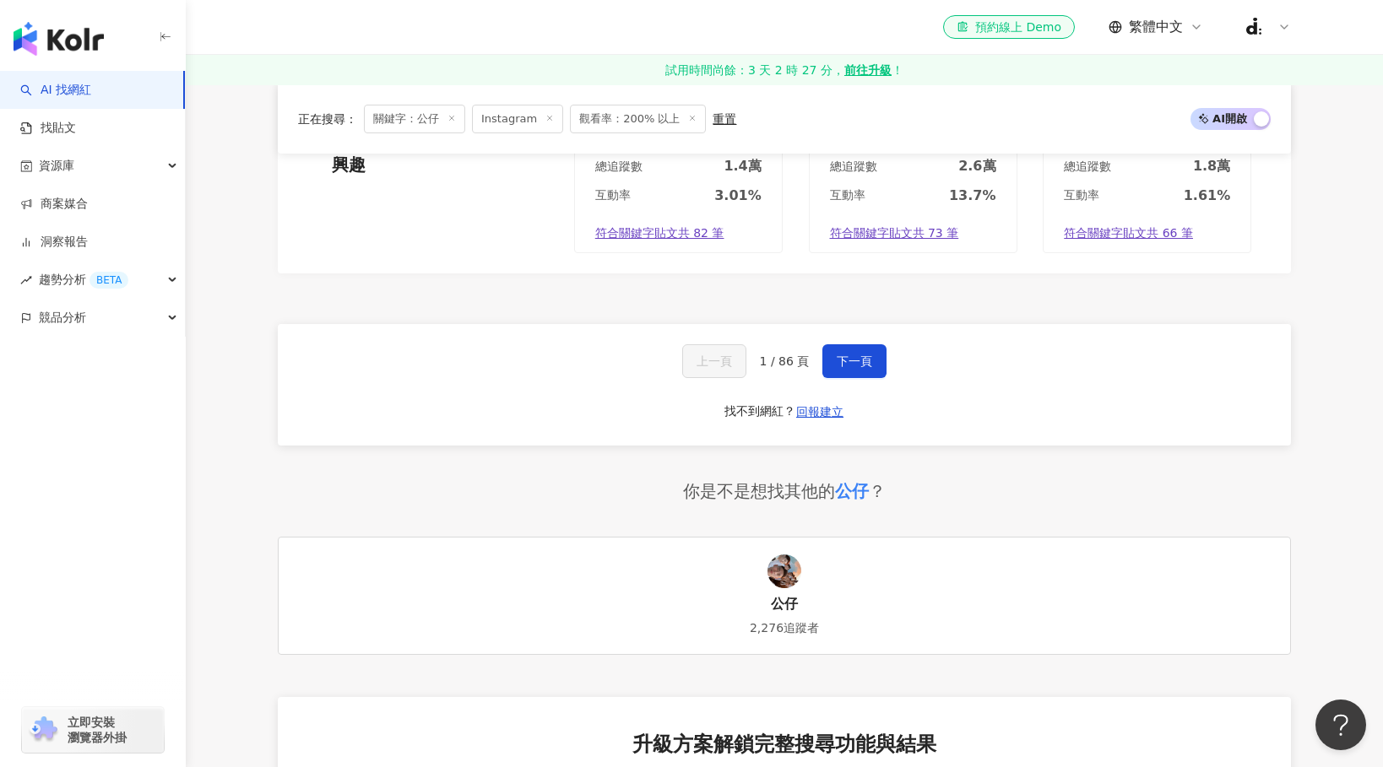
type input "**"
